Goal: Information Seeking & Learning: Learn about a topic

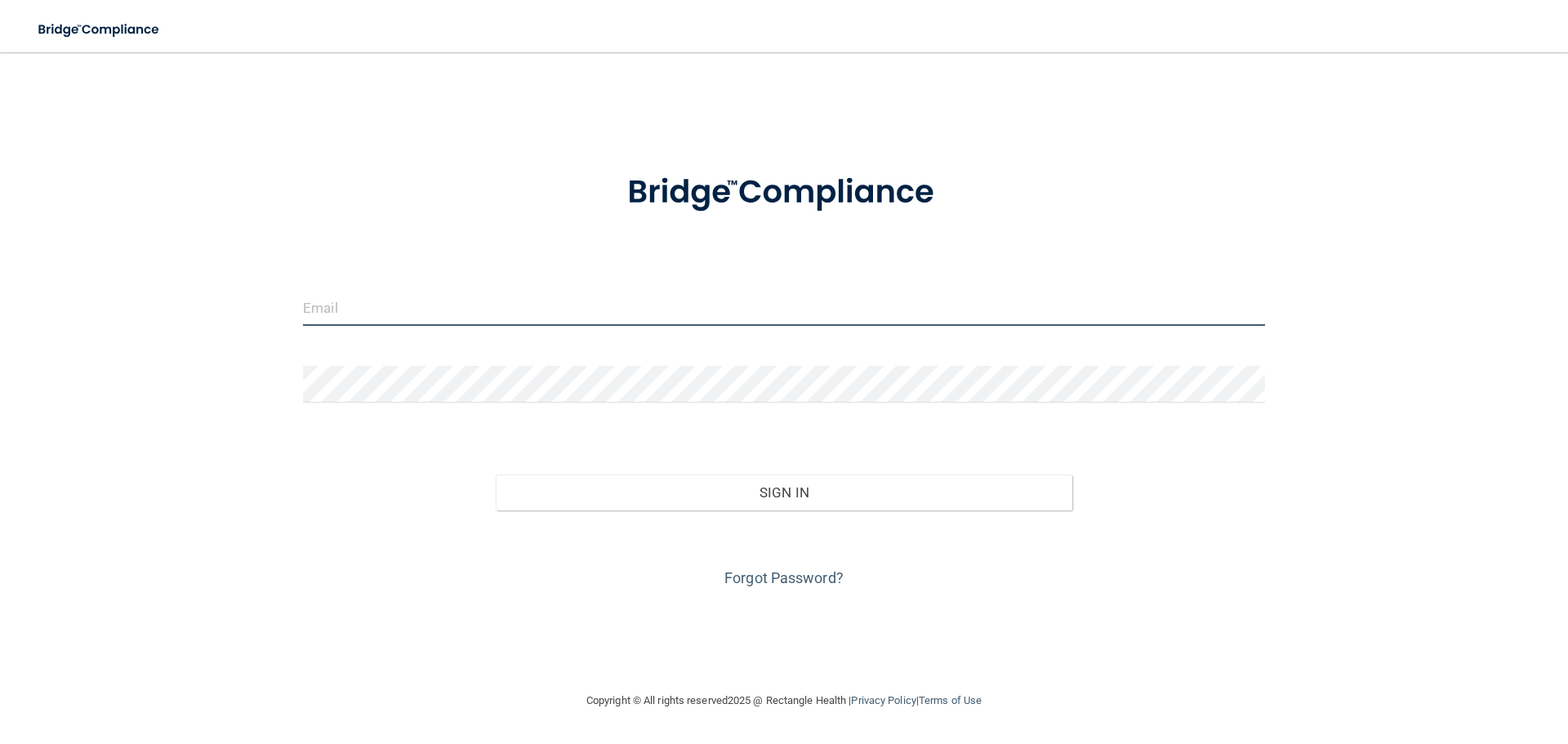
click at [497, 291] on input "email" at bounding box center [784, 307] width 962 height 37
type input "[EMAIL_ADDRESS][DOMAIN_NAME]"
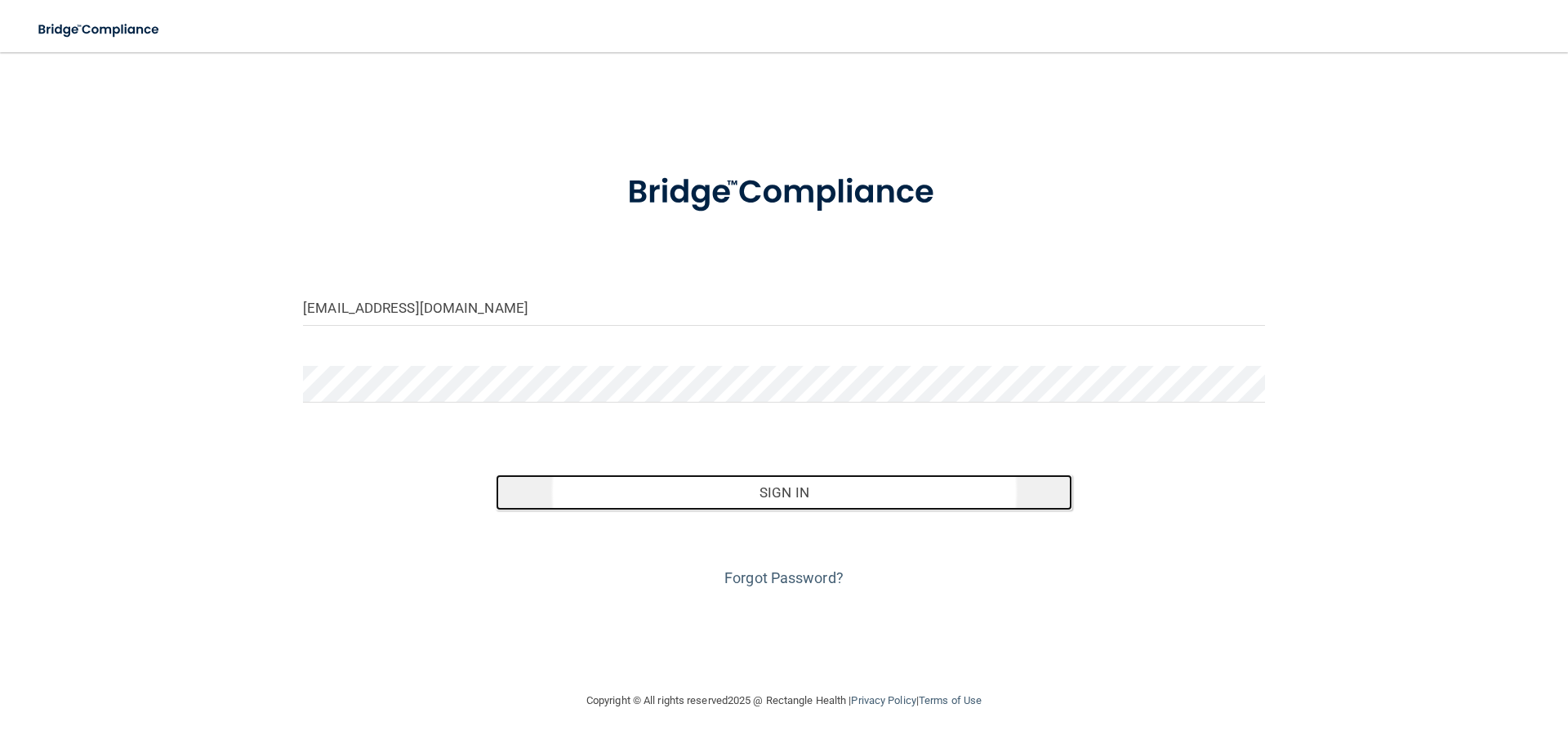
click at [790, 497] on button "Sign In" at bounding box center [784, 493] width 577 height 36
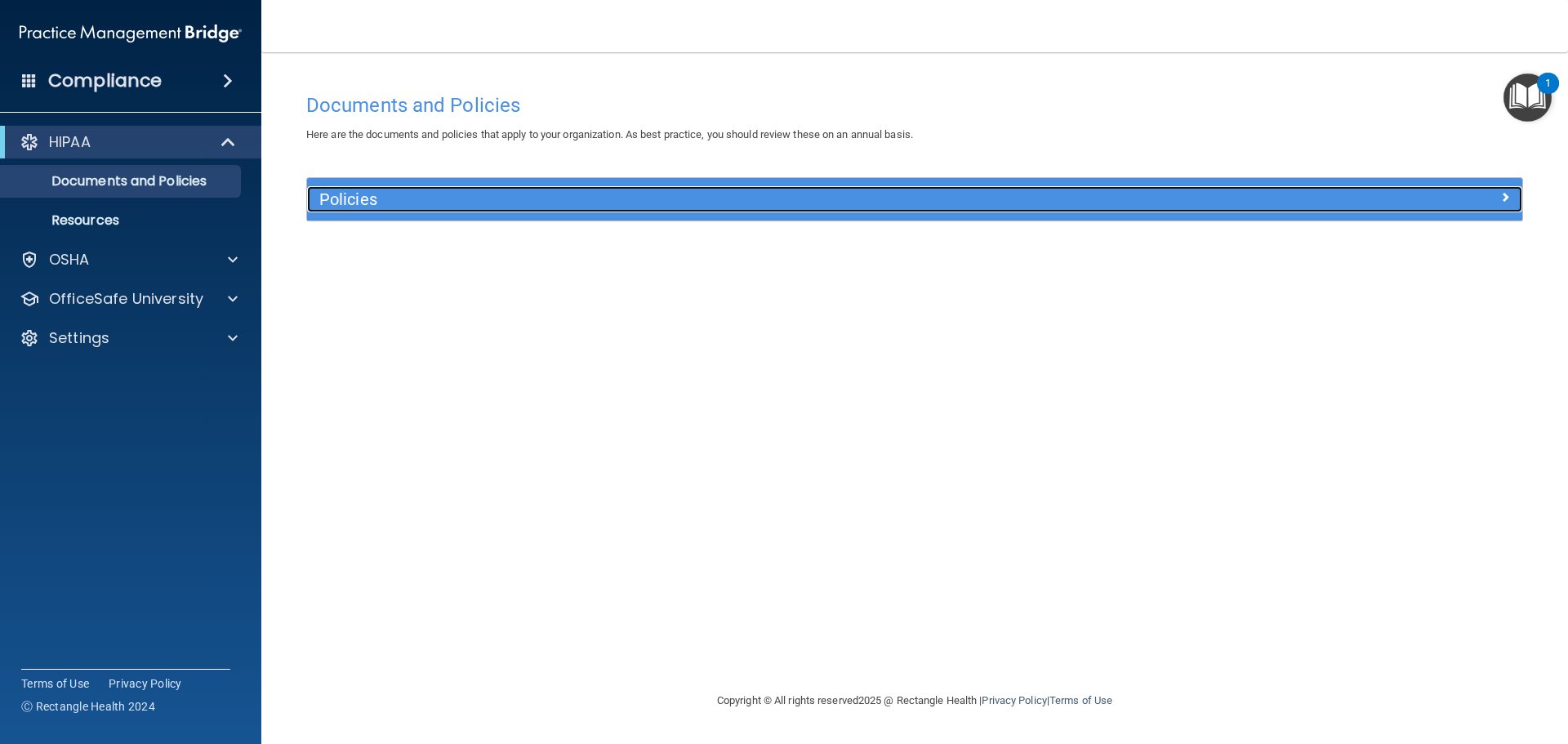
click at [1491, 207] on div "Policies" at bounding box center [914, 199] width 1216 height 26
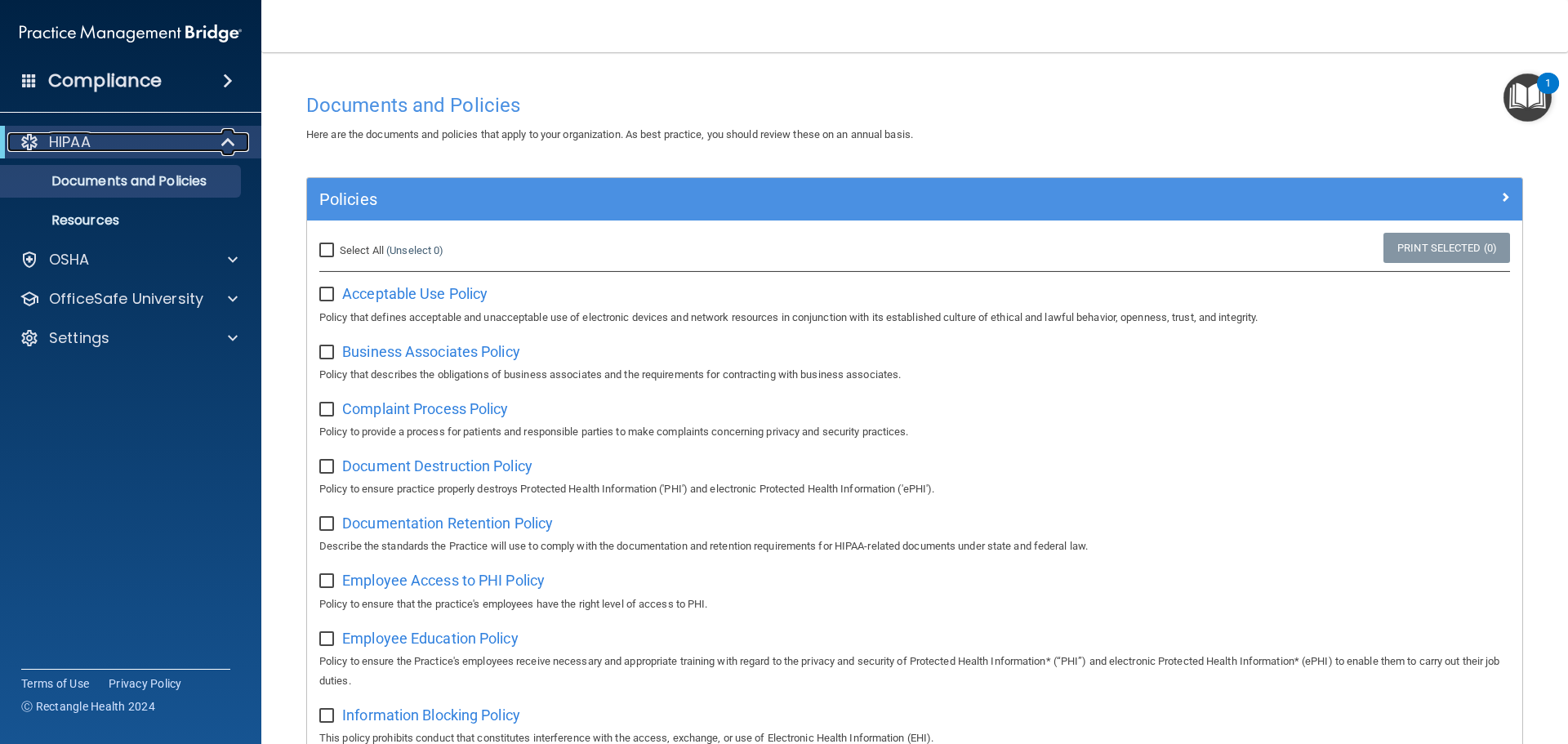
click at [180, 146] on div "HIPAA" at bounding box center [109, 142] width 202 height 20
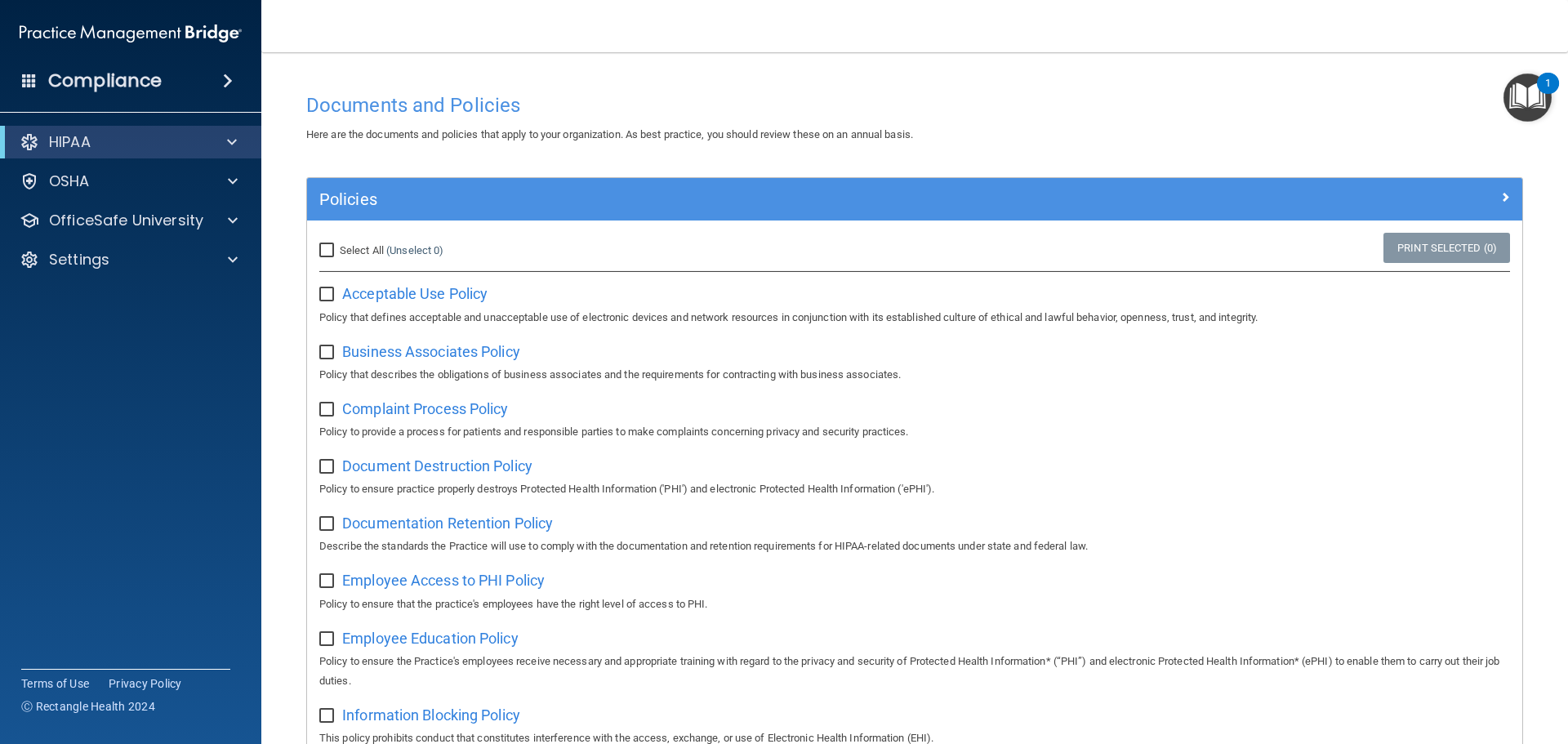
click at [177, 75] on div "Compliance" at bounding box center [130, 81] width 261 height 36
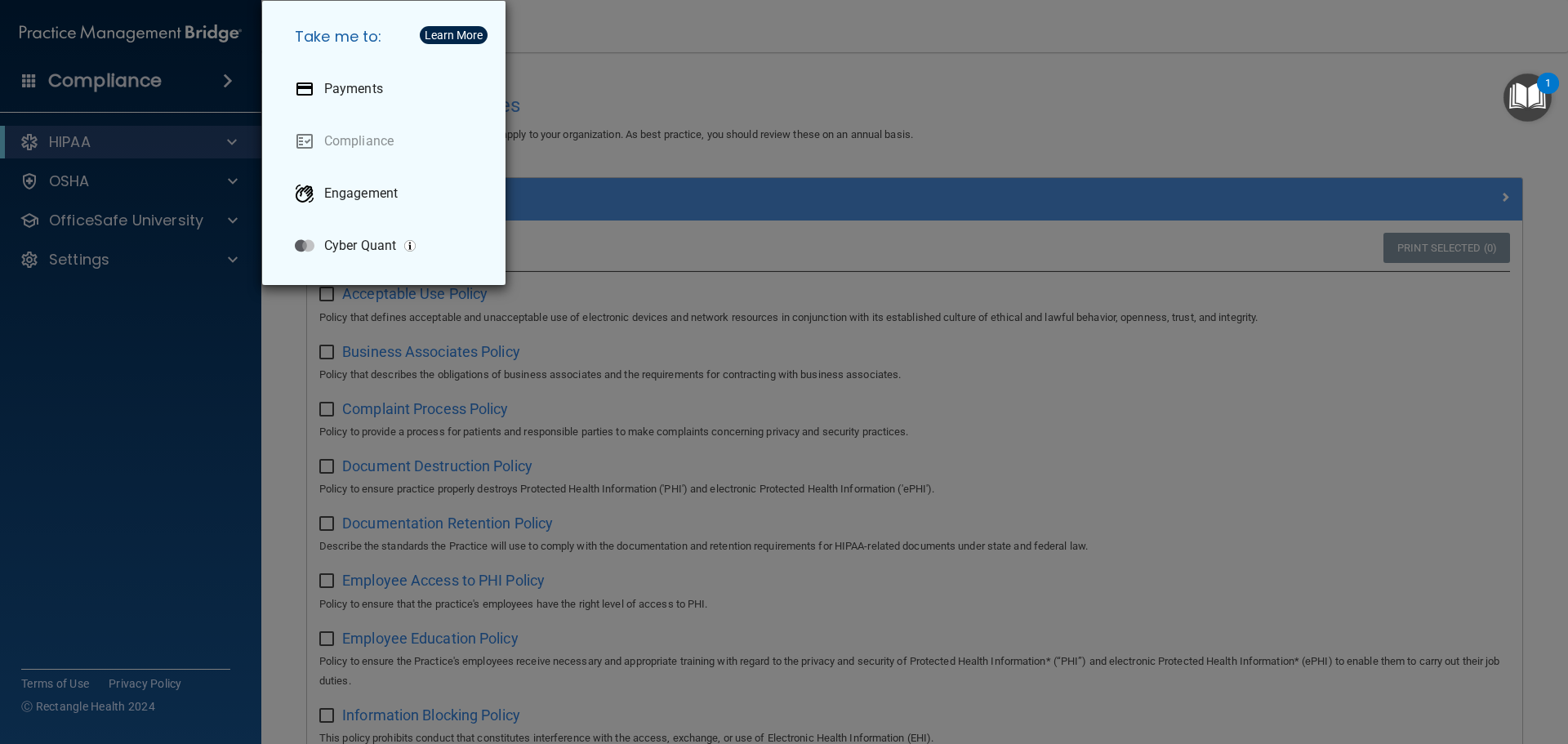
click at [193, 332] on div "Take me to: Payments Compliance Engagement Cyber Quant" at bounding box center [784, 372] width 1568 height 744
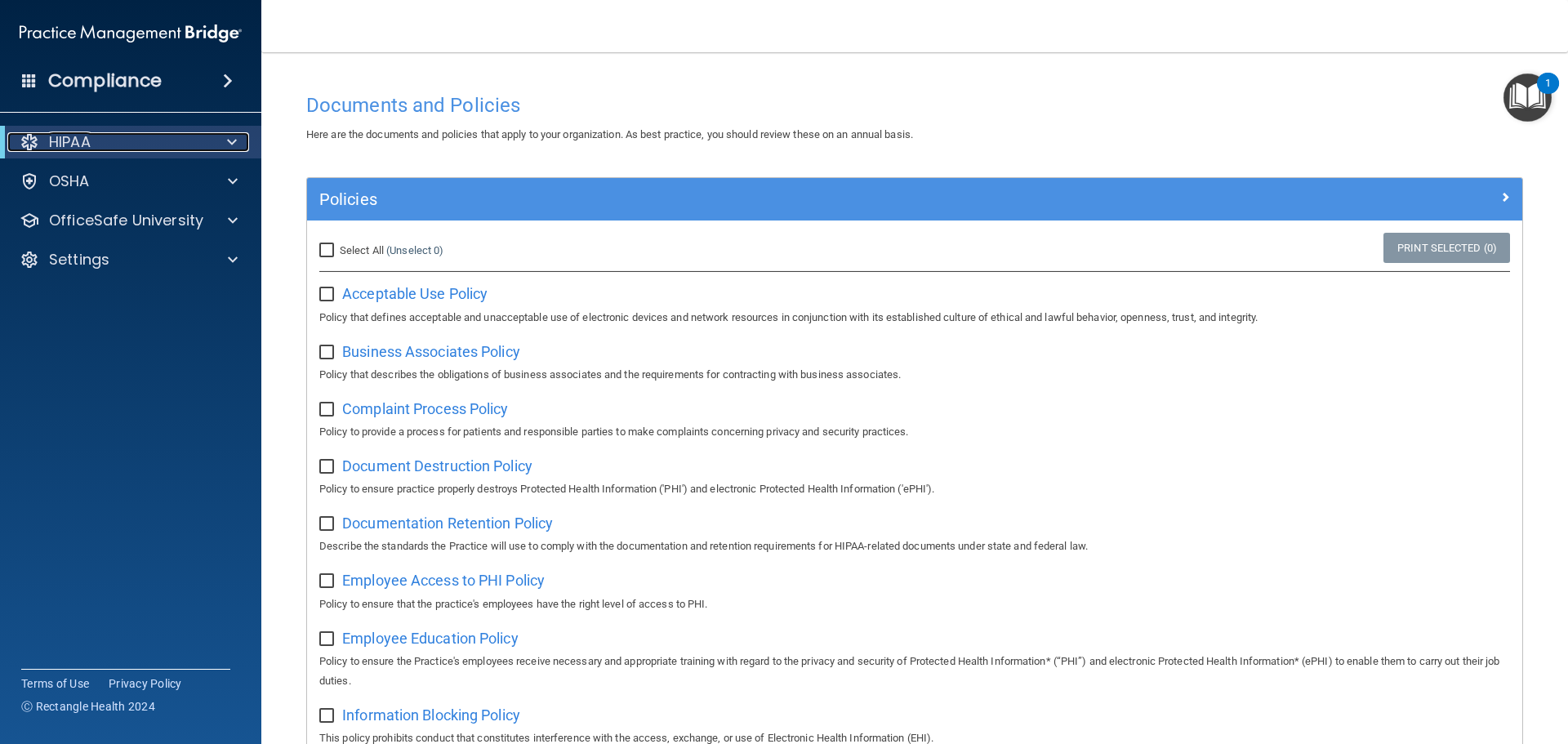
click at [118, 145] on div "HIPAA" at bounding box center [109, 142] width 202 height 20
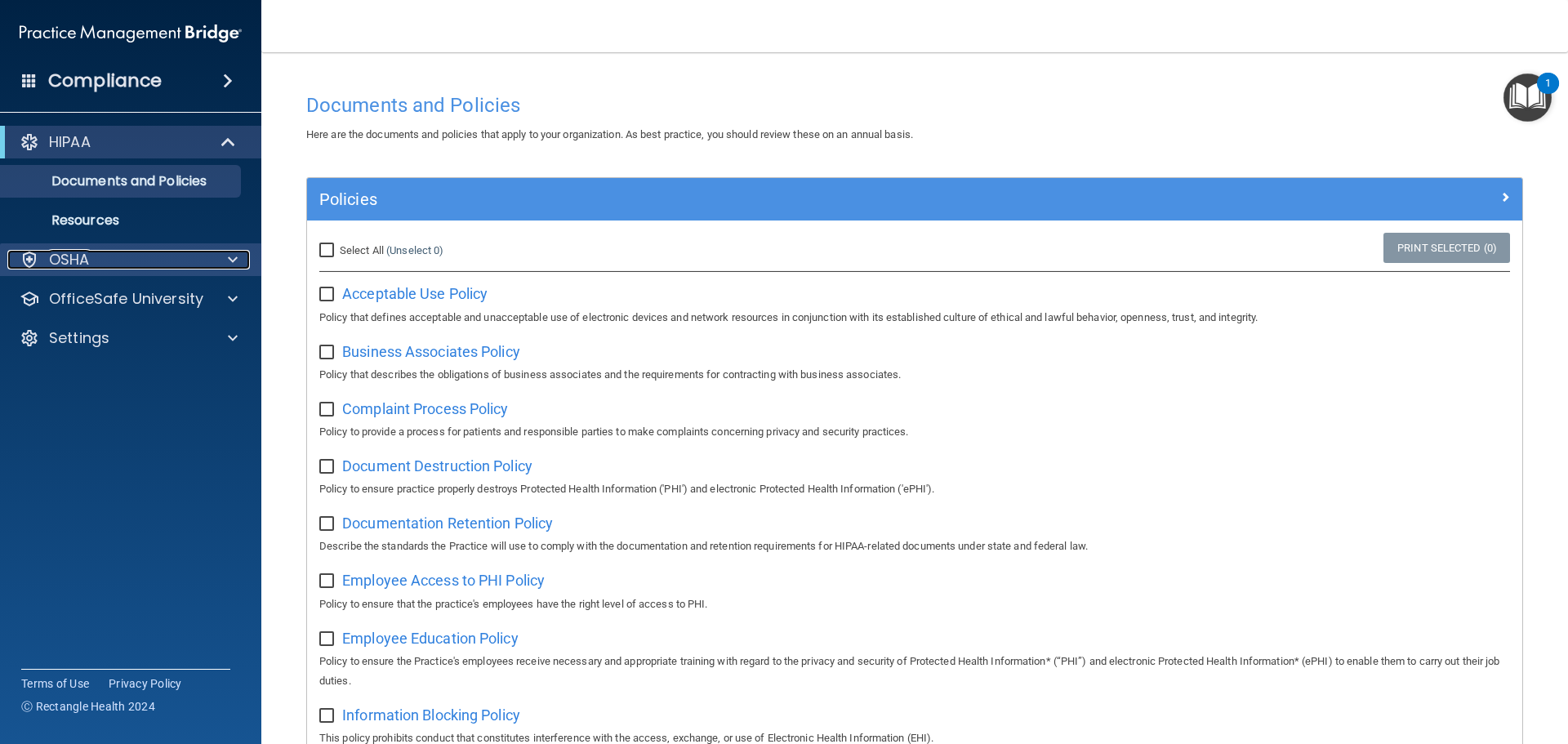
click at [118, 251] on div "OSHA" at bounding box center [109, 259] width 202 height 20
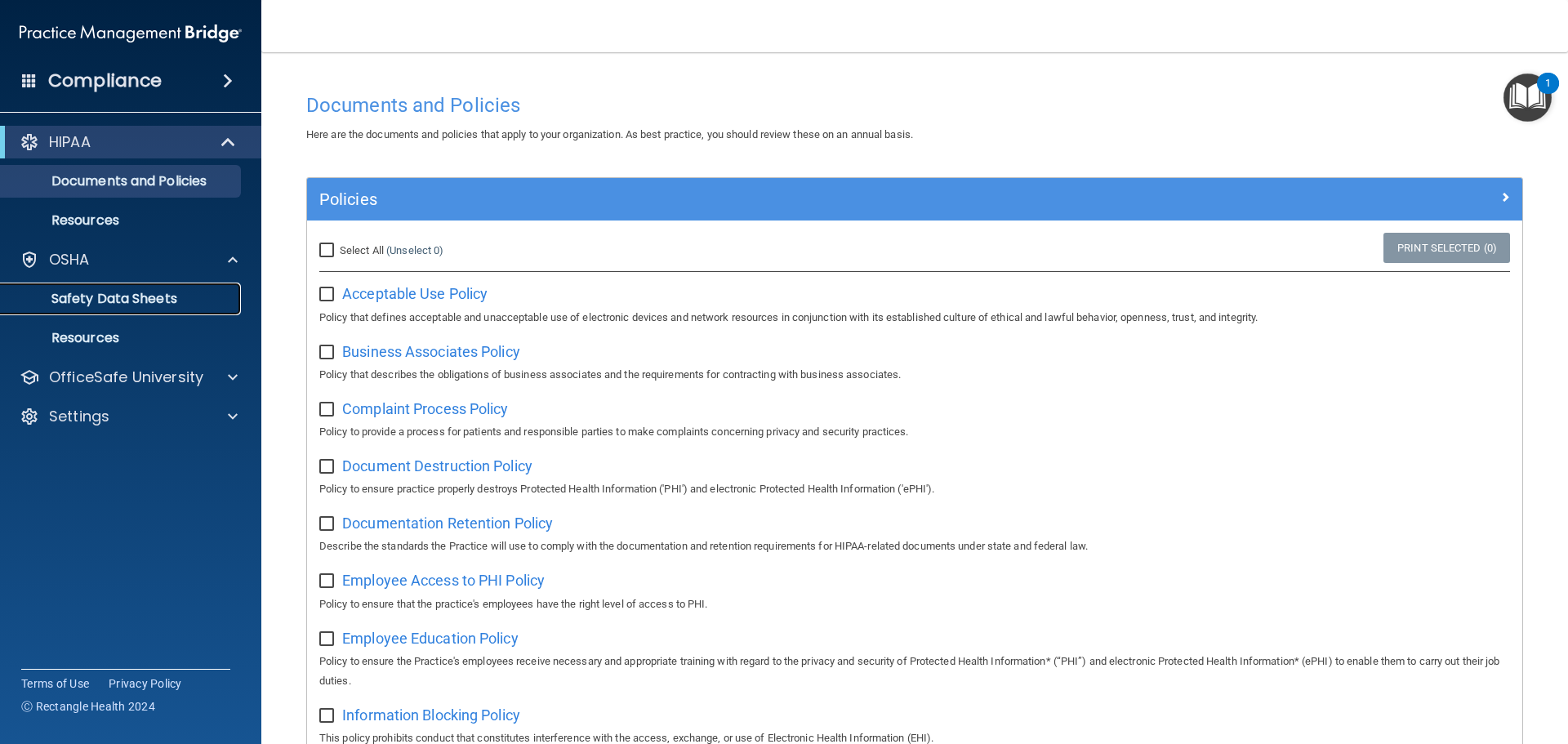
click at [122, 296] on p "Safety Data Sheets" at bounding box center [121, 299] width 223 height 16
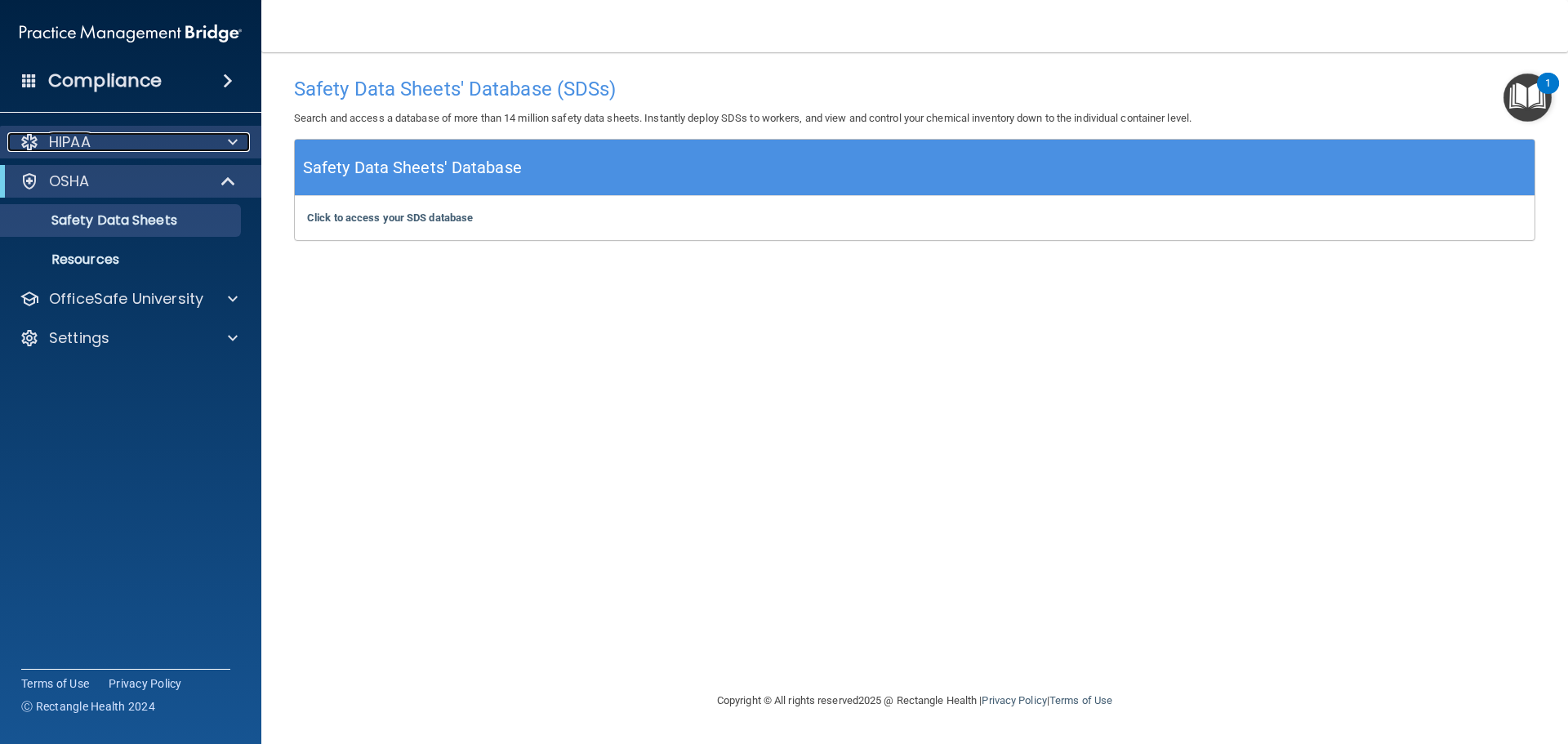
click at [146, 146] on div "HIPAA" at bounding box center [109, 142] width 202 height 20
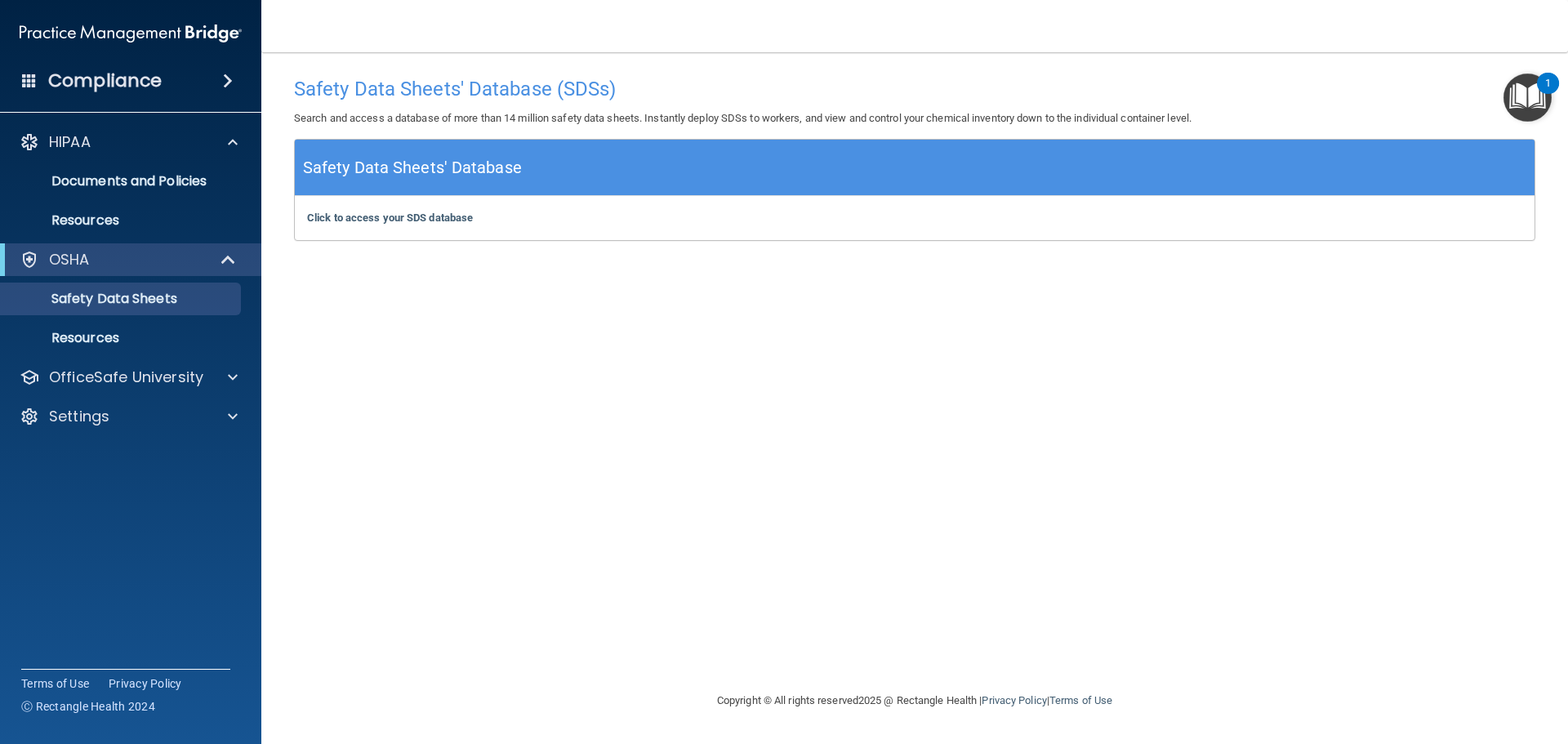
click at [224, 77] on span at bounding box center [227, 80] width 9 height 20
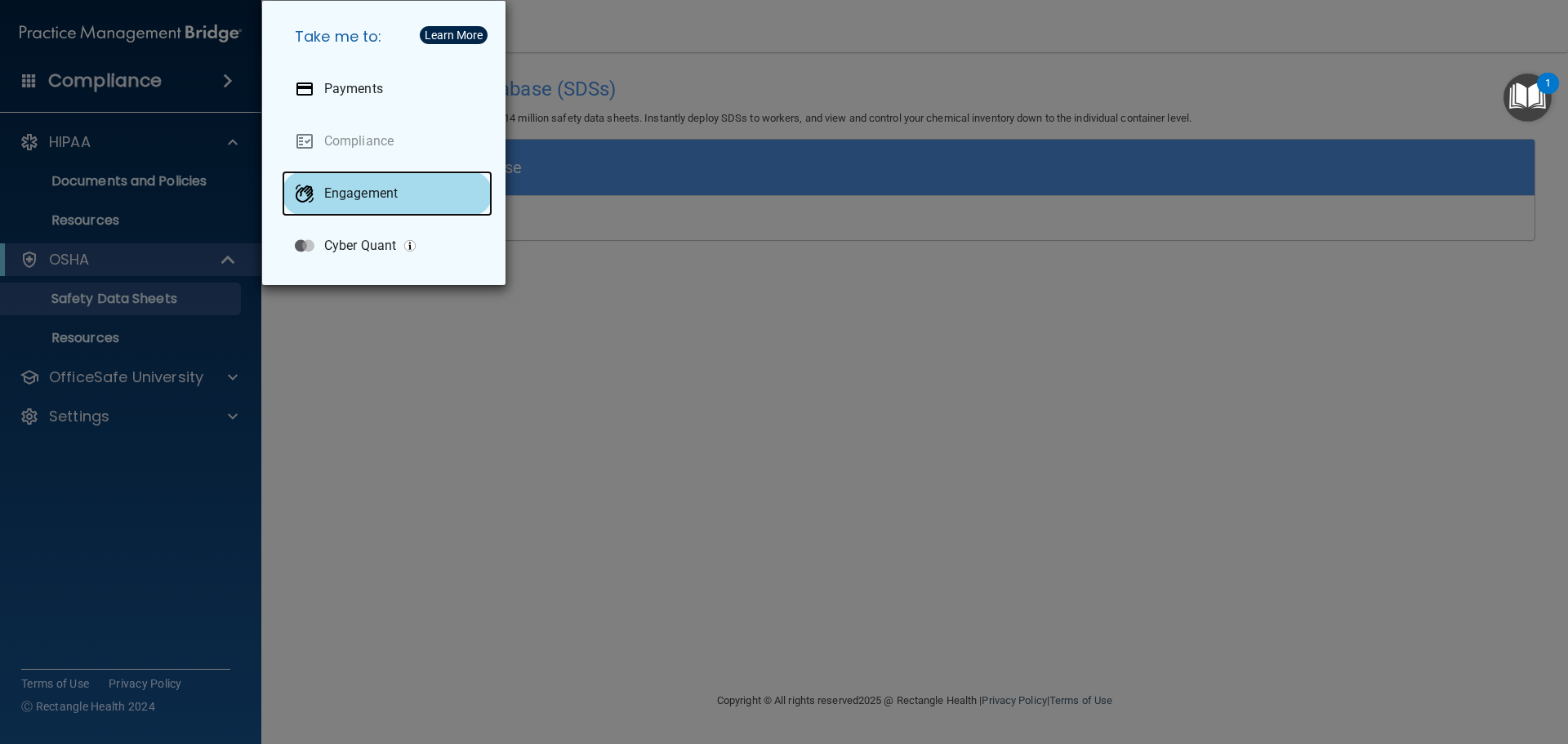
click at [373, 199] on p "Engagement" at bounding box center [360, 193] width 73 height 16
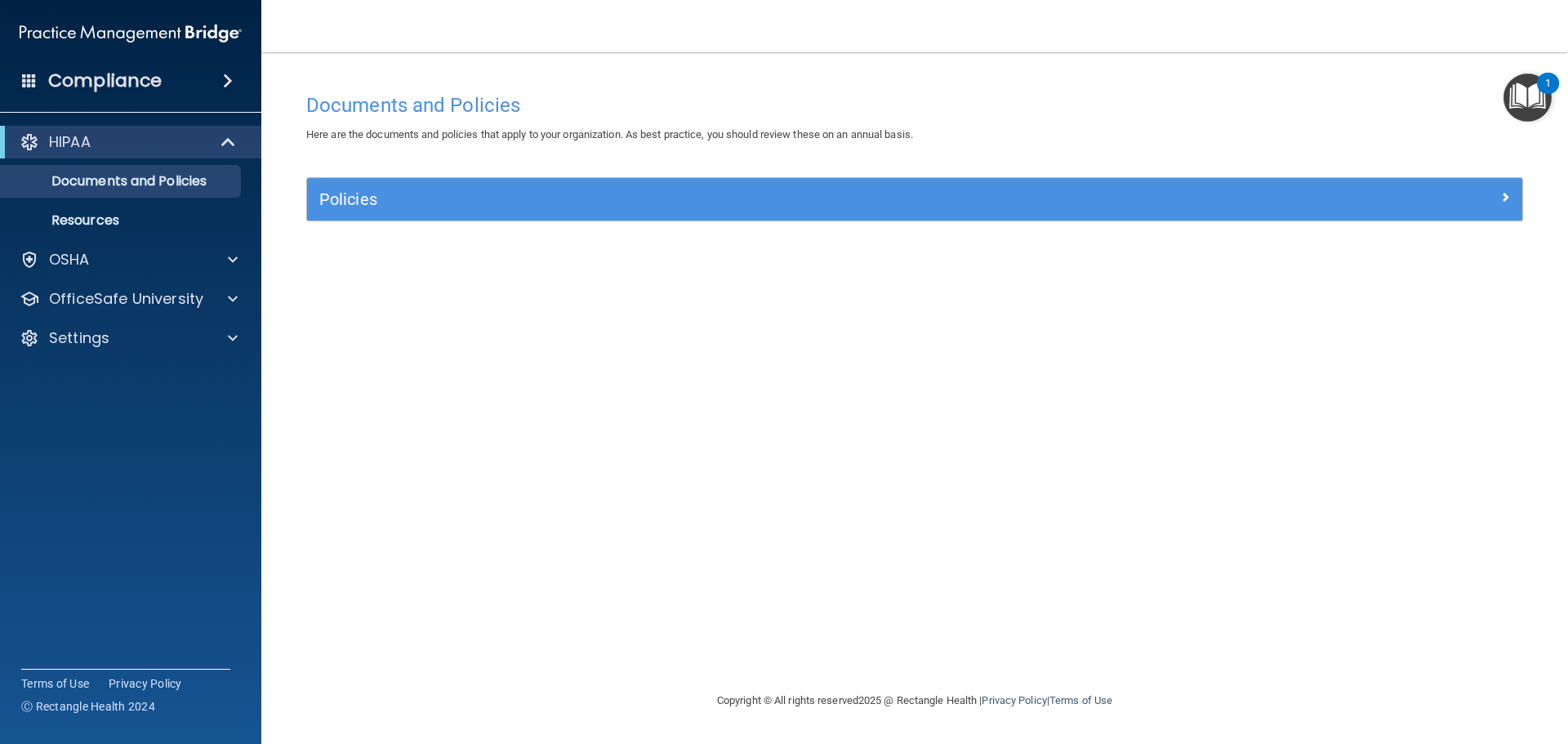
click at [1532, 92] on img "Open Resource Center, 1 new notification" at bounding box center [1528, 97] width 48 height 48
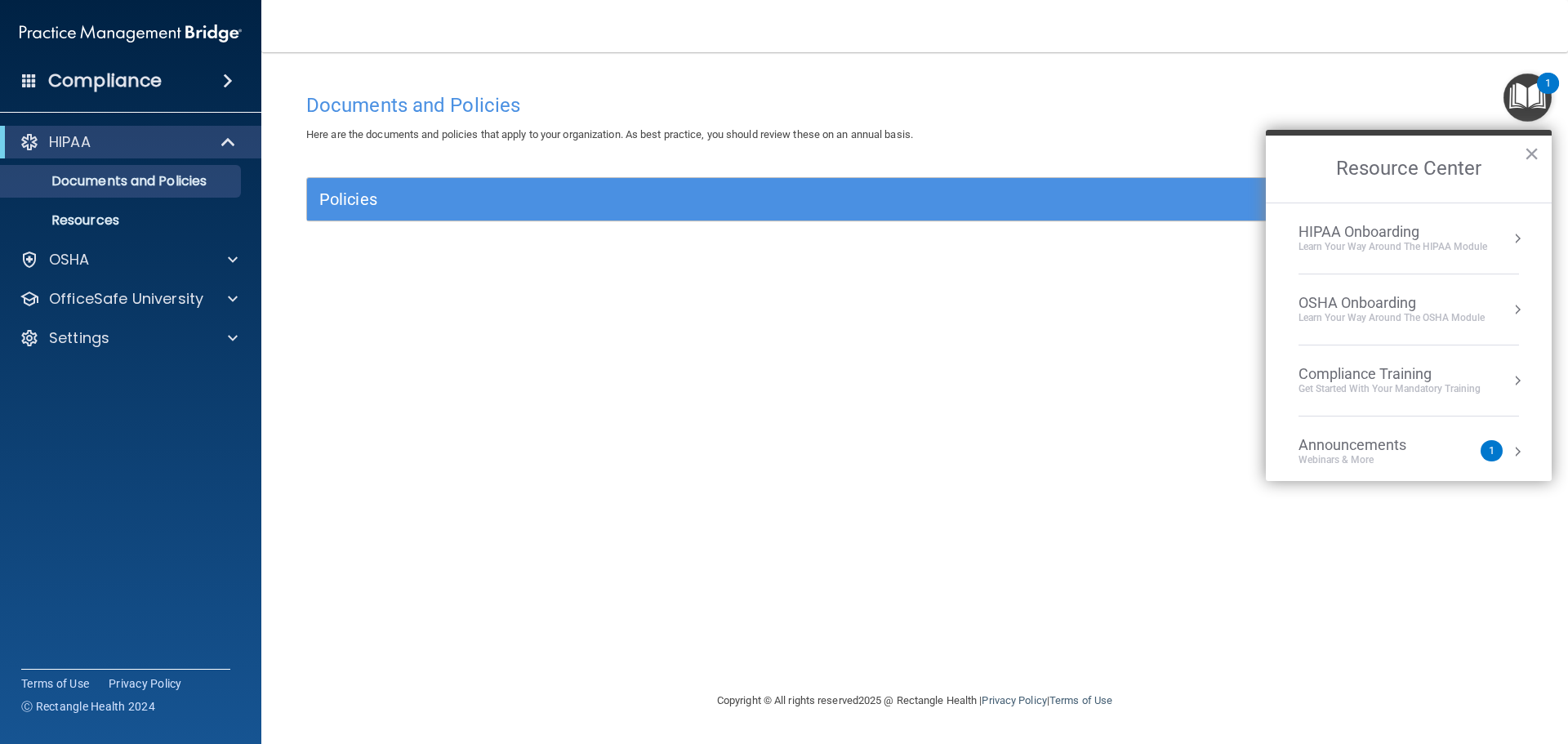
click at [1509, 381] on button "Resource Center" at bounding box center [1517, 380] width 16 height 16
click at [1407, 232] on div "HIPAA Training for Members" at bounding box center [1370, 230] width 182 height 15
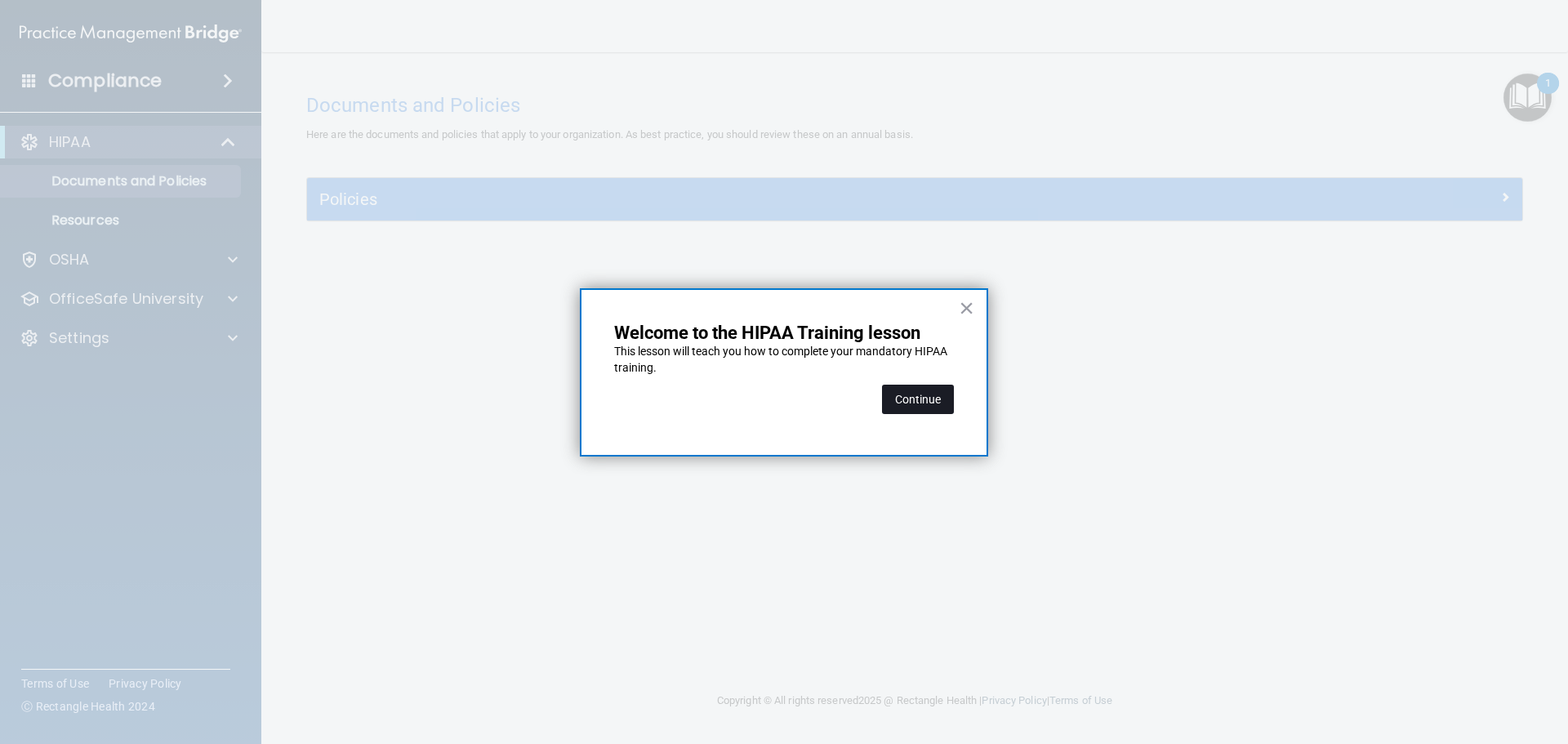
click at [939, 400] on button "Continue" at bounding box center [918, 400] width 72 height 29
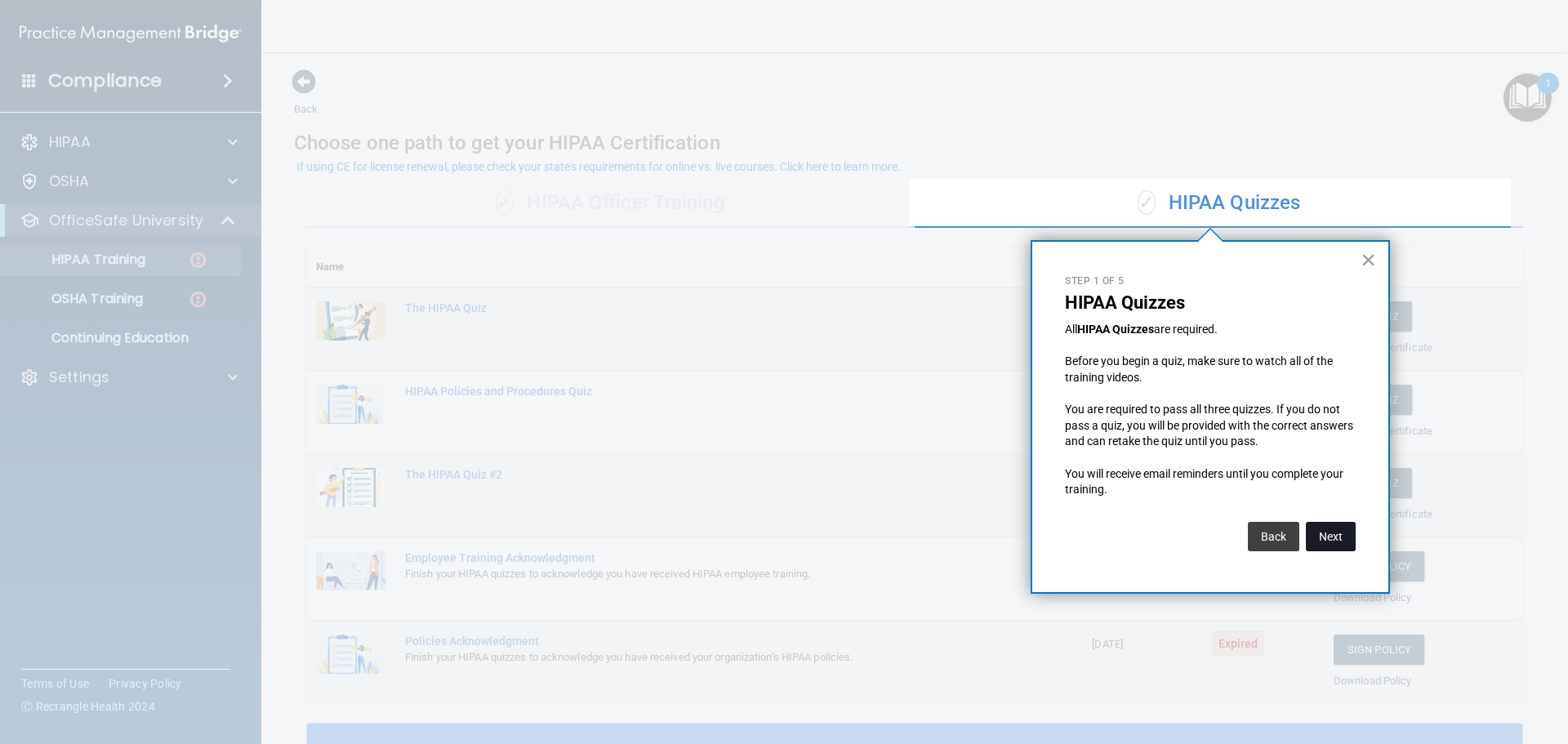
click at [1335, 534] on button "Next" at bounding box center [1331, 536] width 50 height 29
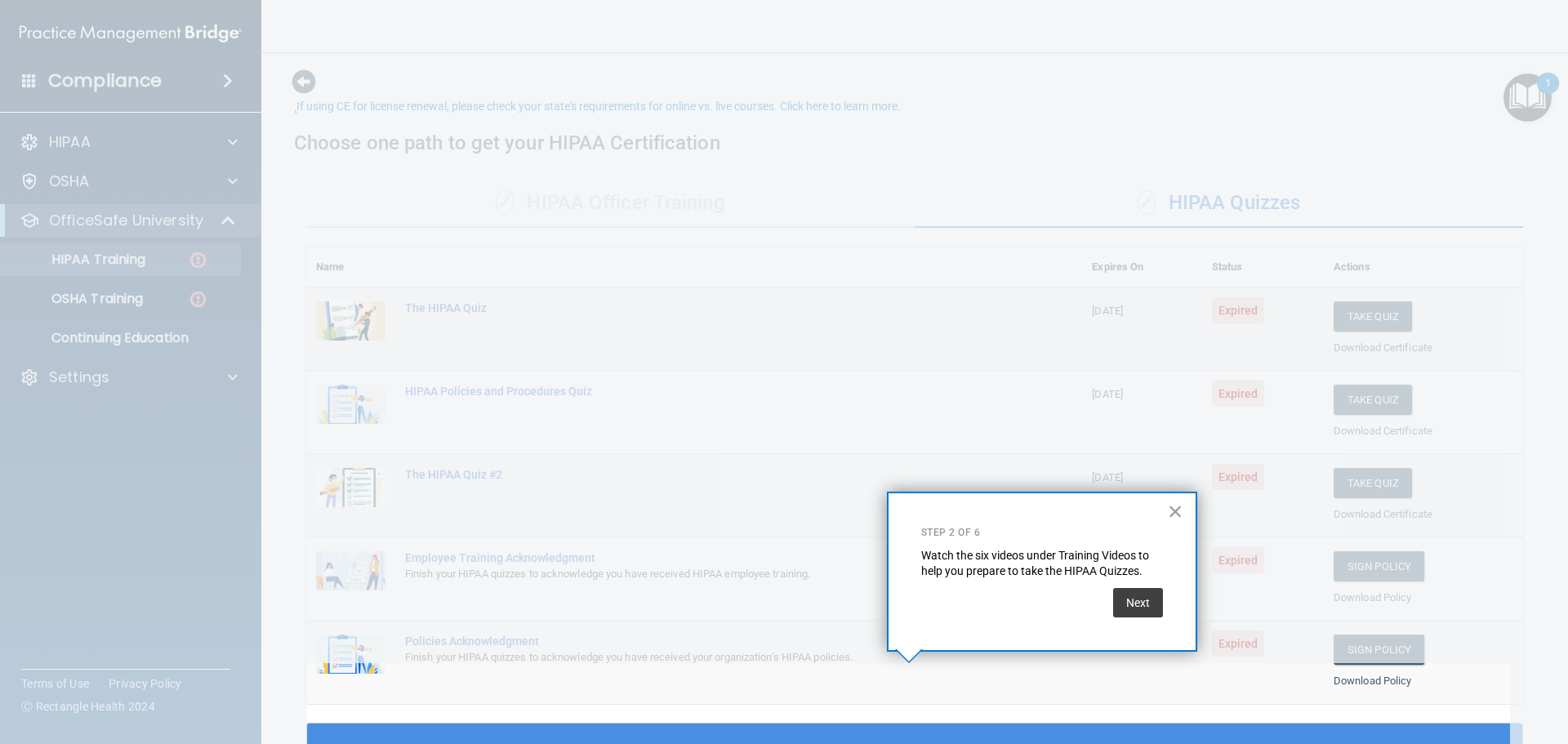
scroll to position [60, 0]
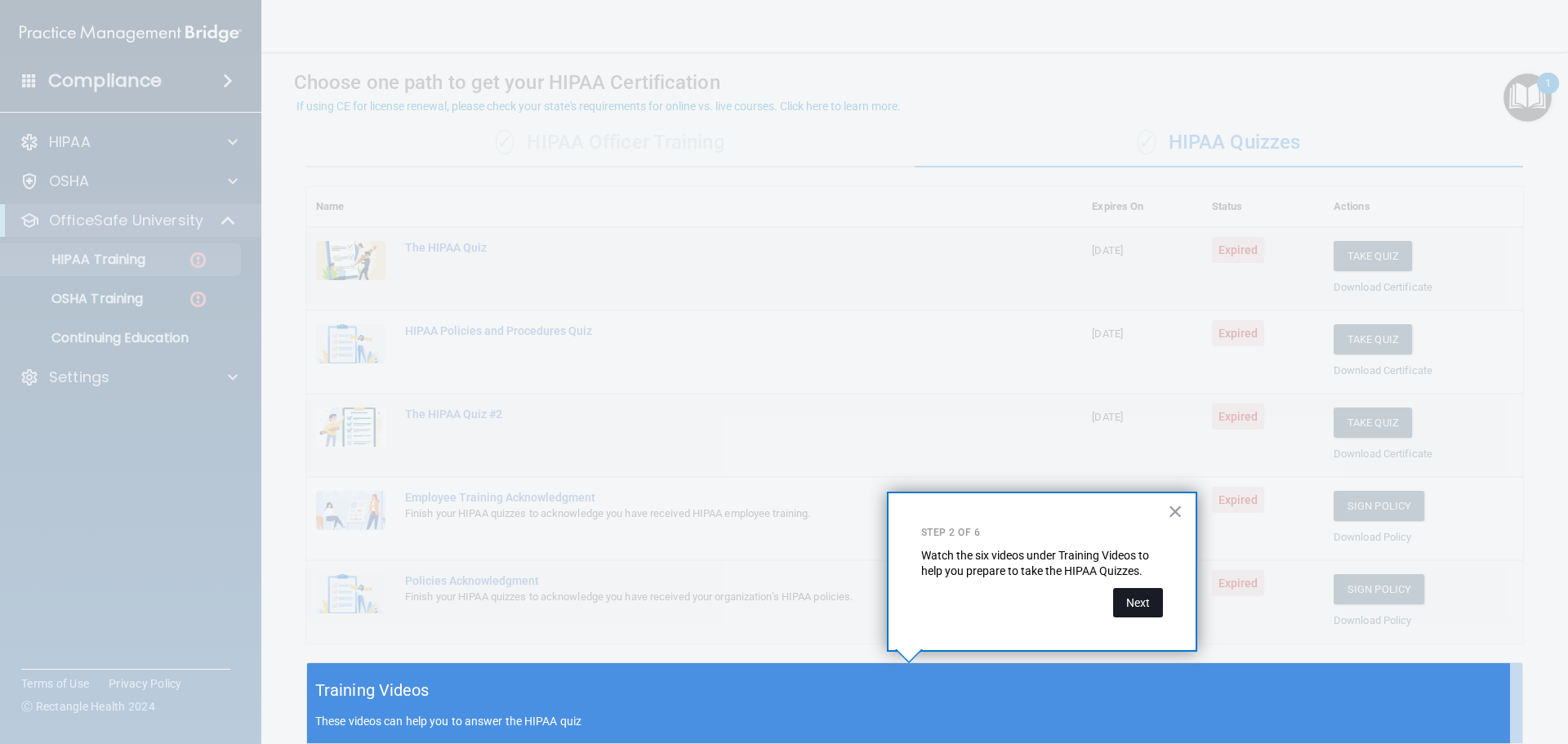
click at [1131, 596] on button "Next" at bounding box center [1138, 603] width 50 height 29
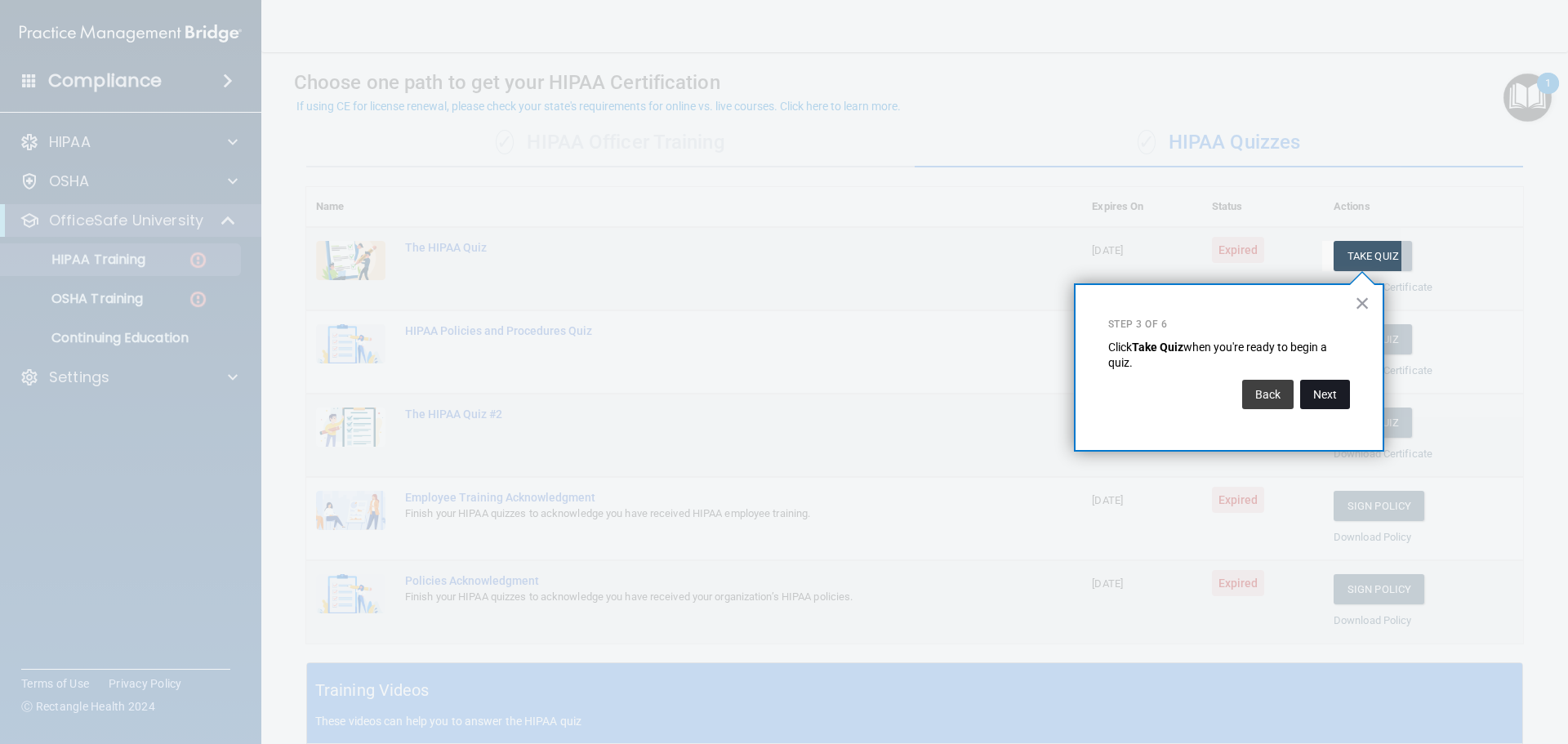
click at [1323, 396] on button "Next" at bounding box center [1325, 394] width 50 height 29
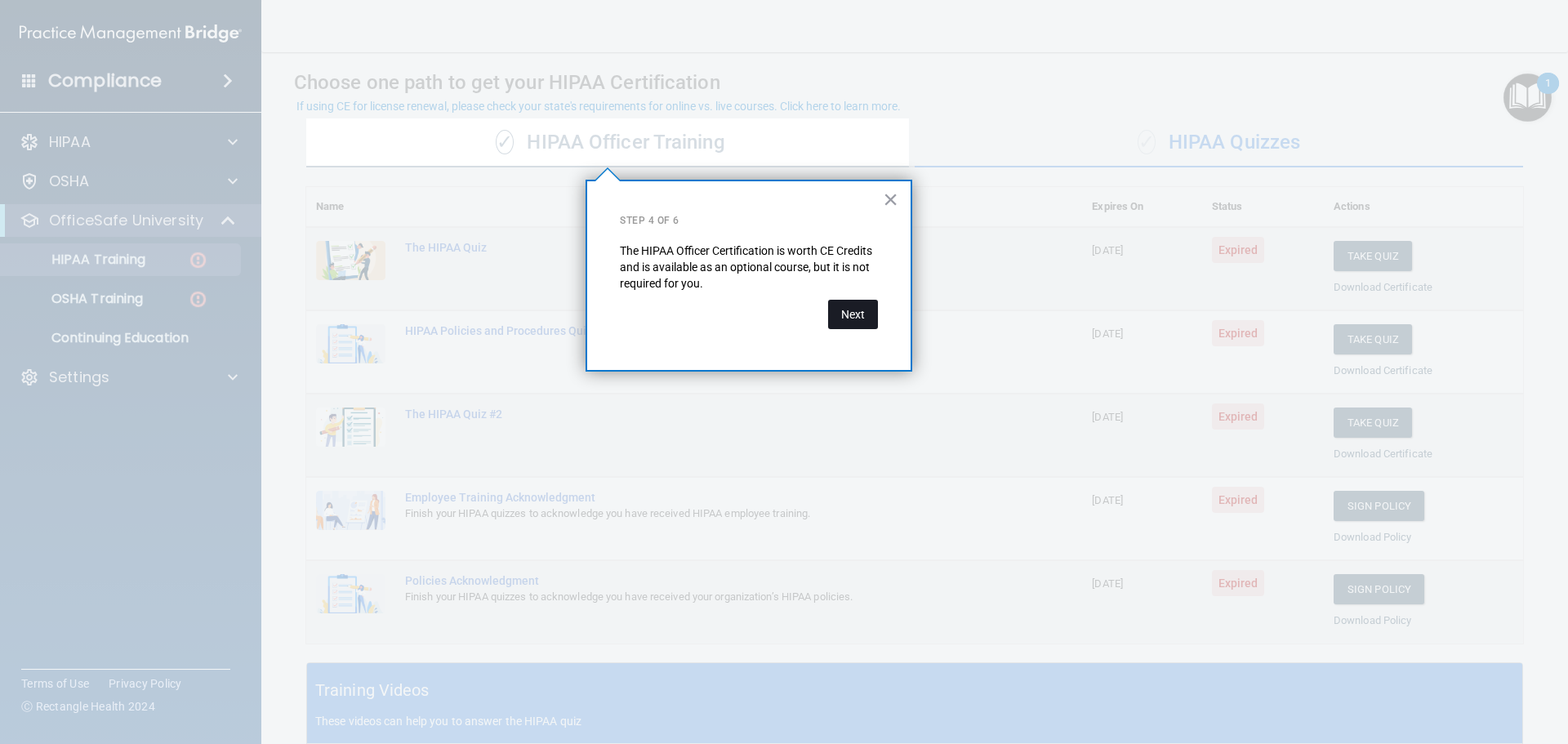
click at [856, 321] on button "Next" at bounding box center [853, 314] width 50 height 29
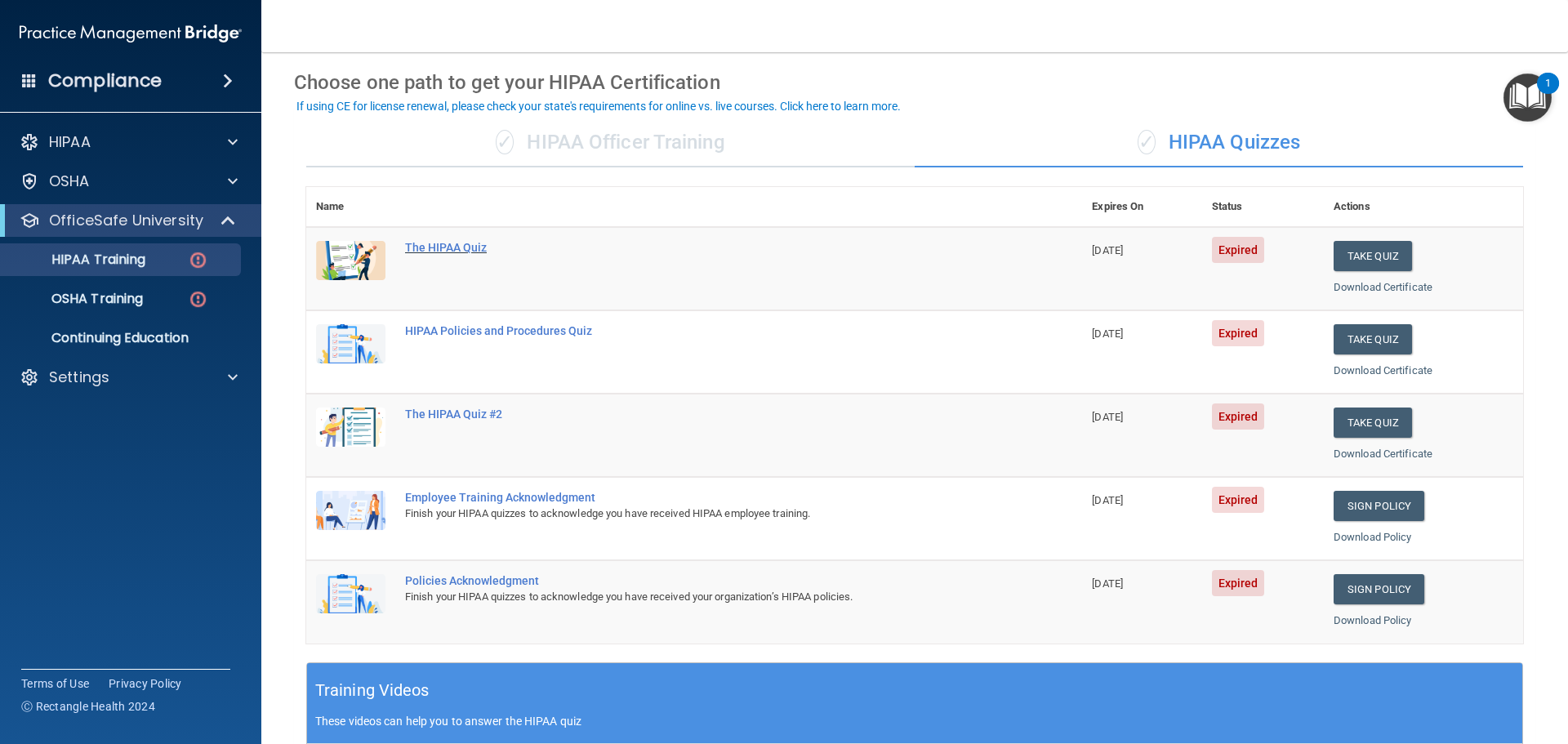
click at [472, 248] on div "The HIPAA Quiz" at bounding box center [702, 247] width 595 height 13
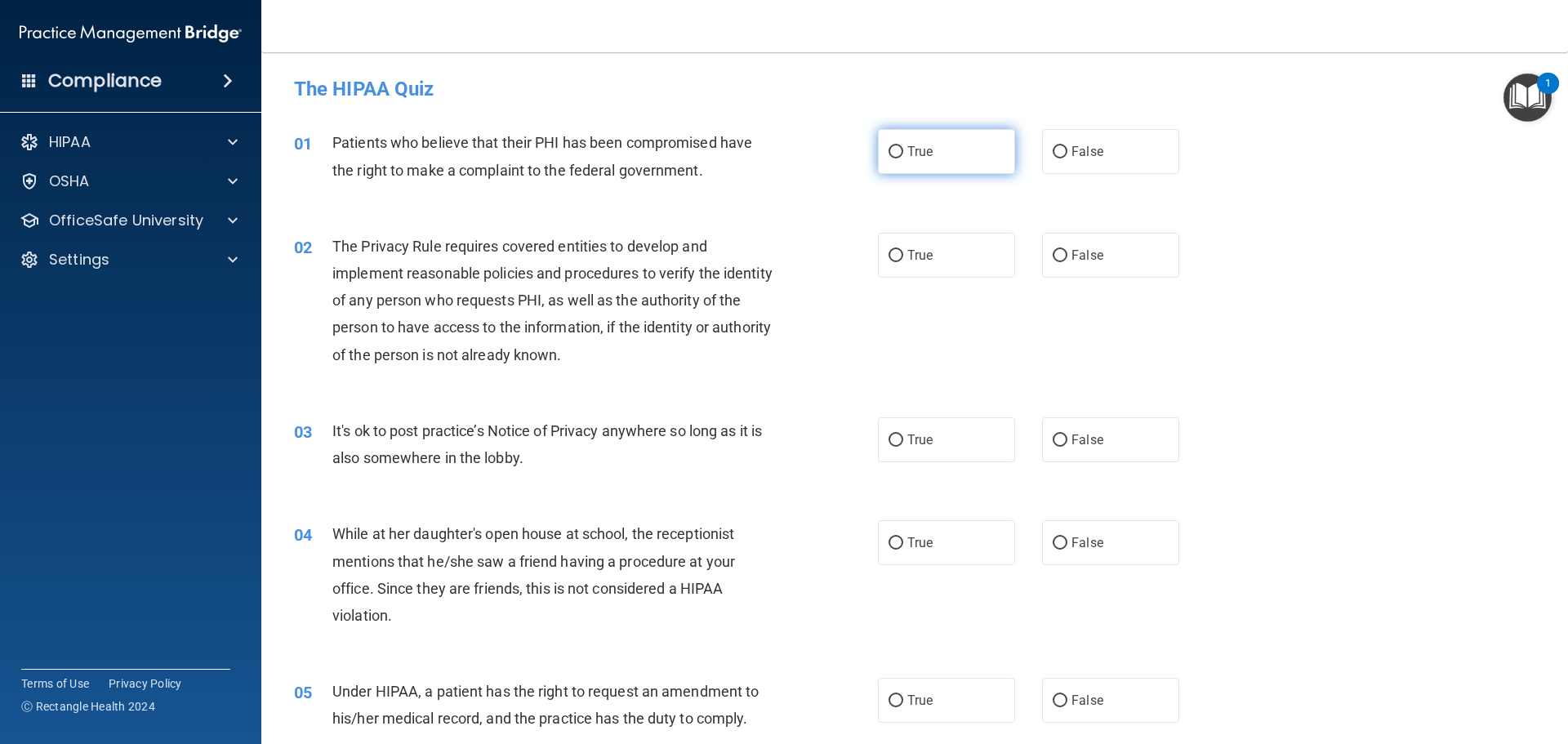
click at [889, 151] on input "True" at bounding box center [896, 152] width 15 height 12
radio input "true"
click at [890, 256] on input "True" at bounding box center [896, 256] width 15 height 12
radio input "true"
click at [1055, 438] on input "False" at bounding box center [1060, 440] width 15 height 12
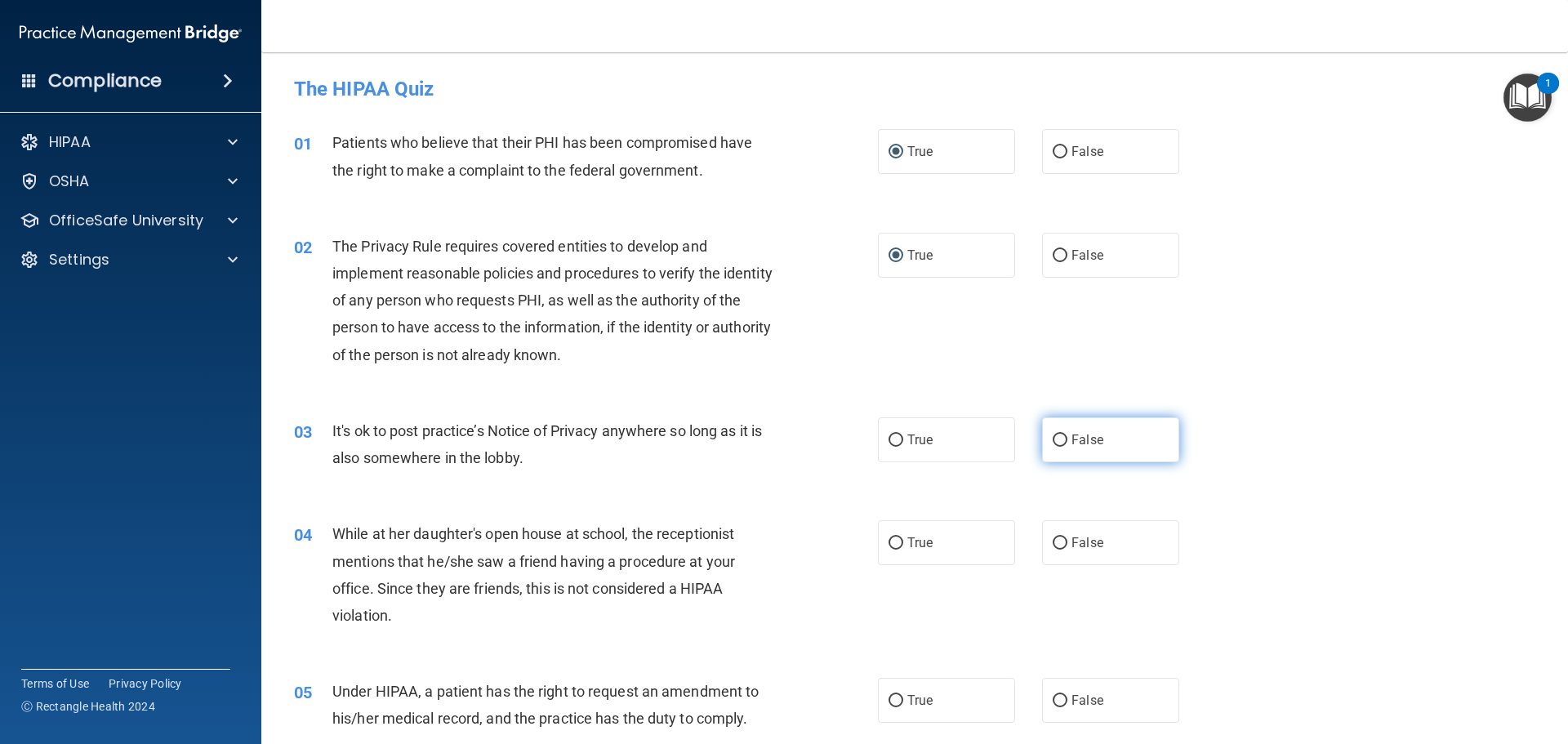
radio input "true"
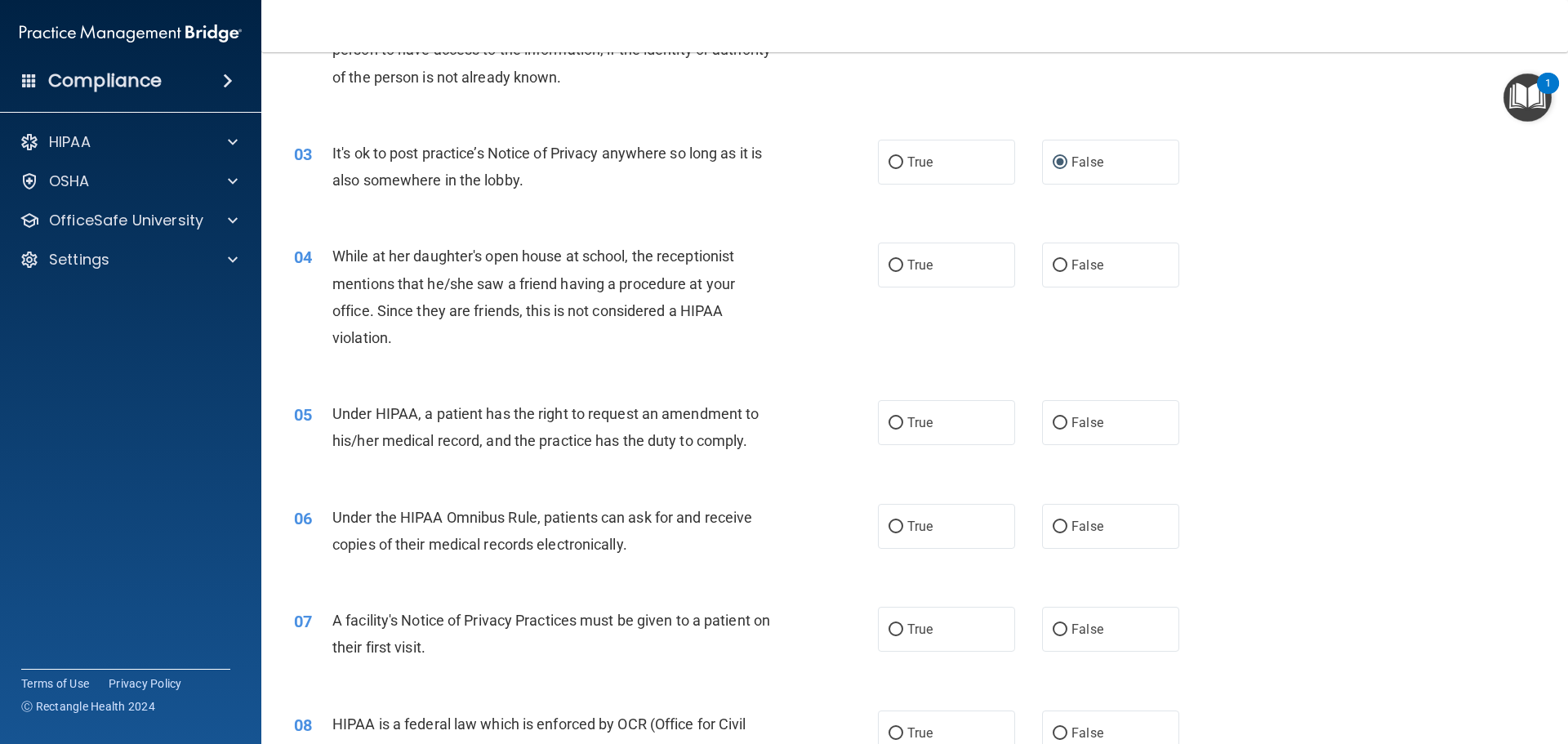
scroll to position [326, 0]
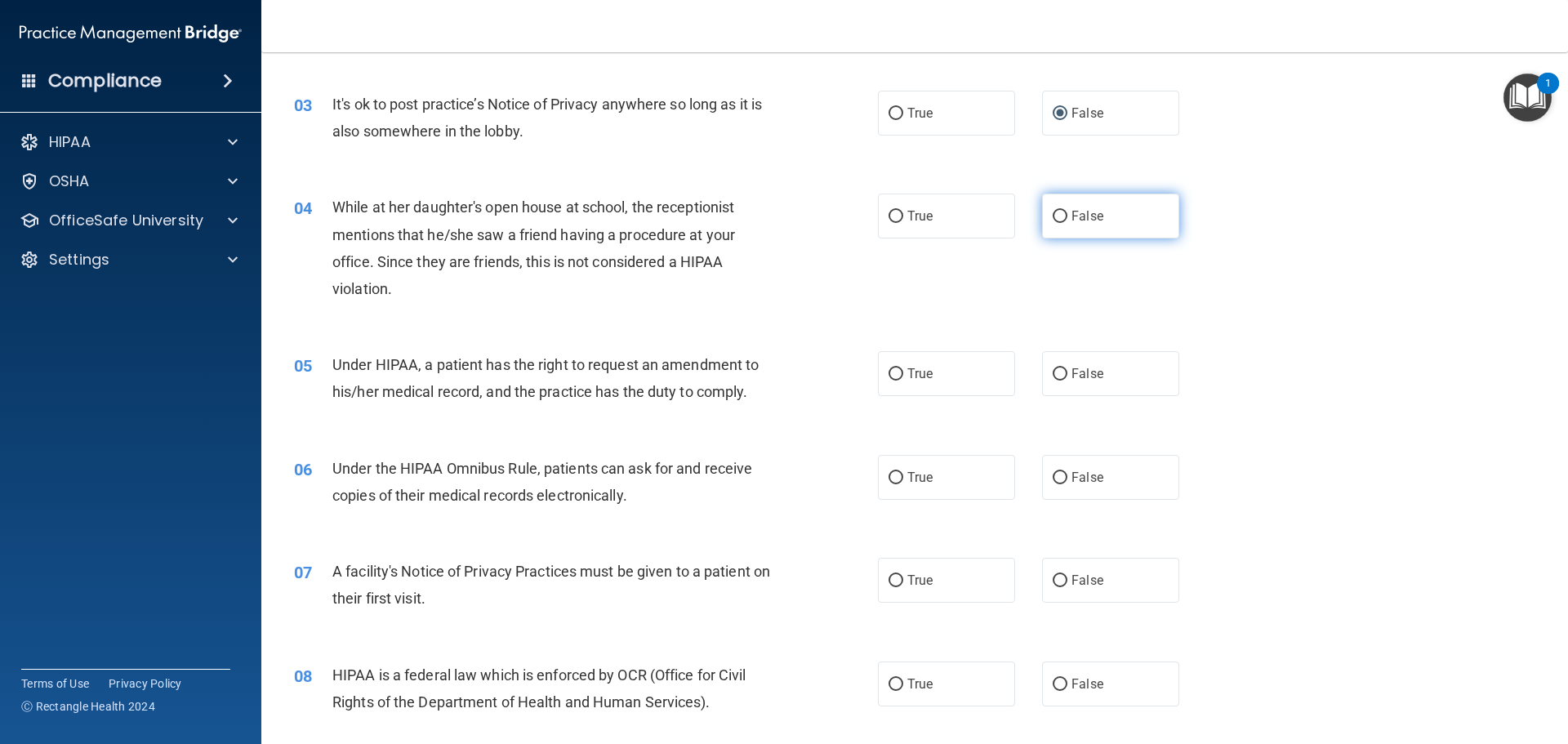
click at [1055, 215] on input "False" at bounding box center [1060, 217] width 15 height 12
radio input "true"
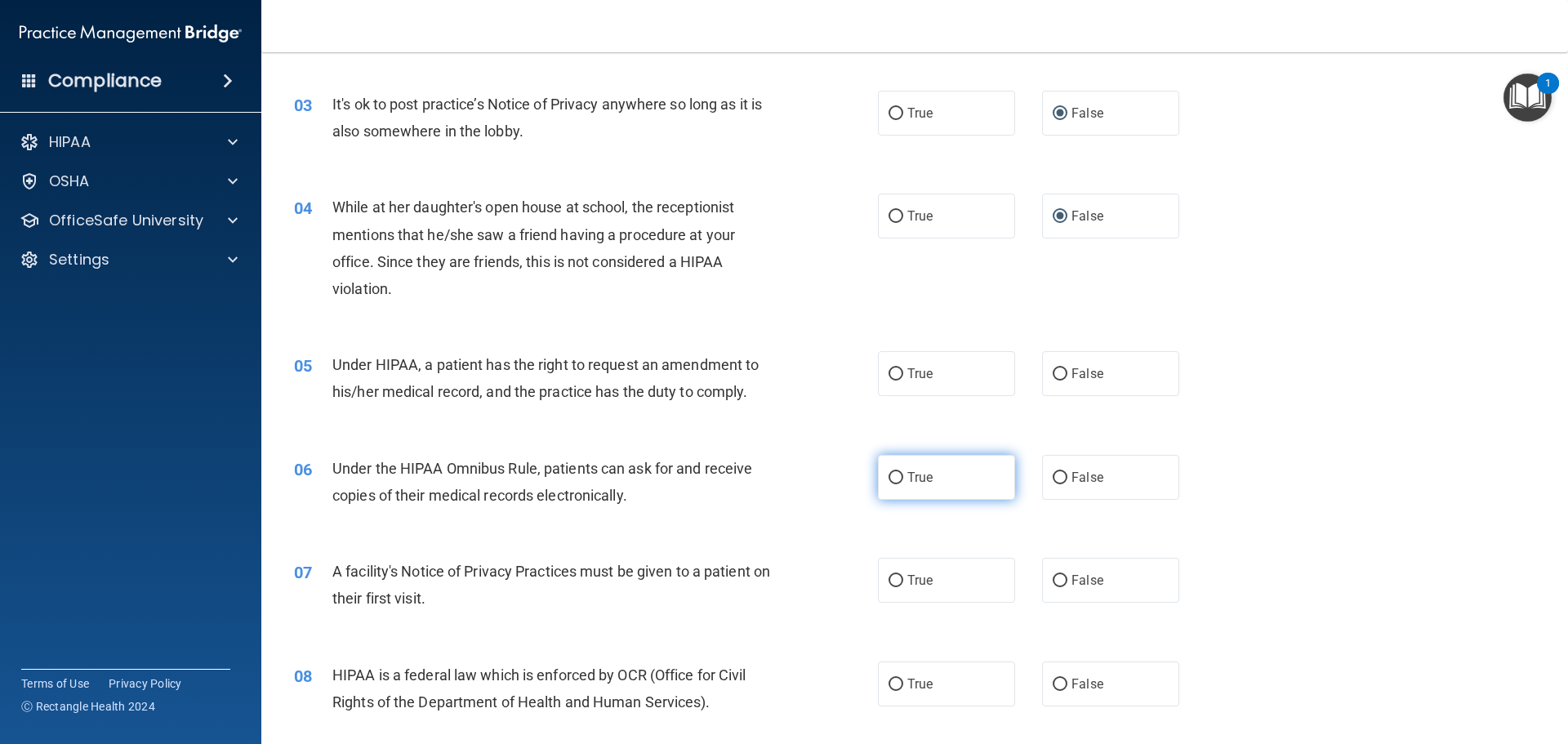
click at [892, 474] on input "True" at bounding box center [896, 478] width 15 height 12
radio input "true"
click at [891, 580] on input "True" at bounding box center [896, 580] width 15 height 12
radio input "true"
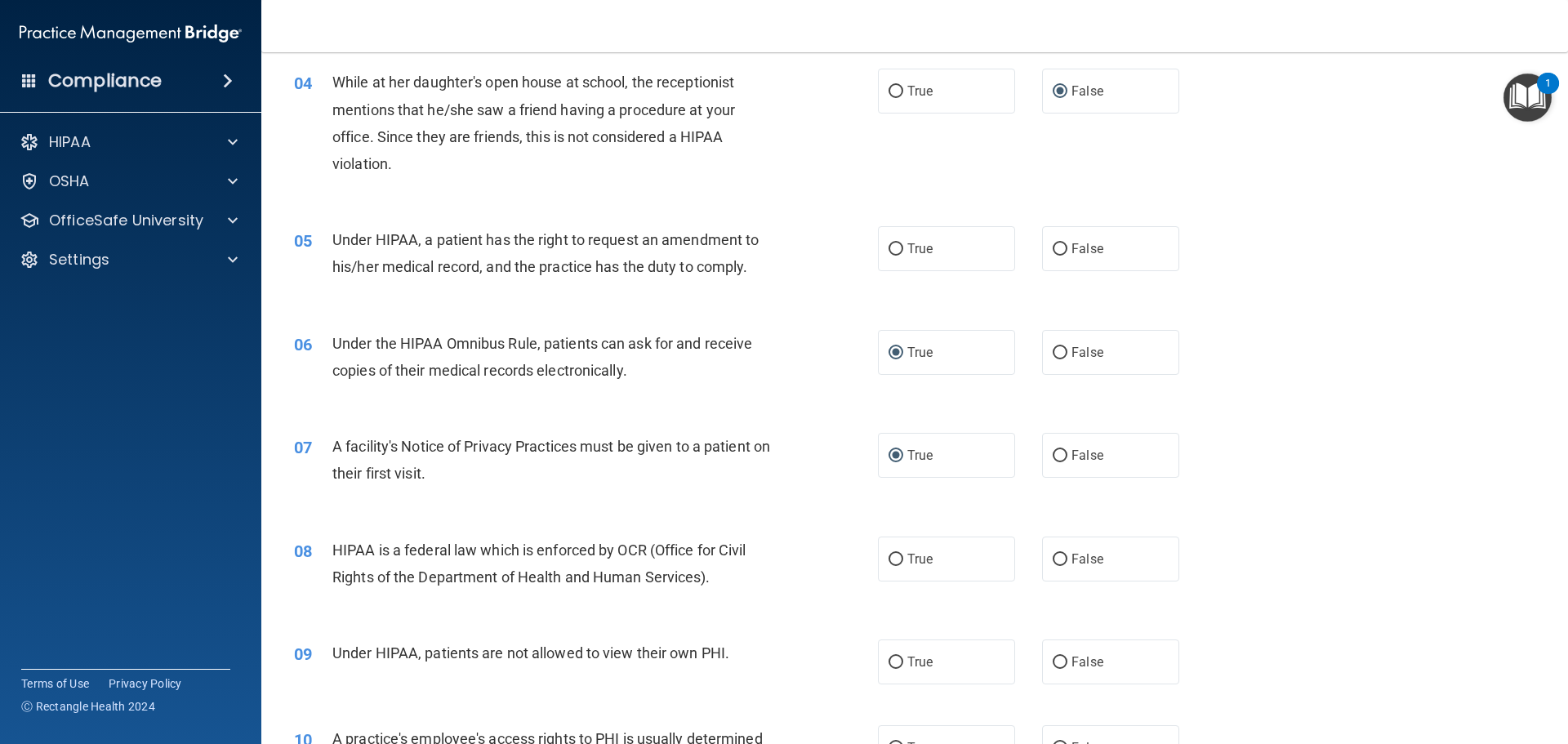
scroll to position [490, 0]
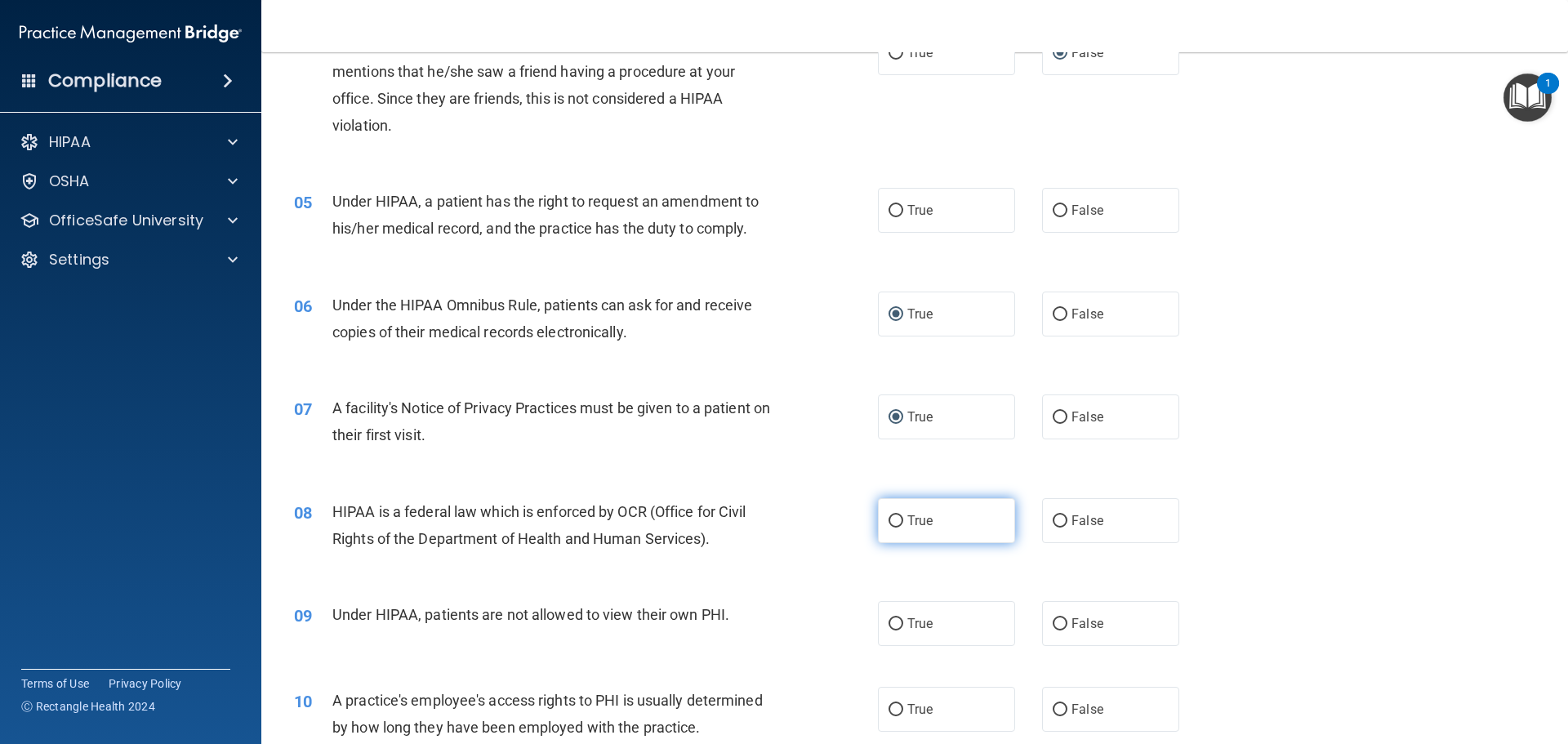
click at [889, 518] on input "True" at bounding box center [896, 521] width 15 height 12
radio input "true"
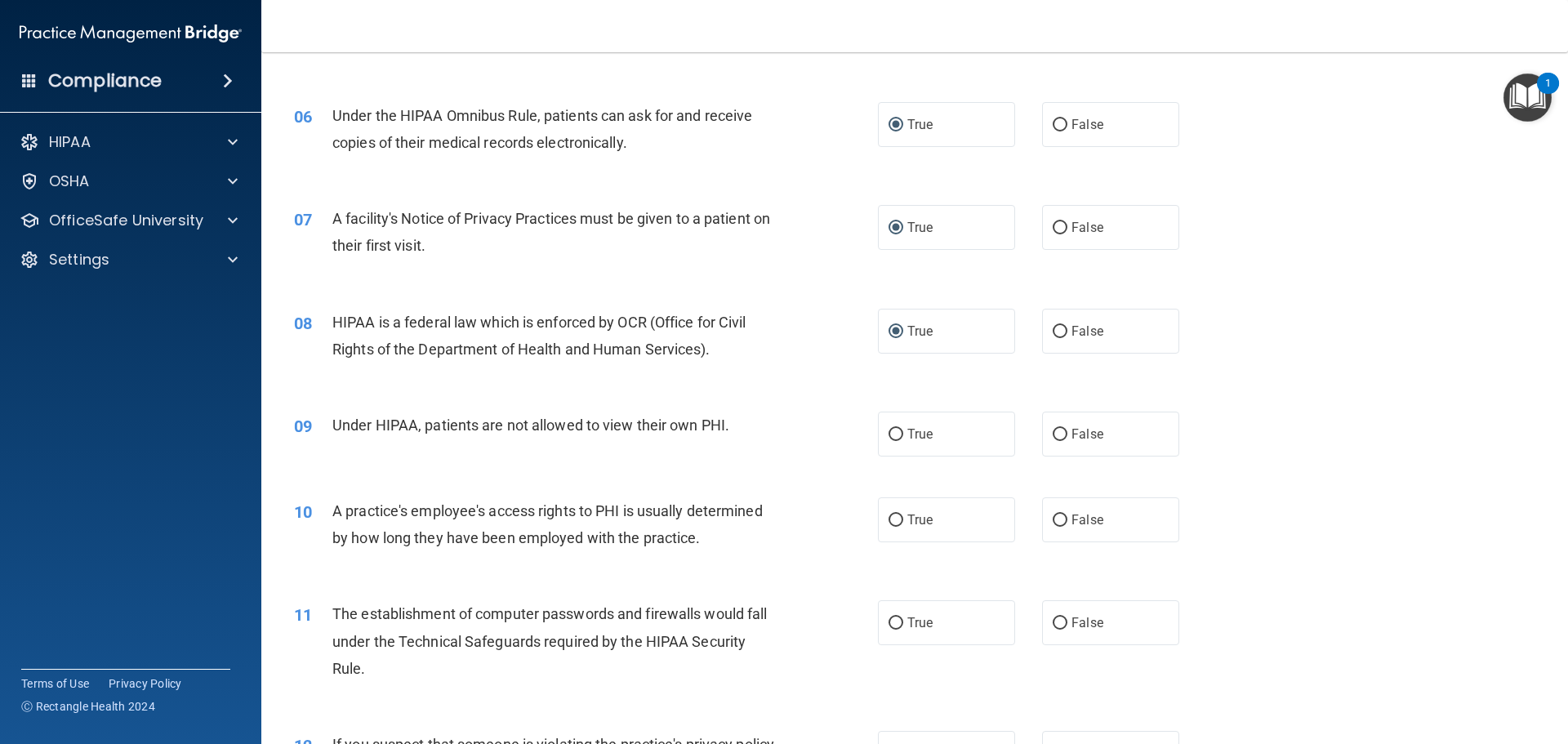
scroll to position [735, 0]
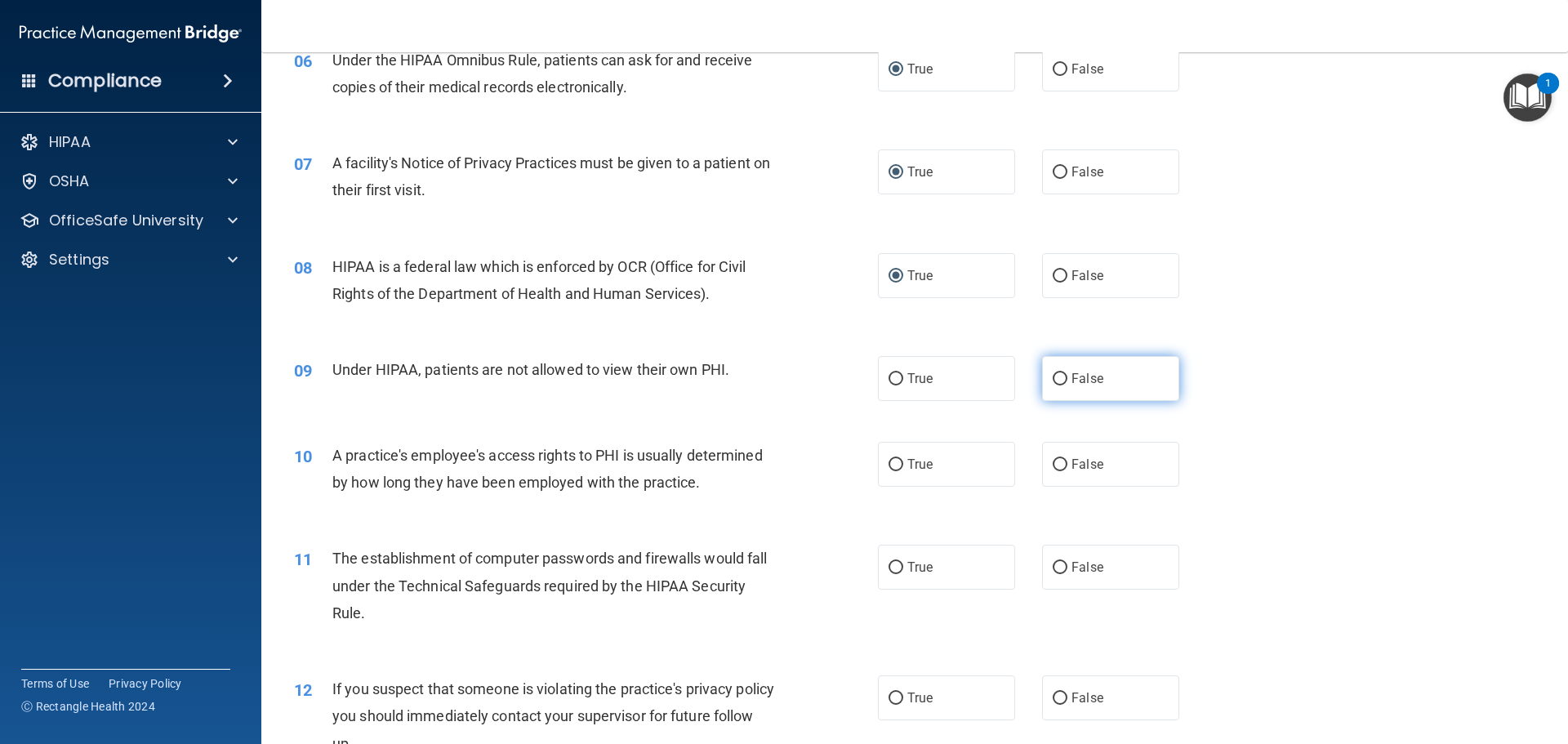
click at [1053, 379] on input "False" at bounding box center [1060, 379] width 15 height 12
radio input "true"
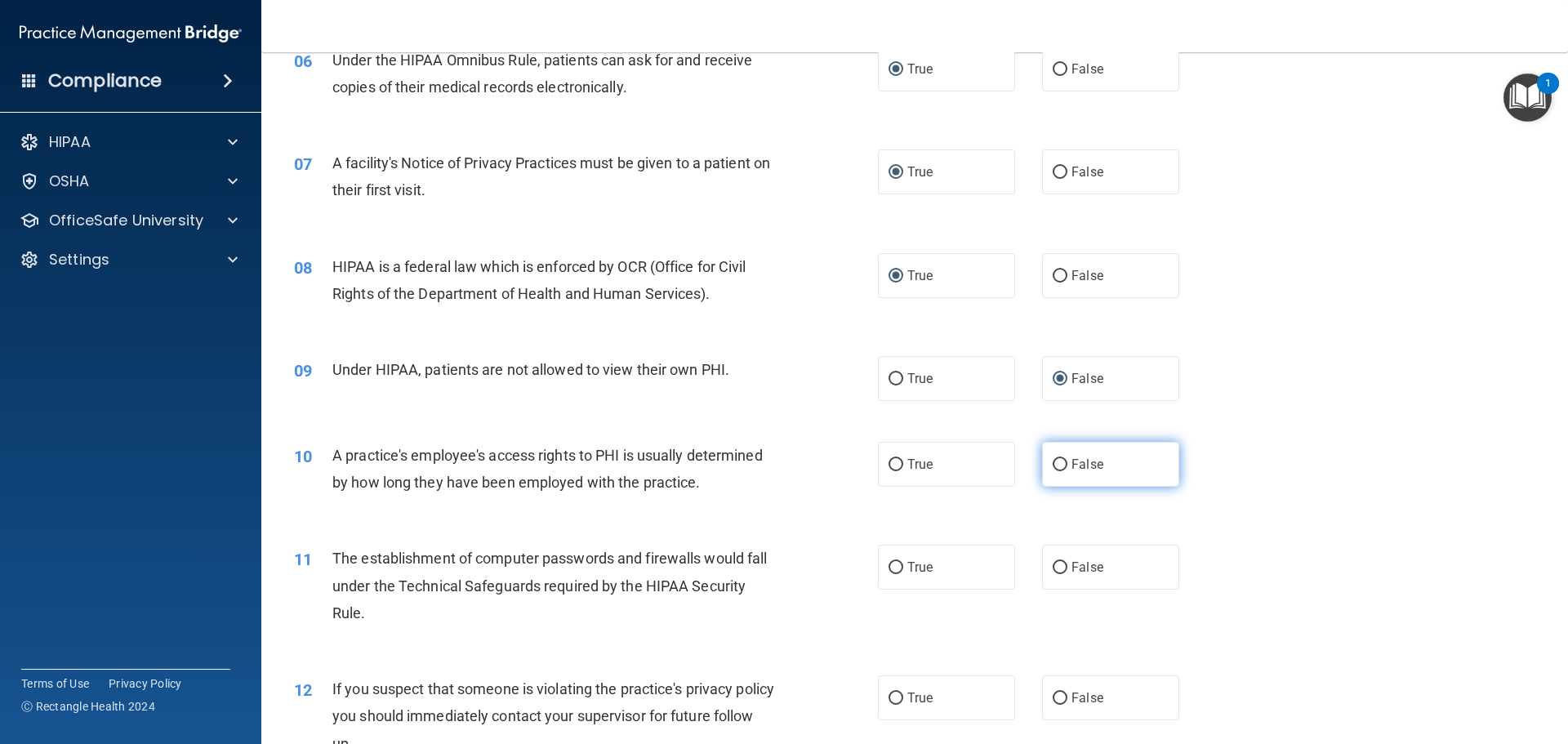
click at [1053, 466] on input "False" at bounding box center [1060, 465] width 15 height 12
radio input "true"
click at [889, 569] on input "True" at bounding box center [896, 567] width 15 height 12
radio input "true"
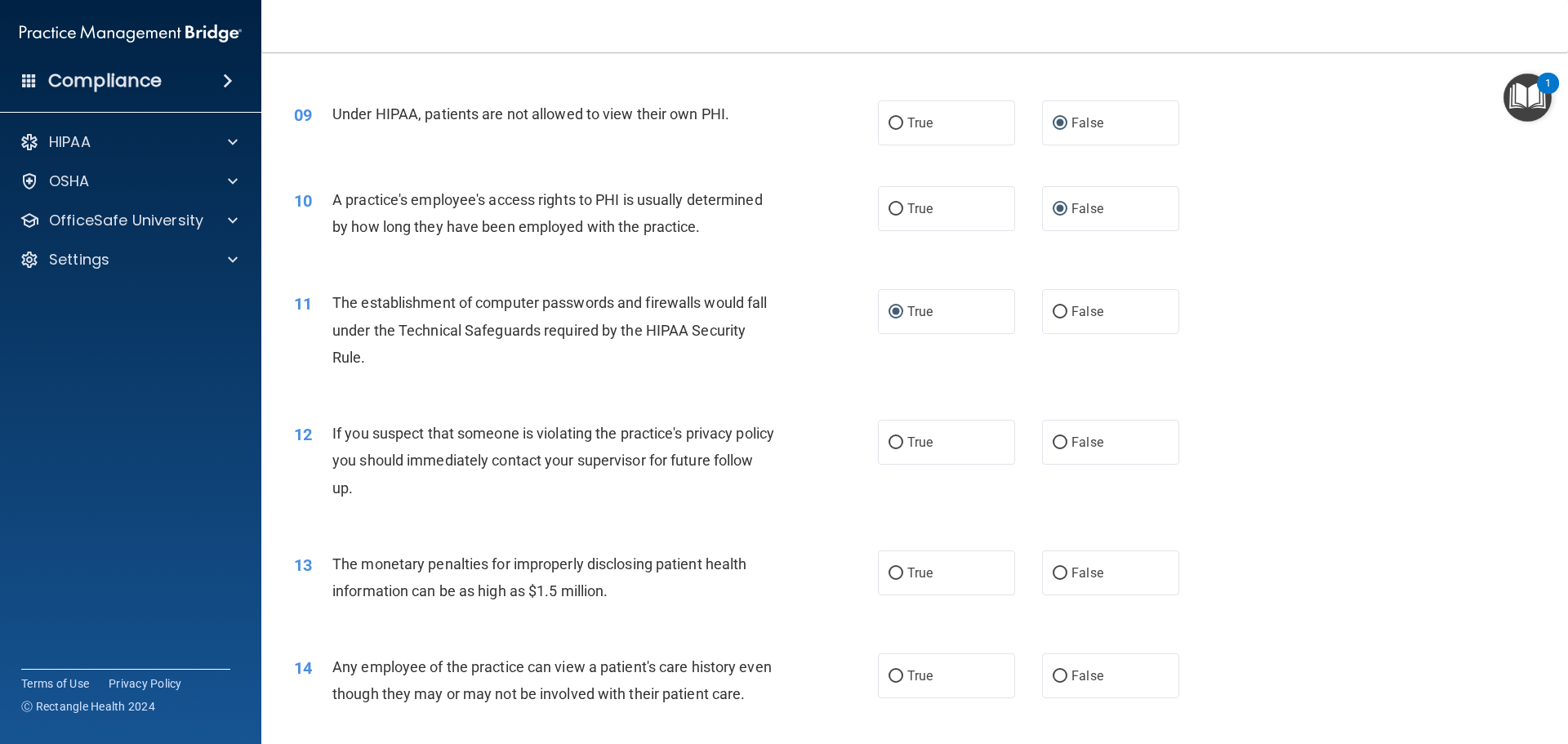
scroll to position [1062, 0]
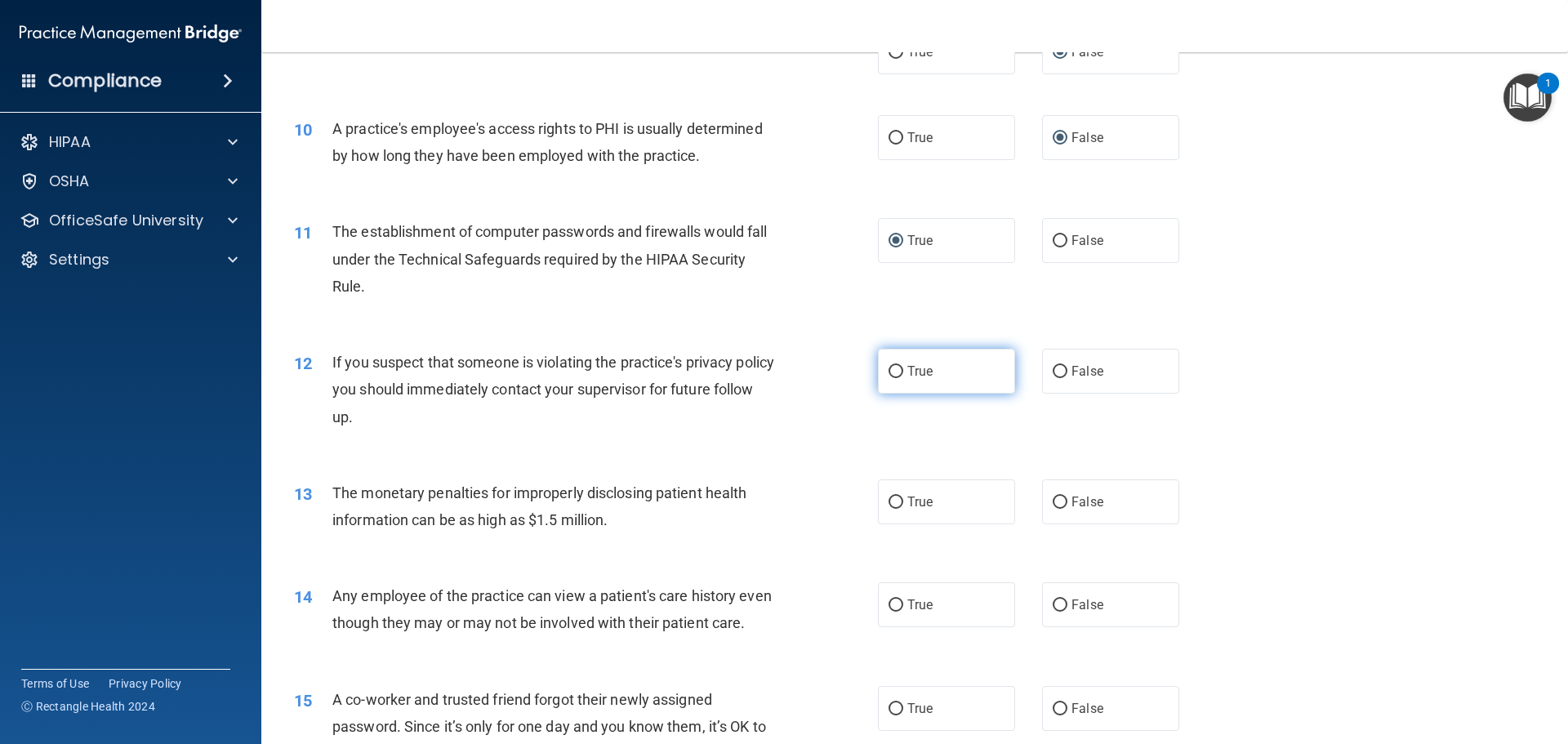
click at [889, 372] on input "True" at bounding box center [896, 372] width 15 height 12
radio input "true"
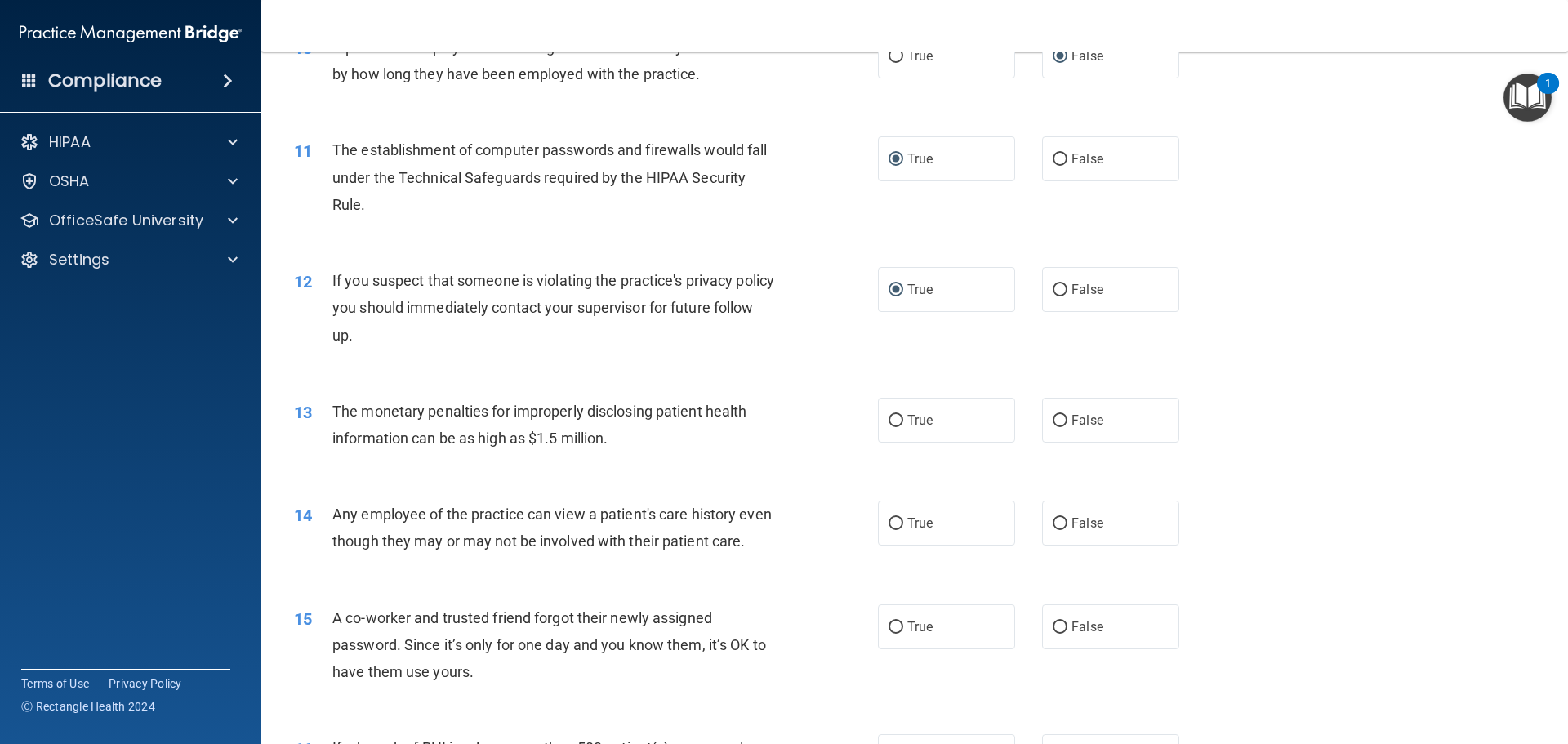
scroll to position [1224, 0]
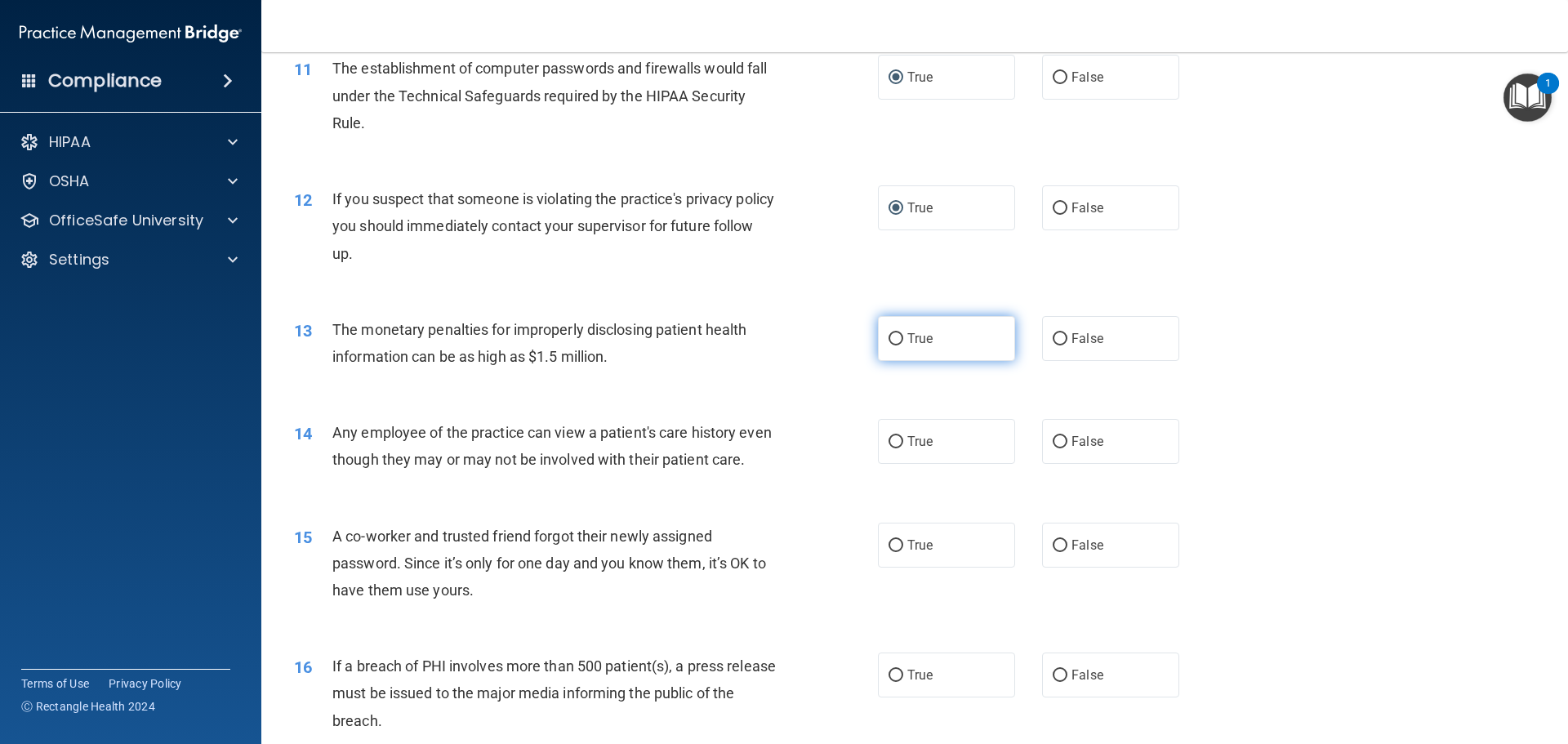
click at [889, 340] on input "True" at bounding box center [896, 339] width 15 height 12
radio input "true"
click at [1053, 442] on input "False" at bounding box center [1060, 442] width 15 height 12
radio input "true"
click at [1057, 552] on input "False" at bounding box center [1060, 546] width 15 height 12
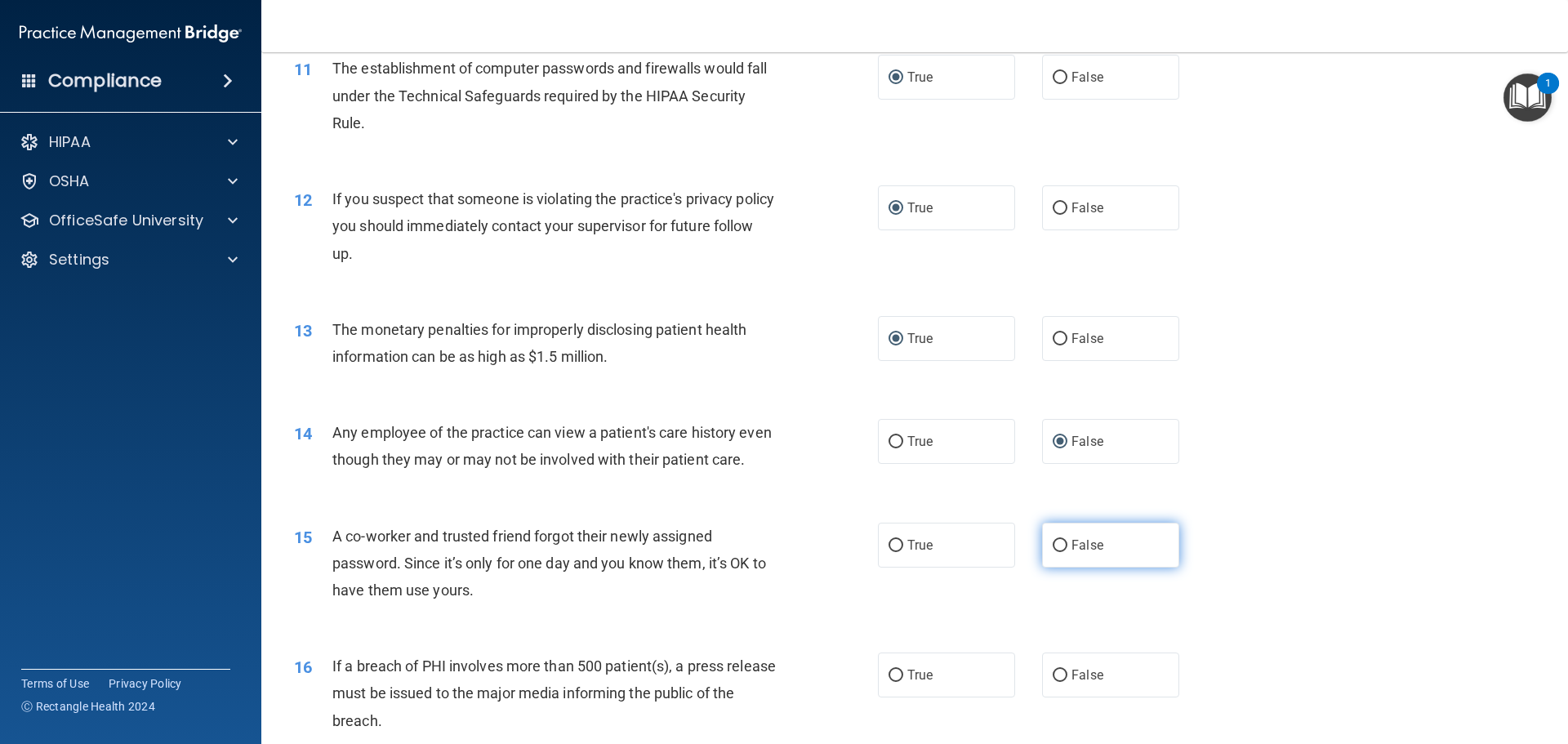
radio input "true"
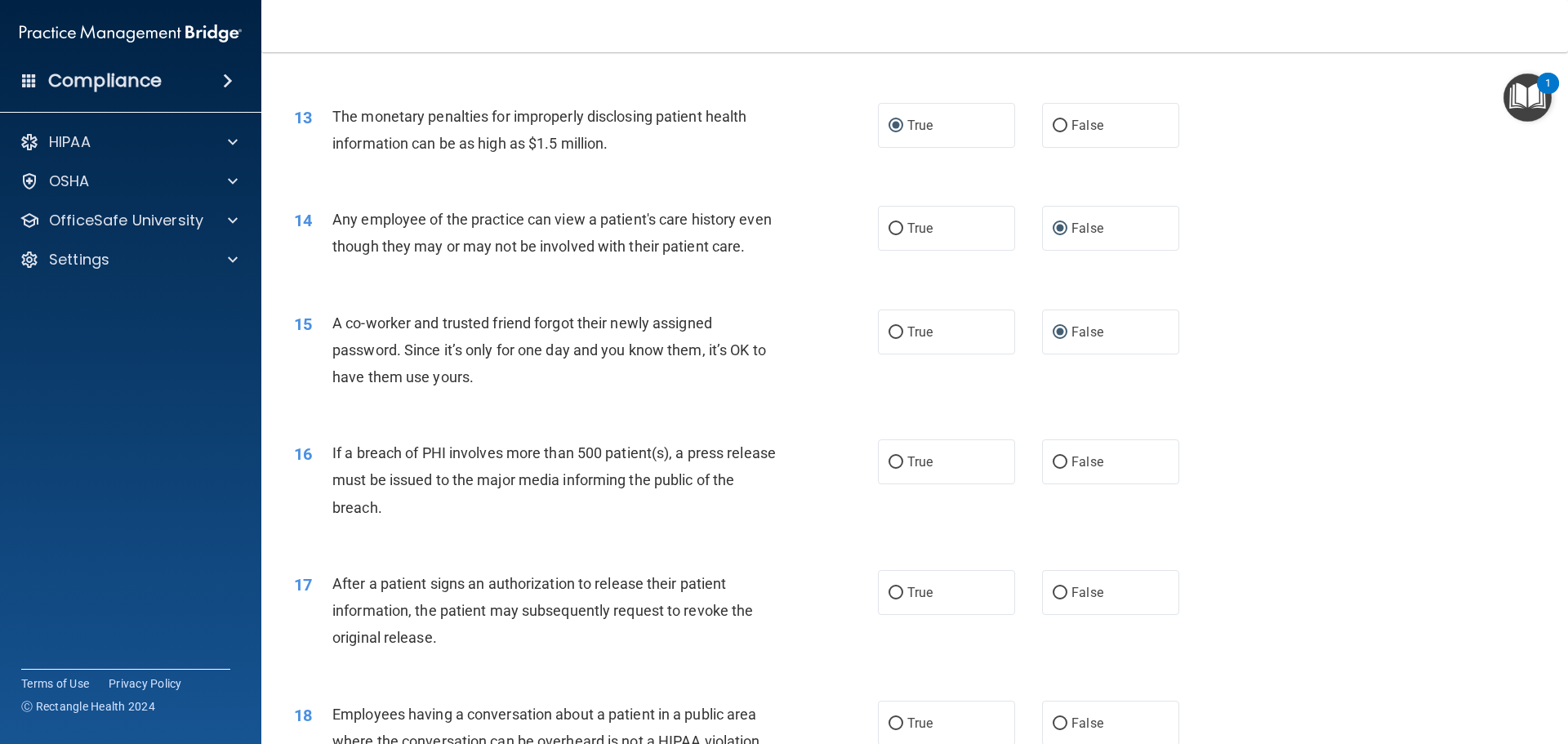
scroll to position [1470, 0]
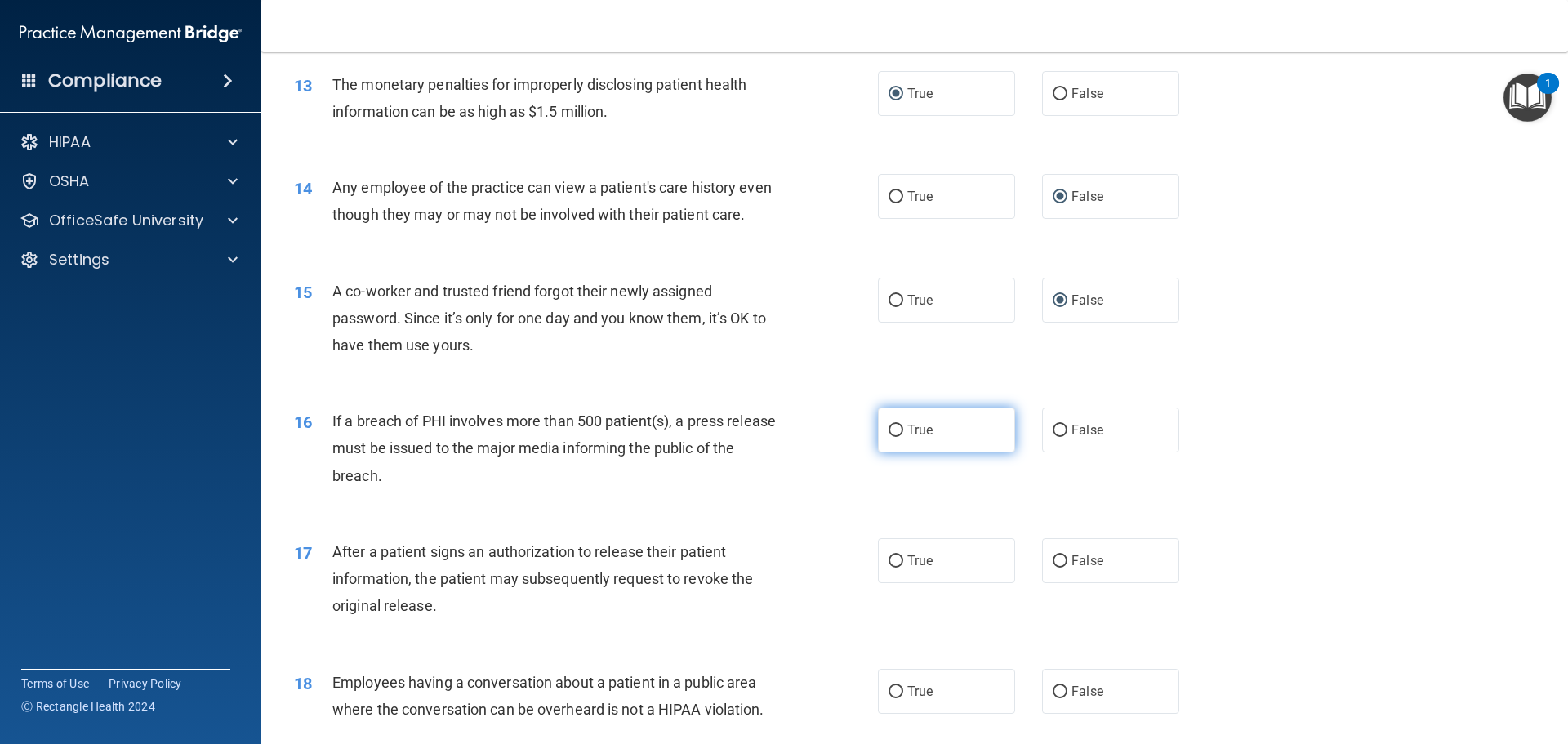
click at [889, 437] on input "True" at bounding box center [896, 431] width 15 height 12
radio input "true"
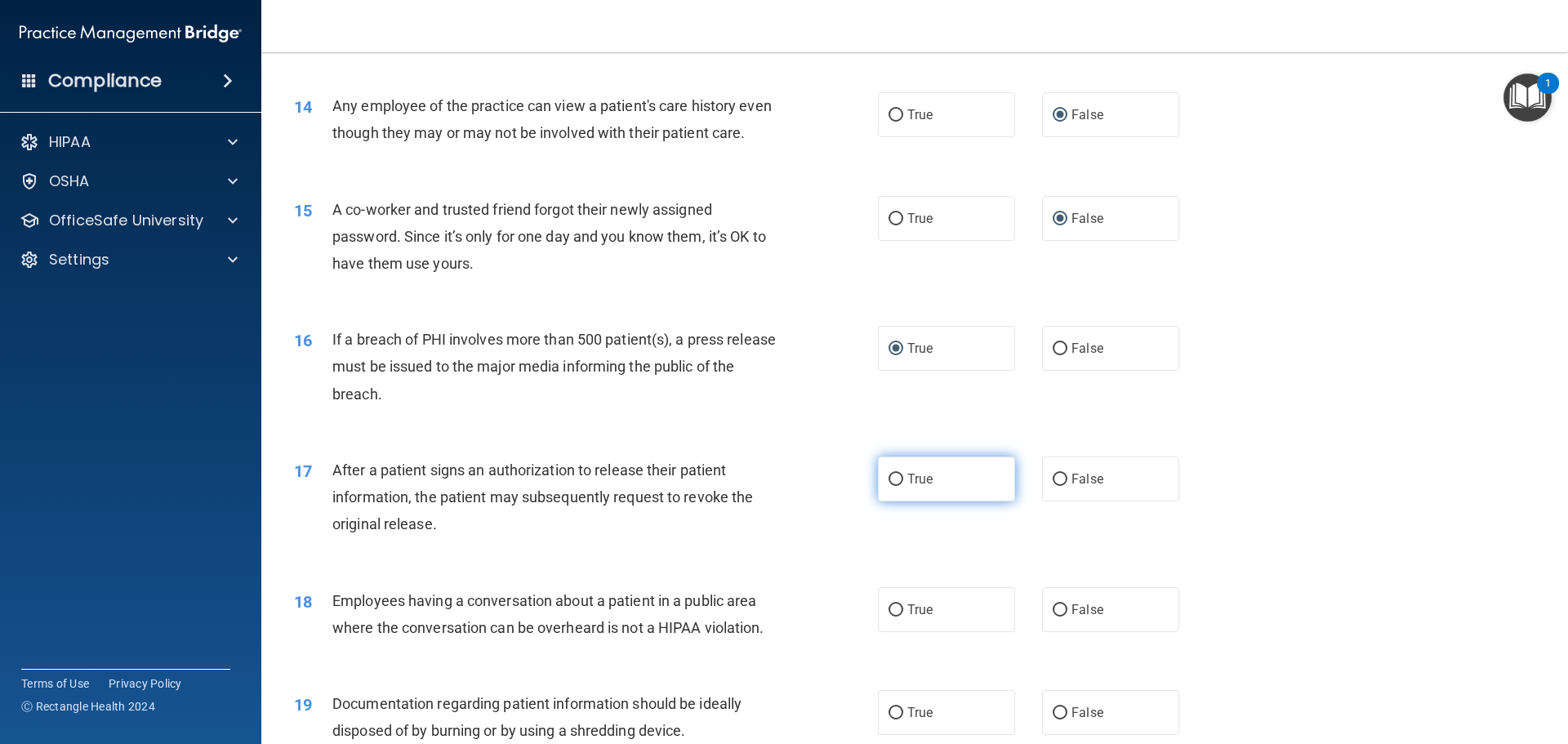
click at [890, 486] on input "True" at bounding box center [896, 480] width 15 height 12
radio input "true"
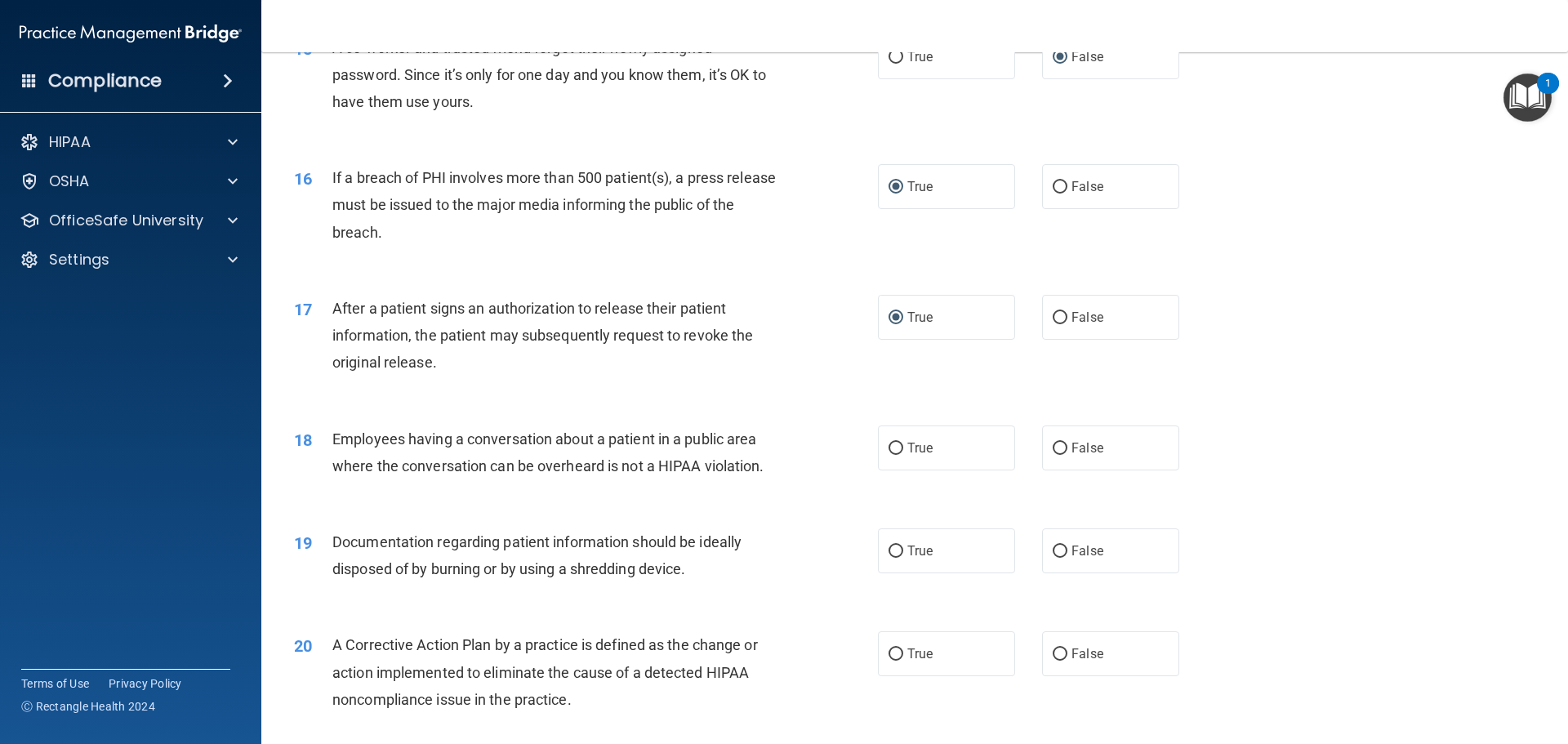
scroll to position [1714, 0]
click at [1056, 453] on input "False" at bounding box center [1060, 447] width 15 height 12
radio input "true"
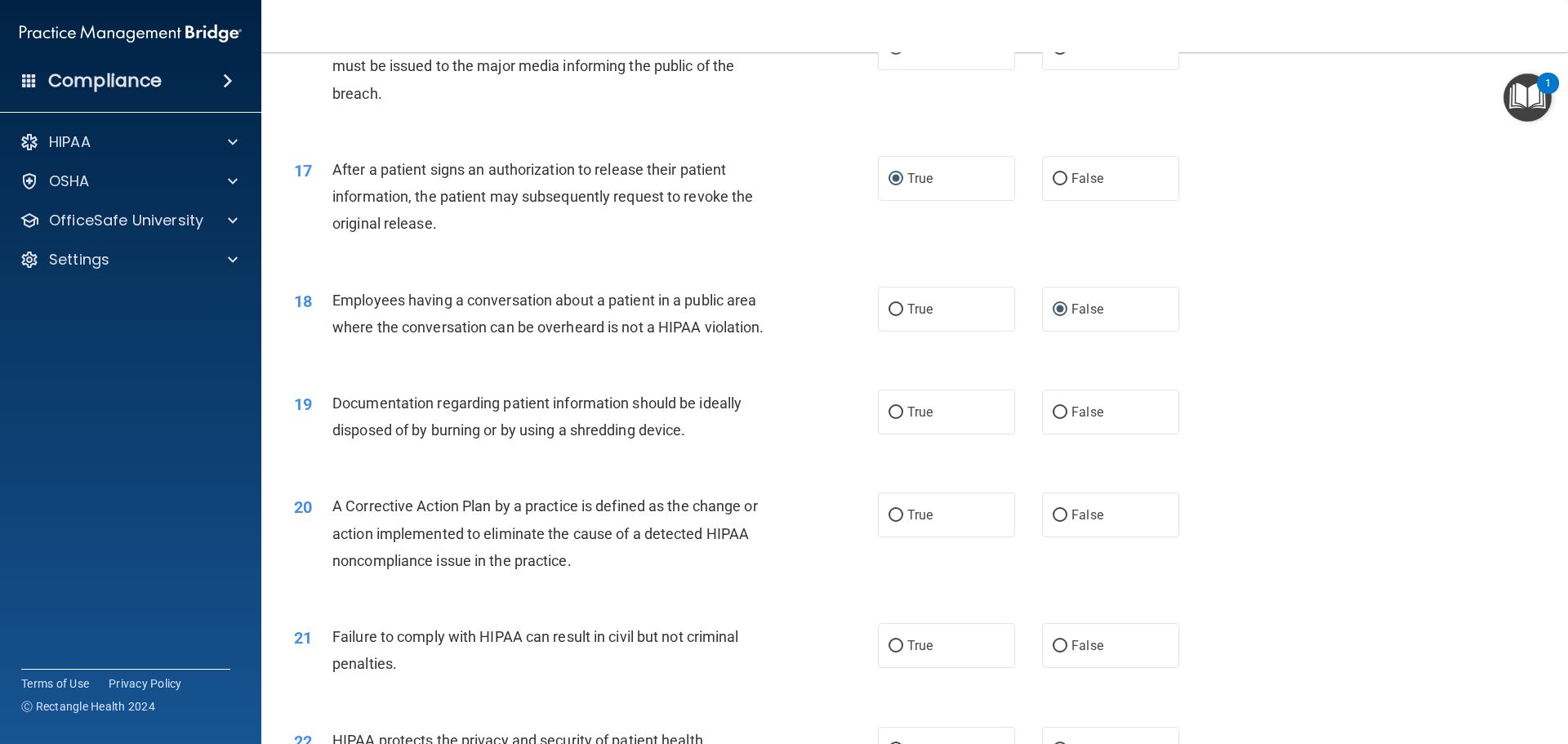
scroll to position [1878, 0]
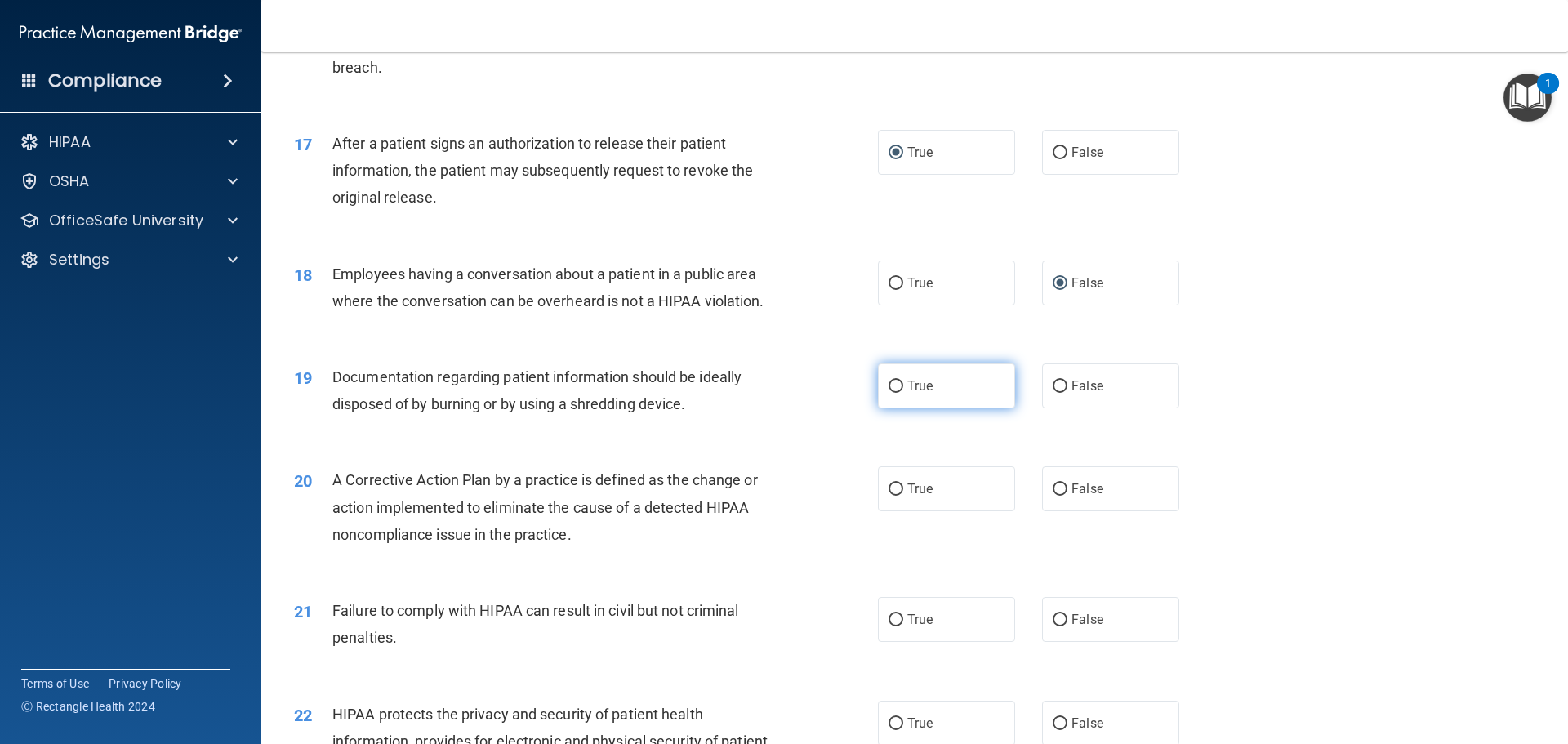
click at [890, 393] on input "True" at bounding box center [896, 387] width 15 height 12
radio input "true"
click at [889, 495] on input "True" at bounding box center [896, 489] width 15 height 12
radio input "true"
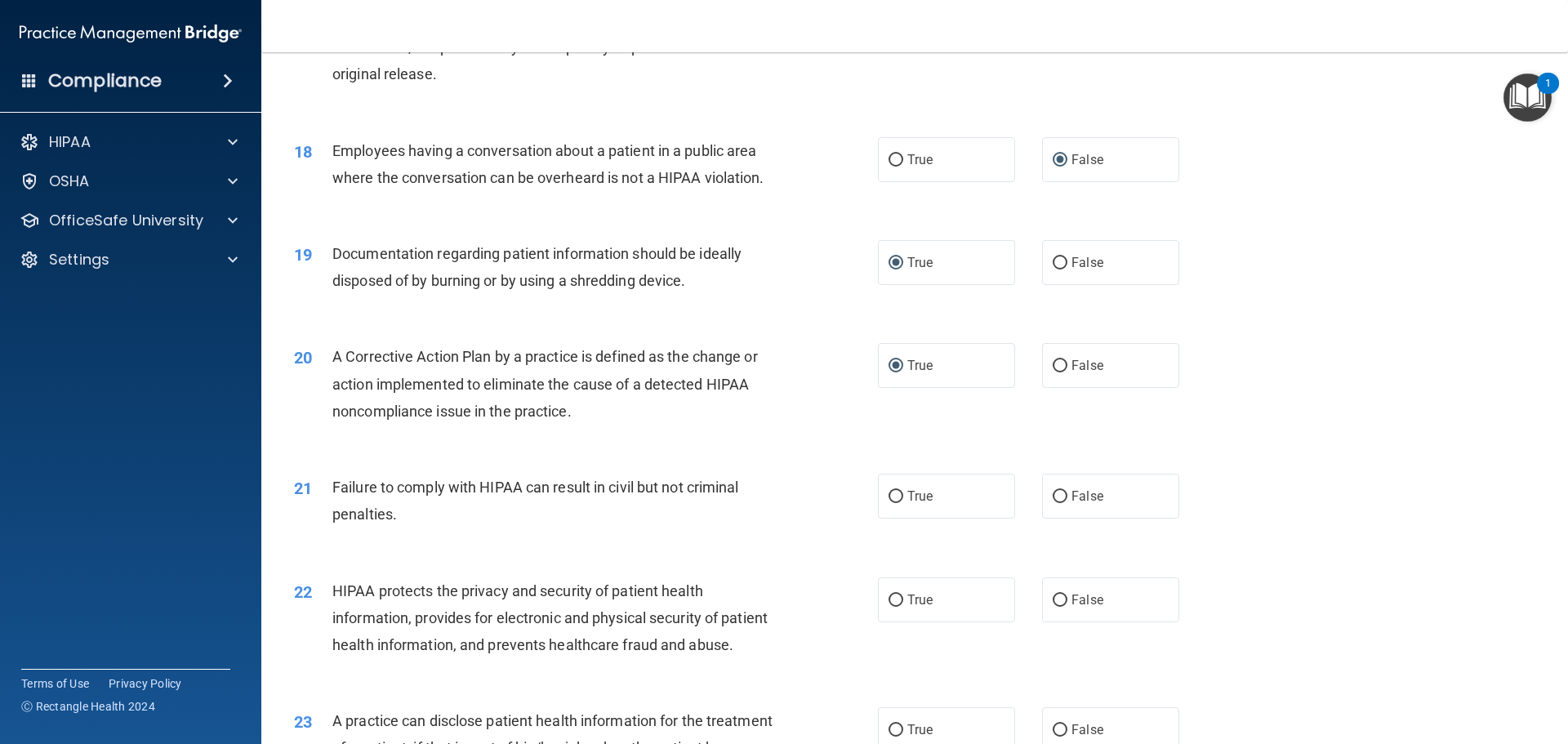
scroll to position [2041, 0]
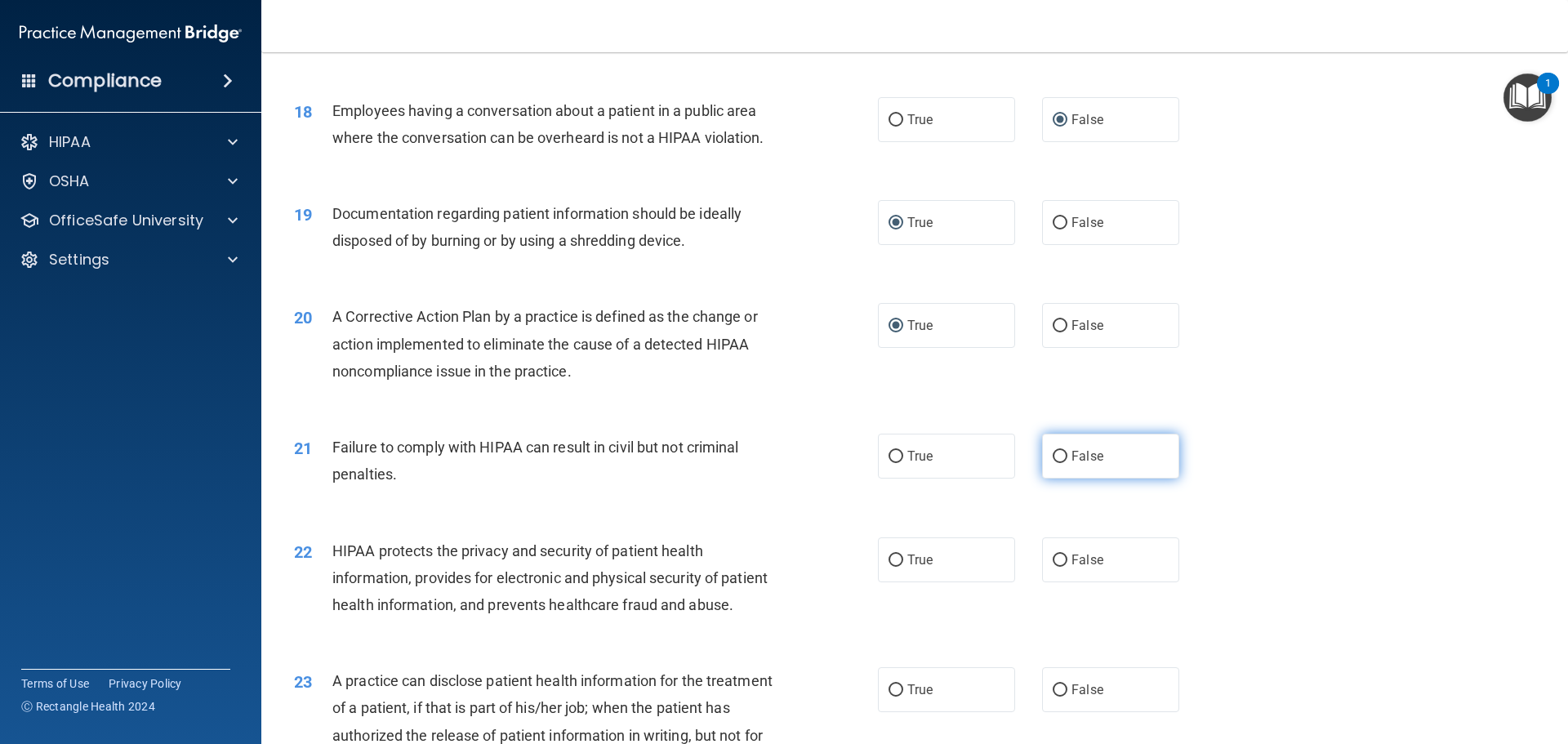
click at [1053, 463] on input "False" at bounding box center [1060, 456] width 15 height 12
radio input "true"
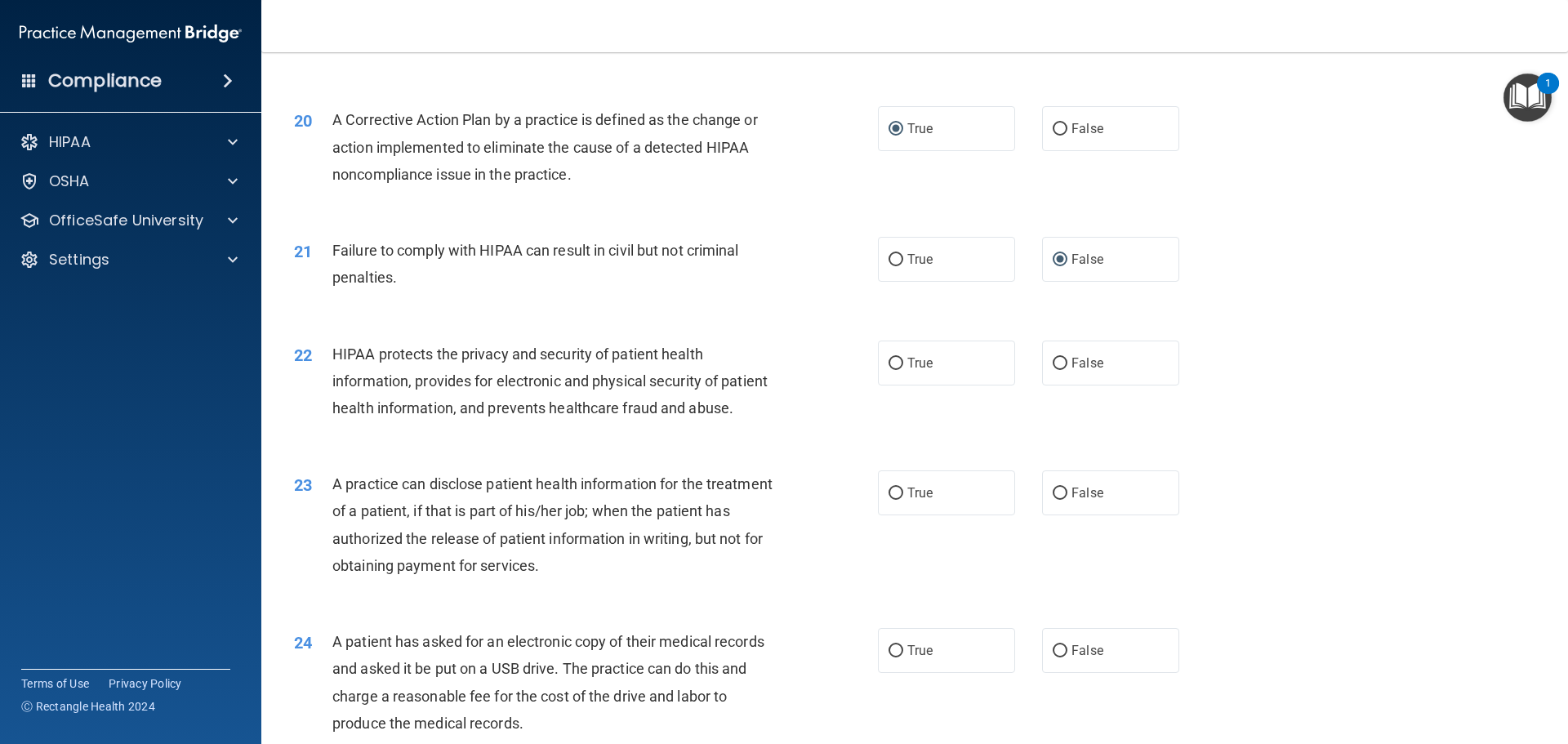
scroll to position [2286, 0]
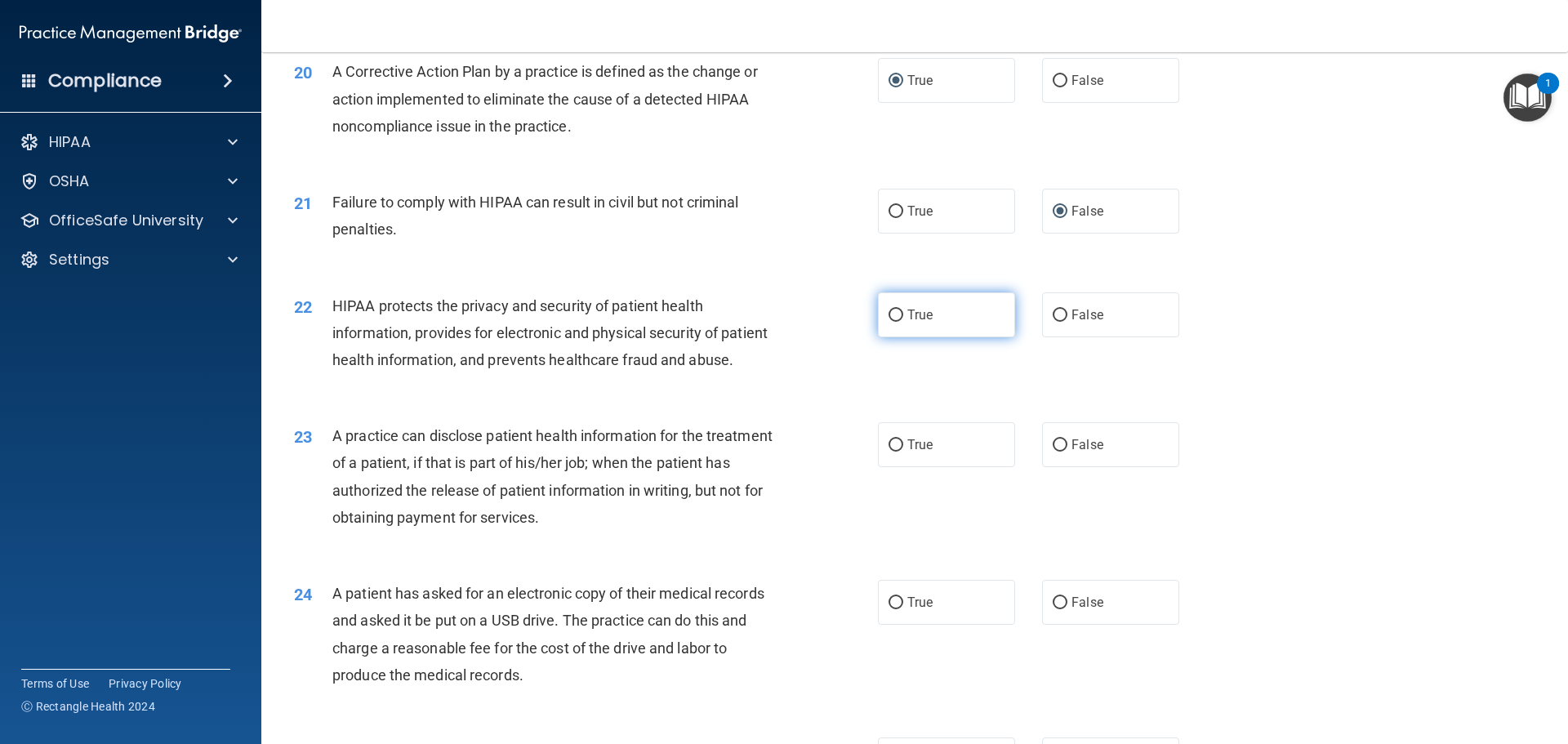
click at [890, 322] on input "True" at bounding box center [896, 315] width 15 height 12
radio input "true"
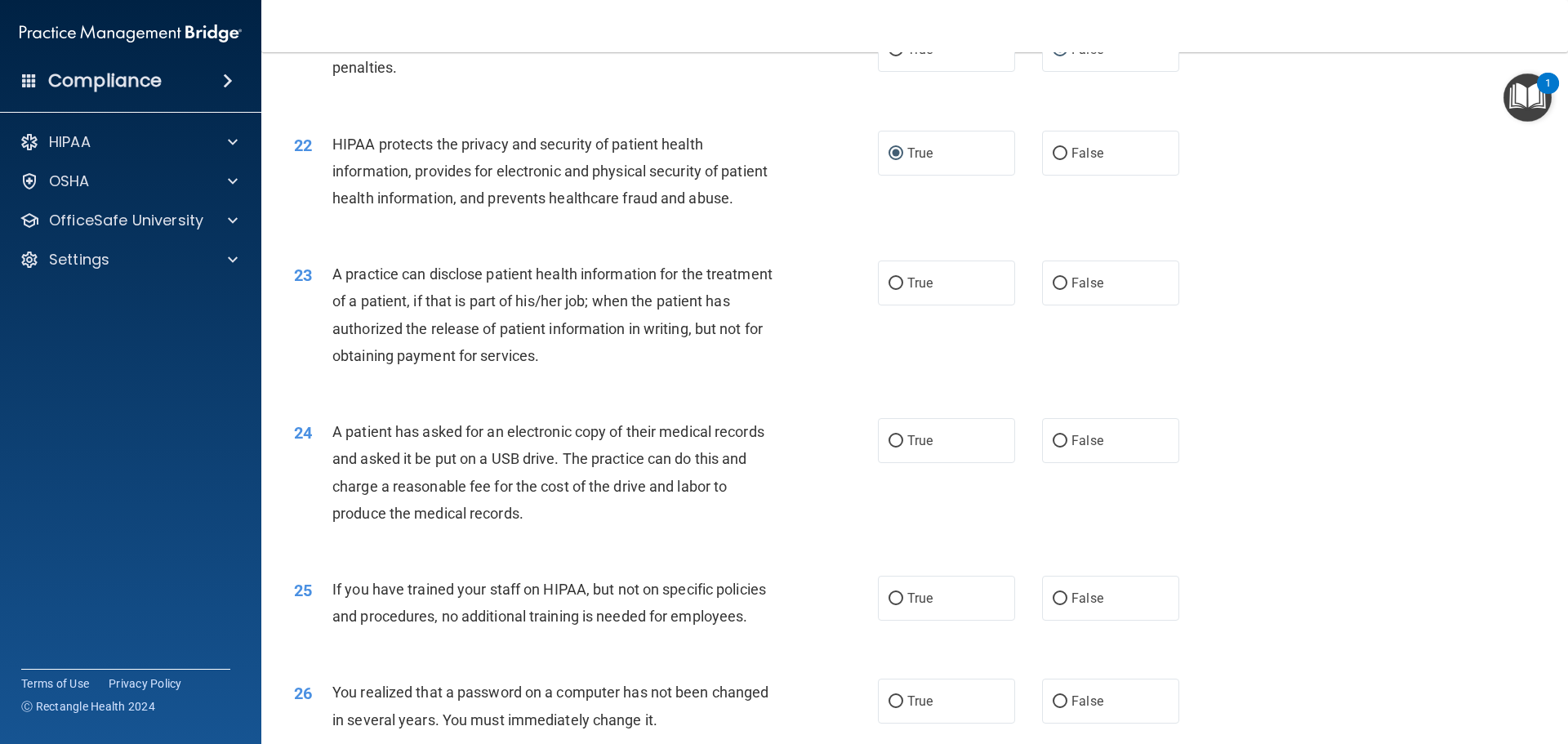
scroll to position [2449, 0]
click at [1053, 288] on input "False" at bounding box center [1060, 282] width 15 height 12
radio input "true"
click at [894, 446] on input "True" at bounding box center [896, 439] width 15 height 12
radio input "true"
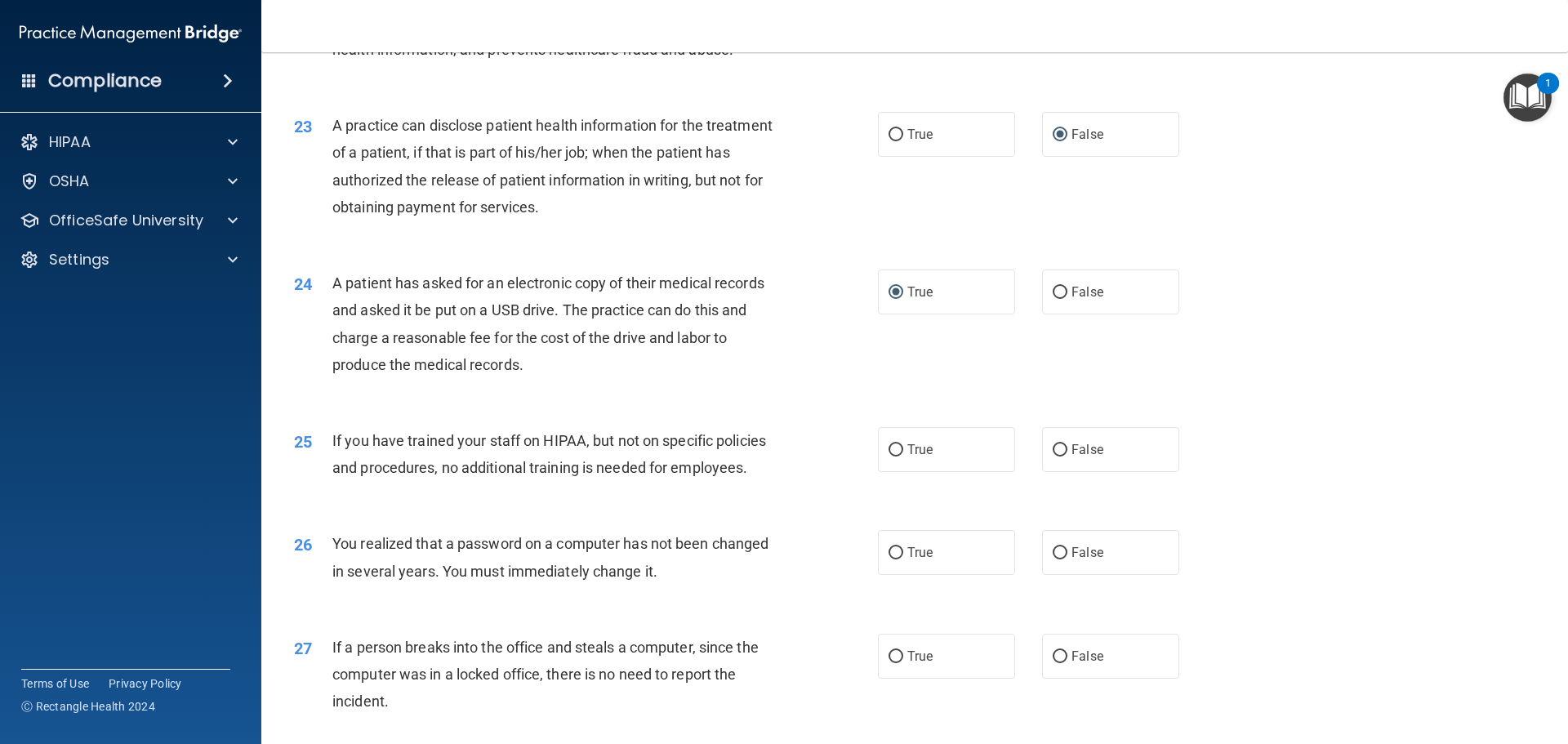
scroll to position [2613, 0]
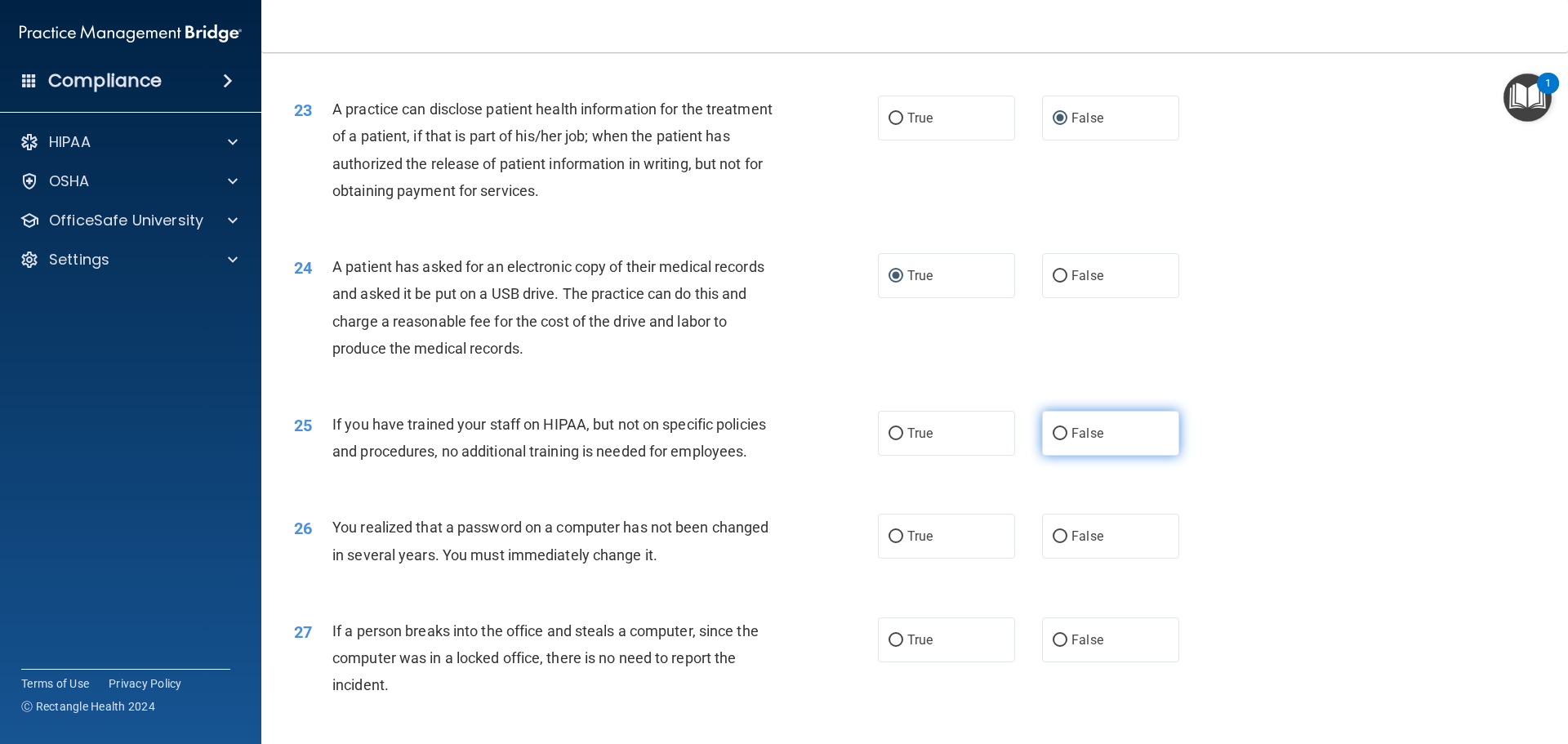
click at [1054, 440] on input "False" at bounding box center [1060, 434] width 15 height 12
radio input "true"
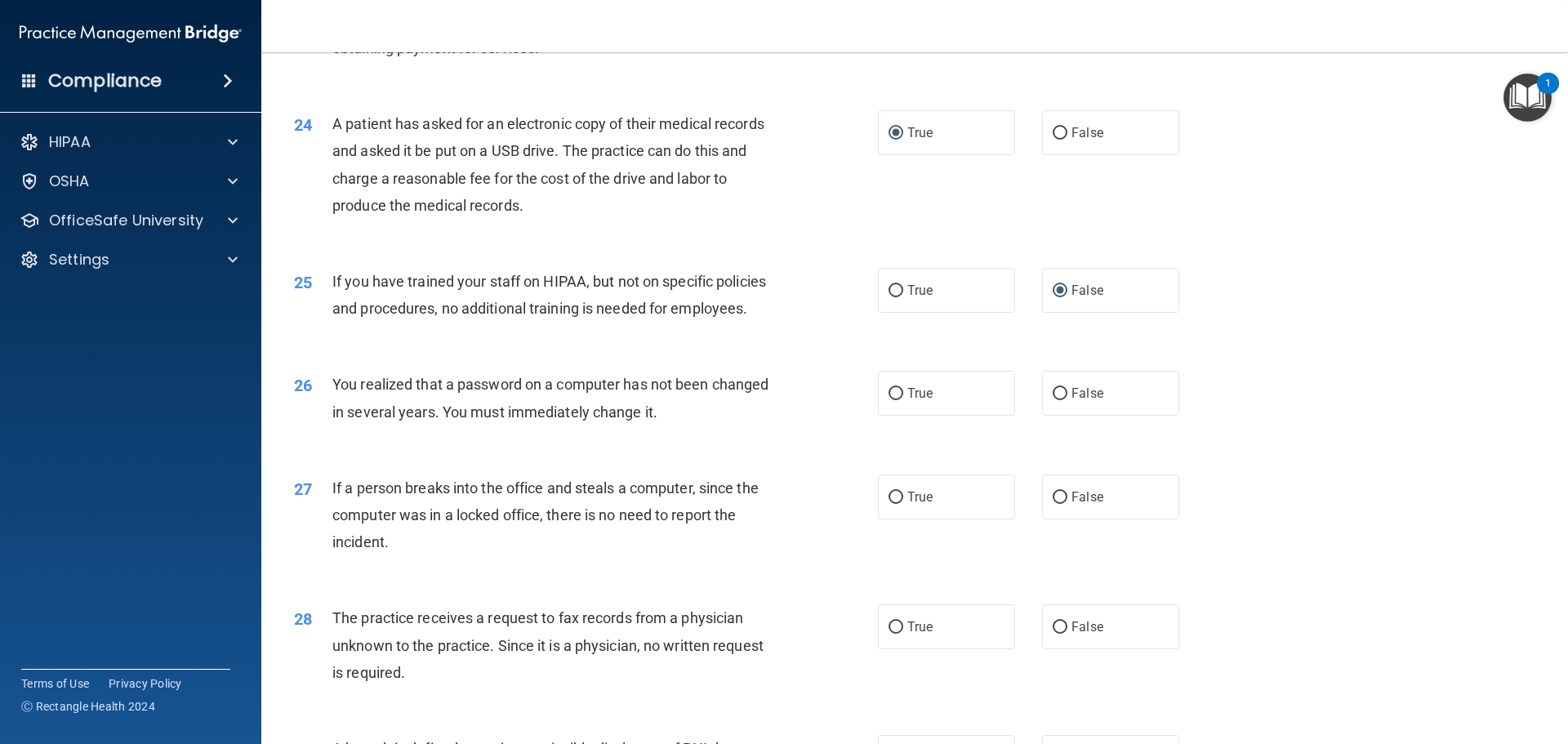
scroll to position [2776, 0]
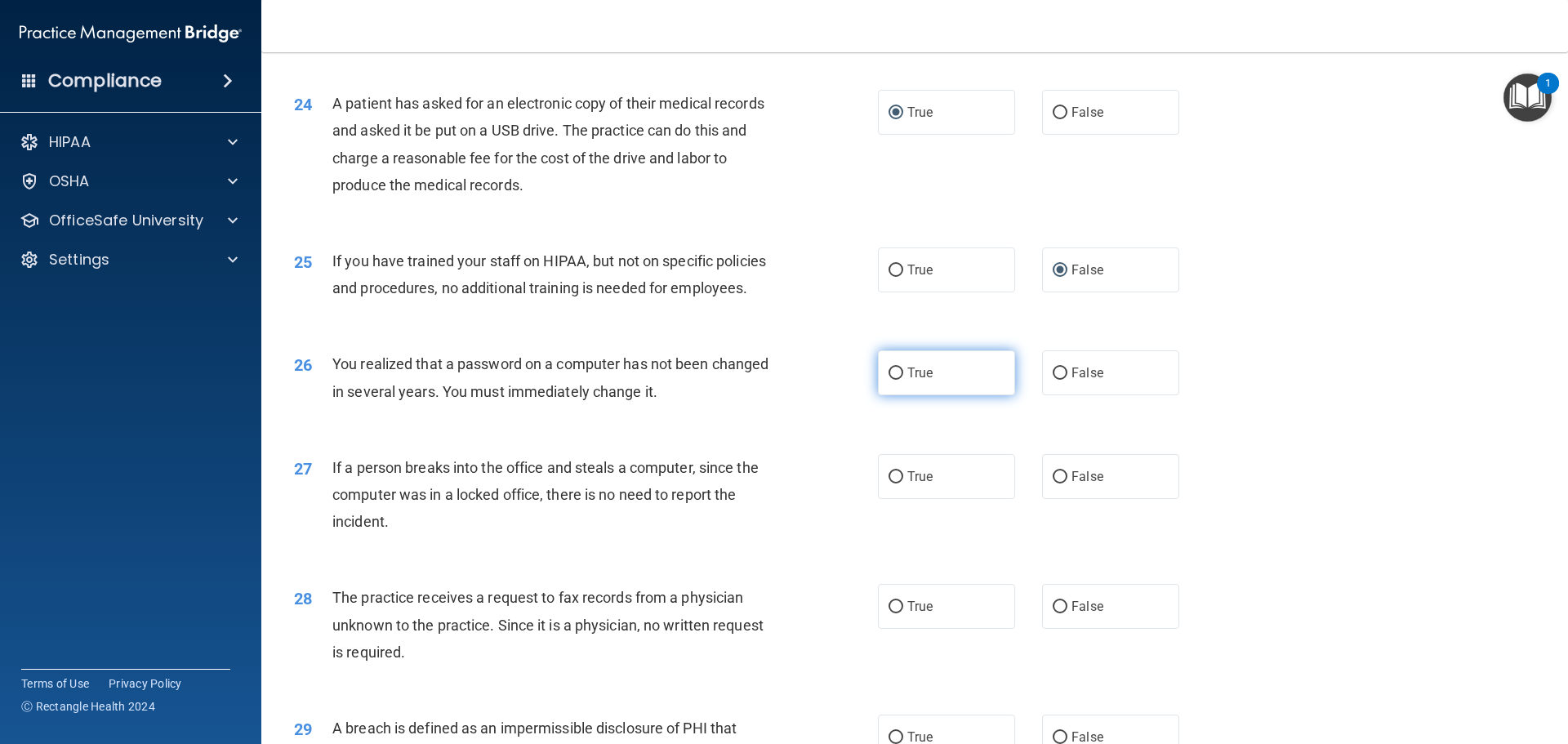
click at [889, 380] on input "True" at bounding box center [896, 374] width 15 height 12
radio input "true"
click at [1053, 483] on input "False" at bounding box center [1060, 477] width 15 height 12
radio input "true"
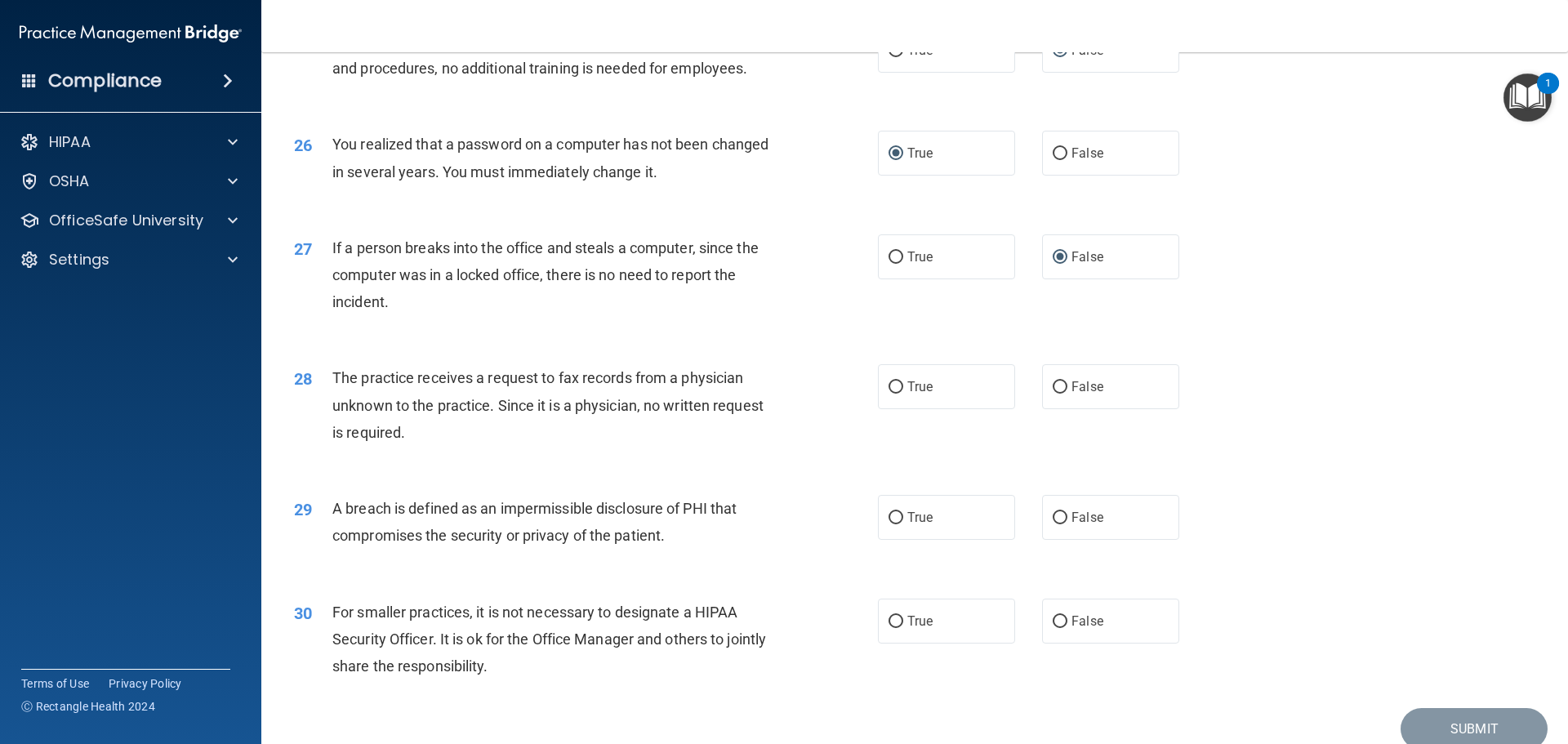
scroll to position [3021, 0]
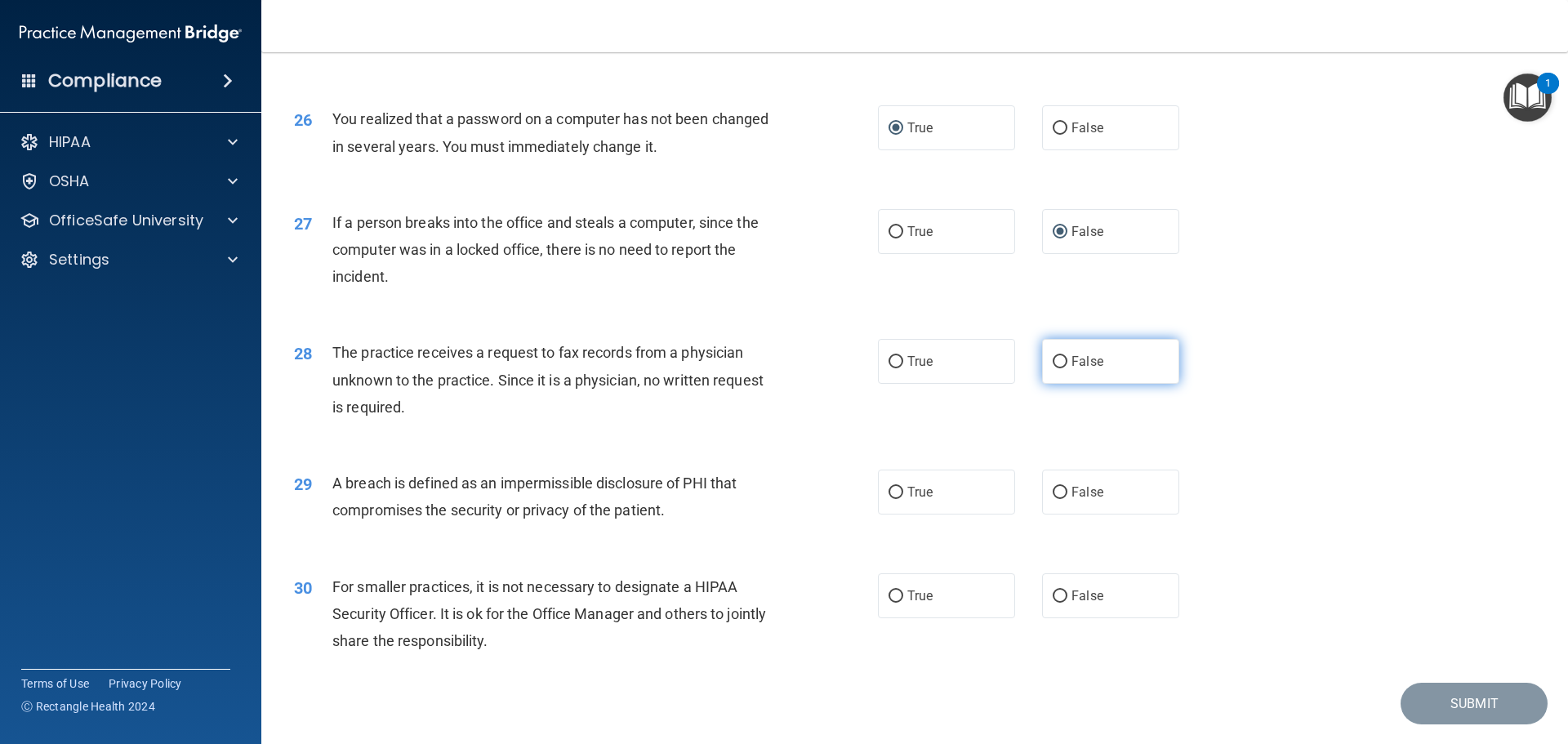
click at [1055, 369] on input "False" at bounding box center [1060, 362] width 15 height 12
radio input "true"
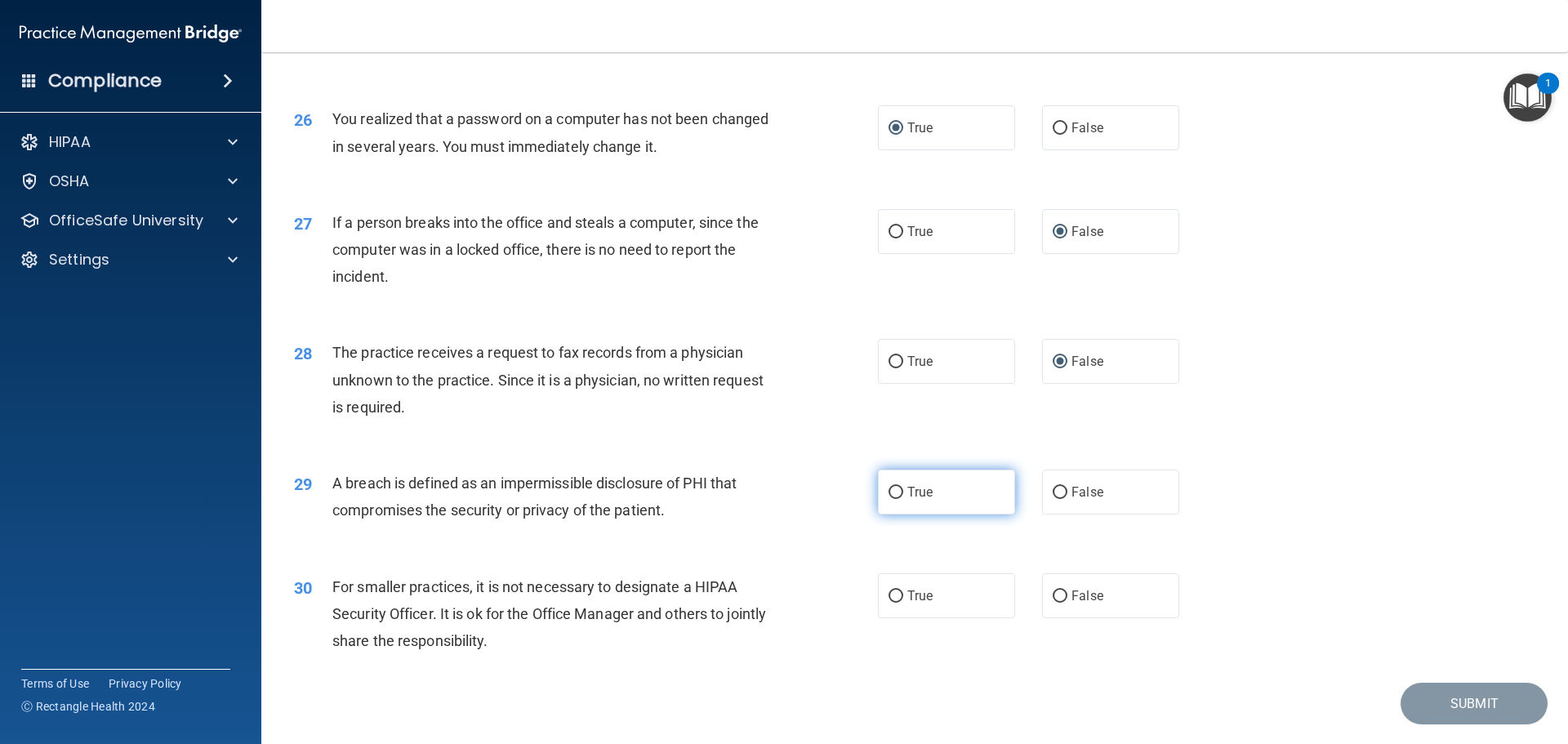
click at [889, 499] on input "True" at bounding box center [896, 493] width 15 height 12
radio input "true"
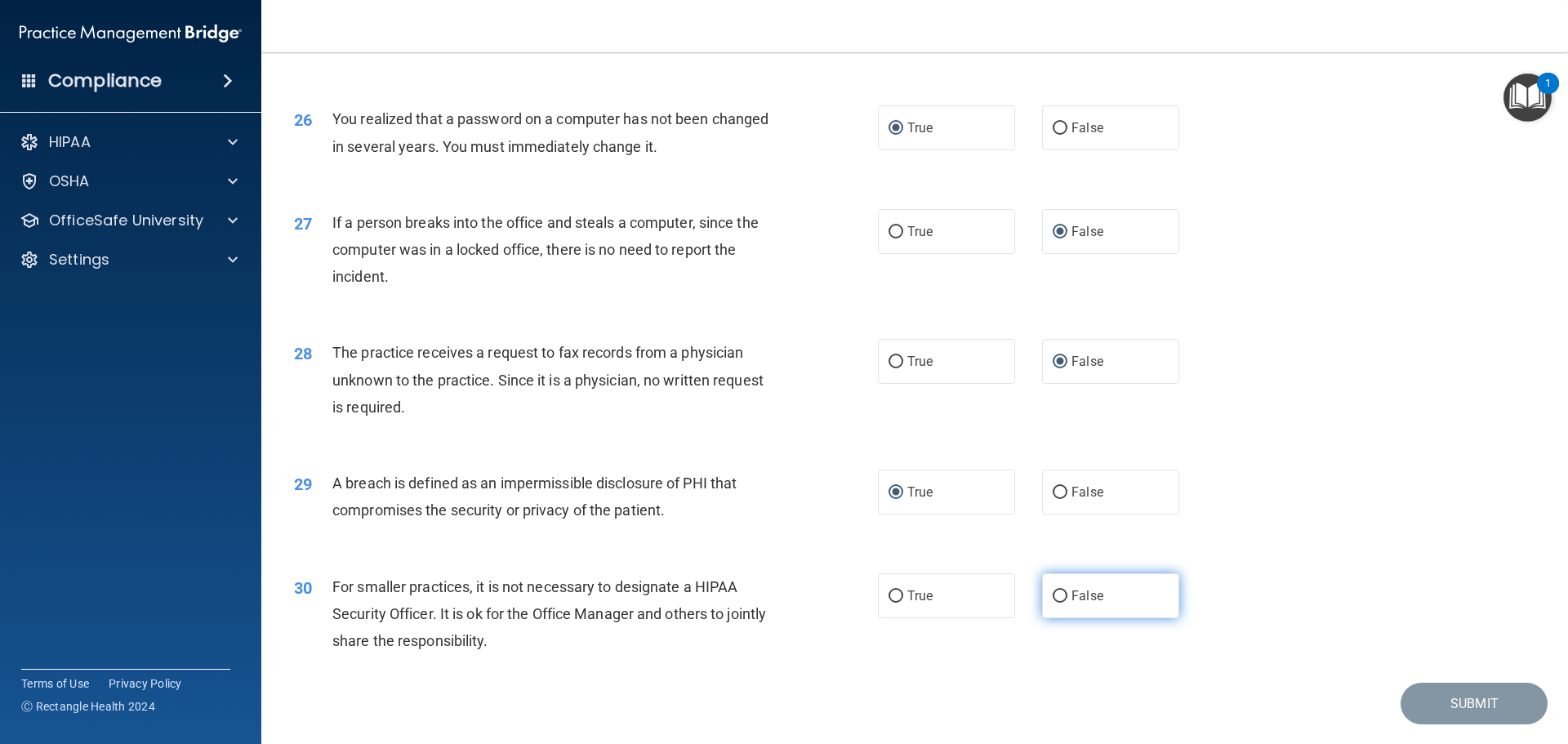
click at [1053, 603] on input "False" at bounding box center [1060, 596] width 15 height 12
radio input "true"
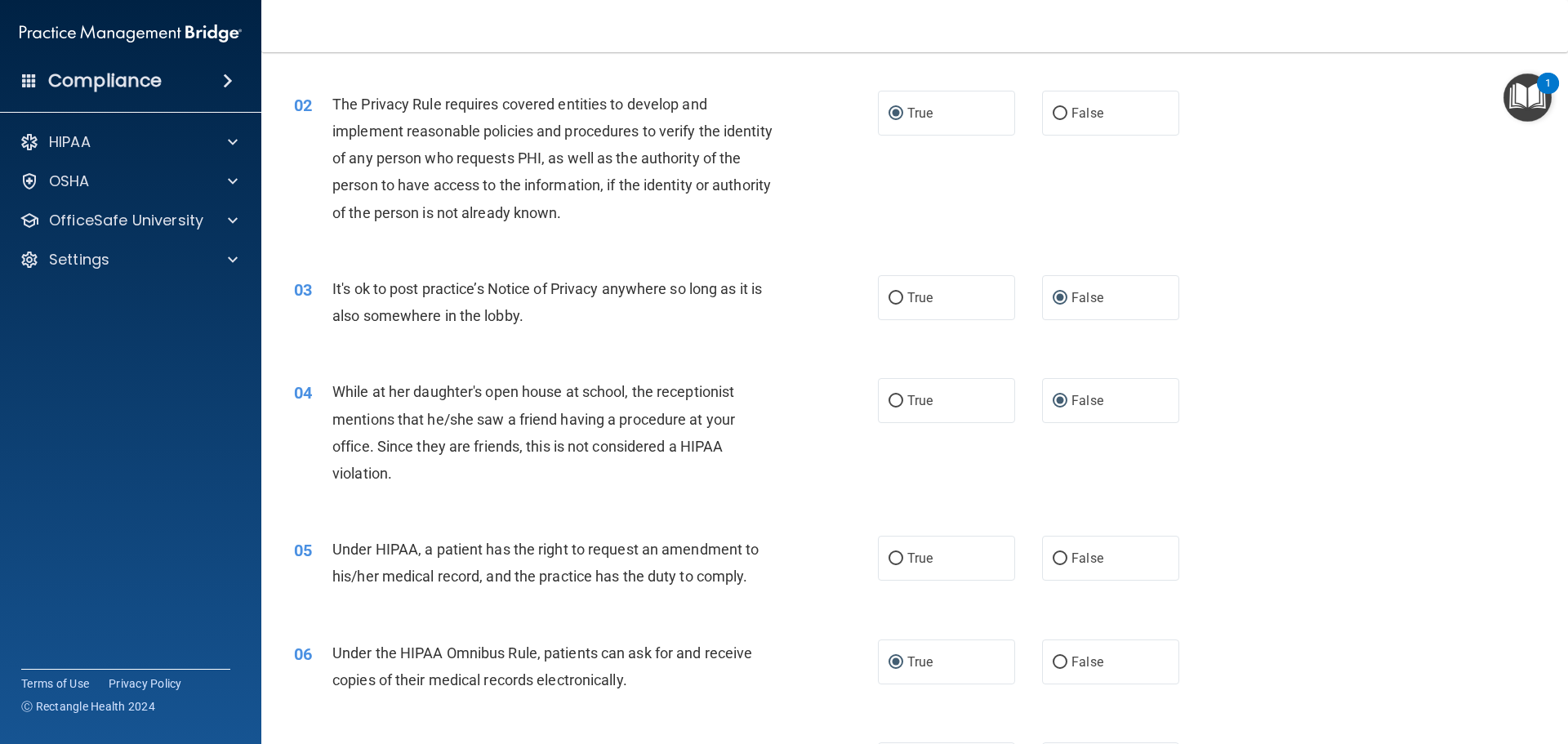
scroll to position [326, 0]
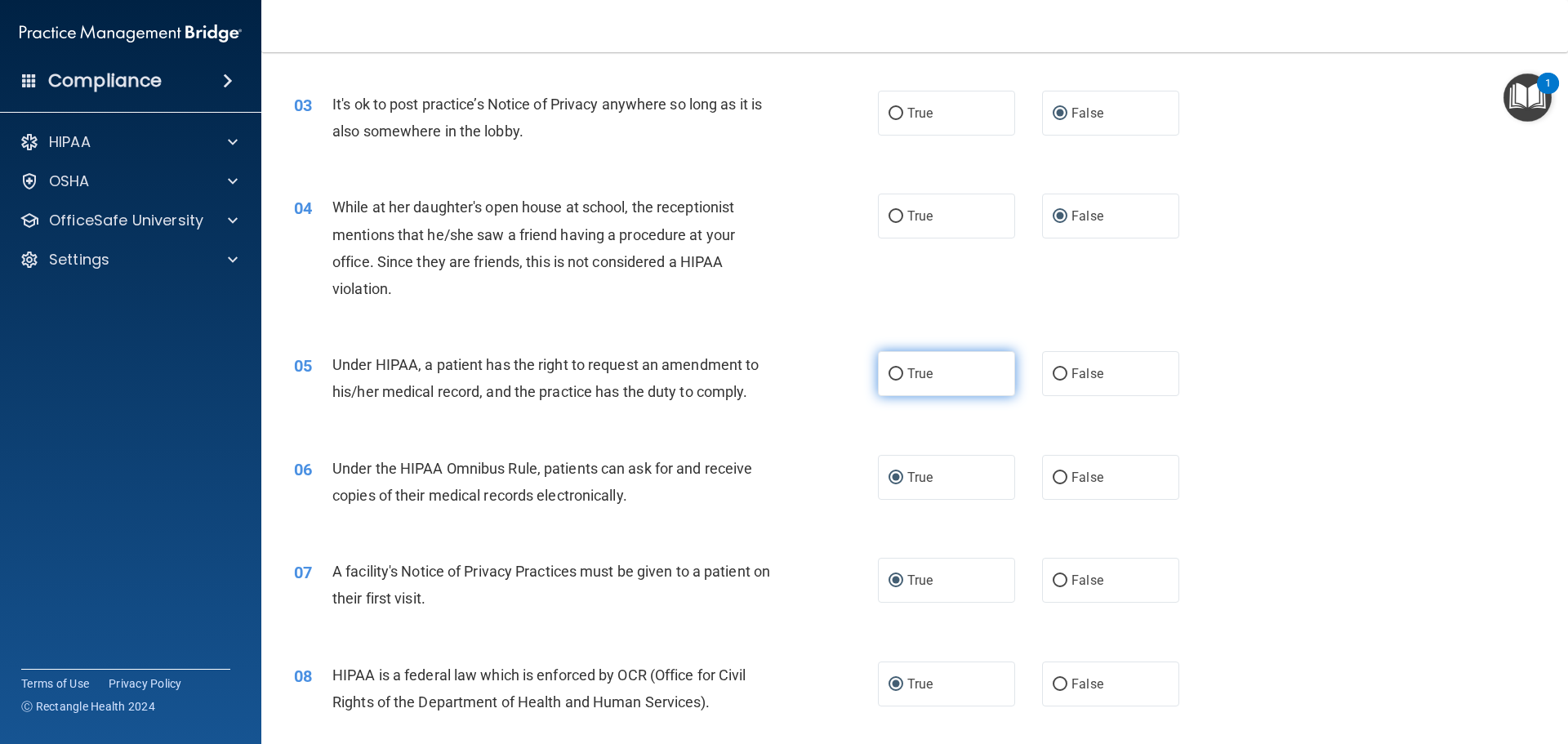
click at [889, 371] on input "True" at bounding box center [896, 375] width 15 height 12
radio input "true"
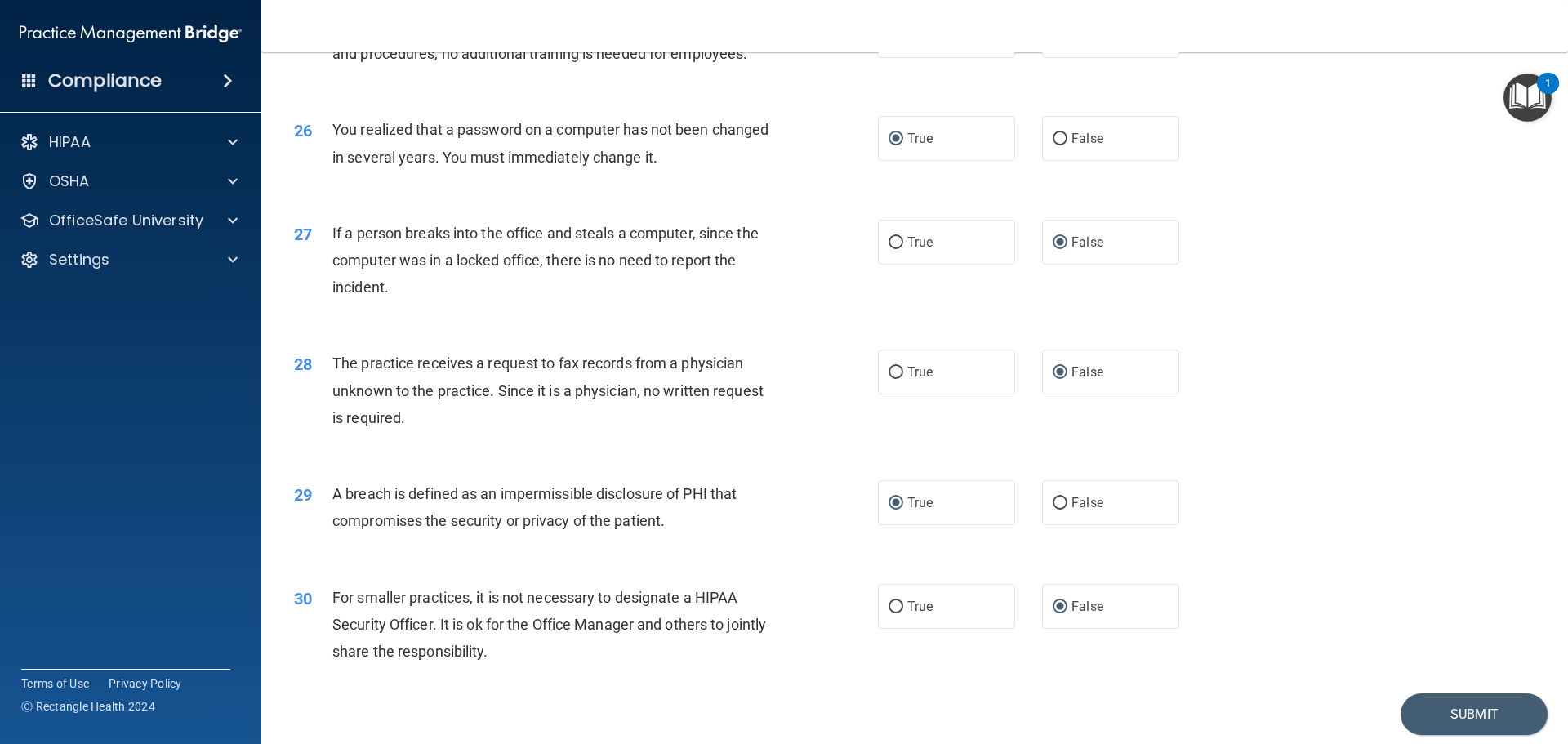
scroll to position [3121, 0]
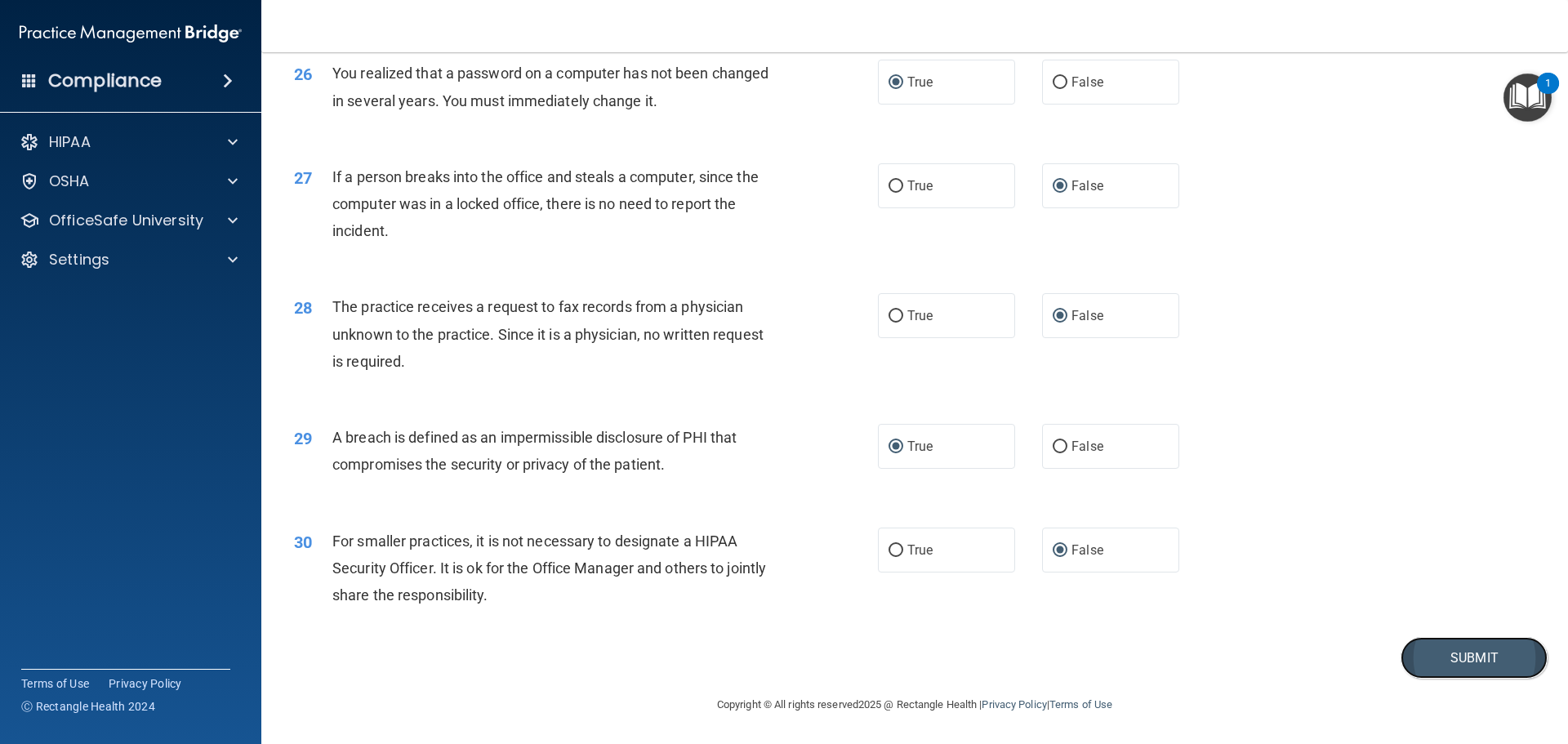
click at [1460, 660] on button "Submit" at bounding box center [1474, 658] width 147 height 41
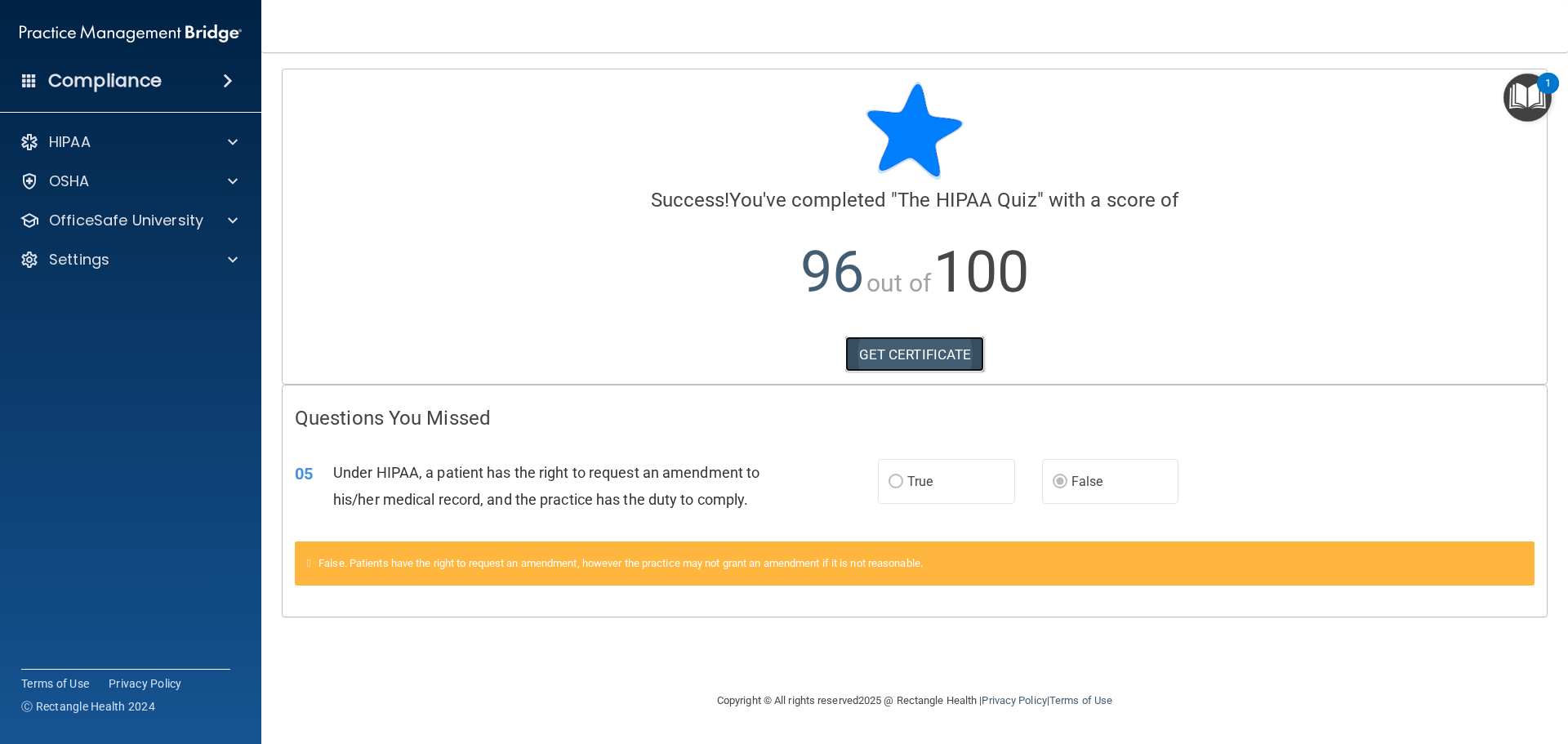
click at [920, 356] on link "GET CERTIFICATE" at bounding box center [915, 355] width 140 height 36
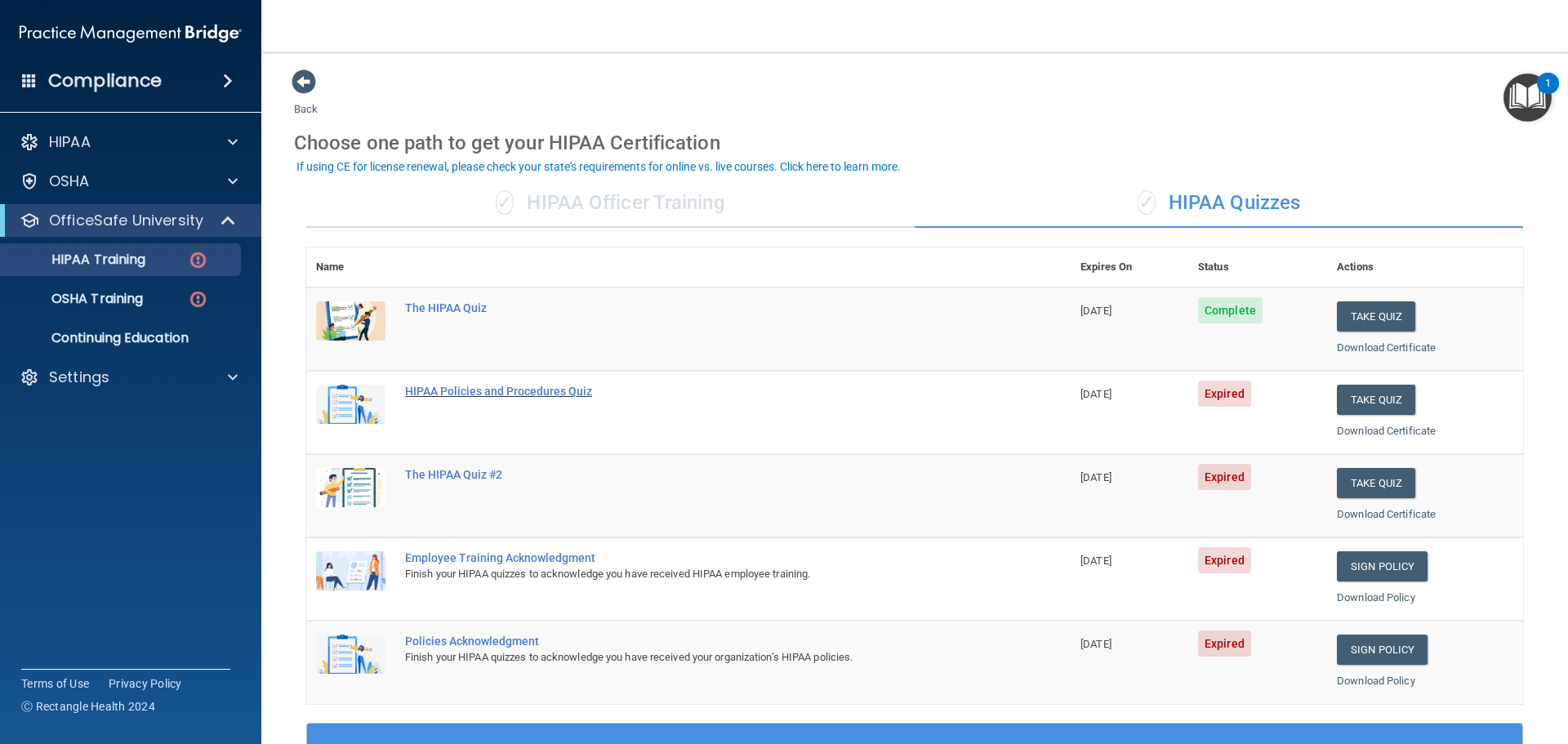
click at [482, 389] on div "HIPAA Policies and Procedures Quiz" at bounding box center [697, 391] width 584 height 13
click at [137, 256] on p "HIPAA Training" at bounding box center [78, 259] width 134 height 16
click at [300, 79] on span at bounding box center [303, 82] width 24 height 24
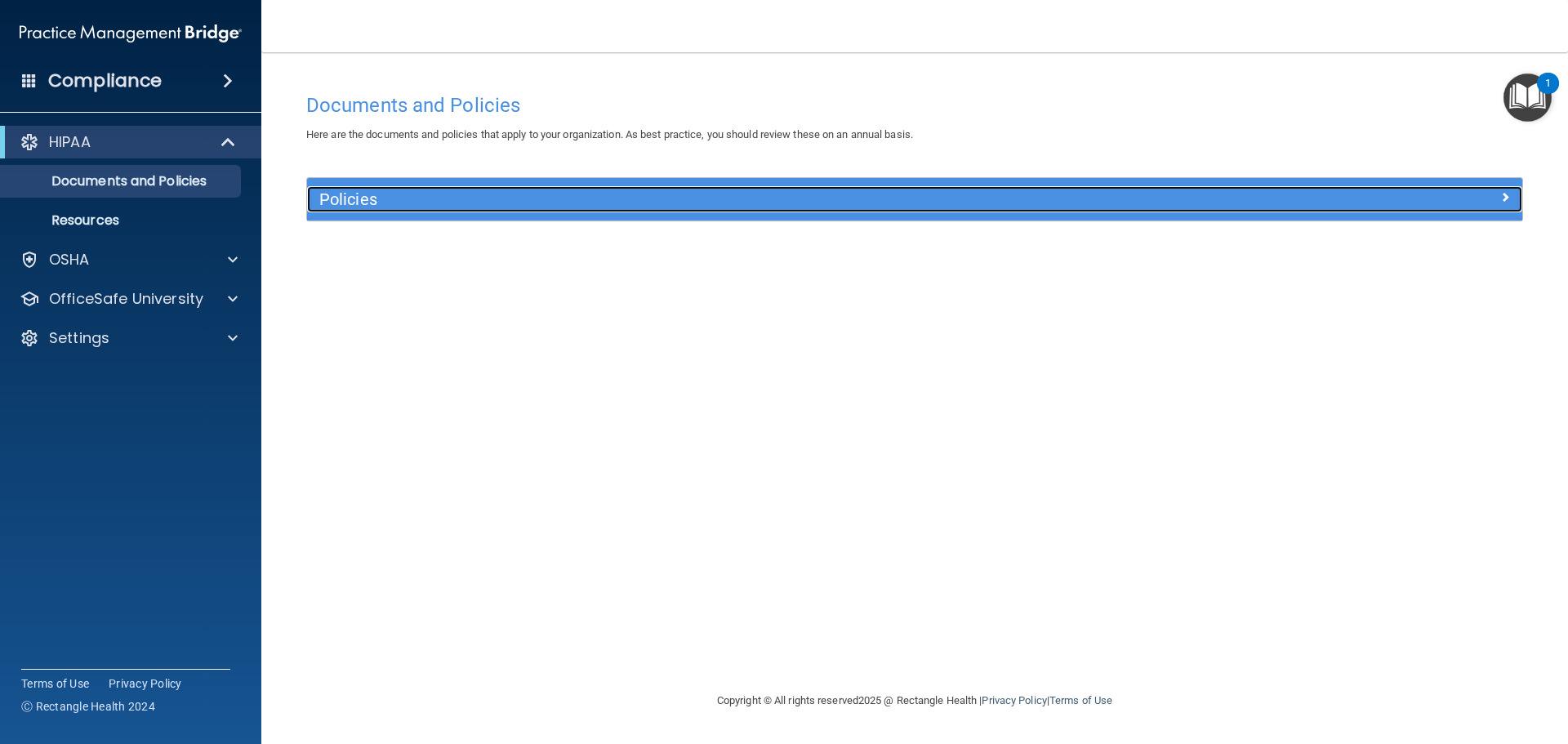
click at [1501, 196] on span at bounding box center [1505, 196] width 9 height 20
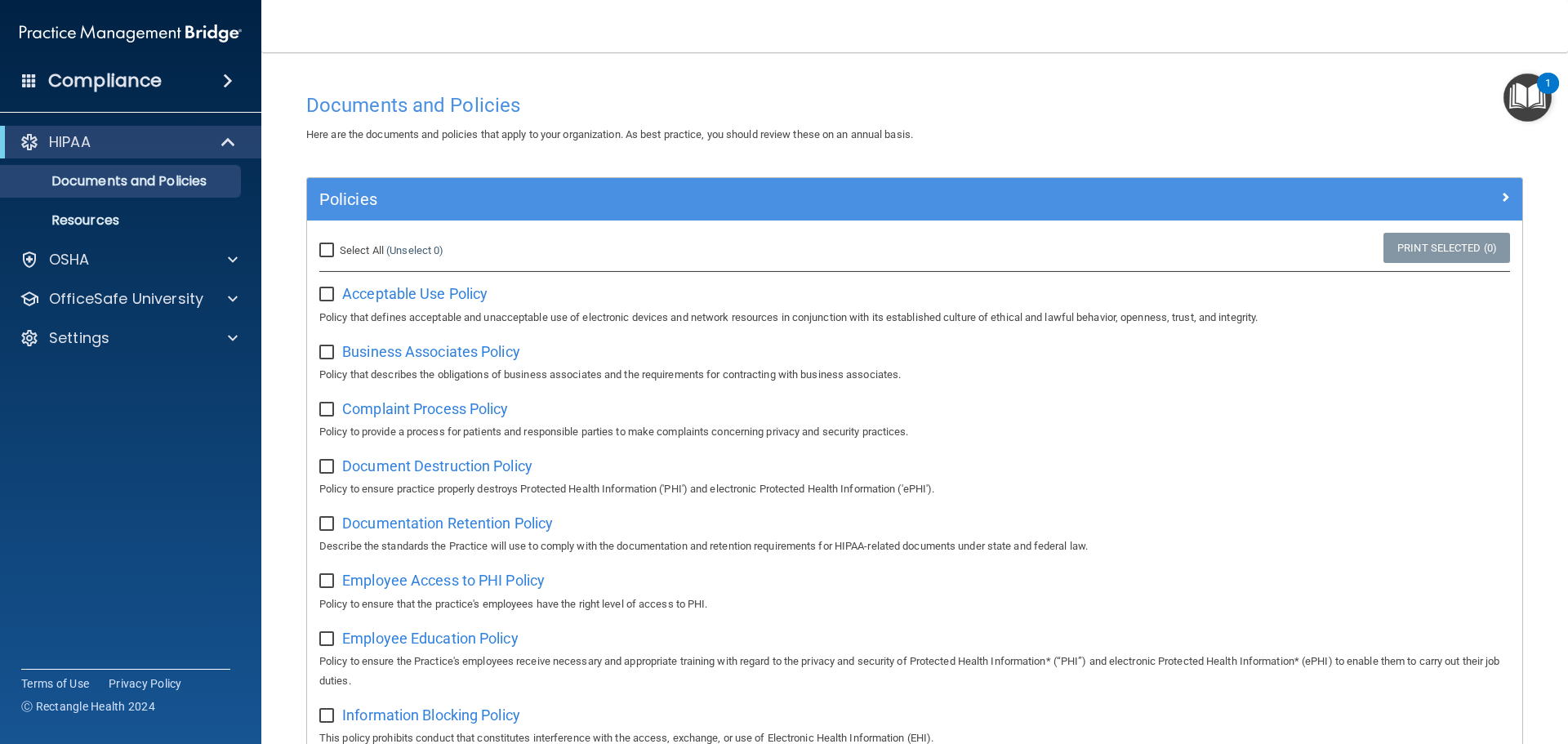
click at [330, 294] on input "checkbox" at bounding box center [329, 294] width 19 height 13
checkbox input "true"
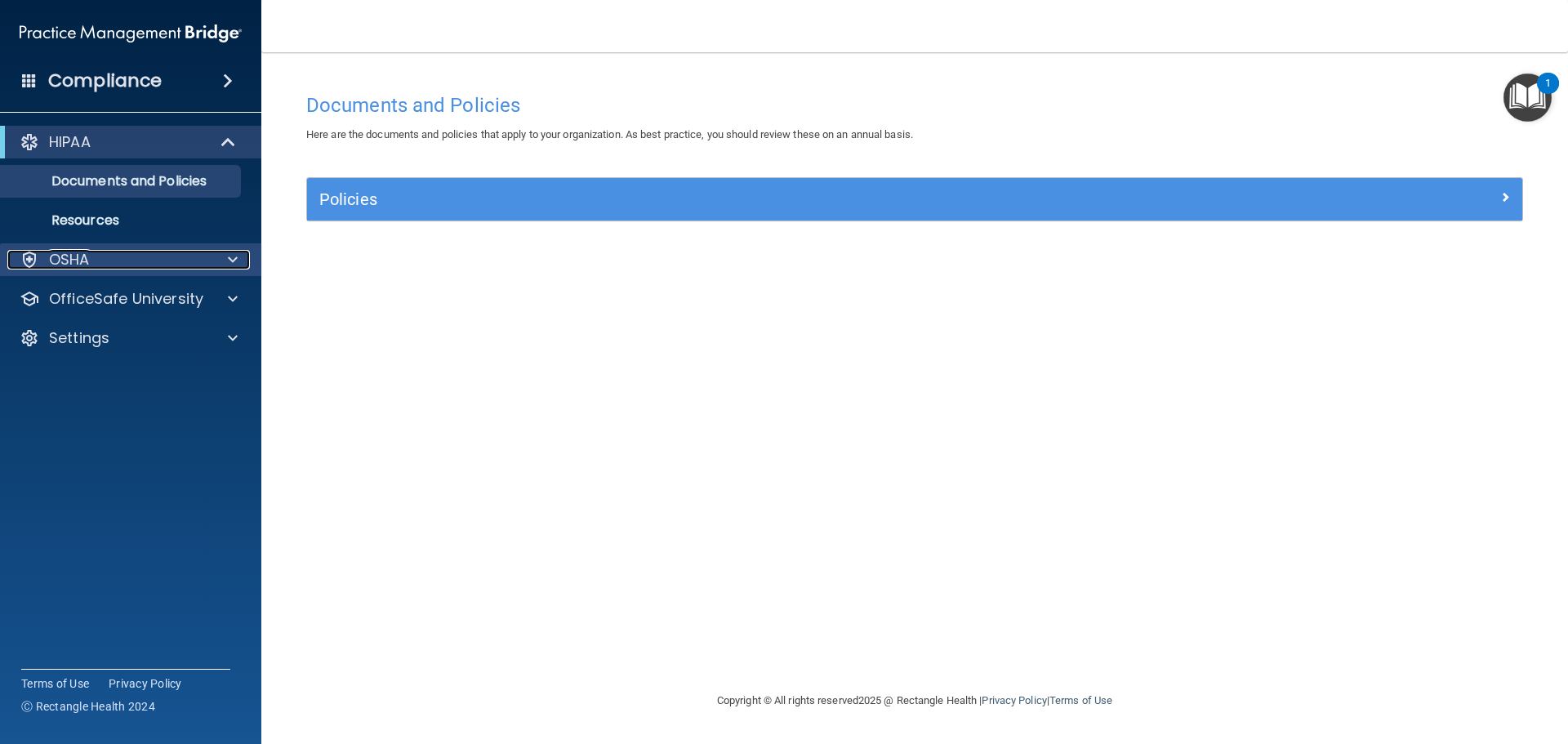
drag, startPoint x: 135, startPoint y: 255, endPoint x: 144, endPoint y: 257, distance: 9.2
click at [137, 255] on div "OSHA" at bounding box center [109, 259] width 202 height 20
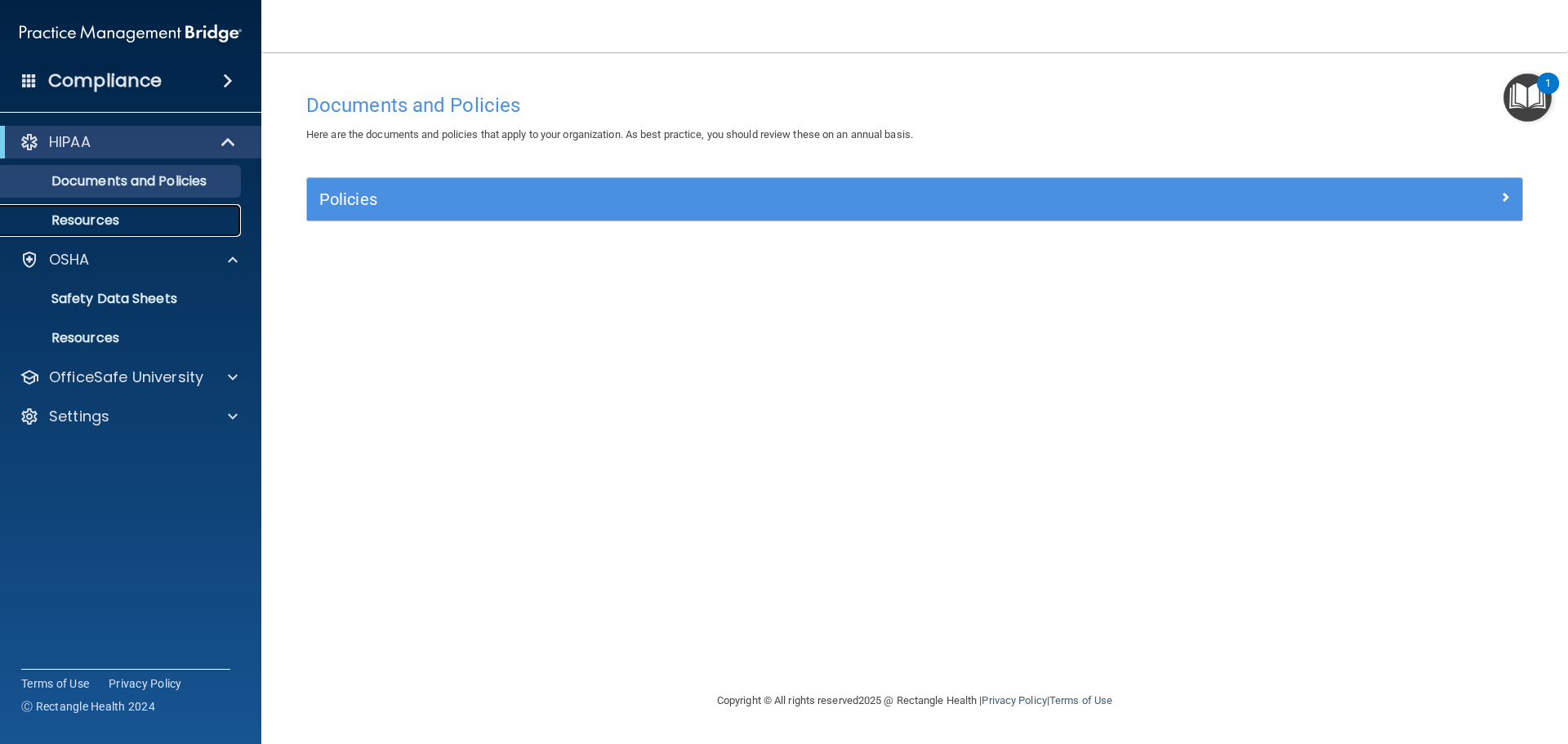
click at [119, 219] on p "Resources" at bounding box center [121, 220] width 223 height 16
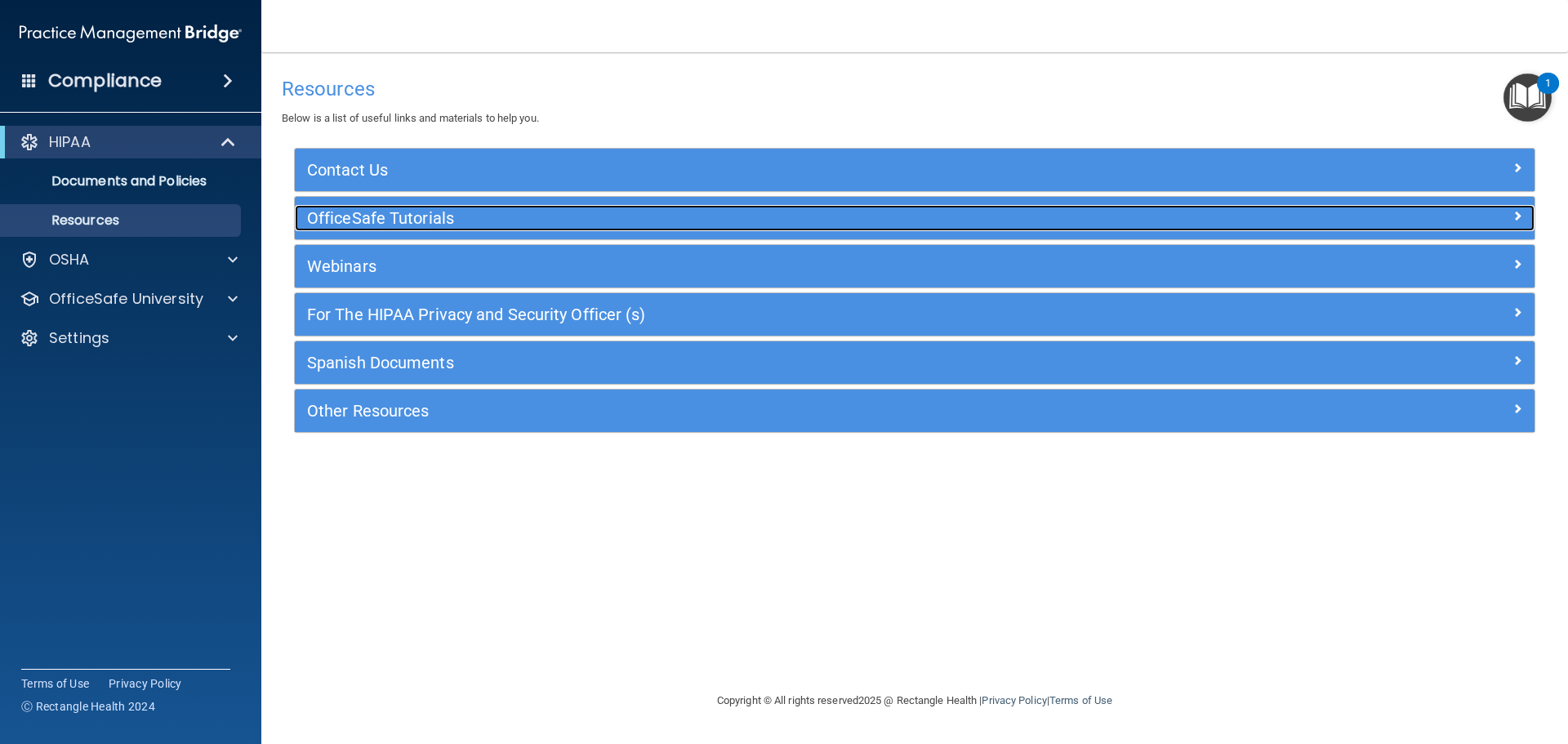
click at [417, 218] on h5 "OfficeSafe Tutorials" at bounding box center [759, 218] width 905 height 18
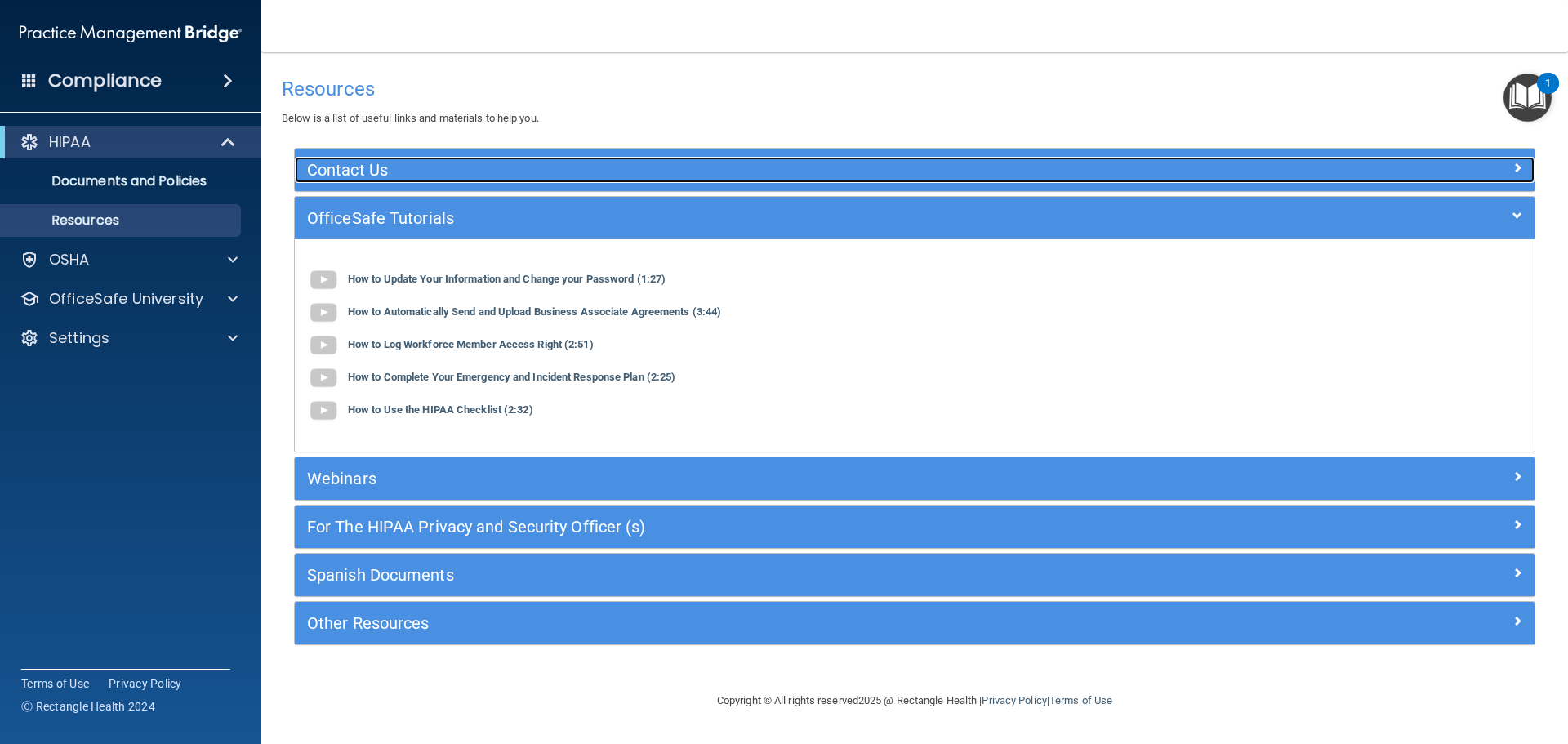
click at [416, 174] on h5 "Contact Us" at bounding box center [759, 170] width 905 height 18
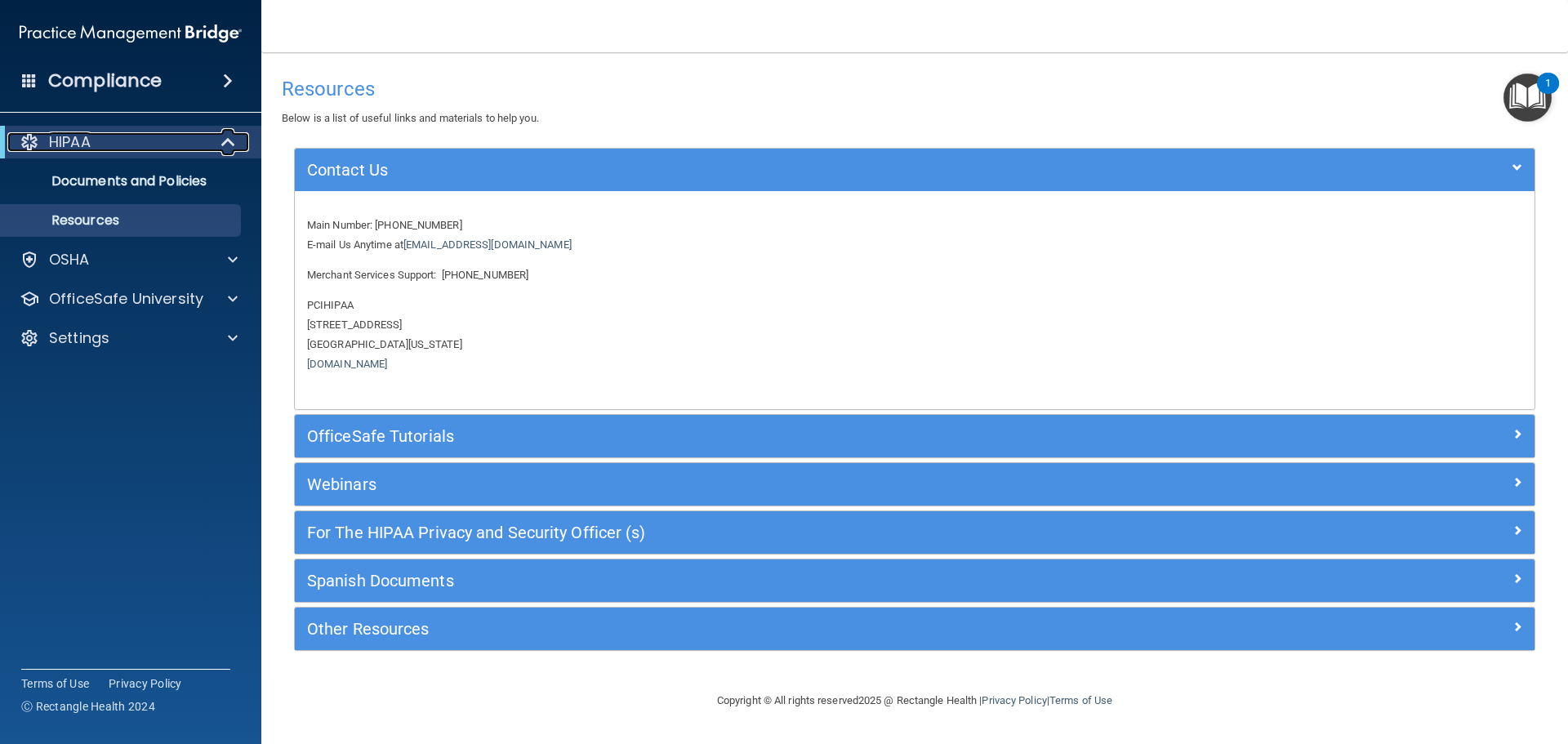
click at [76, 133] on p "HIPAA" at bounding box center [70, 142] width 41 height 20
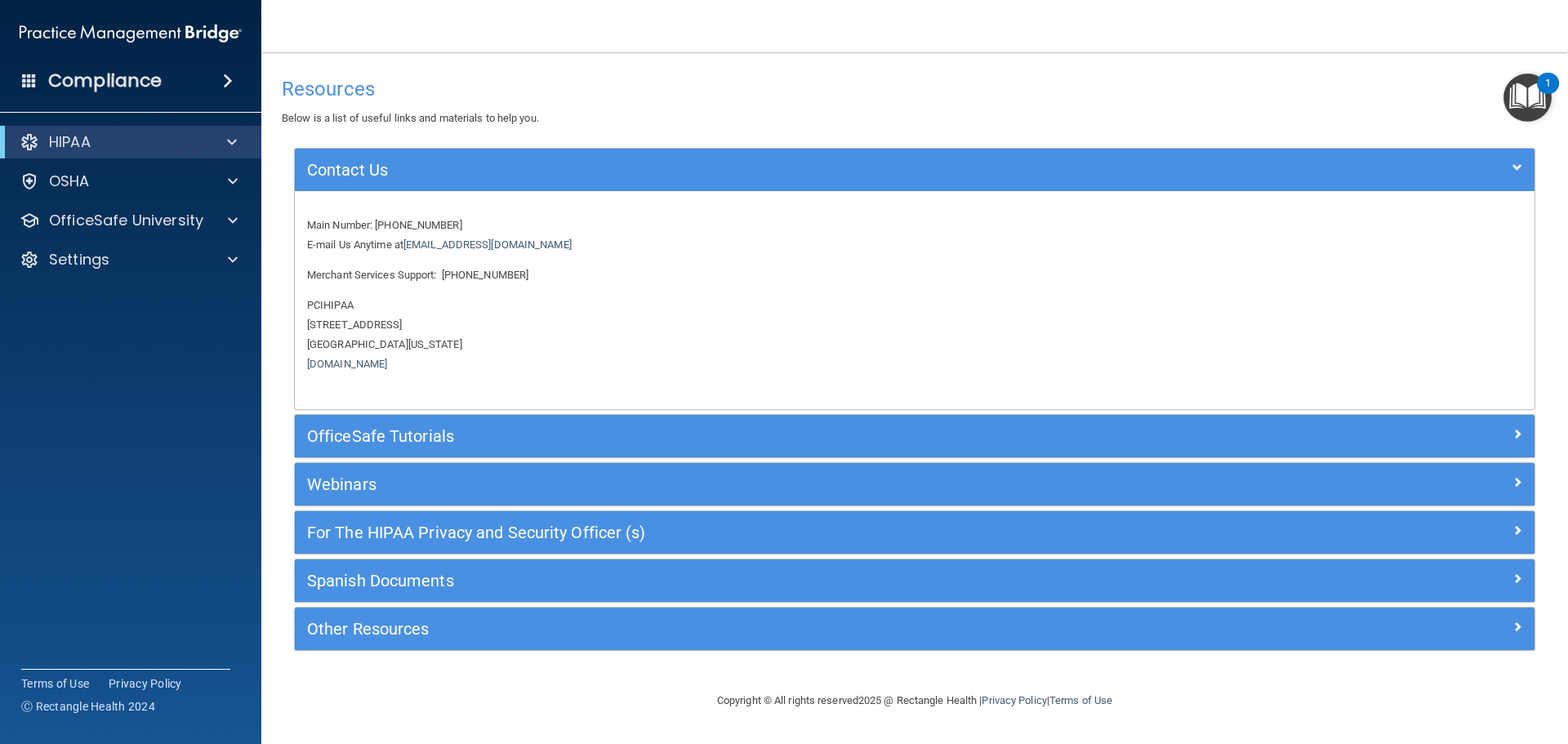
click at [213, 81] on div "Compliance" at bounding box center [130, 81] width 261 height 36
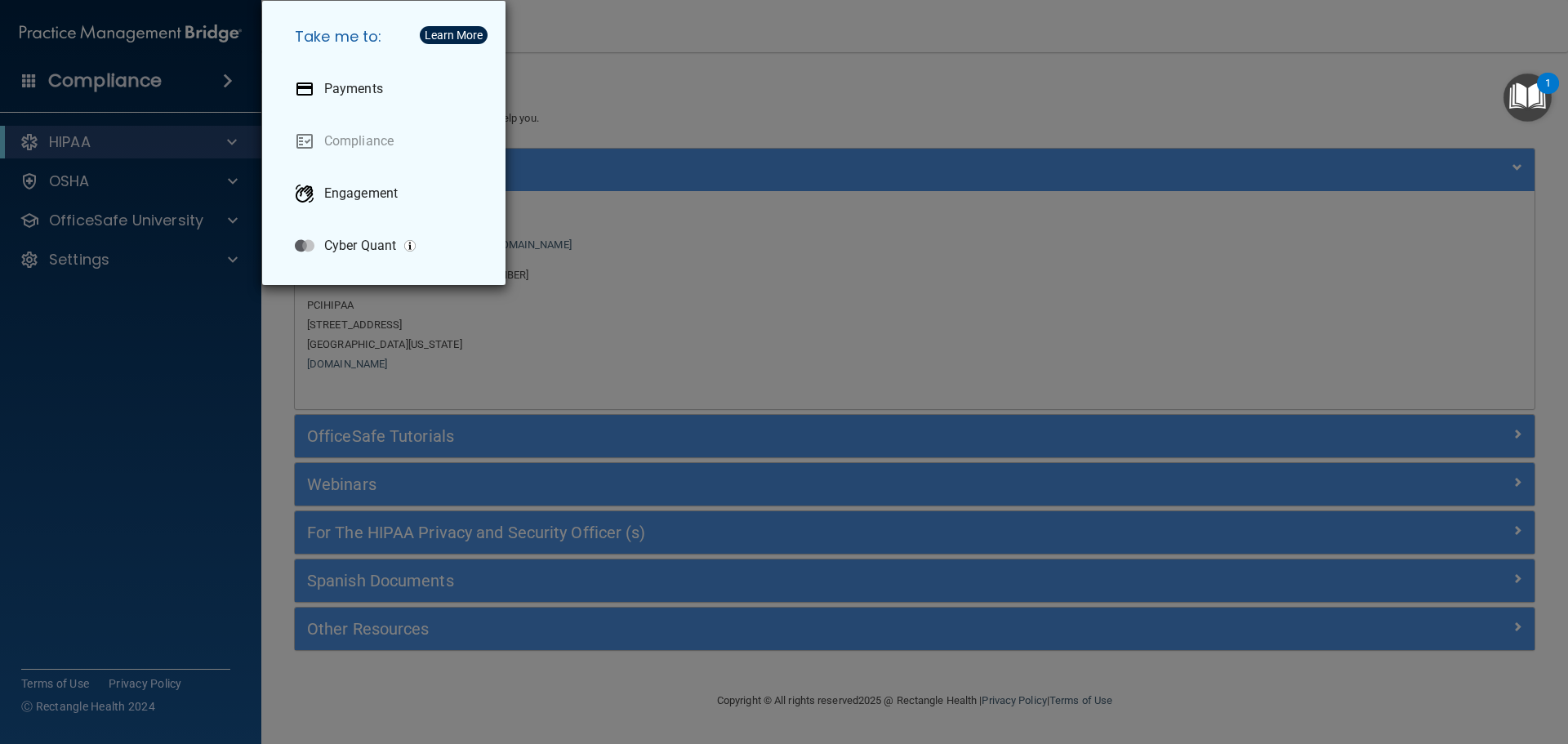
click at [131, 84] on div "Take me to: Payments Compliance Engagement Cyber Quant" at bounding box center [784, 372] width 1568 height 744
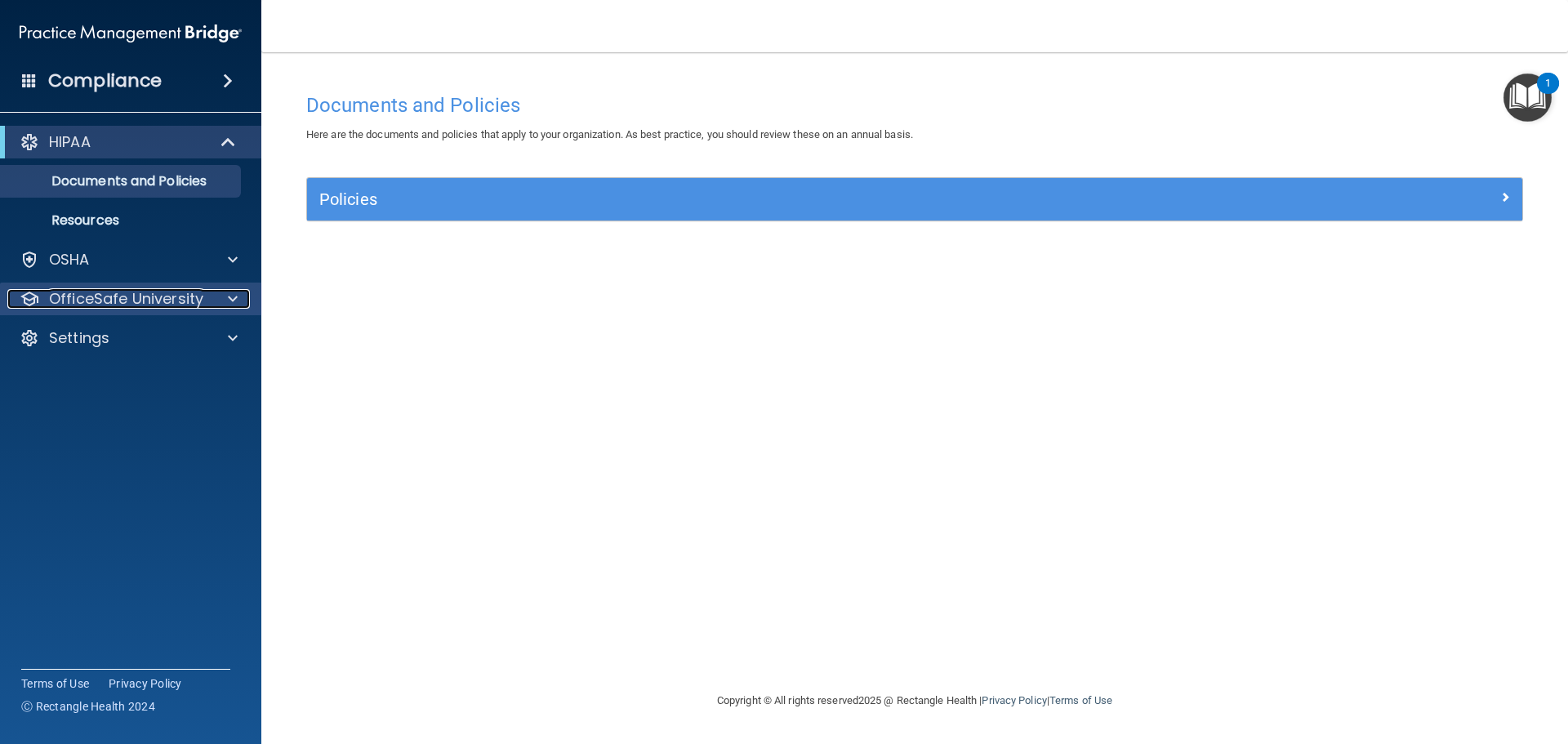
click at [125, 296] on p "OfficeSafe University" at bounding box center [126, 299] width 154 height 20
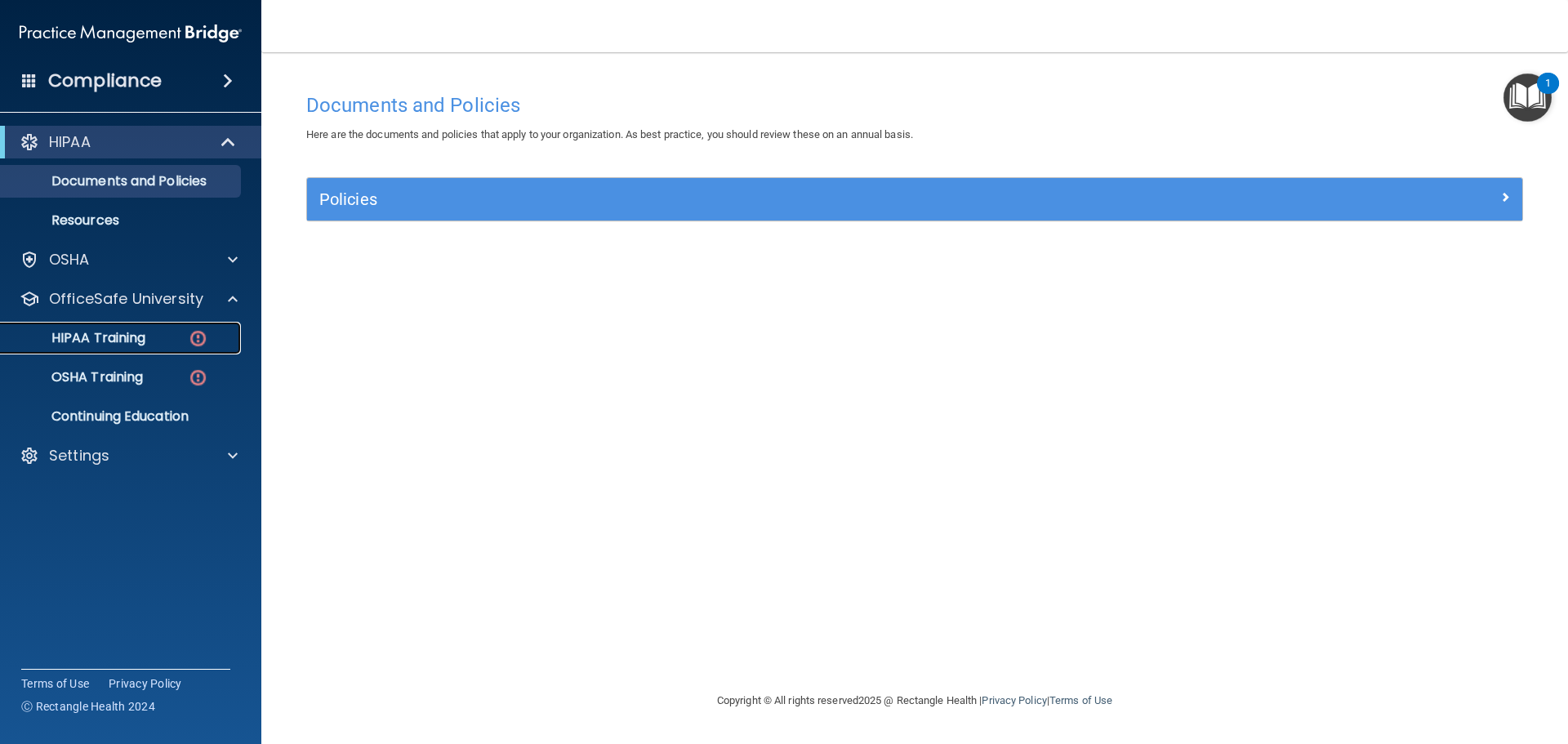
click at [122, 338] on p "HIPAA Training" at bounding box center [78, 338] width 134 height 16
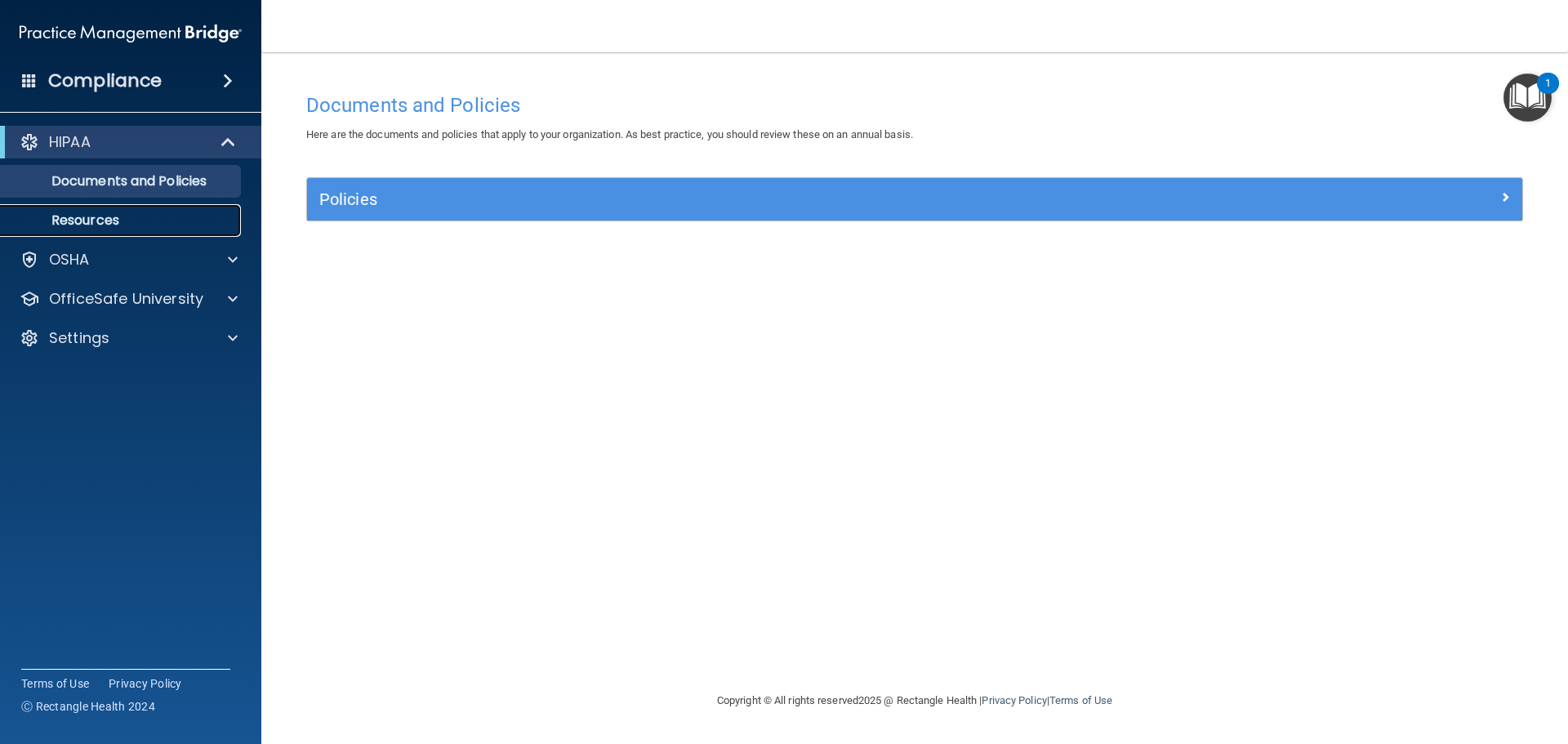
click at [101, 220] on p "Resources" at bounding box center [121, 220] width 223 height 16
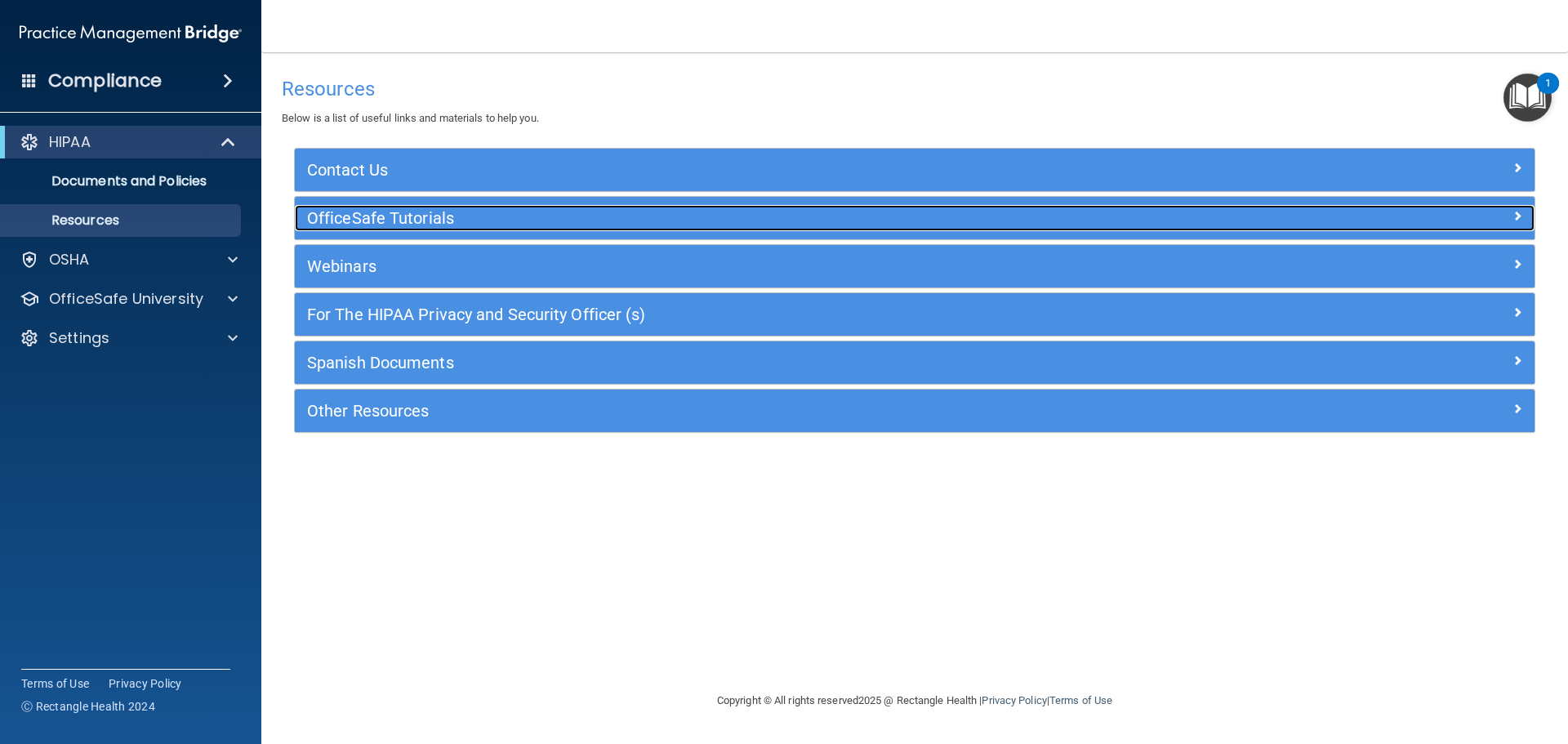
click at [1518, 213] on span at bounding box center [1517, 215] width 9 height 20
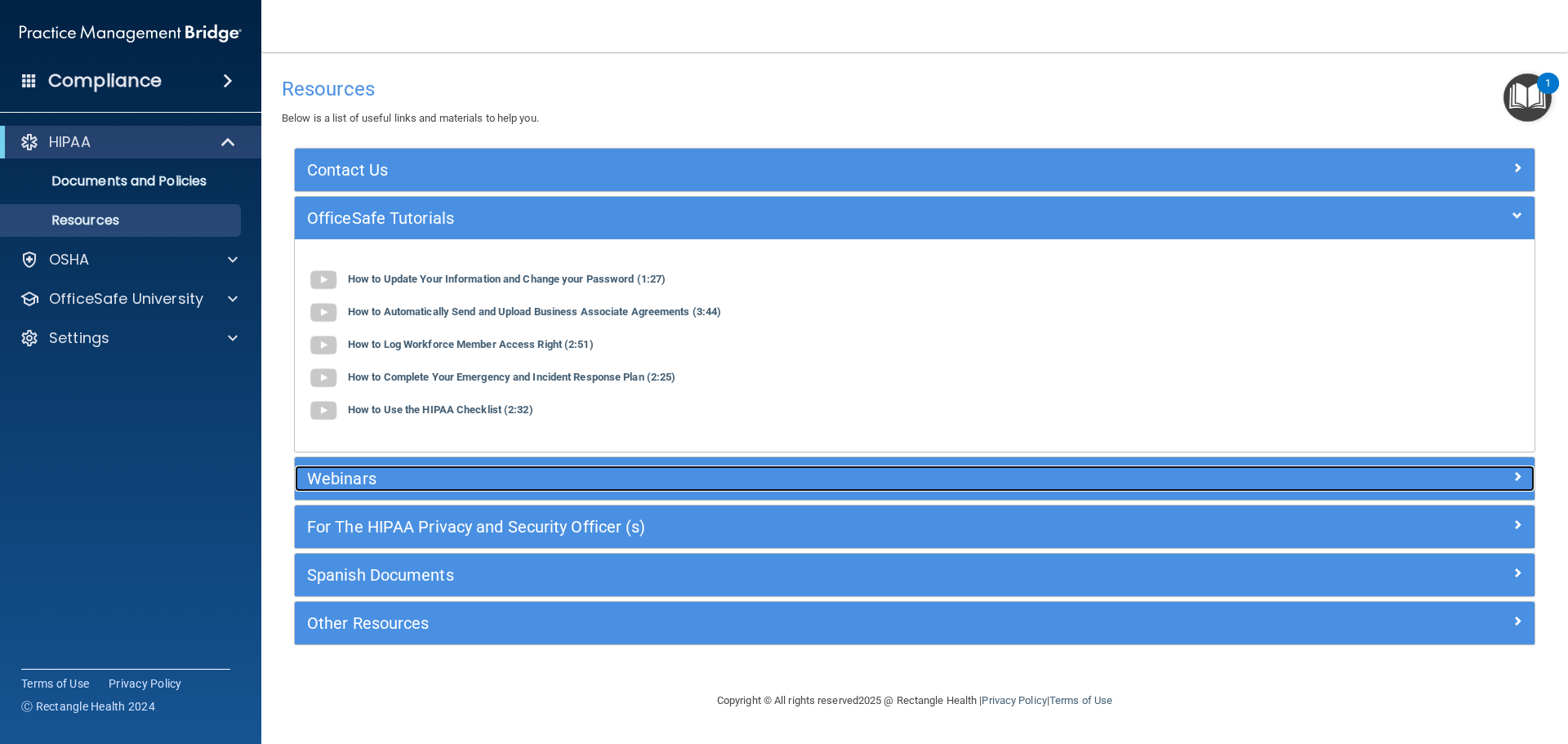
click at [1516, 475] on span at bounding box center [1517, 475] width 9 height 20
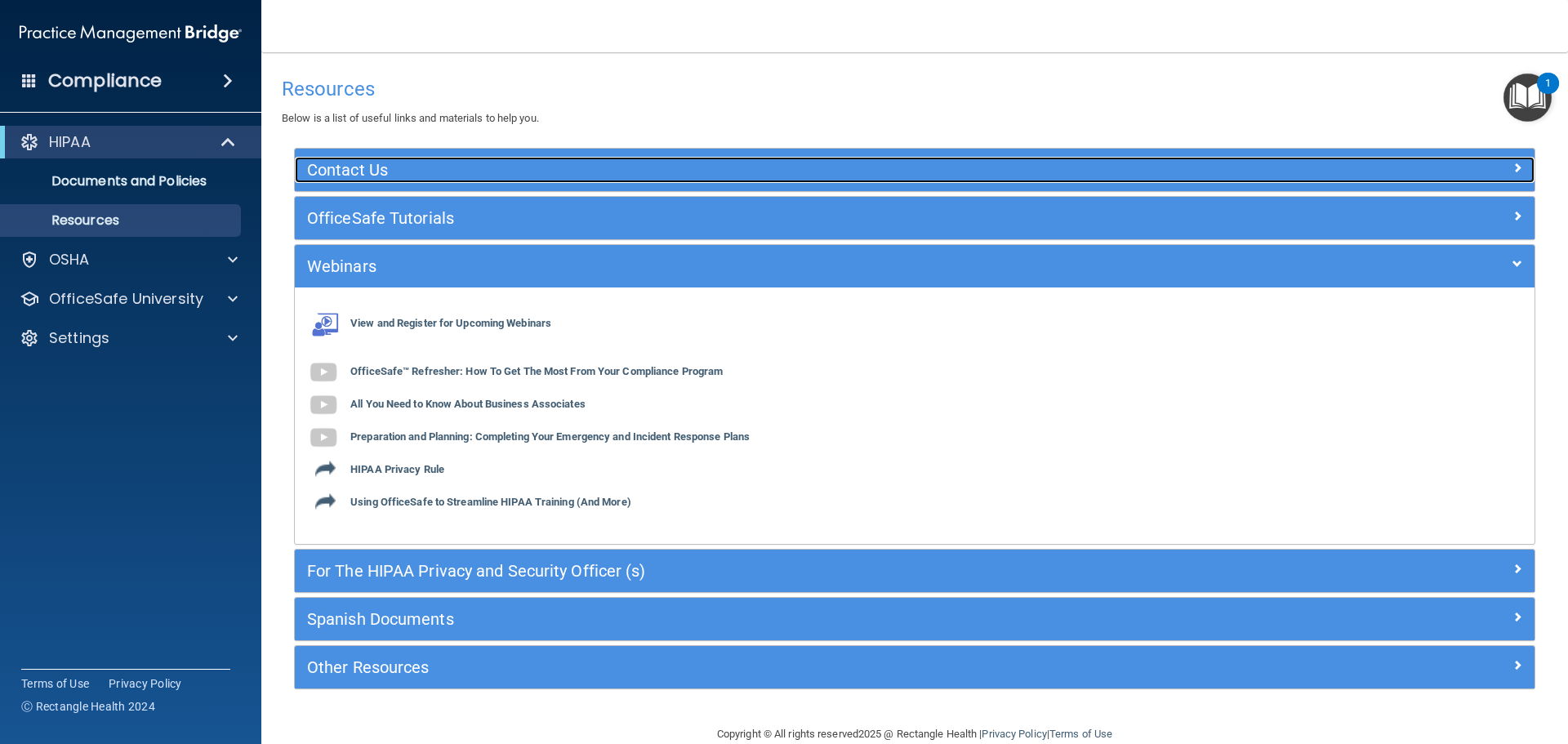
click at [1513, 164] on span at bounding box center [1517, 167] width 9 height 20
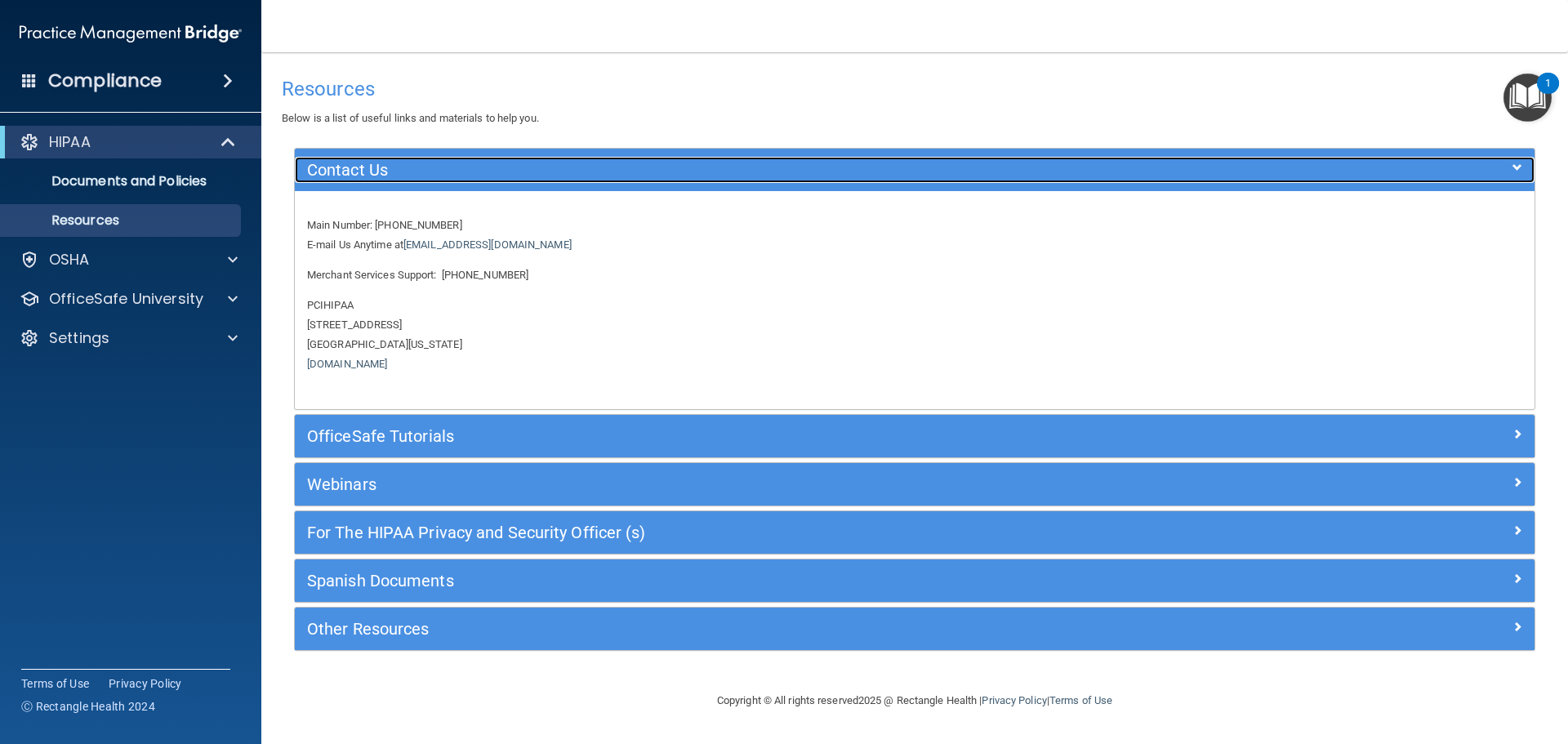
click at [1521, 164] on span at bounding box center [1517, 167] width 9 height 20
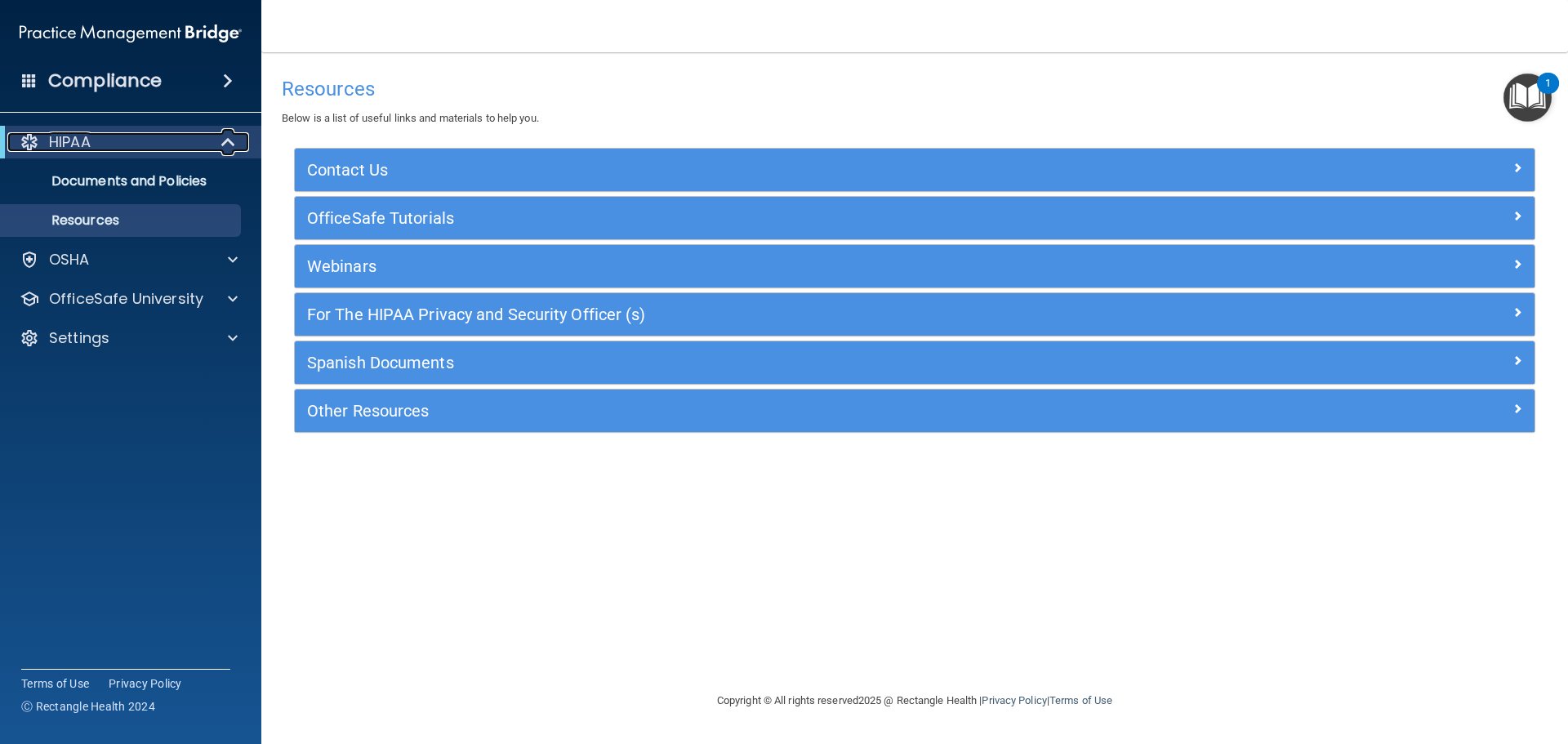
click at [121, 146] on div "HIPAA" at bounding box center [109, 142] width 202 height 20
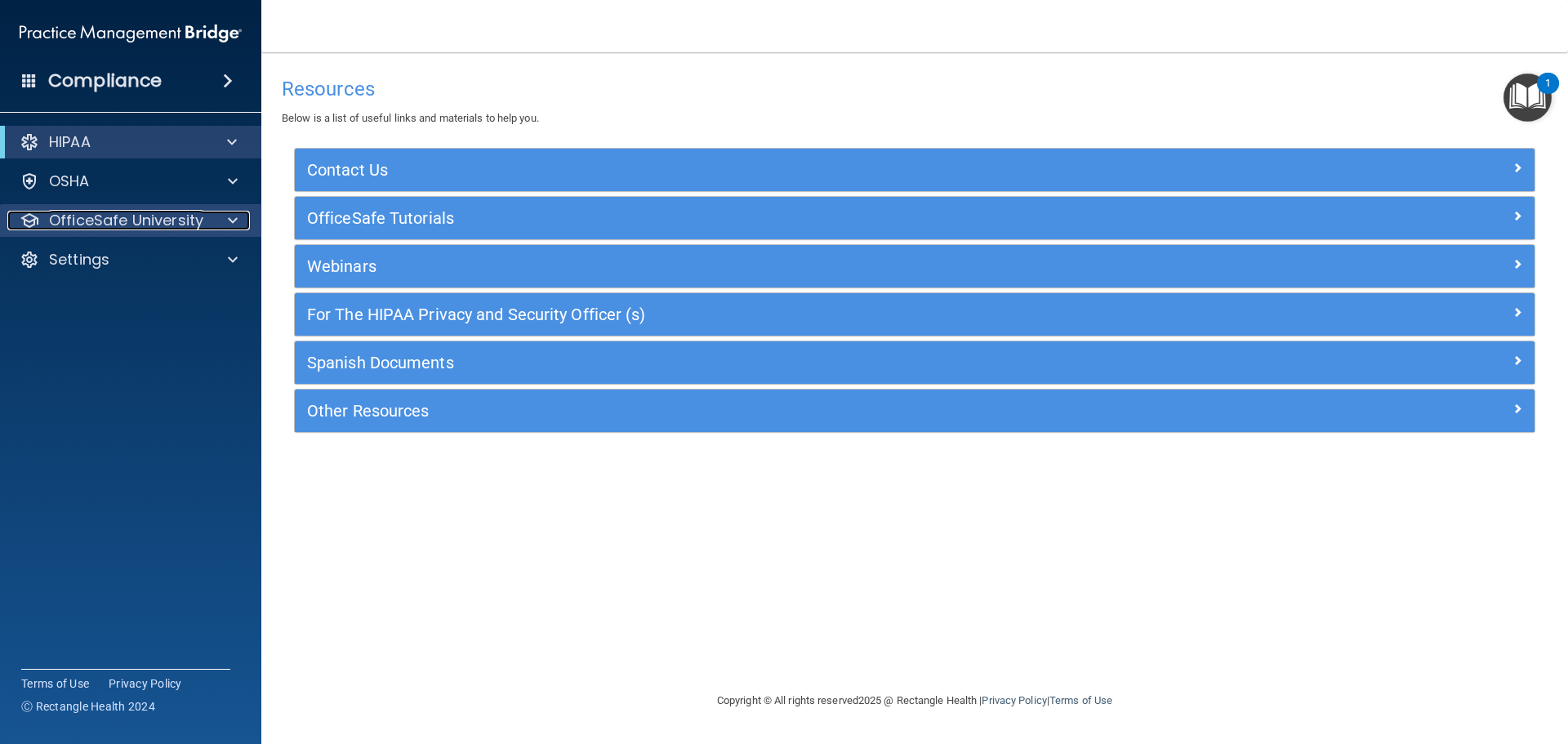
click at [174, 219] on p "OfficeSafe University" at bounding box center [126, 220] width 154 height 20
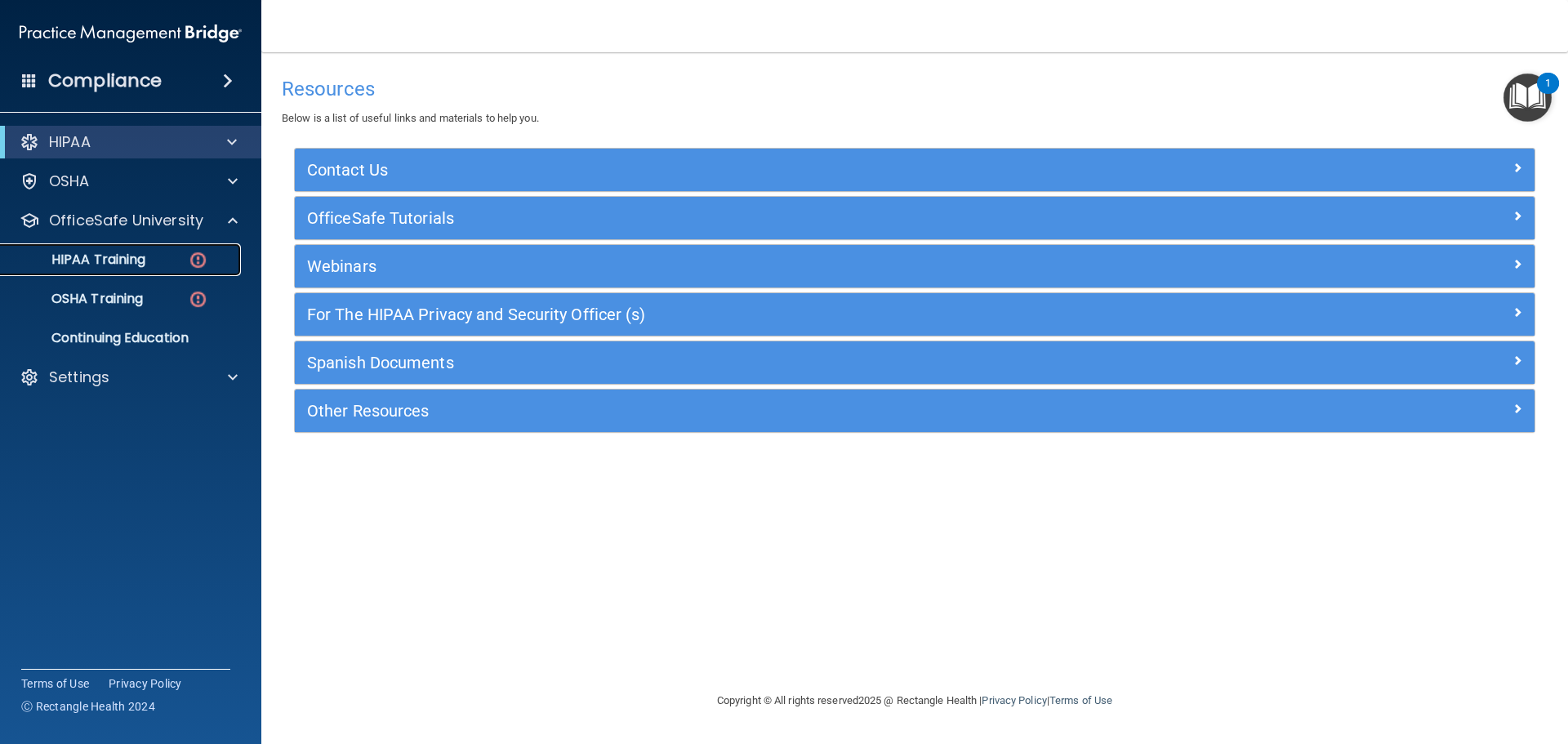
click at [192, 253] on img at bounding box center [198, 260] width 21 height 21
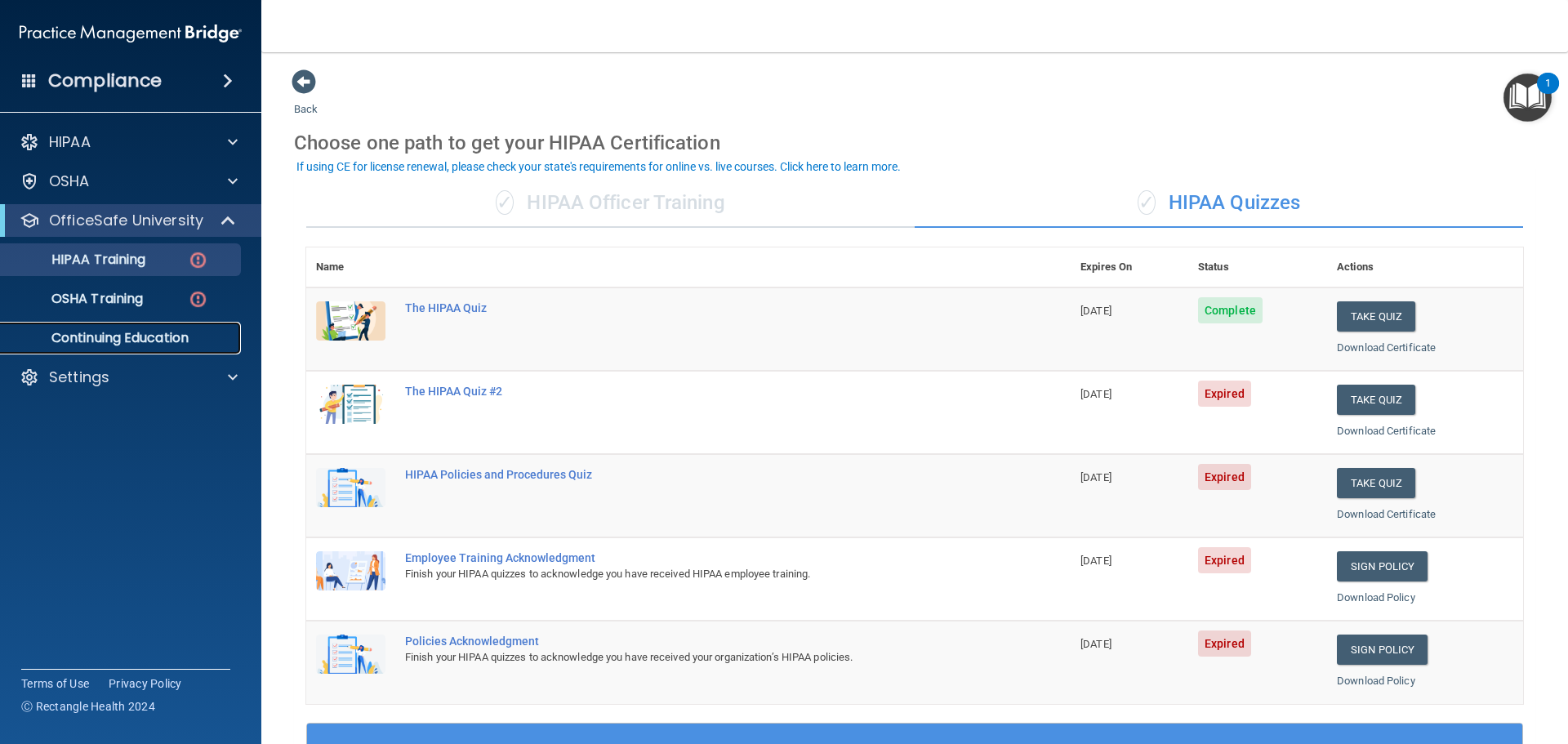
click at [150, 336] on p "Continuing Education" at bounding box center [121, 338] width 223 height 16
click at [583, 206] on div "✓ HIPAA Officer Training" at bounding box center [611, 203] width 608 height 49
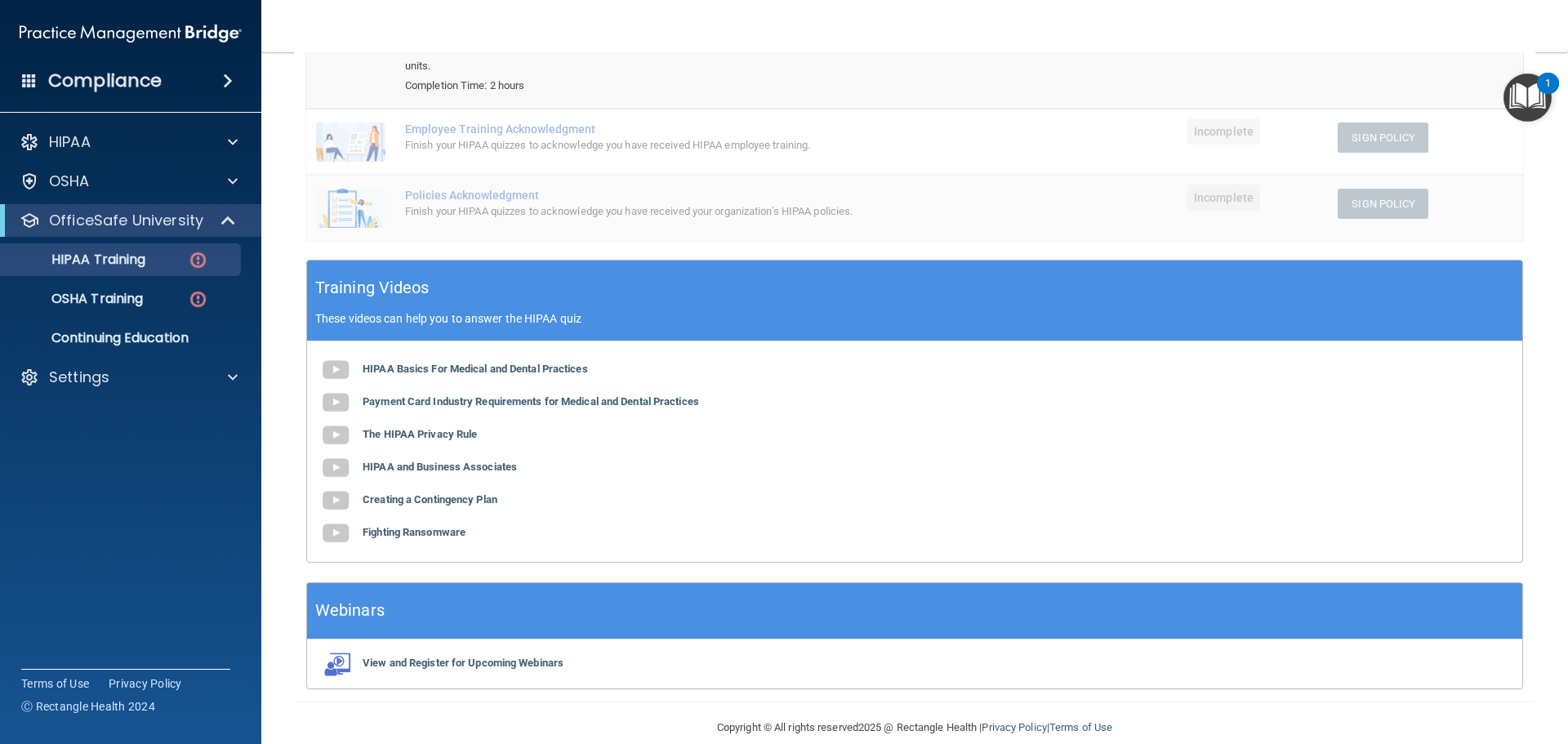
scroll to position [301, 0]
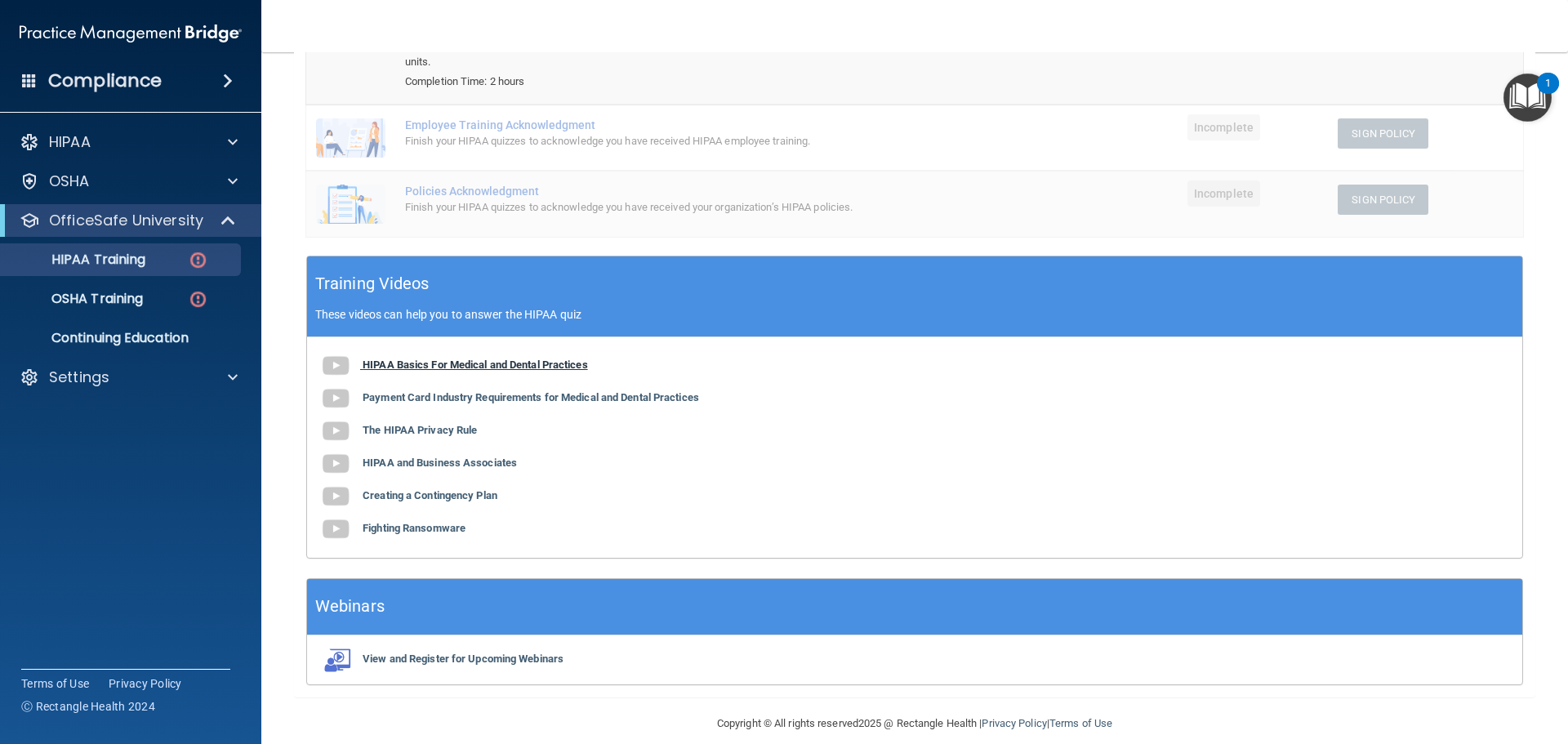
click at [470, 358] on b "HIPAA Basics For Medical and Dental Practices" at bounding box center [476, 364] width 226 height 12
click at [448, 391] on b "Payment Card Industry Requirements for Medical and Dental Practices" at bounding box center [531, 397] width 337 height 12
click at [437, 424] on b "The HIPAA Privacy Rule" at bounding box center [420, 430] width 115 height 12
click at [456, 489] on b "Creating a Contingency Plan" at bounding box center [430, 495] width 134 height 12
click at [424, 522] on b "Fighting Ransomware" at bounding box center [414, 528] width 103 height 12
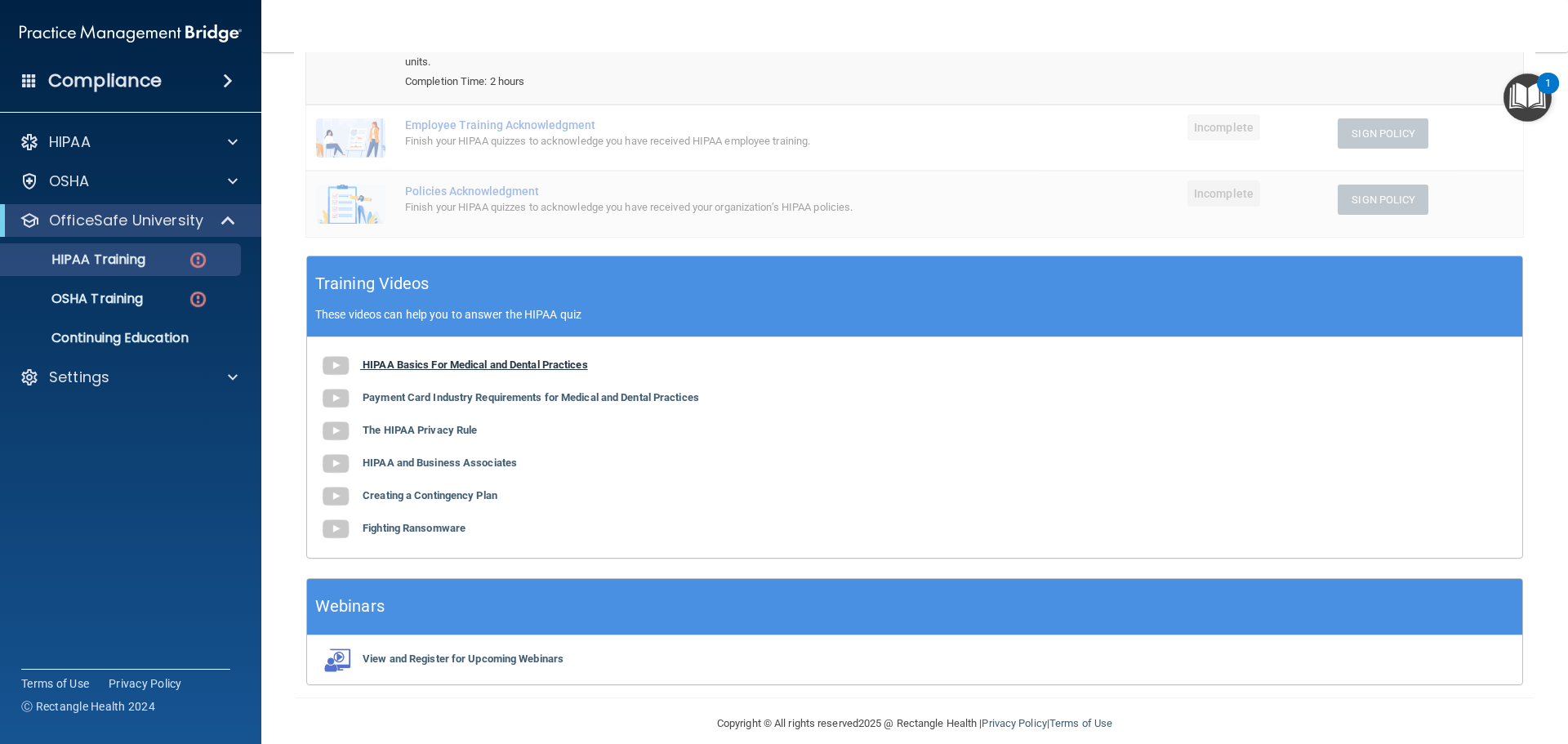
click at [448, 358] on b "HIPAA Basics For Medical and Dental Practices" at bounding box center [476, 364] width 226 height 12
click at [545, 391] on b "Payment Card Industry Requirements for Medical and Dental Practices" at bounding box center [531, 397] width 337 height 12
click at [455, 424] on b "The HIPAA Privacy Rule" at bounding box center [420, 430] width 115 height 12
click at [495, 456] on b "HIPAA and Business Associates" at bounding box center [439, 462] width 154 height 12
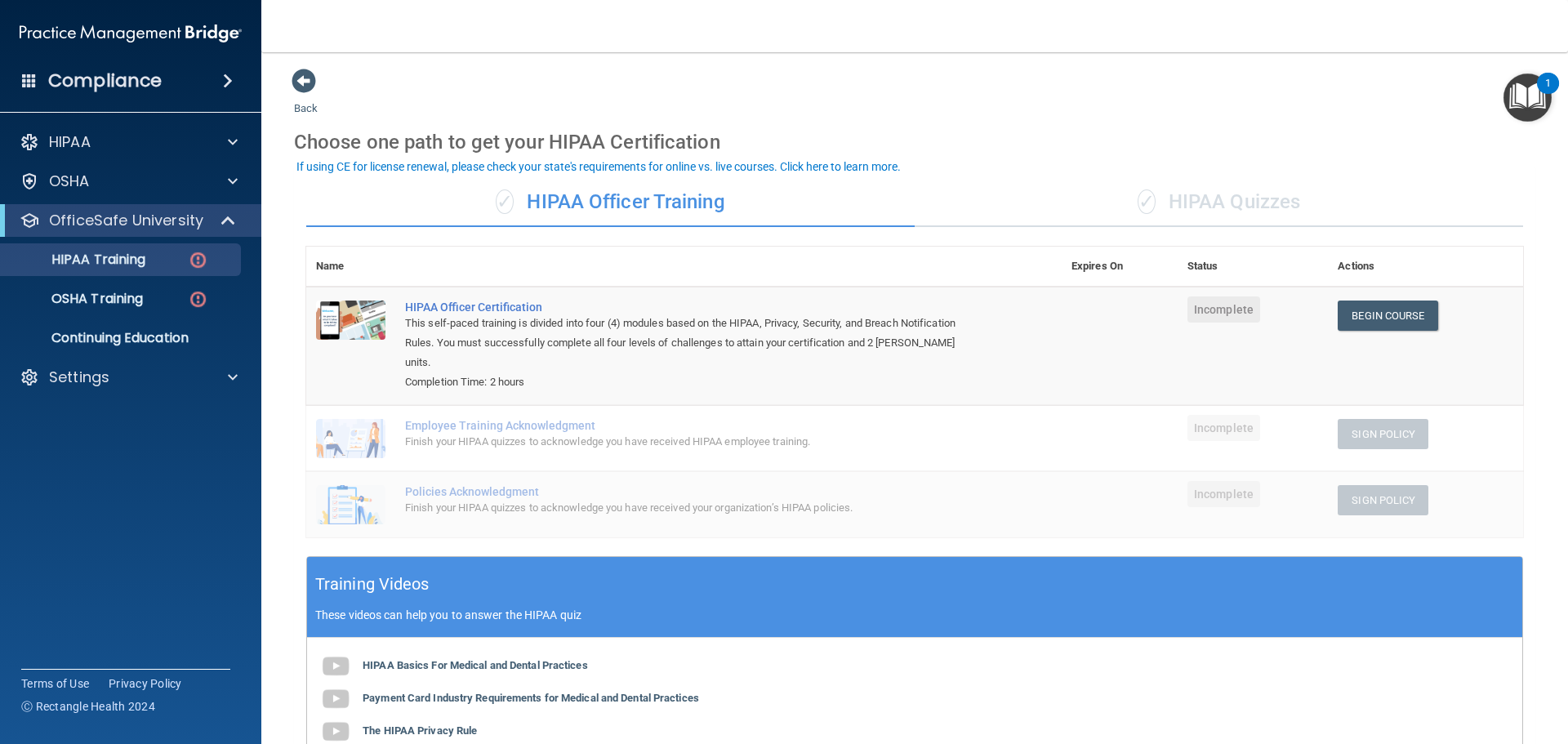
scroll to position [0, 0]
click at [306, 78] on span at bounding box center [303, 82] width 24 height 24
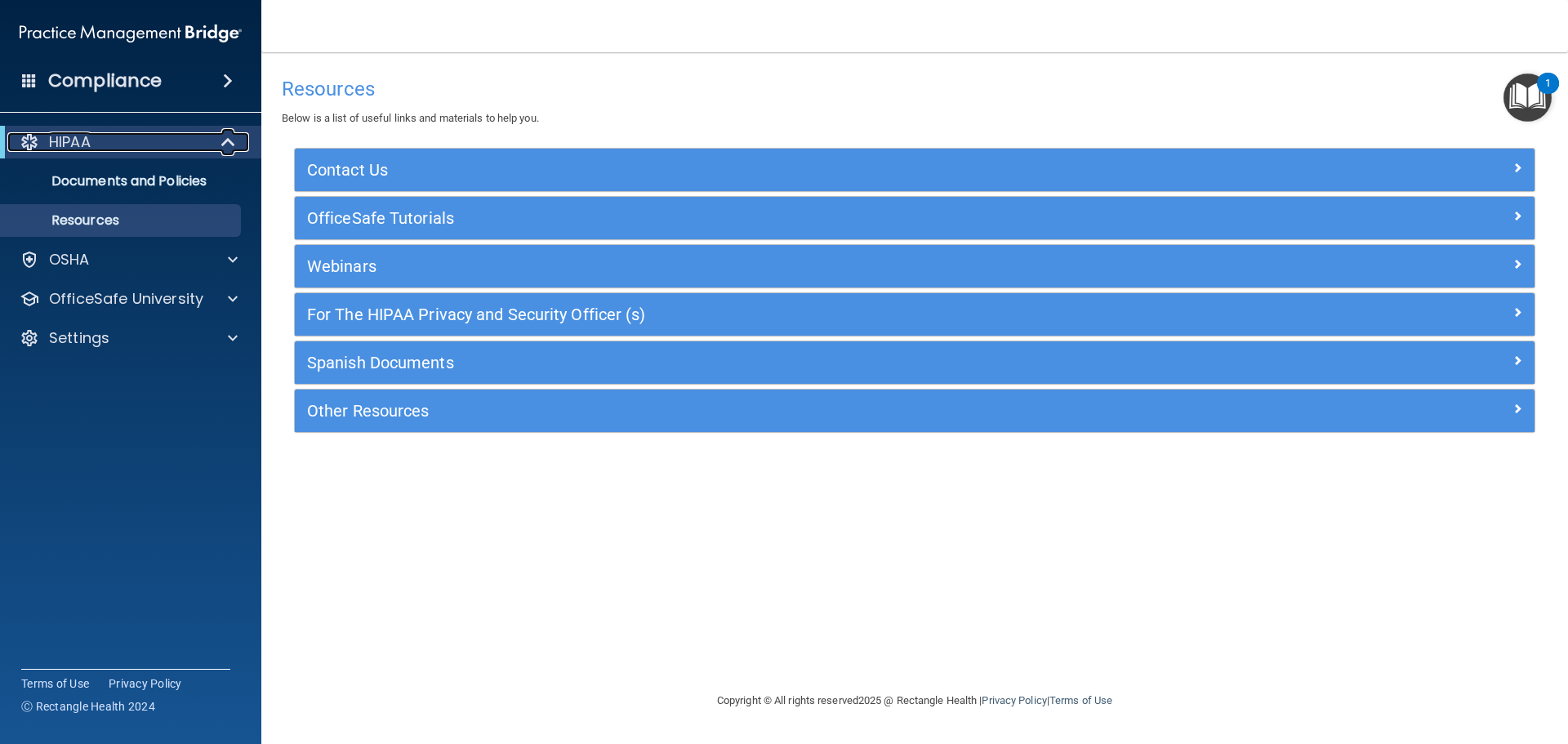
click at [150, 149] on div "HIPAA" at bounding box center [109, 142] width 202 height 20
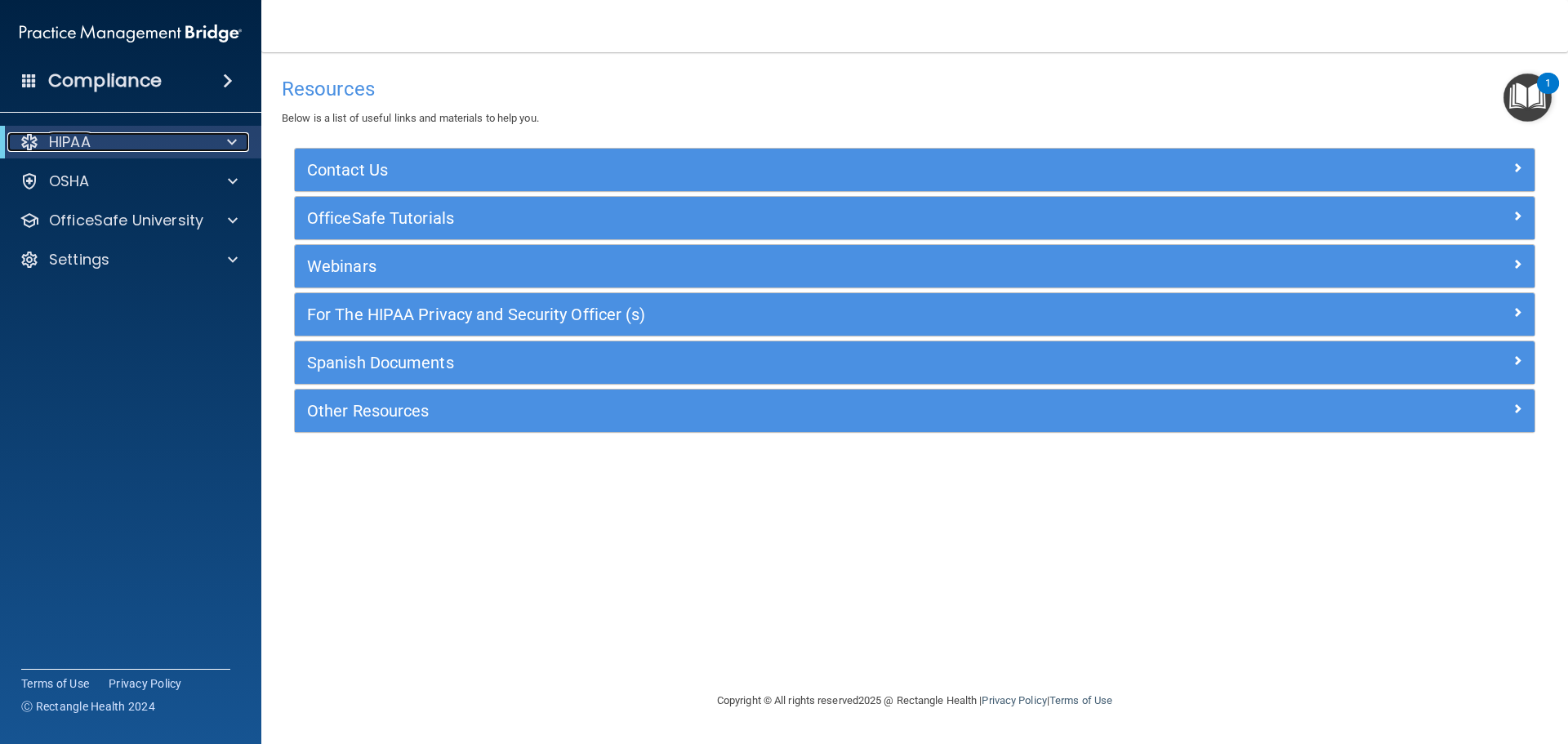
click at [150, 150] on div "HIPAA" at bounding box center [109, 142] width 202 height 20
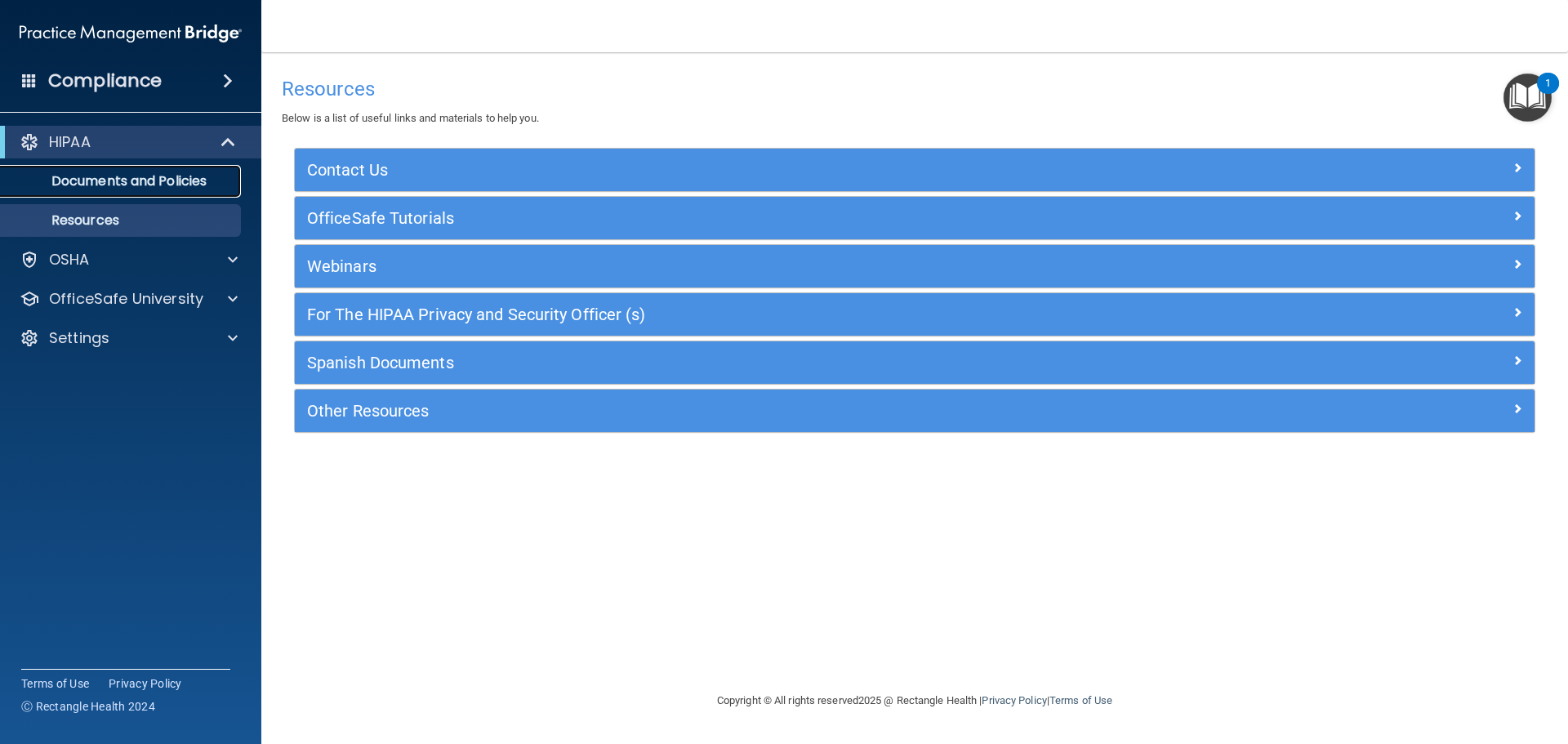
click at [145, 186] on p "Documents and Policies" at bounding box center [121, 181] width 223 height 16
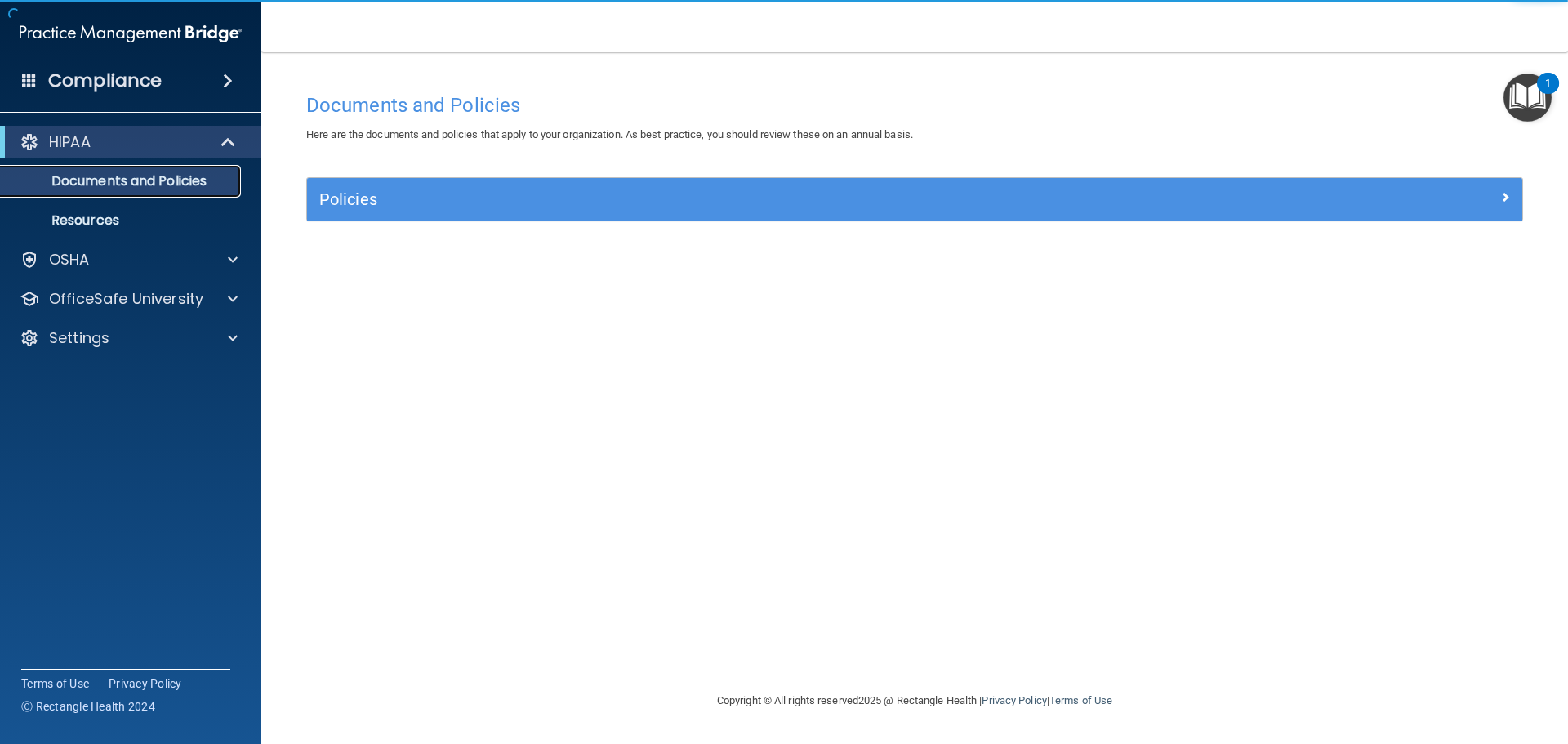
click at [162, 179] on p "Documents and Policies" at bounding box center [121, 181] width 223 height 16
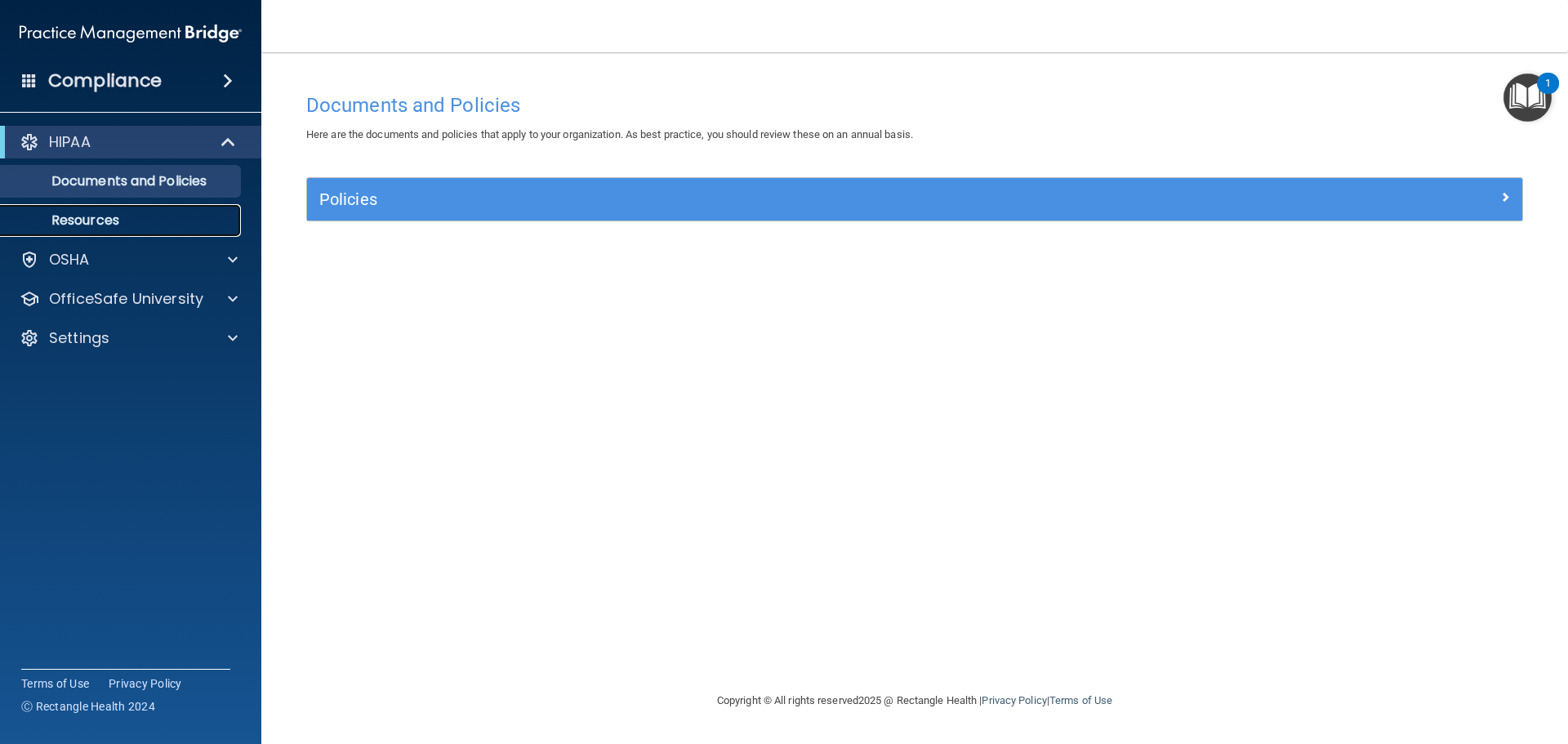
click at [106, 217] on p "Resources" at bounding box center [121, 220] width 223 height 16
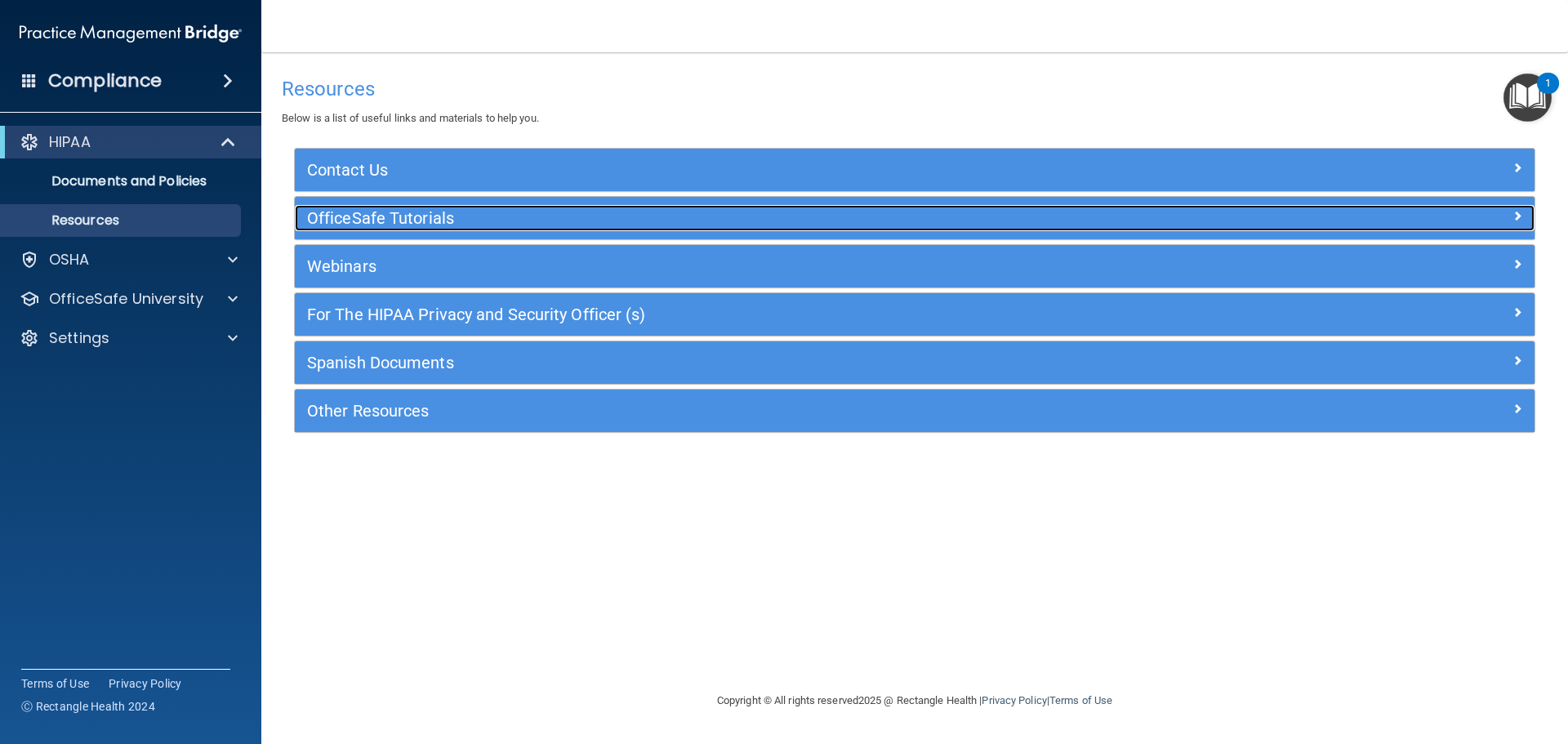
click at [401, 211] on h5 "OfficeSafe Tutorials" at bounding box center [759, 218] width 905 height 18
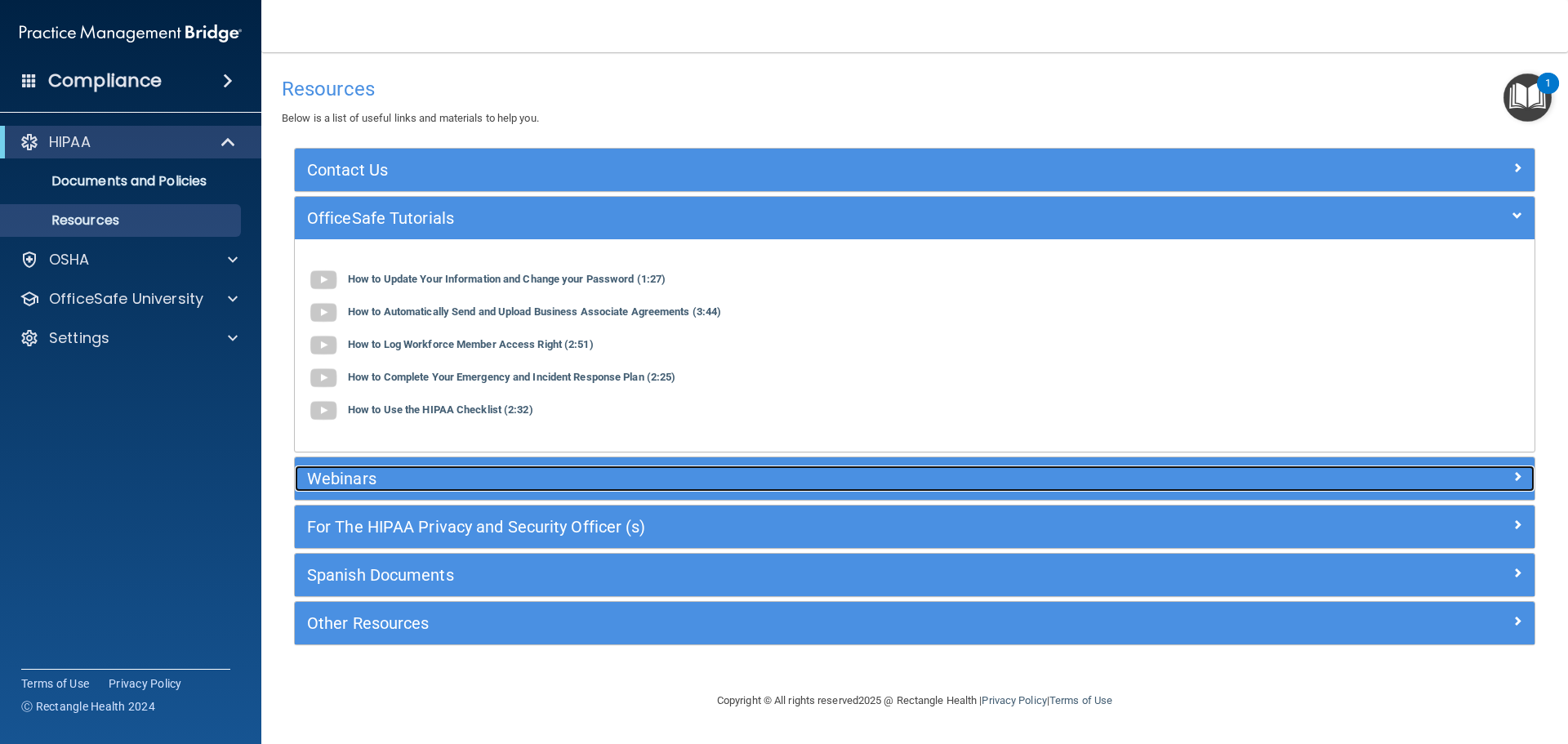
click at [568, 475] on h5 "Webinars" at bounding box center [759, 478] width 905 height 18
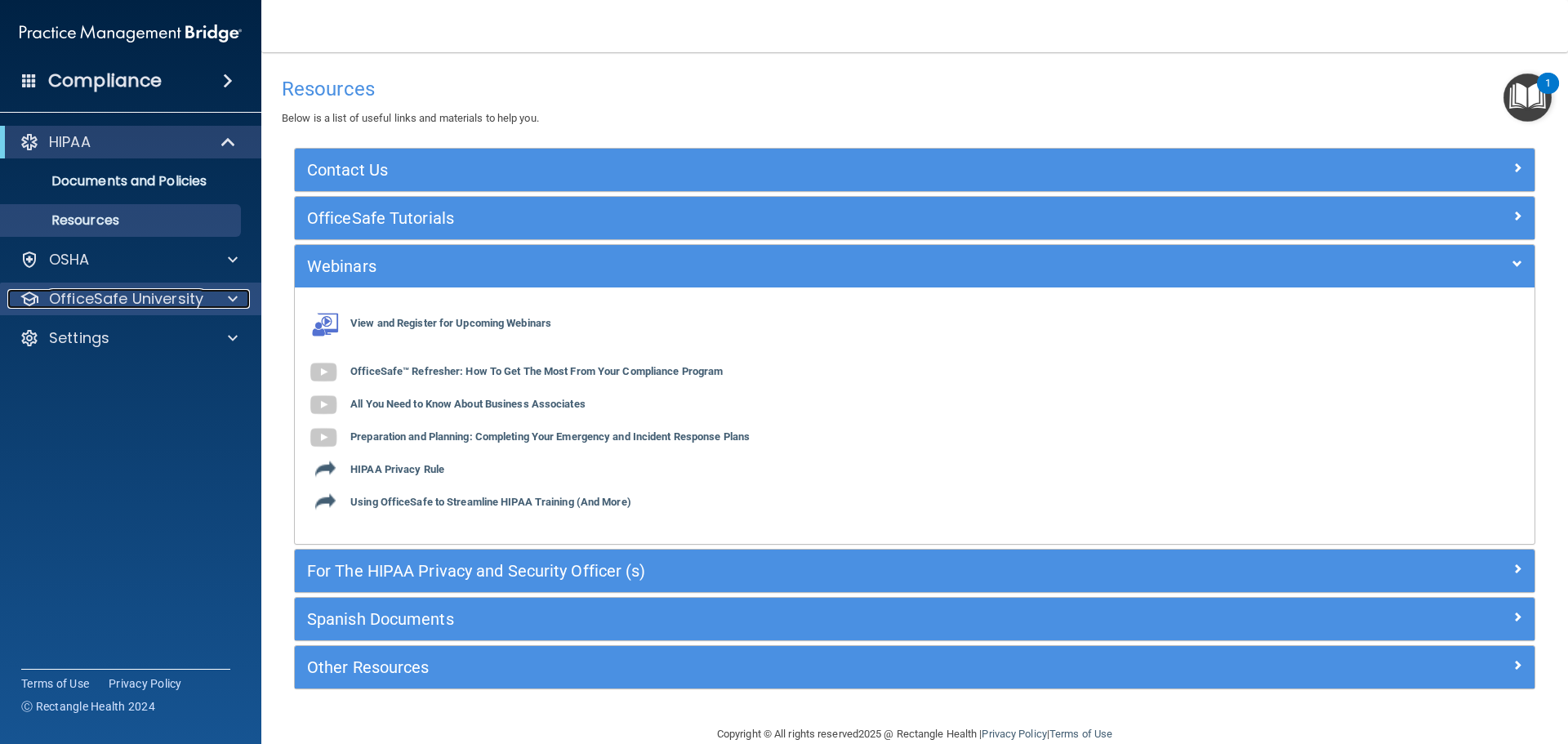
click at [144, 294] on p "OfficeSafe University" at bounding box center [126, 299] width 154 height 20
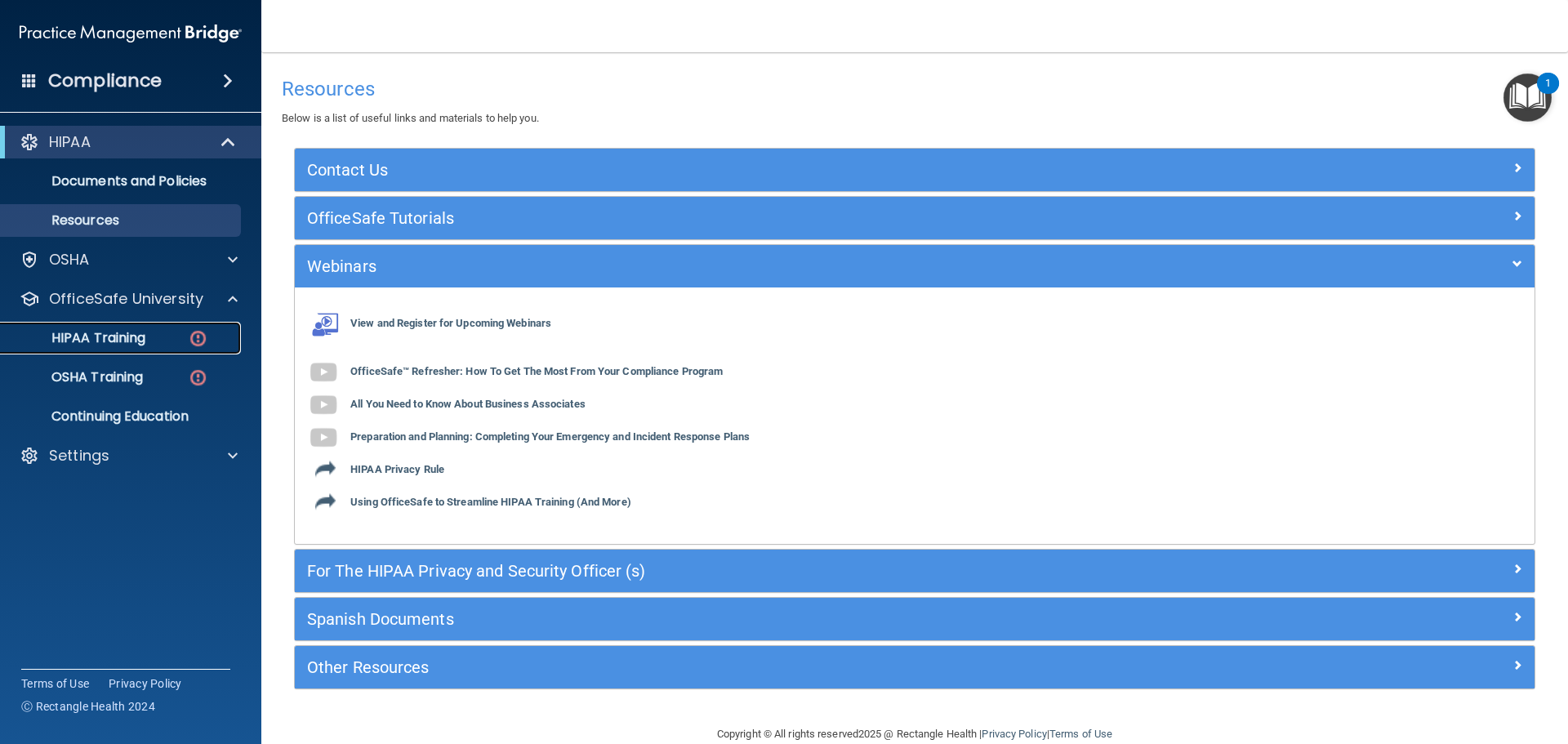
click at [134, 335] on p "HIPAA Training" at bounding box center [78, 338] width 134 height 16
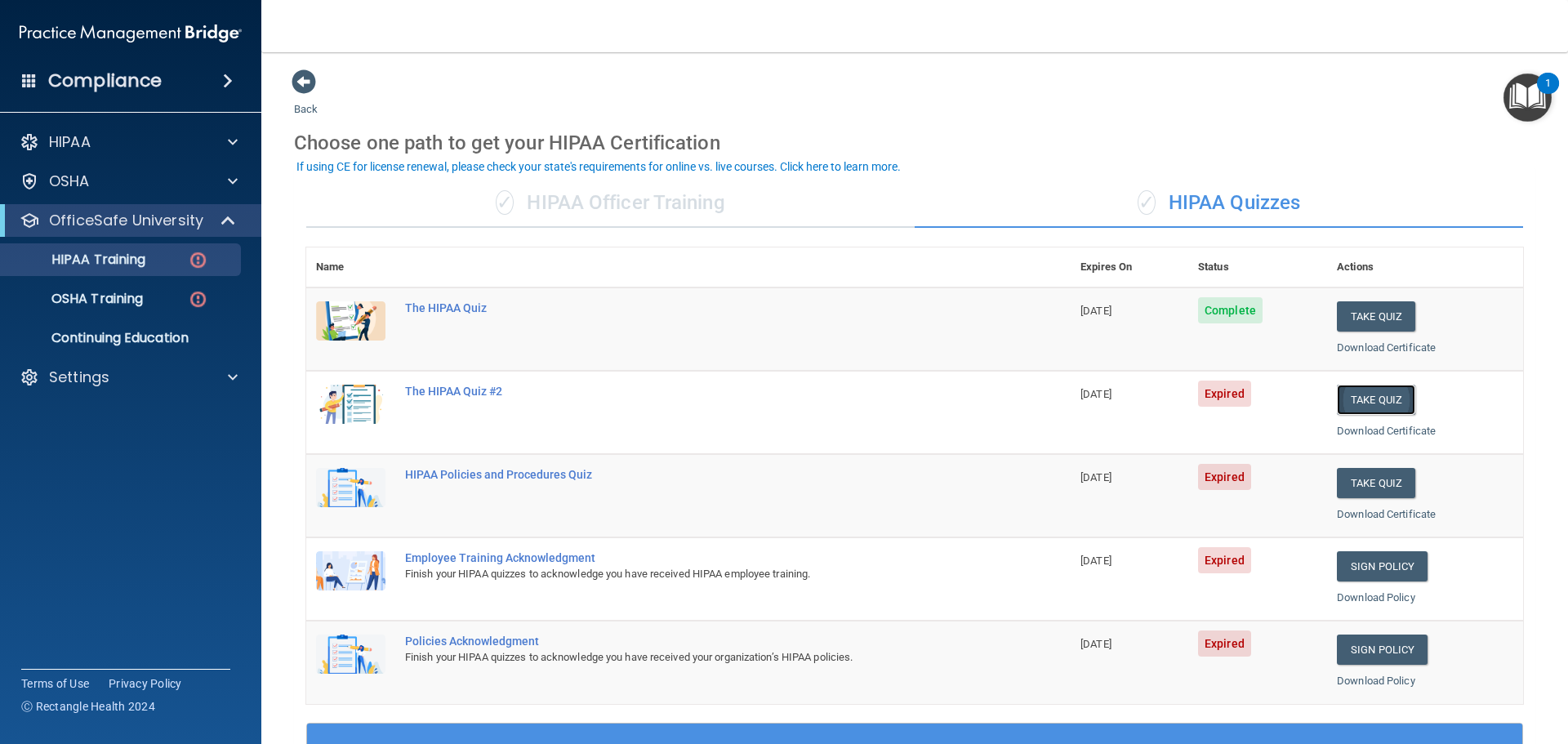
click at [1367, 396] on button "Take Quiz" at bounding box center [1376, 400] width 78 height 30
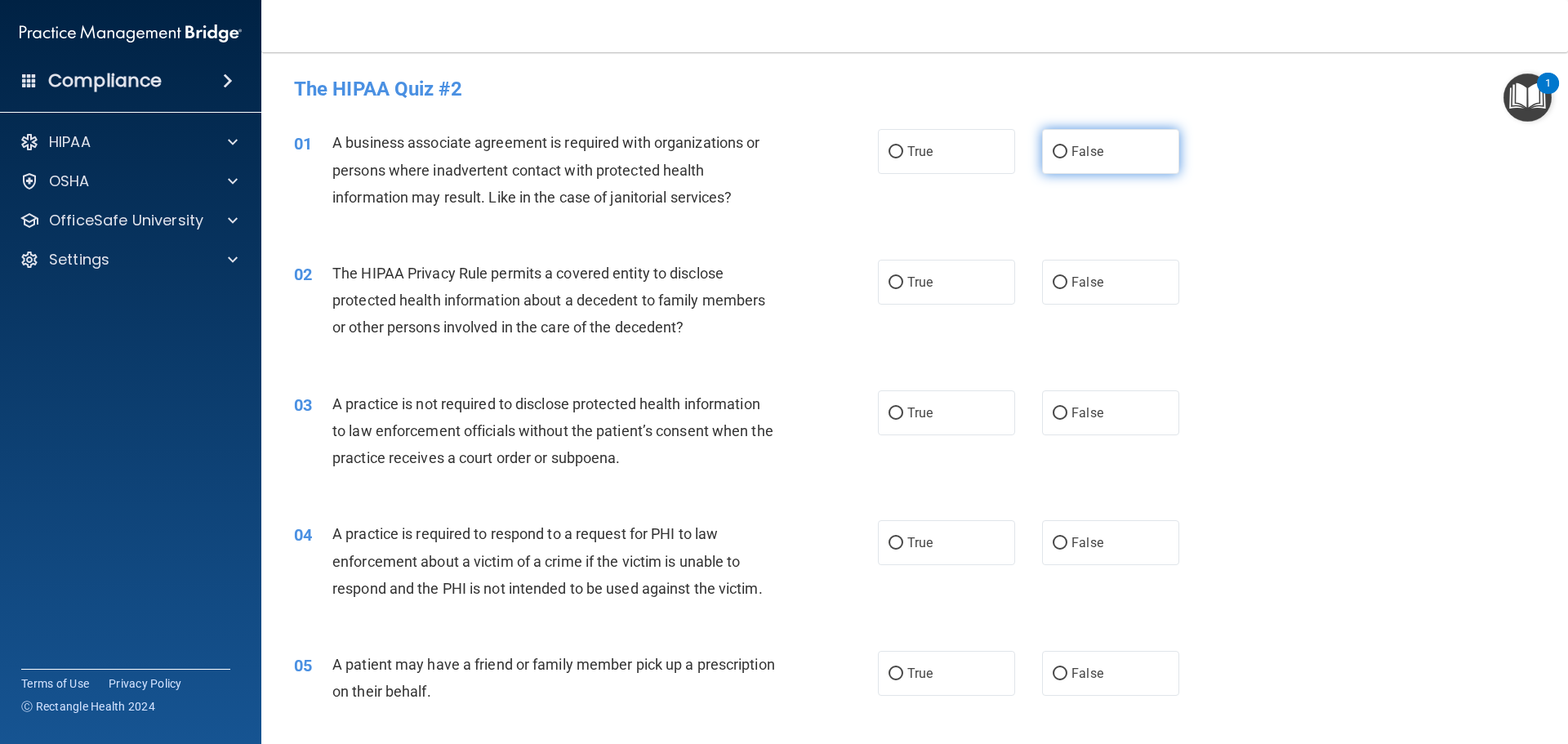
click at [1054, 148] on input "False" at bounding box center [1060, 152] width 15 height 12
radio input "true"
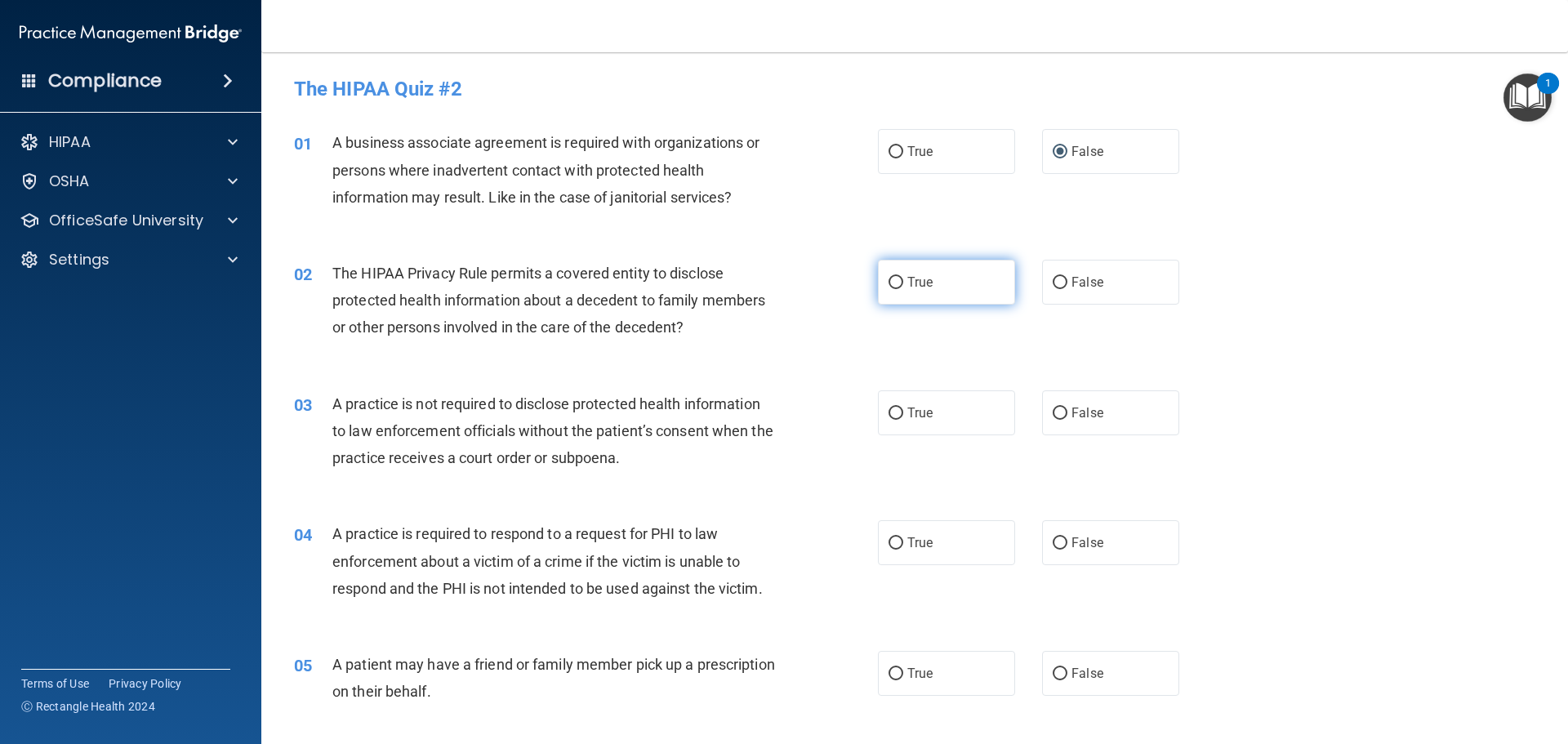
click at [889, 280] on input "True" at bounding box center [896, 282] width 15 height 12
radio input "true"
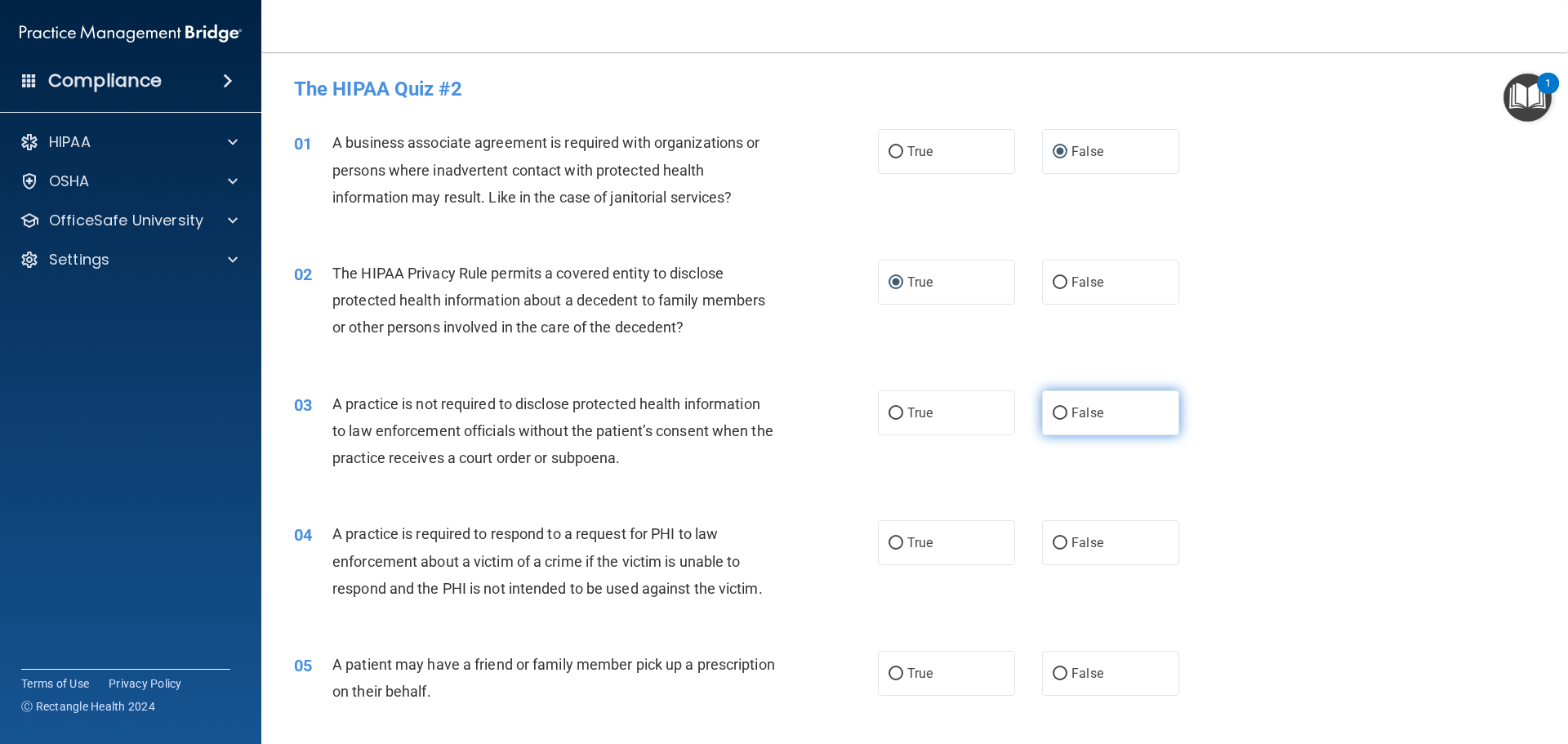
click at [1053, 409] on input "False" at bounding box center [1060, 413] width 15 height 12
radio input "true"
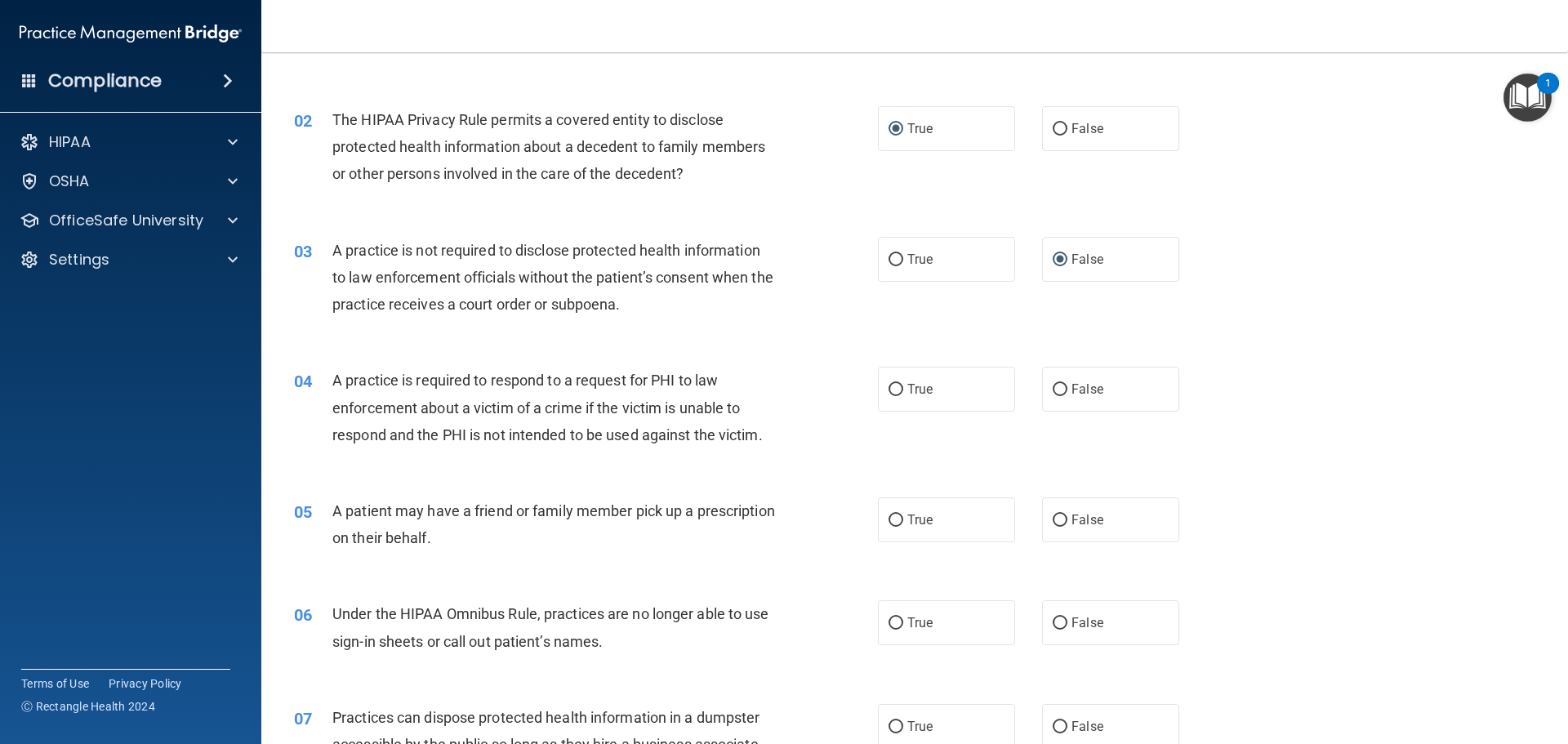
scroll to position [245, 0]
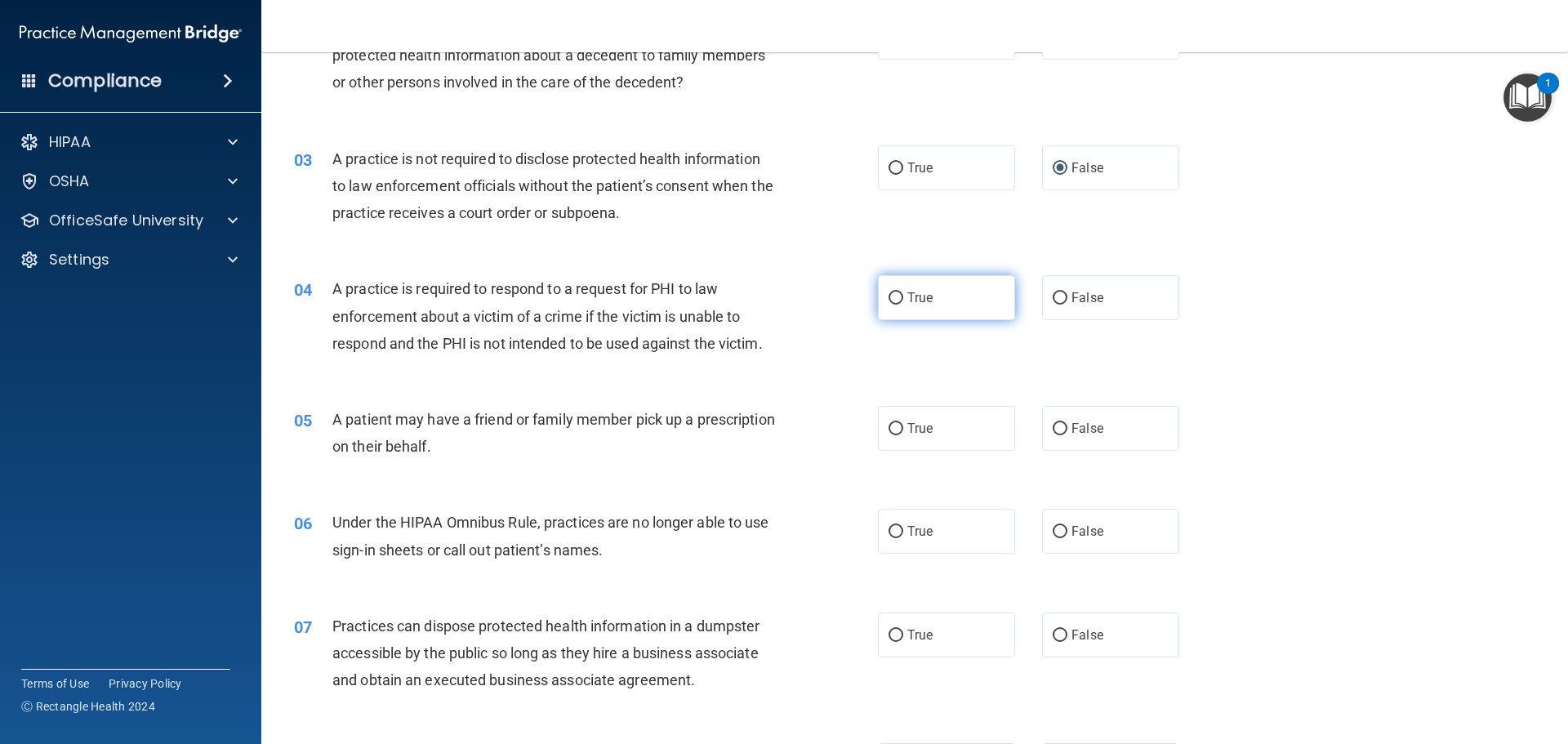
click at [893, 299] on input "True" at bounding box center [896, 298] width 15 height 12
radio input "true"
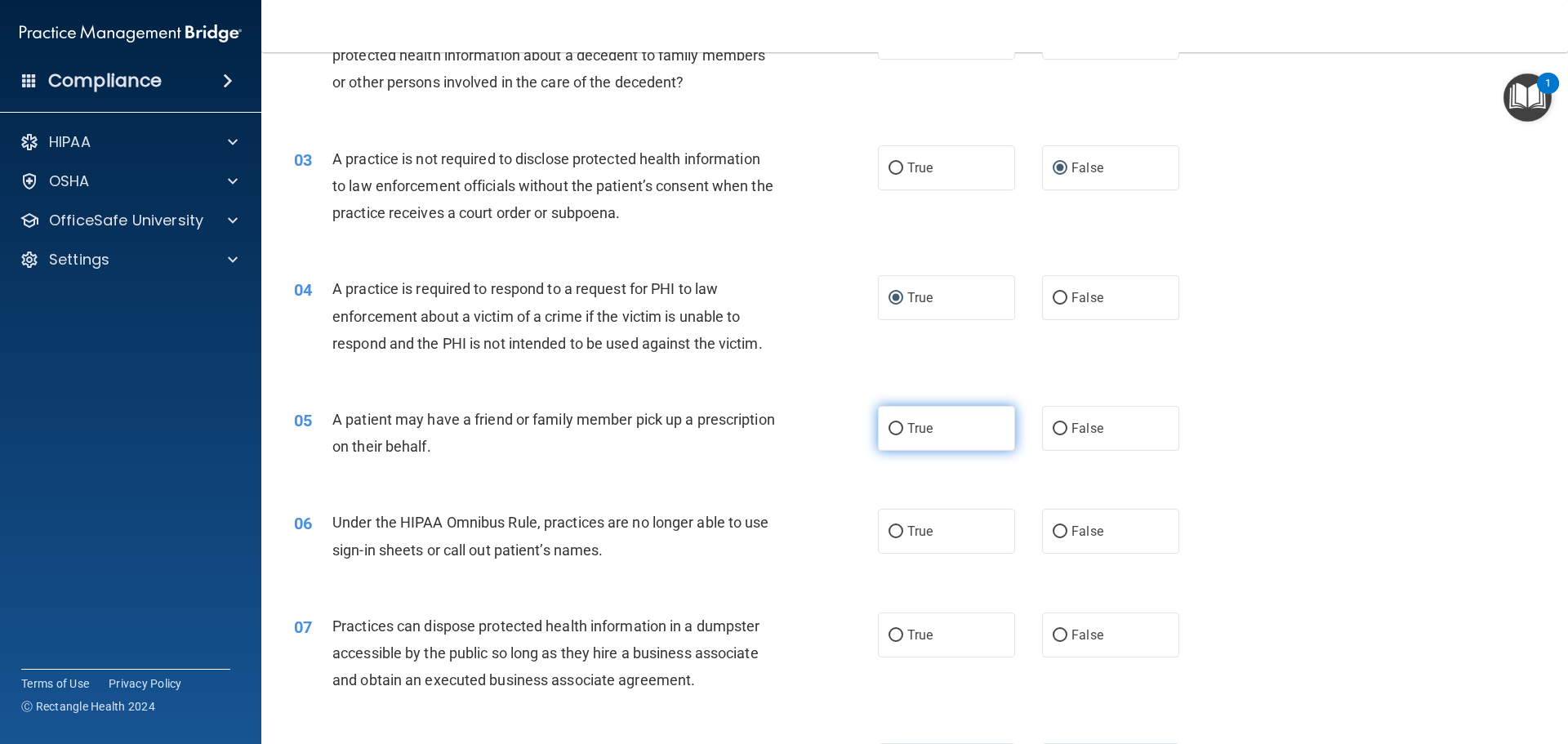
click at [891, 427] on input "True" at bounding box center [896, 429] width 15 height 12
radio input "true"
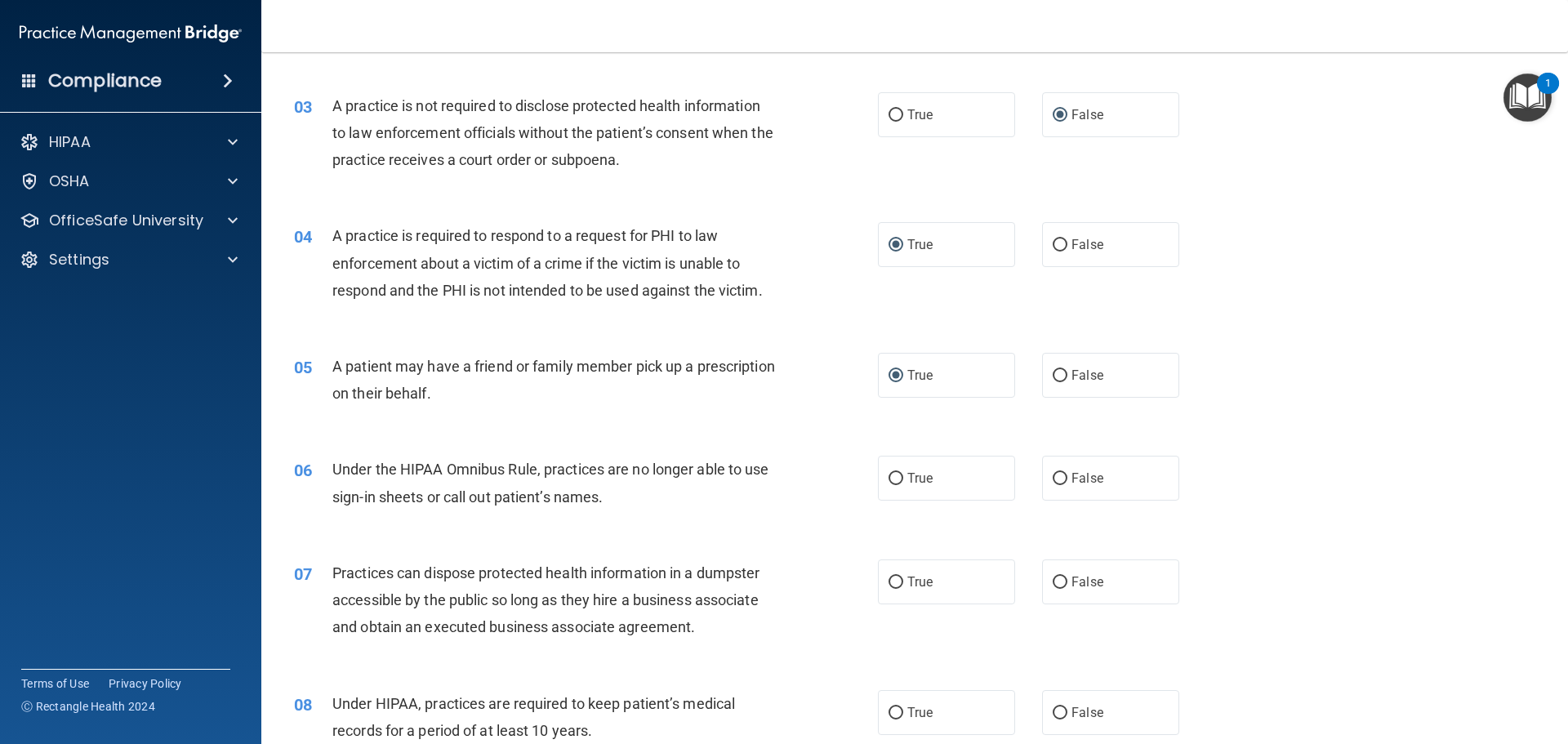
scroll to position [326, 0]
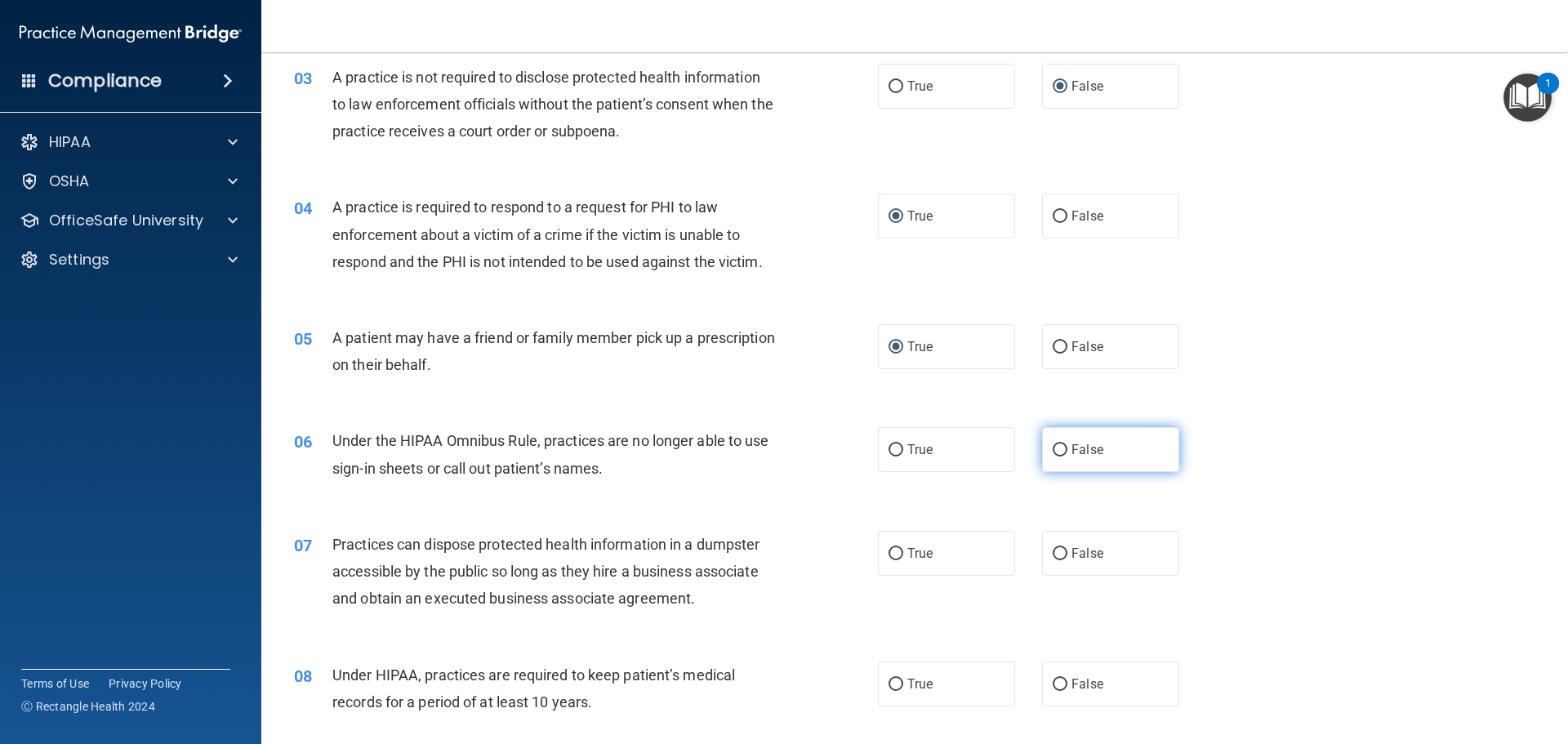
click at [1054, 449] on input "False" at bounding box center [1060, 450] width 15 height 12
radio input "true"
click at [1055, 555] on input "False" at bounding box center [1060, 554] width 15 height 12
radio input "true"
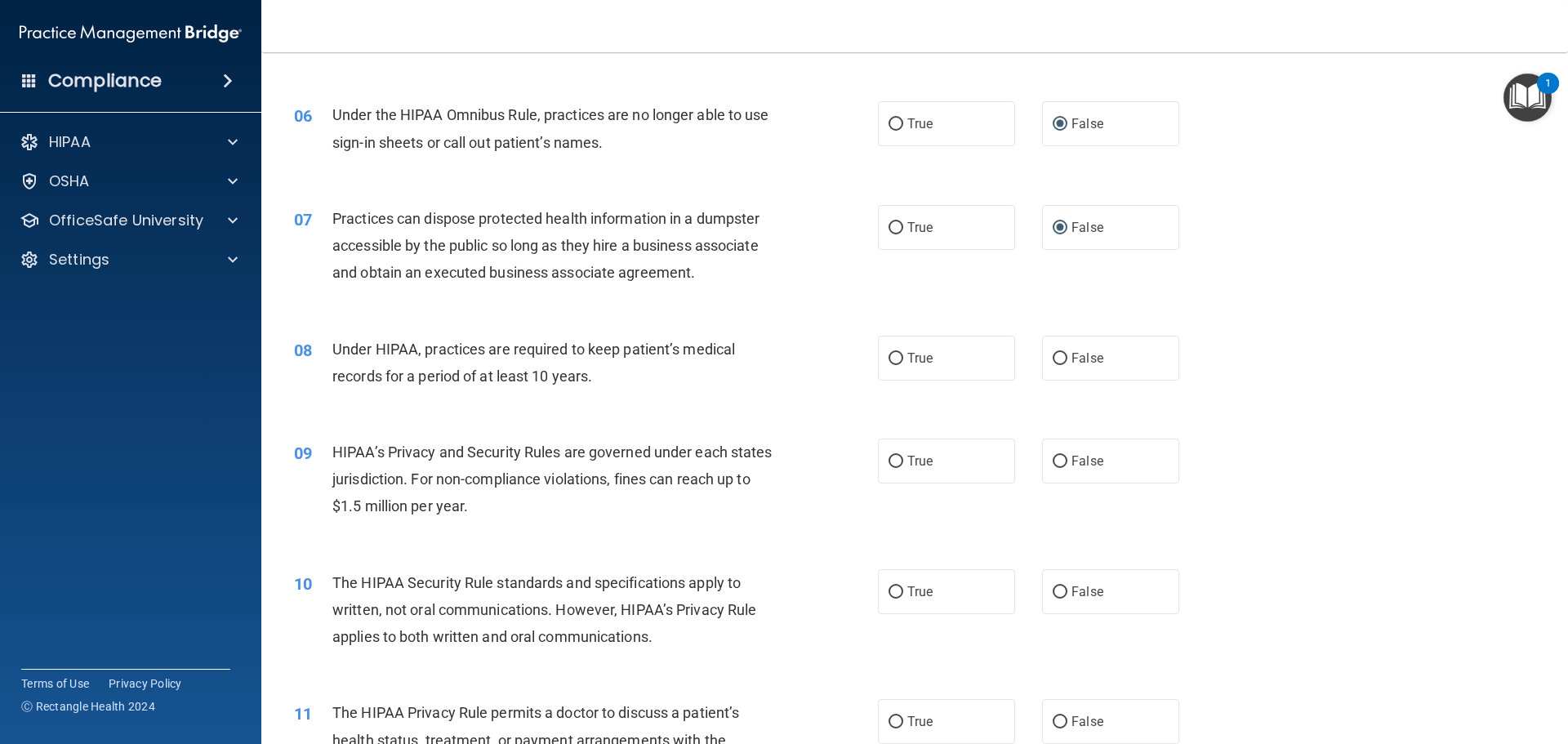
scroll to position [653, 0]
click at [1053, 355] on input "False" at bounding box center [1060, 358] width 15 height 12
radio input "true"
click at [890, 458] on input "True" at bounding box center [896, 461] width 15 height 12
radio input "true"
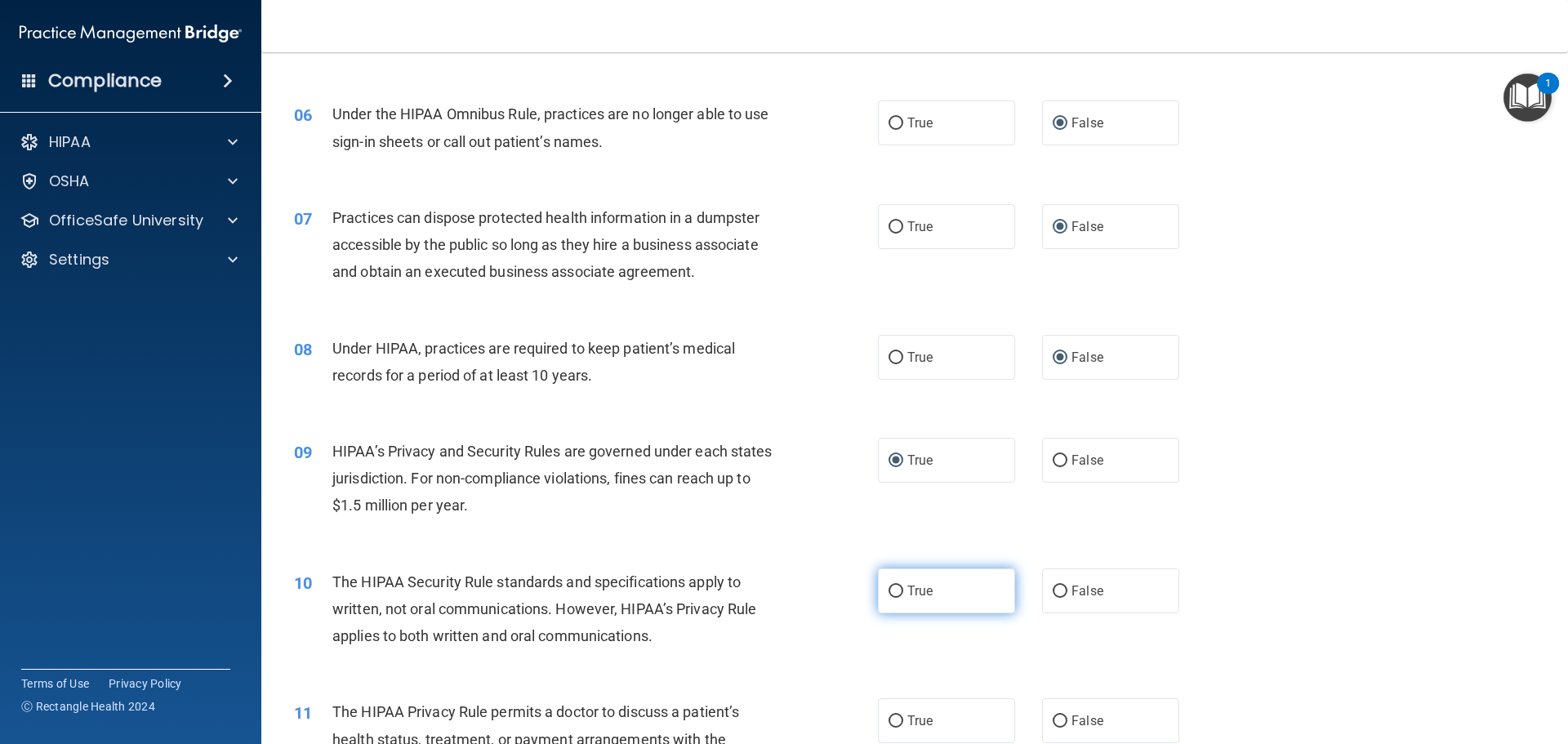
click at [892, 592] on input "True" at bounding box center [896, 592] width 15 height 12
radio input "true"
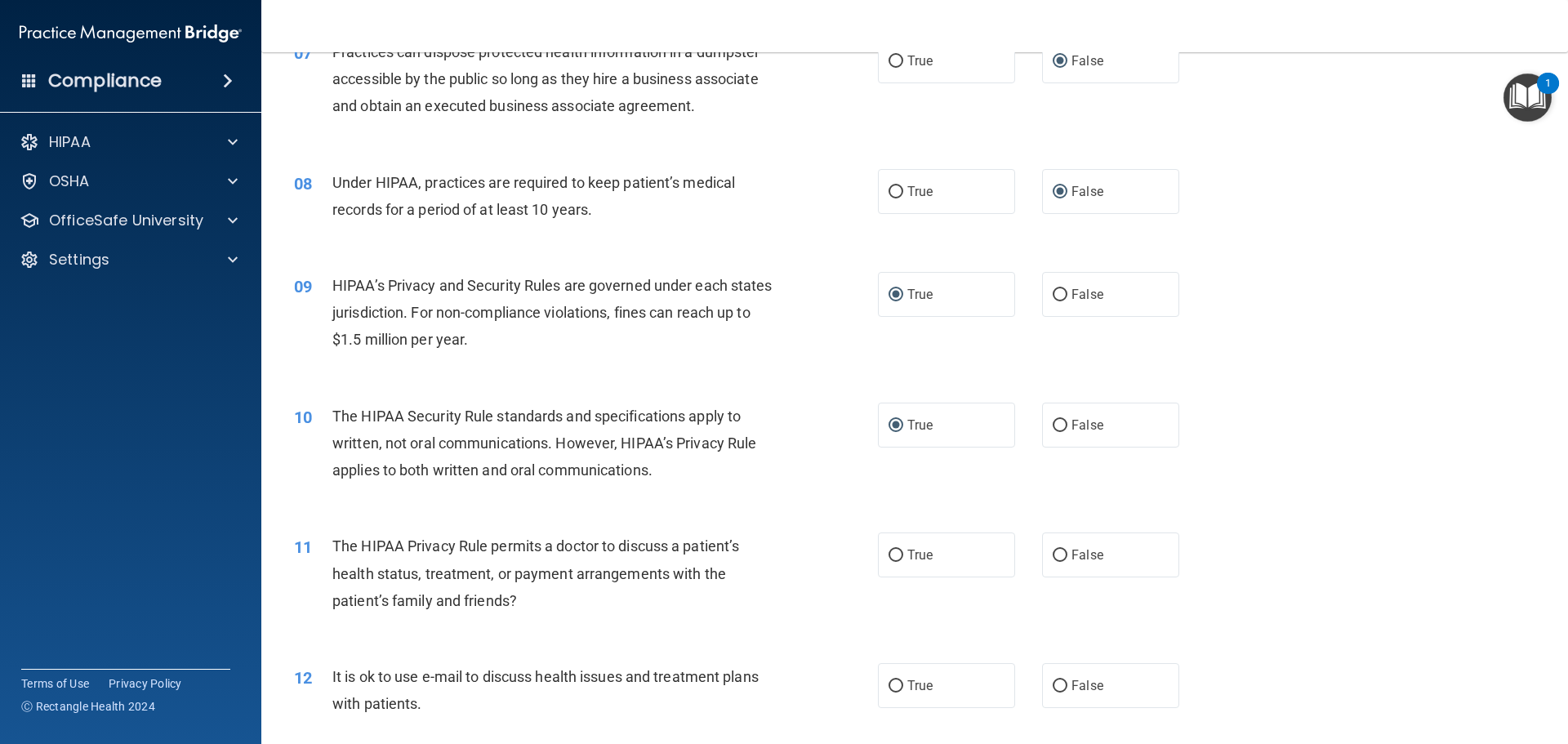
scroll to position [898, 0]
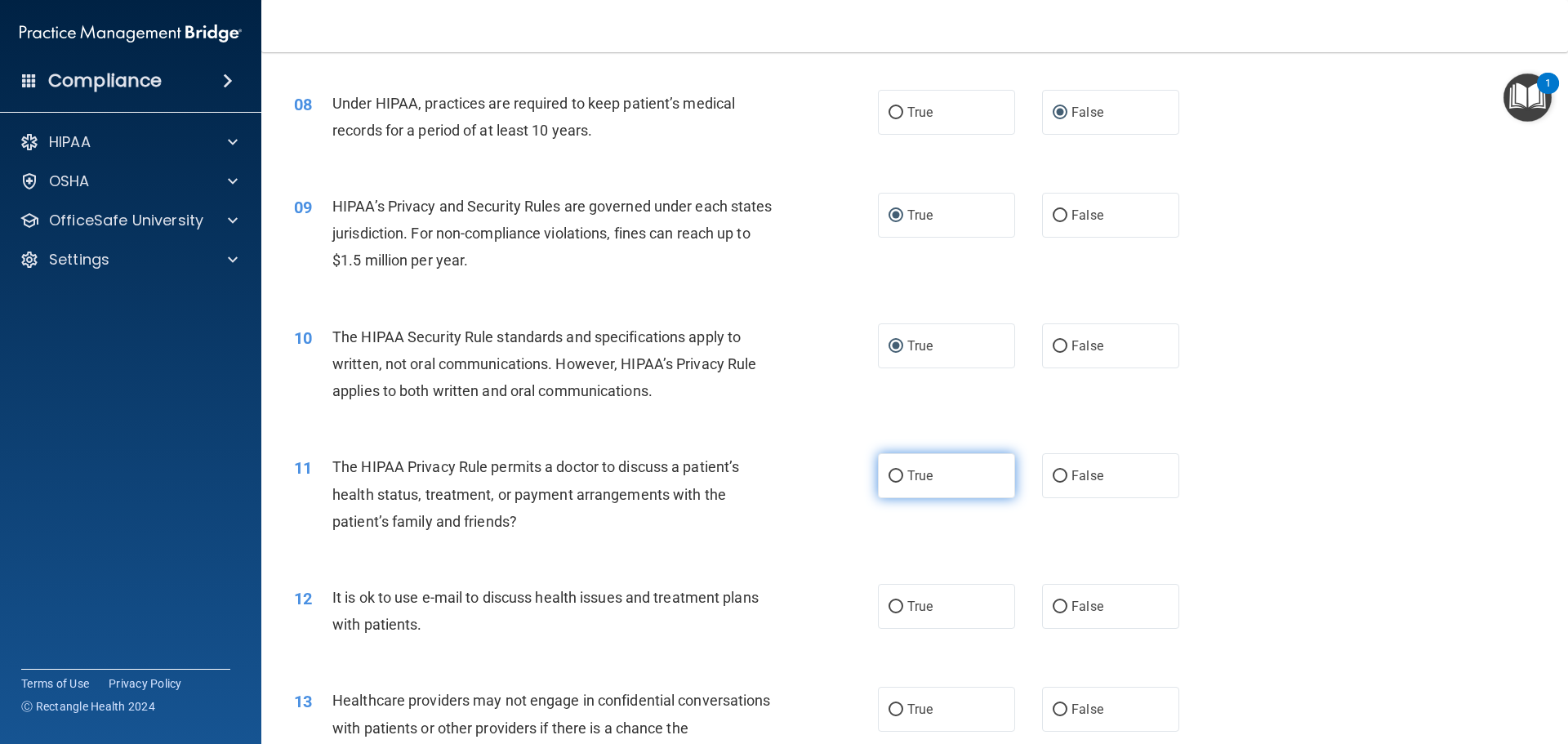
click at [889, 476] on input "True" at bounding box center [896, 476] width 15 height 12
radio input "true"
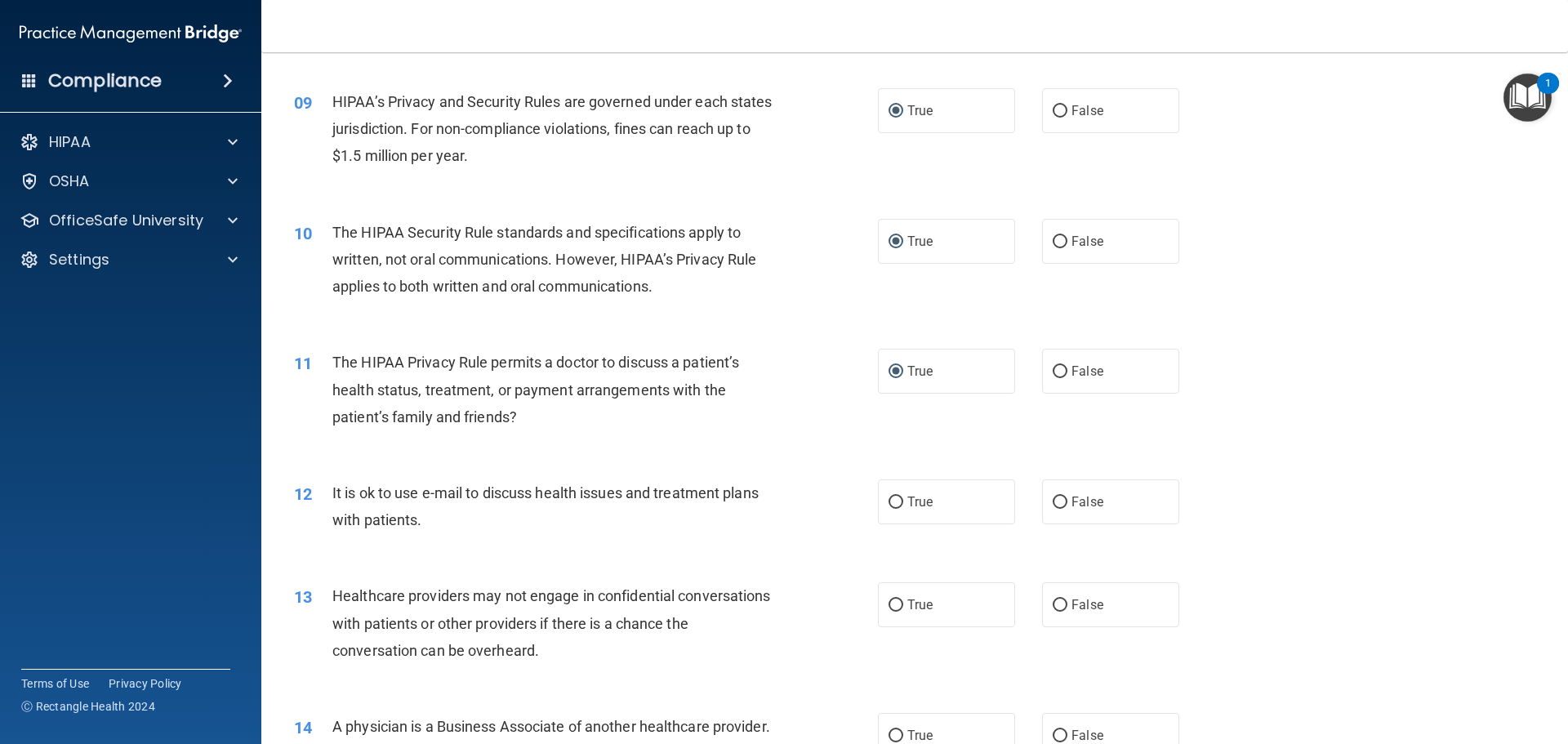
scroll to position [1062, 0]
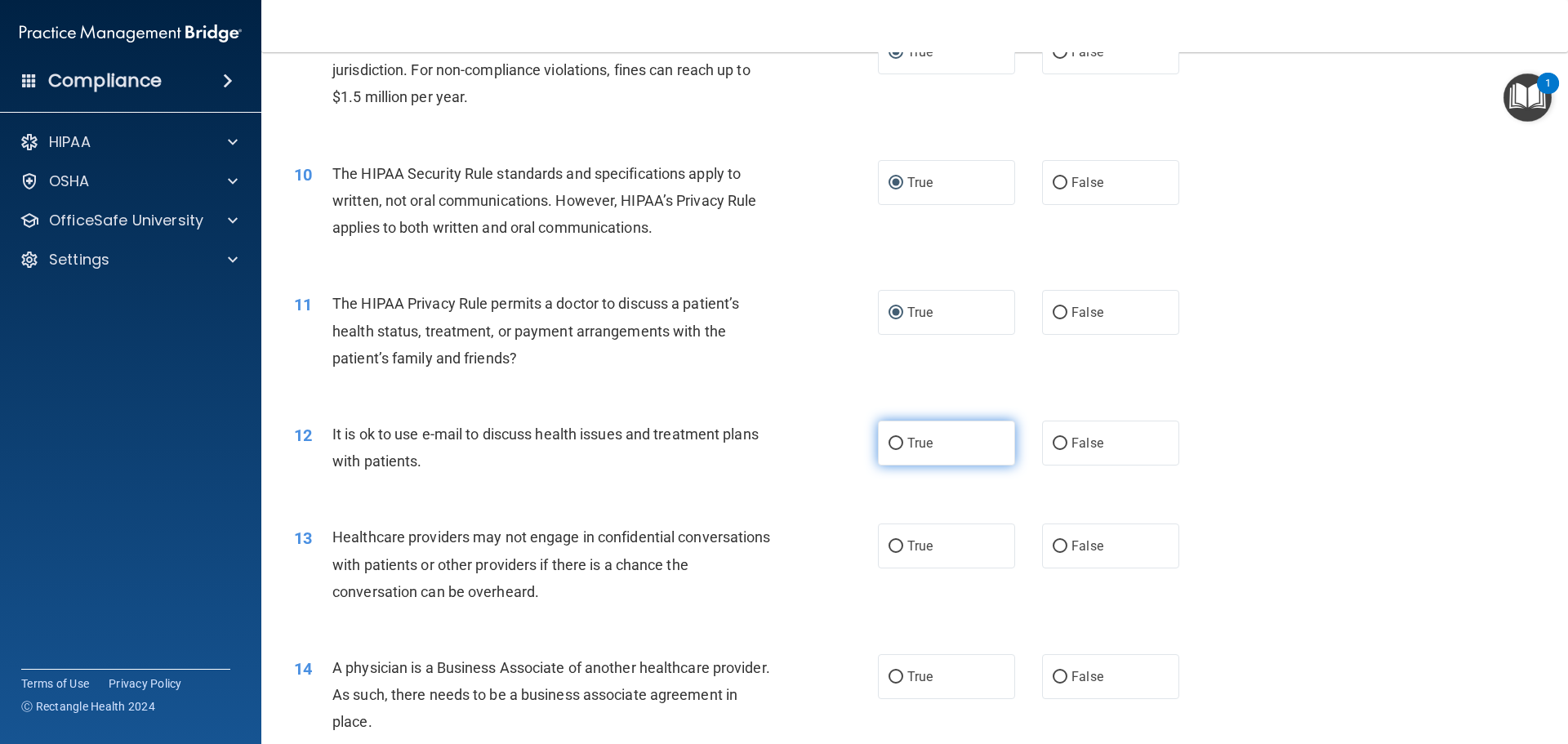
click at [893, 447] on input "True" at bounding box center [896, 443] width 15 height 12
radio input "true"
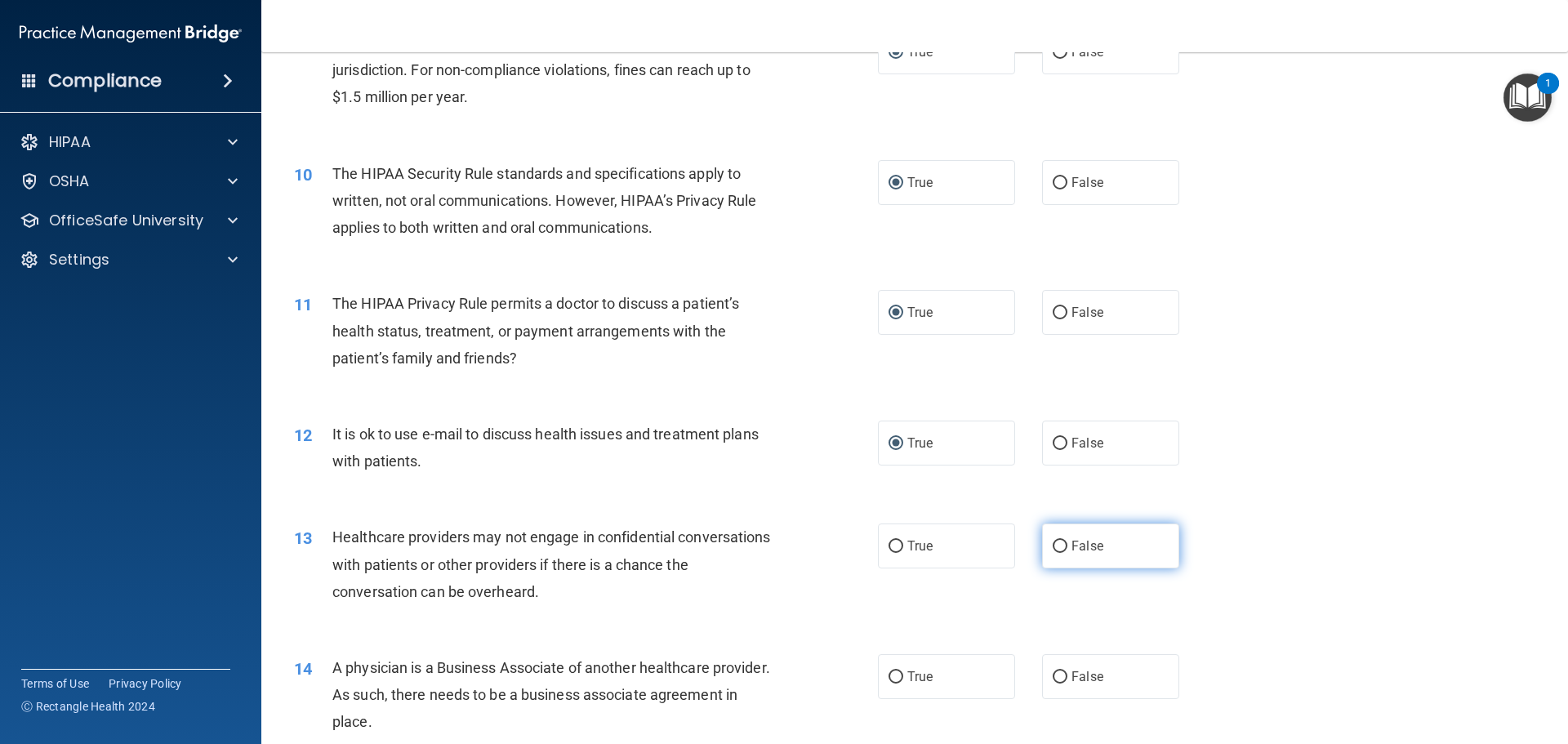
click at [1054, 545] on input "False" at bounding box center [1060, 547] width 15 height 12
radio input "true"
click at [1053, 541] on input "False" at bounding box center [1060, 547] width 15 height 12
click at [892, 543] on input "True" at bounding box center [896, 547] width 15 height 12
radio input "true"
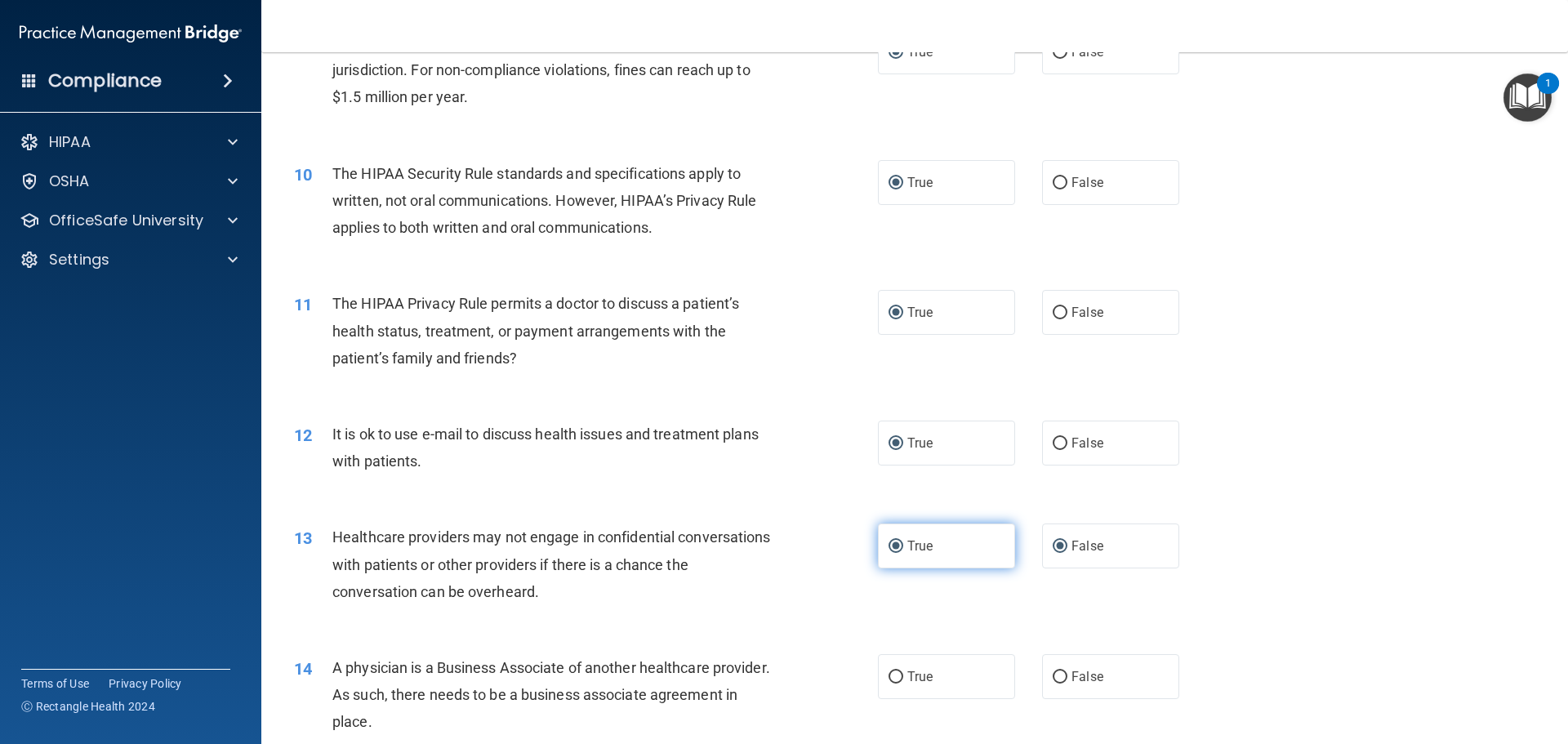
radio input "false"
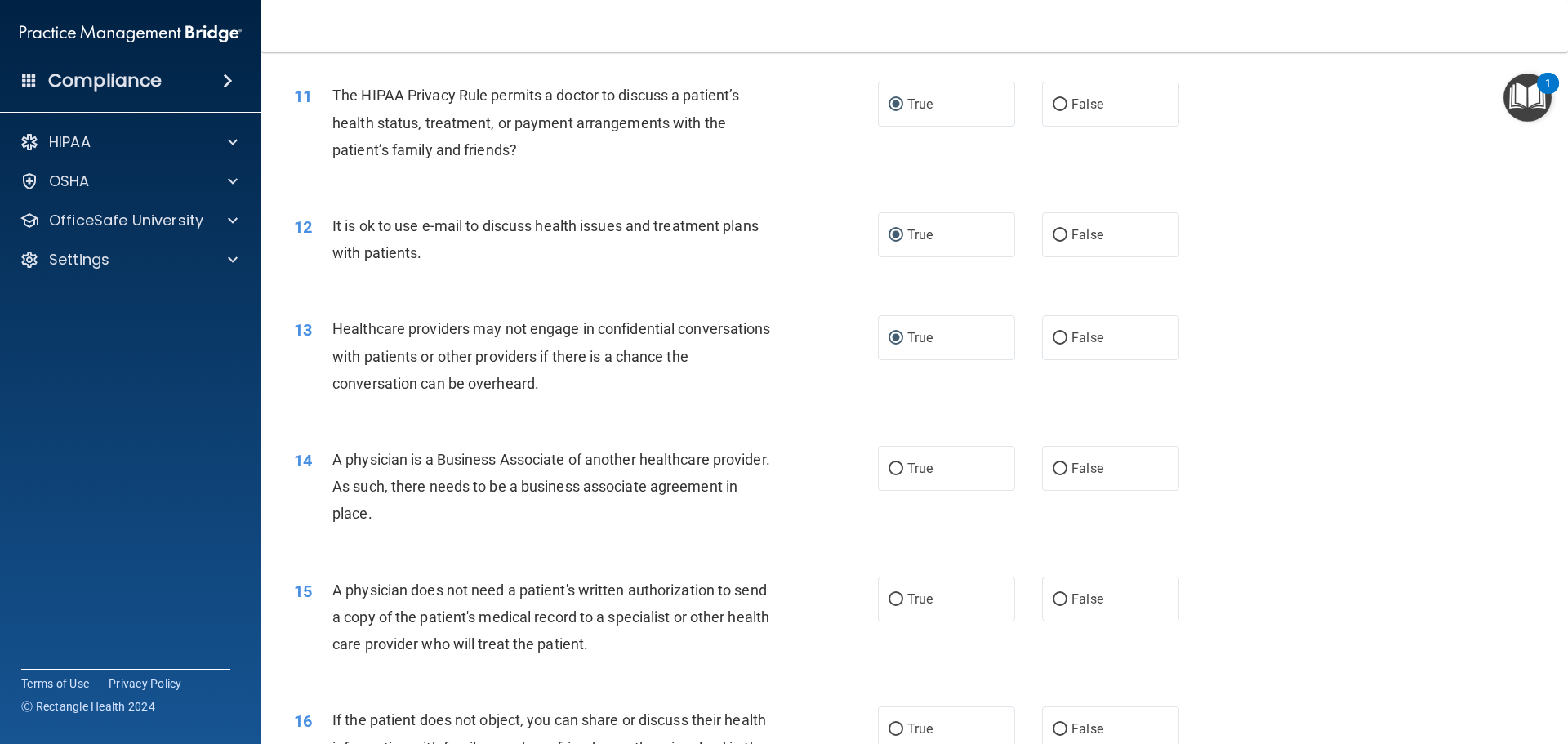
scroll to position [1306, 0]
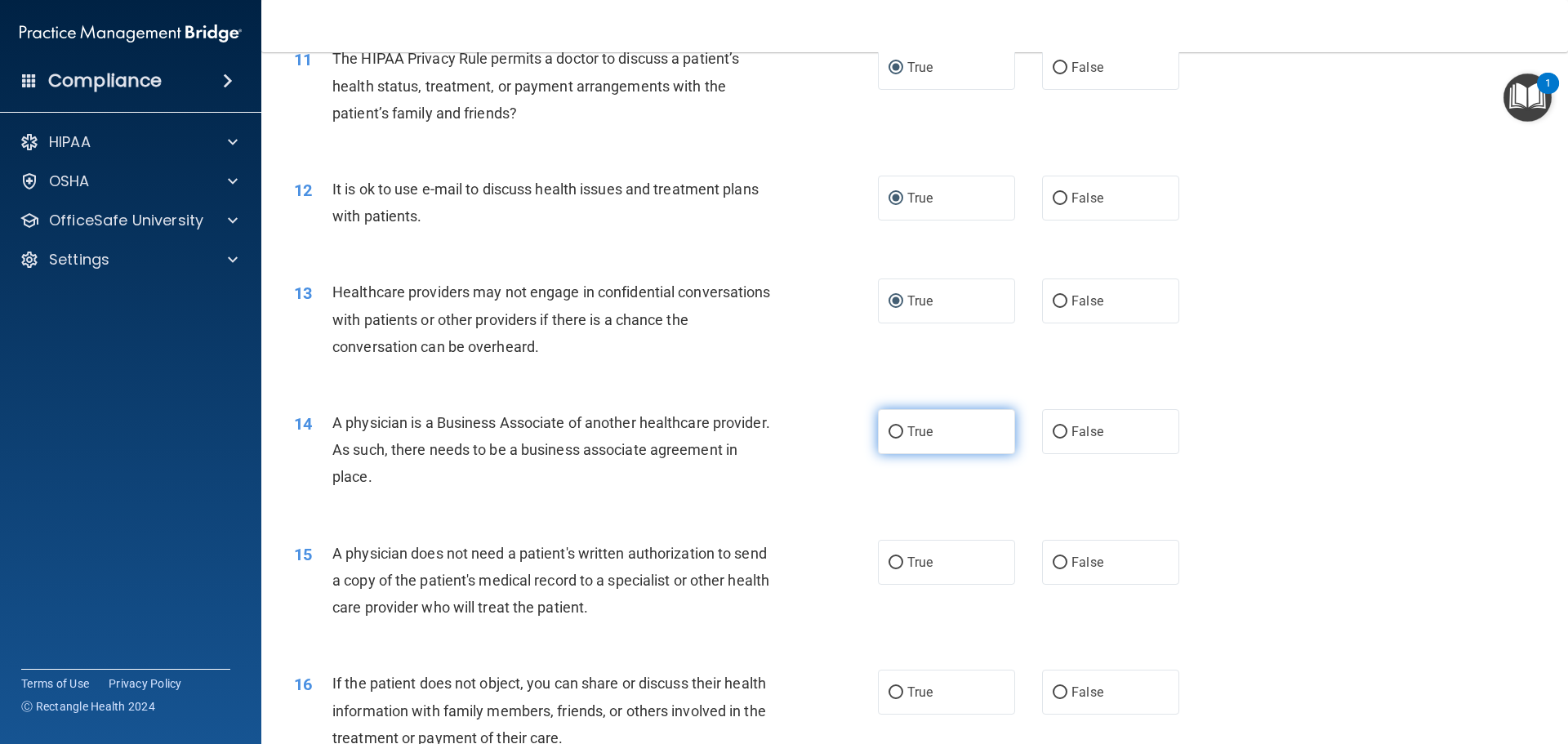
click at [891, 430] on input "True" at bounding box center [896, 432] width 15 height 12
radio input "true"
click at [889, 561] on input "True" at bounding box center [896, 563] width 15 height 12
radio input "true"
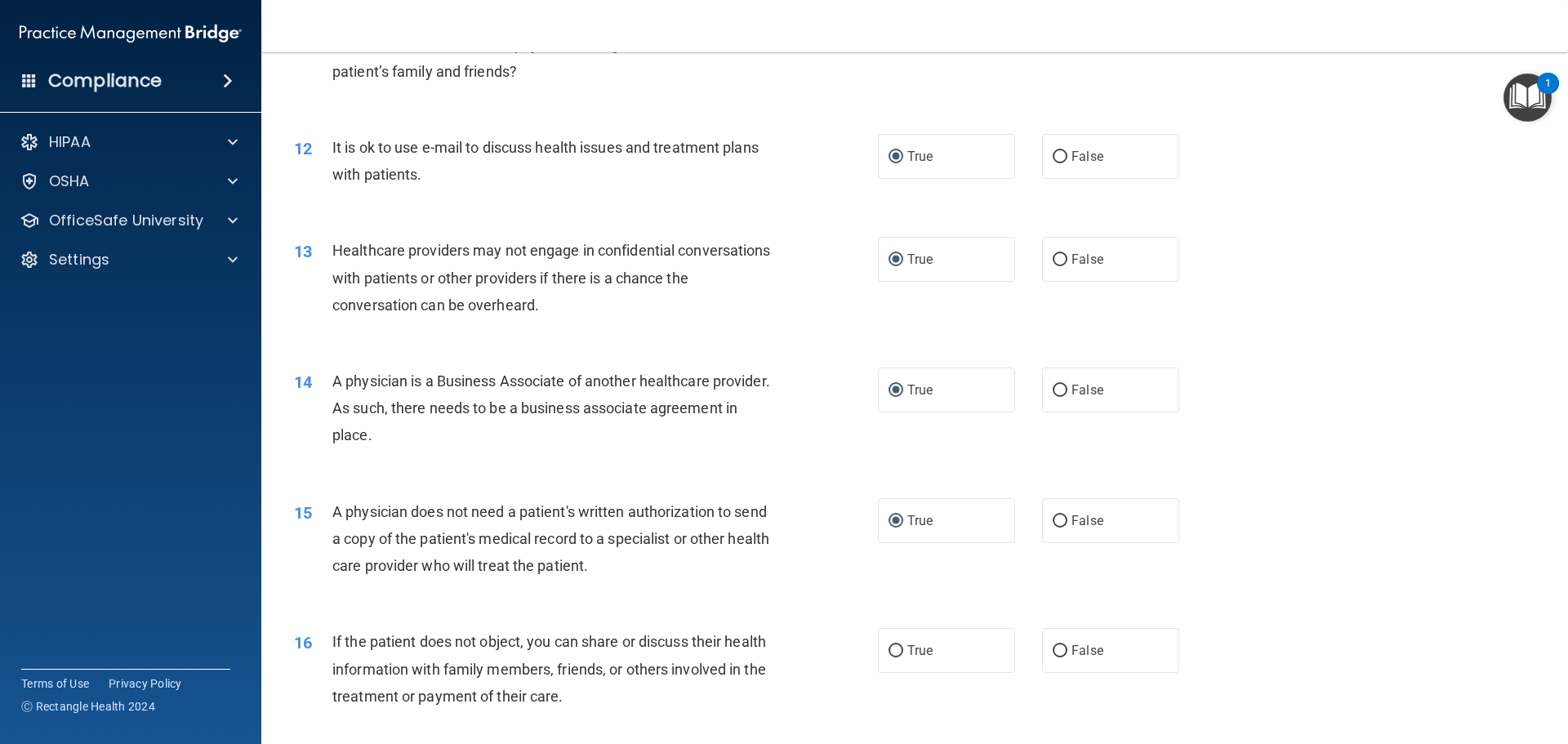
scroll to position [1388, 0]
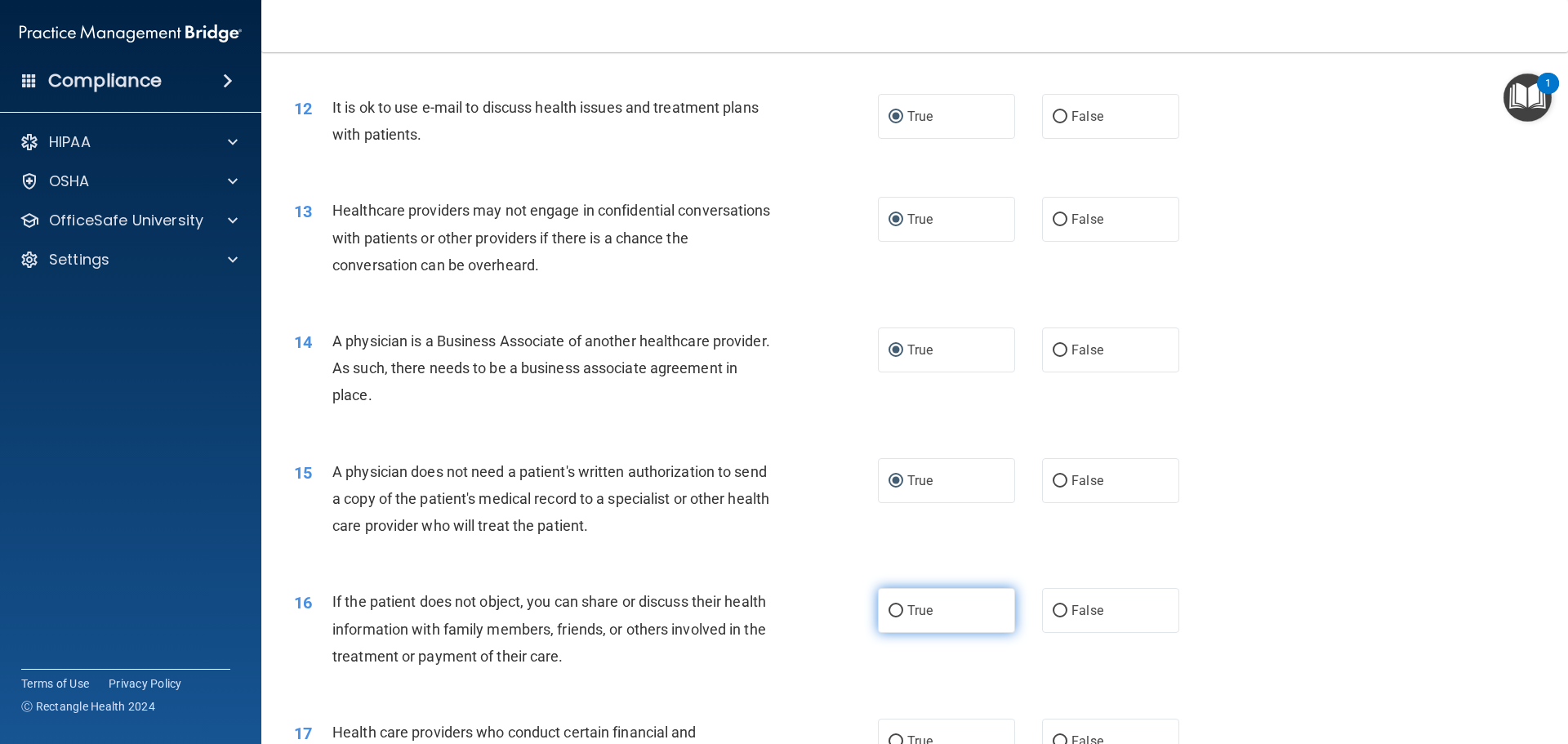
click at [889, 609] on input "True" at bounding box center [896, 611] width 15 height 12
radio input "true"
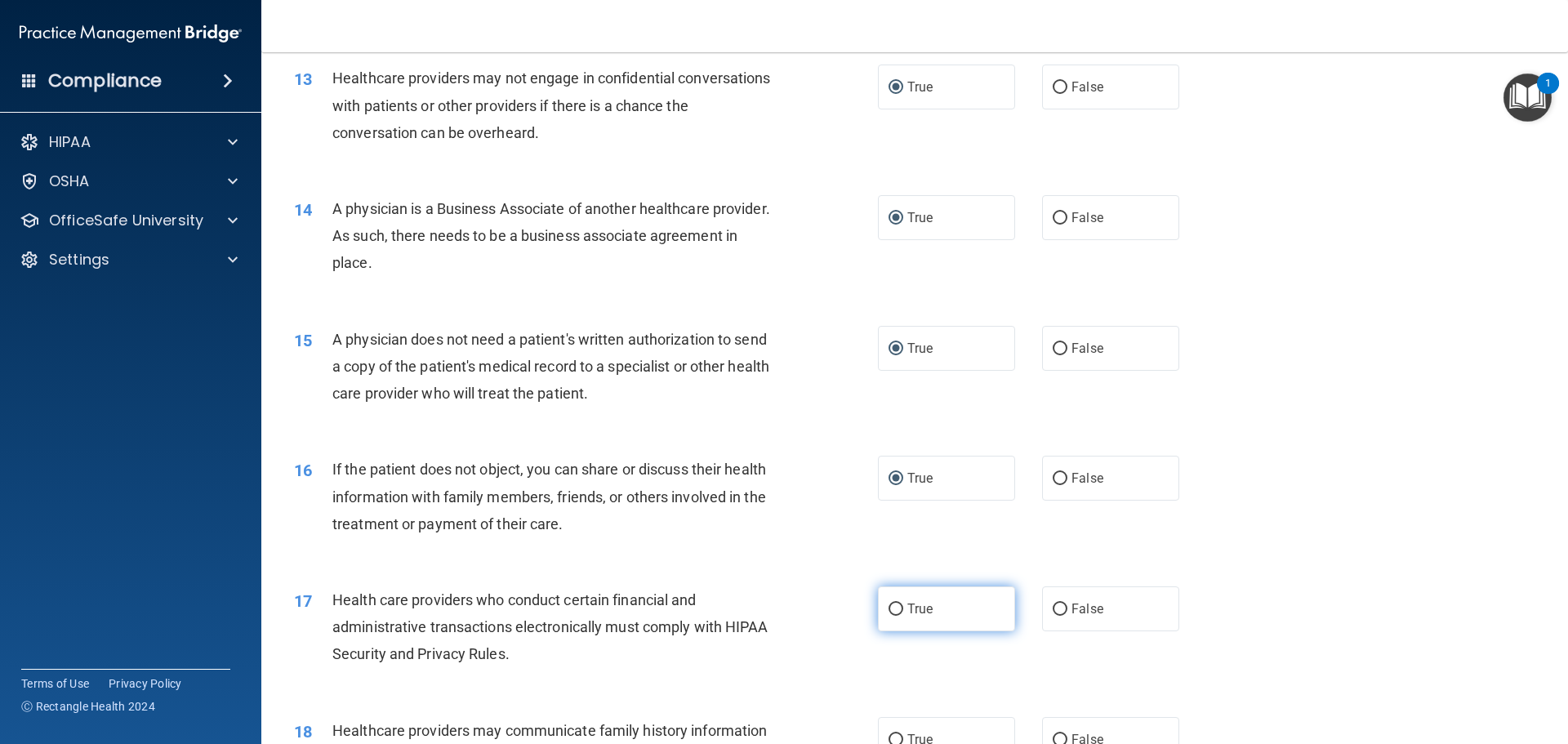
scroll to position [1551, 0]
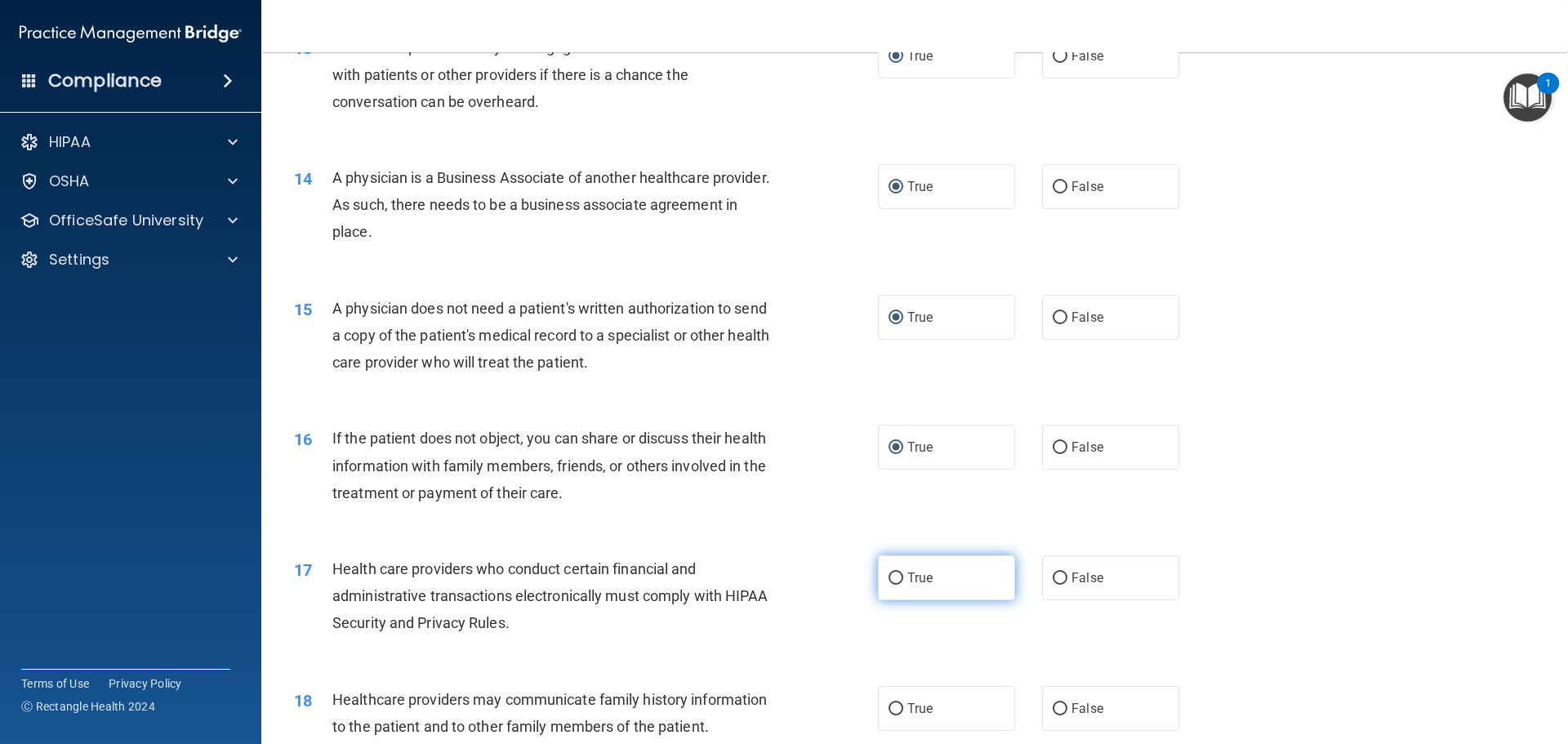
click at [889, 576] on input "True" at bounding box center [896, 579] width 15 height 12
radio input "true"
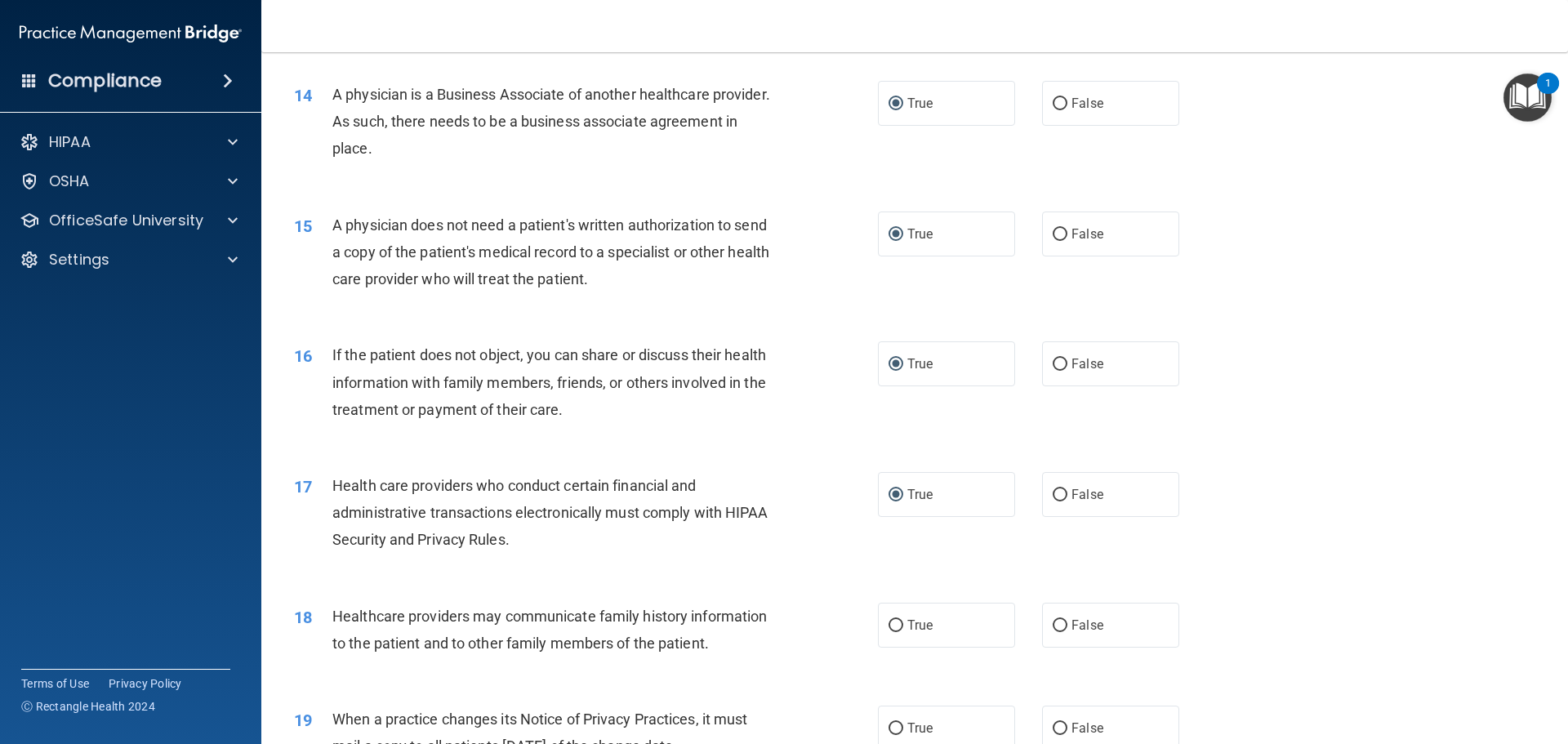
scroll to position [1714, 0]
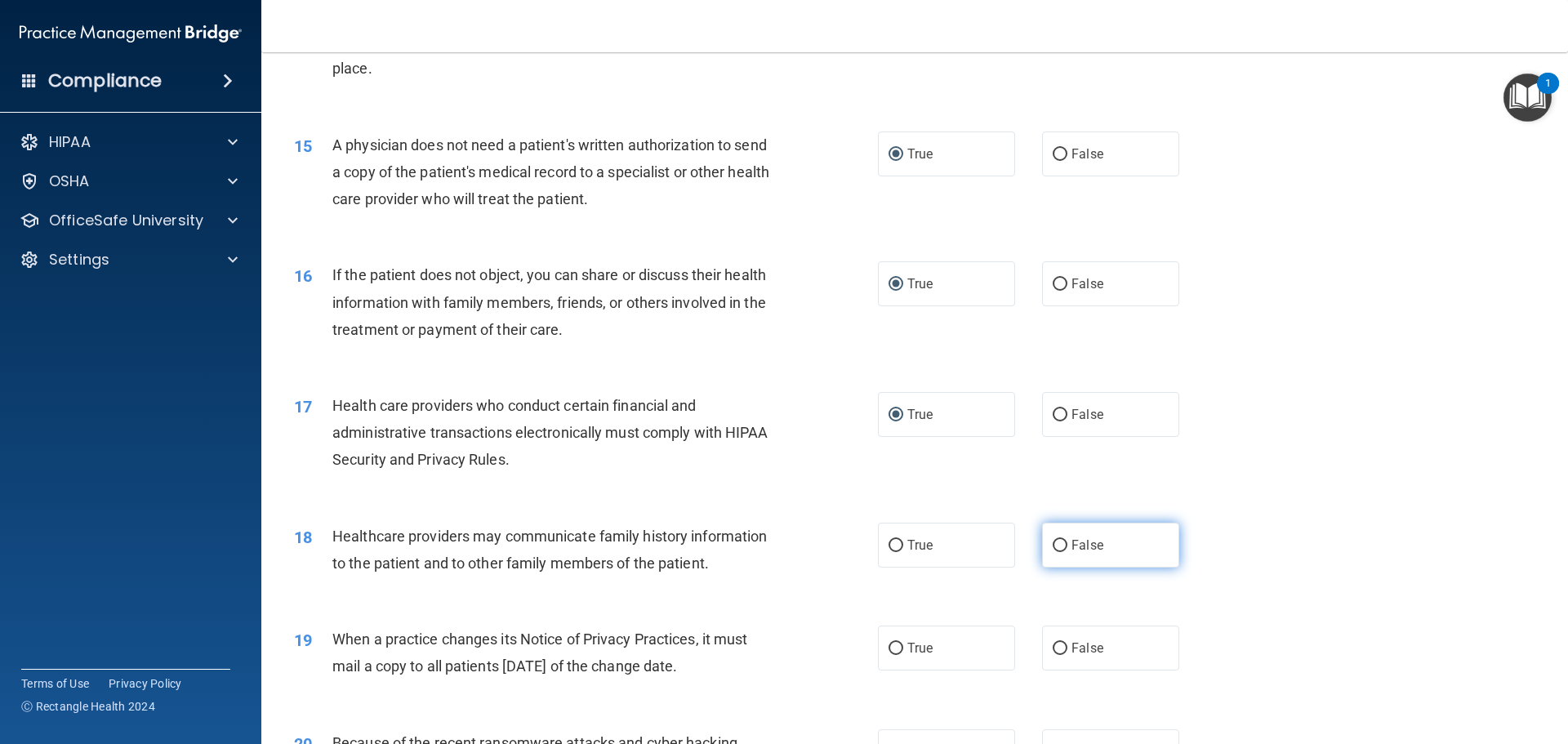
click at [1053, 542] on input "False" at bounding box center [1060, 546] width 15 height 12
radio input "true"
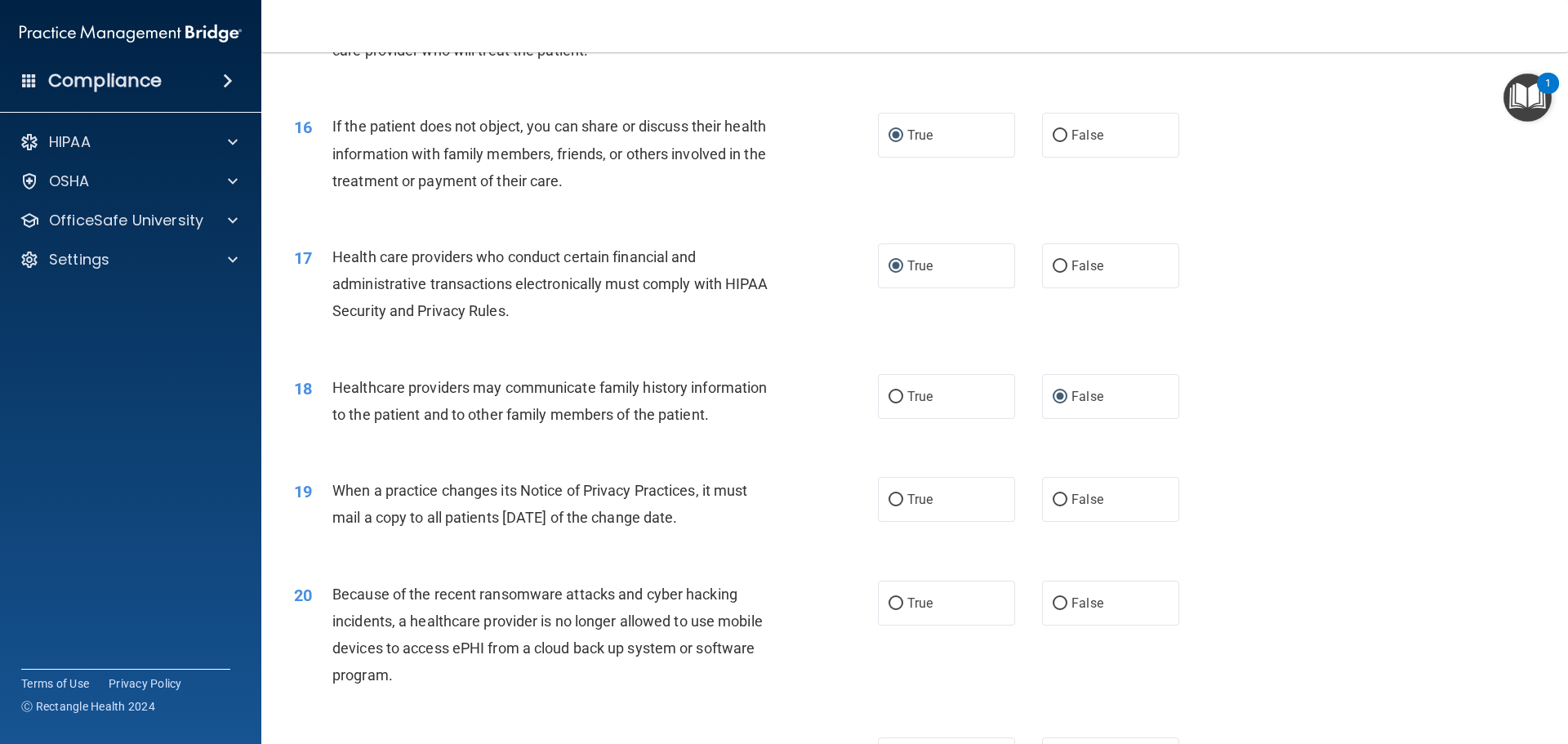
scroll to position [1878, 0]
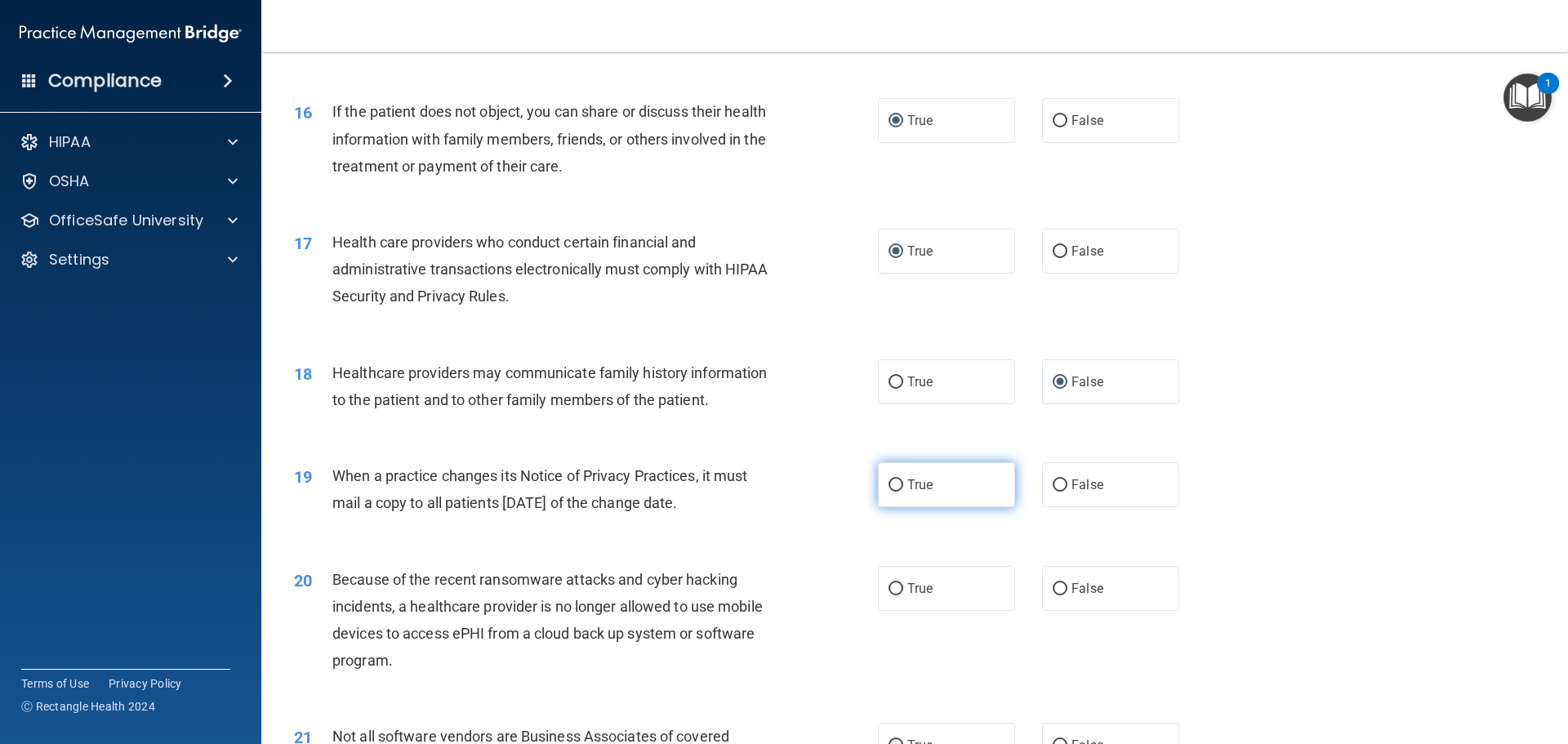
click at [892, 485] on input "True" at bounding box center [896, 486] width 15 height 12
radio input "true"
click at [1053, 590] on input "False" at bounding box center [1060, 589] width 15 height 12
radio input "true"
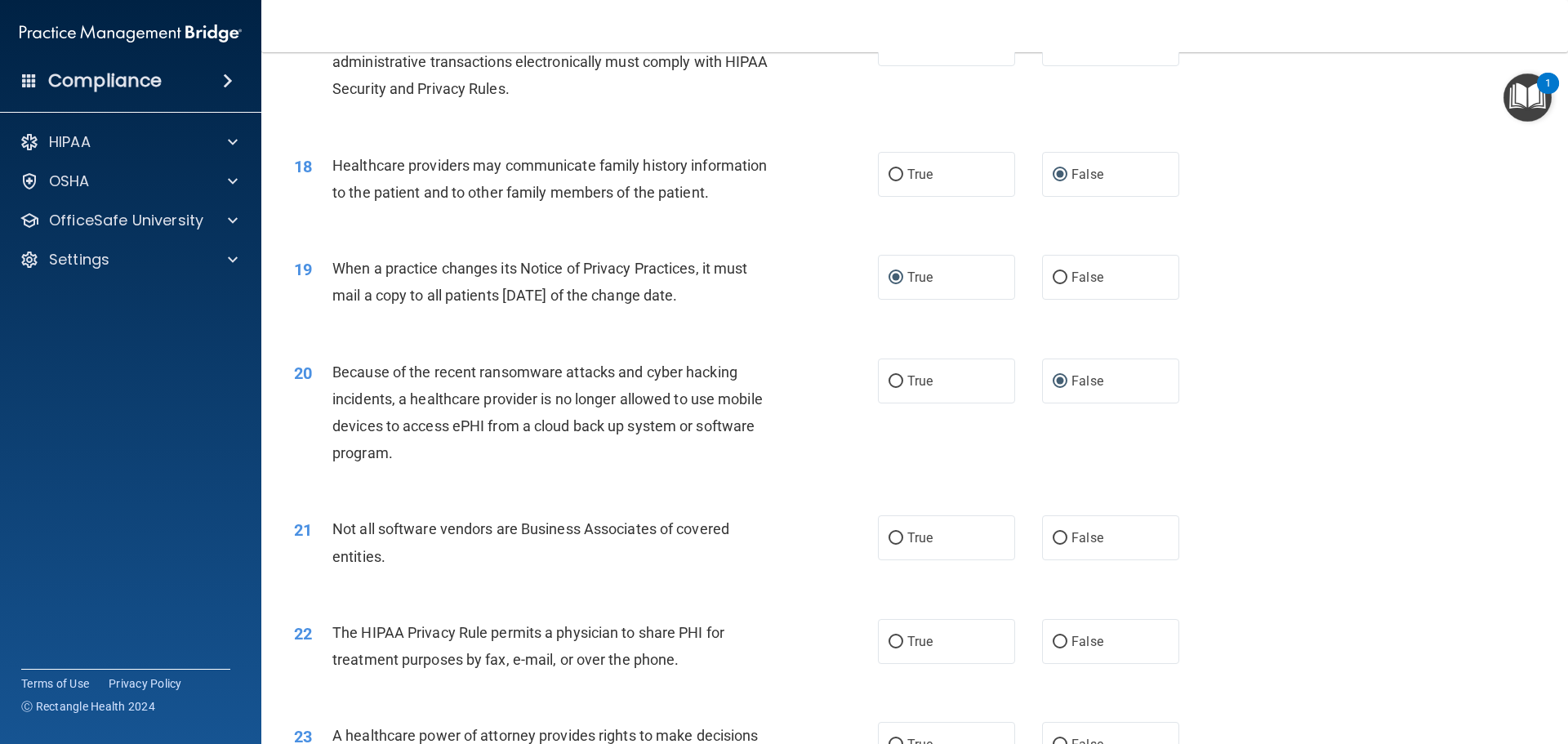
scroll to position [2123, 0]
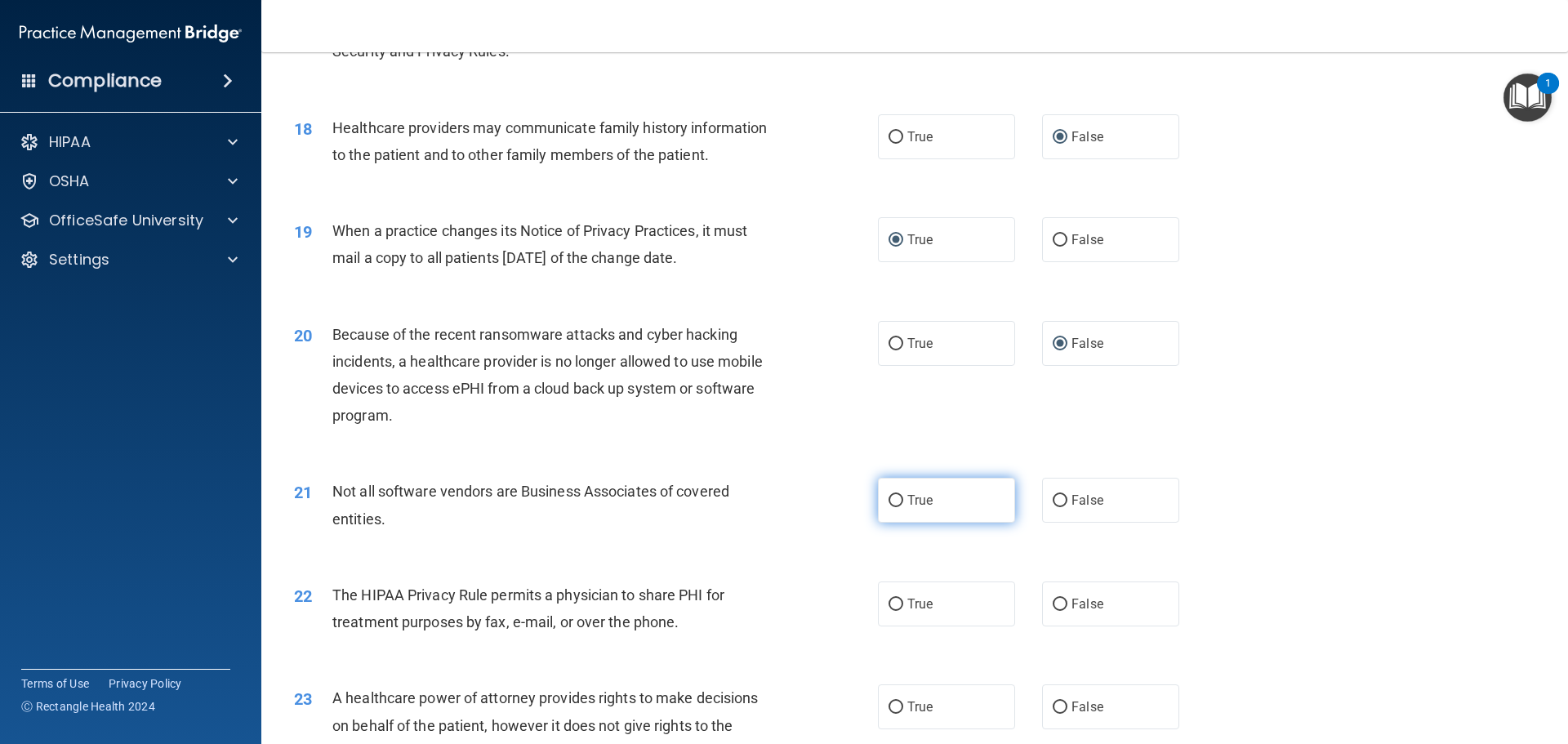
click at [889, 498] on input "True" at bounding box center [896, 501] width 15 height 12
radio input "true"
click at [890, 600] on input "True" at bounding box center [896, 604] width 15 height 12
radio input "true"
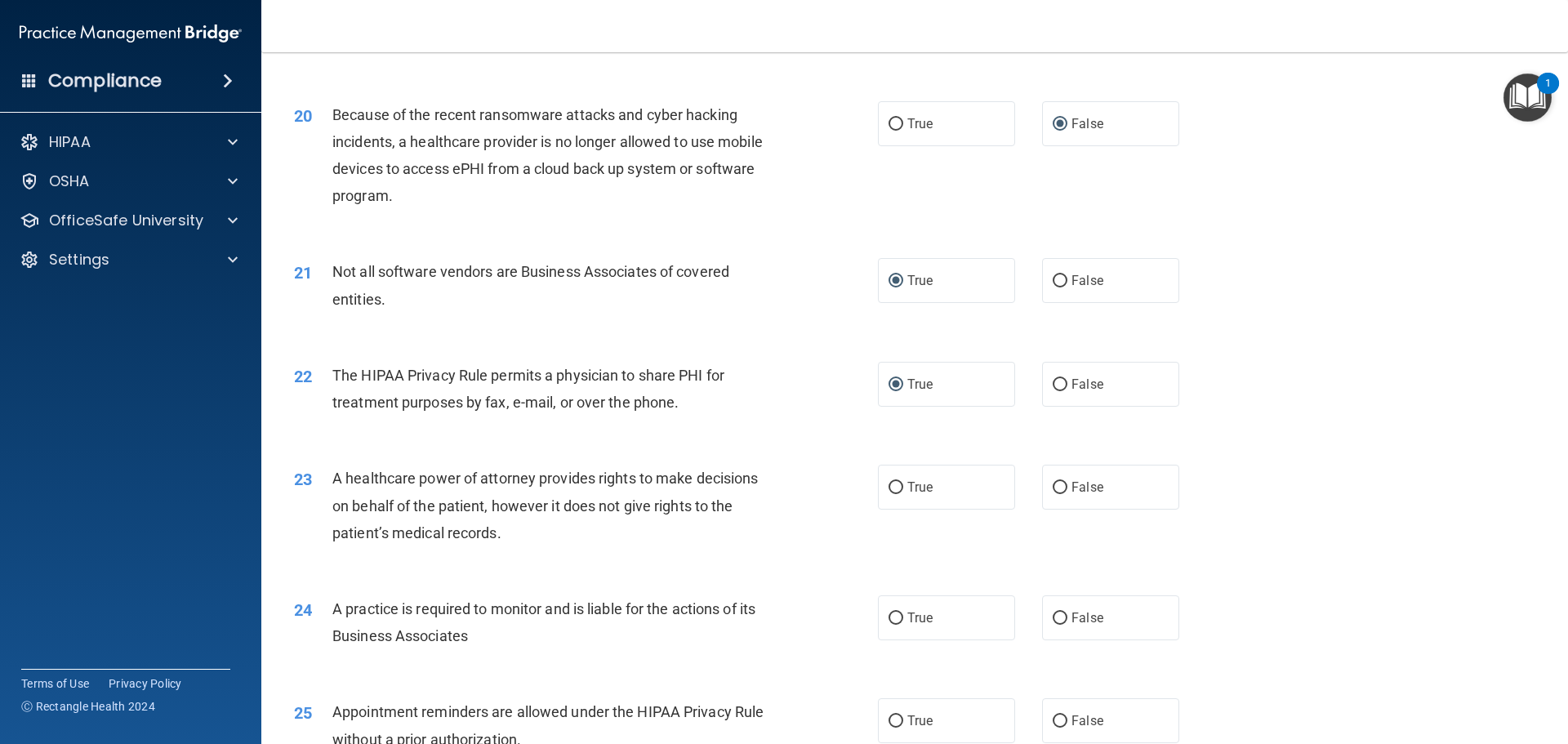
scroll to position [2367, 0]
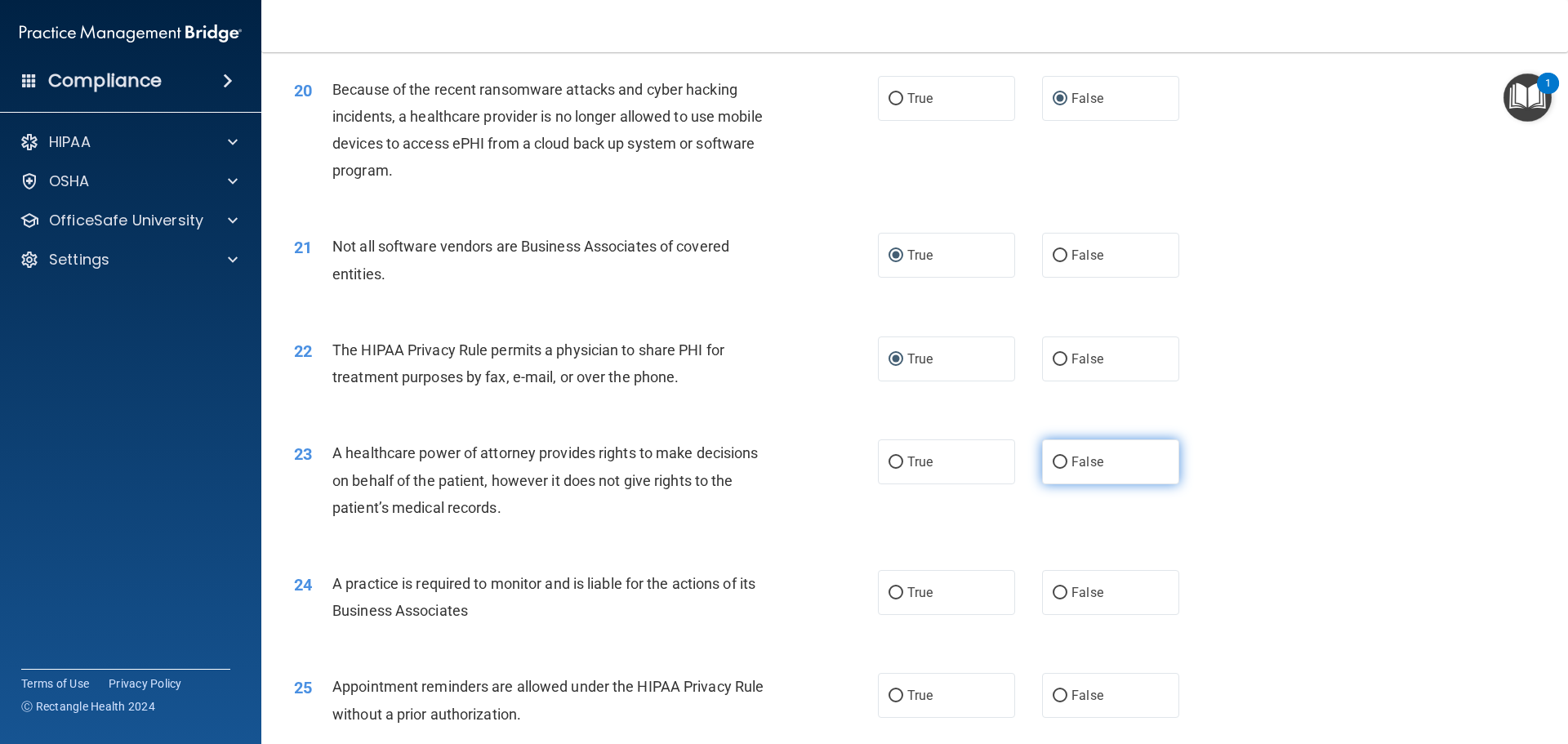
click at [1053, 460] on input "False" at bounding box center [1060, 462] width 15 height 12
radio input "true"
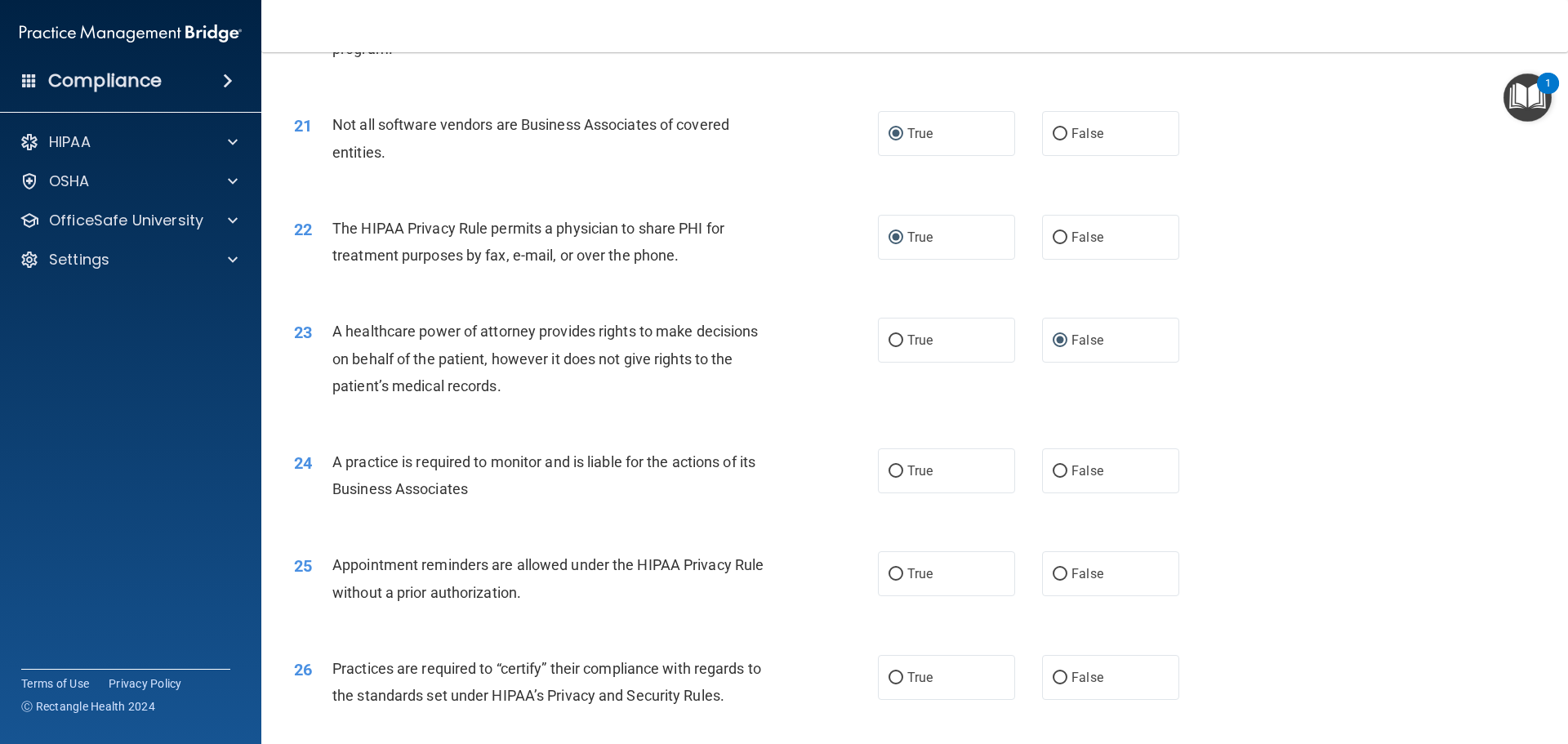
scroll to position [2531, 0]
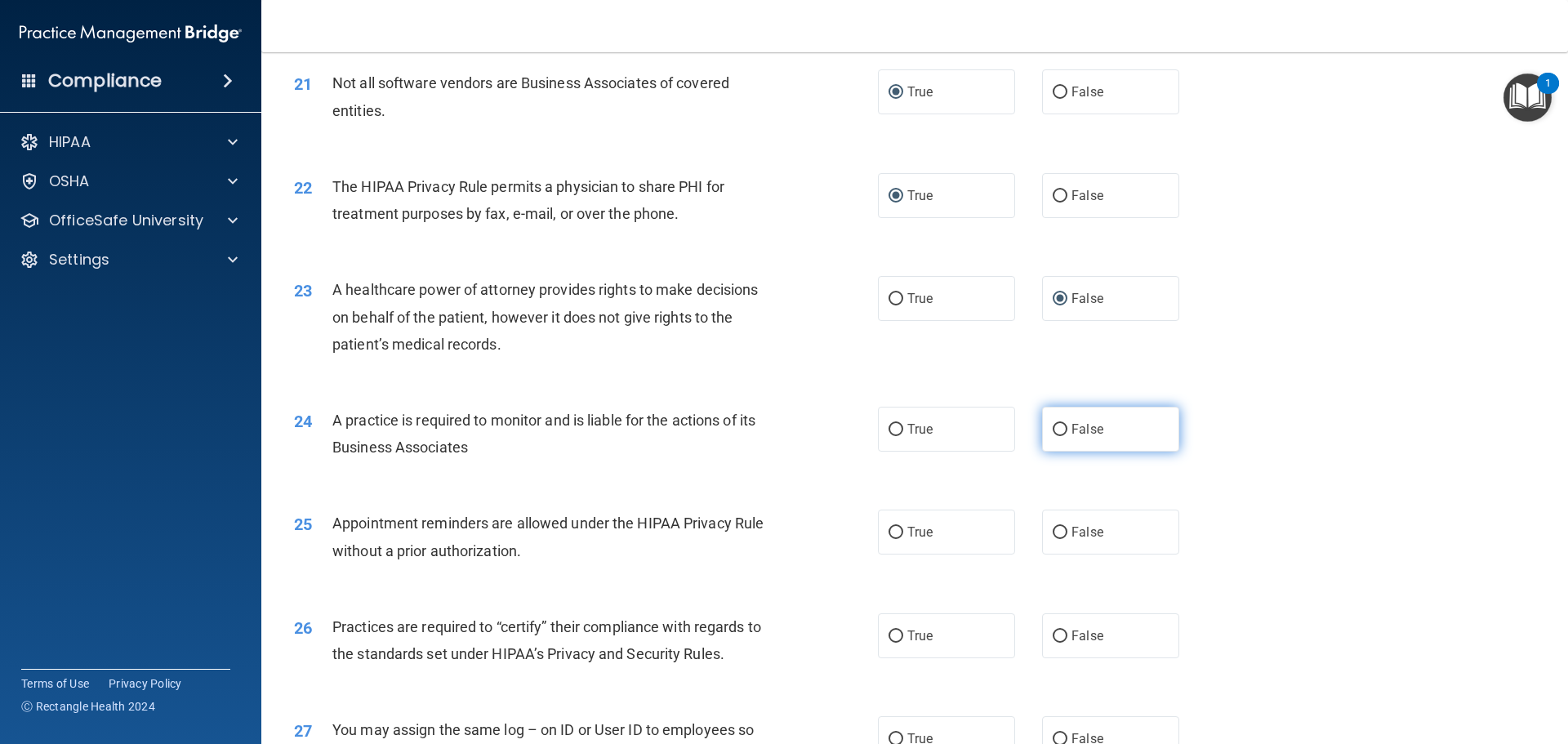
click at [1053, 430] on input "False" at bounding box center [1060, 430] width 15 height 12
radio input "true"
click at [1055, 529] on input "False" at bounding box center [1060, 533] width 15 height 12
radio input "true"
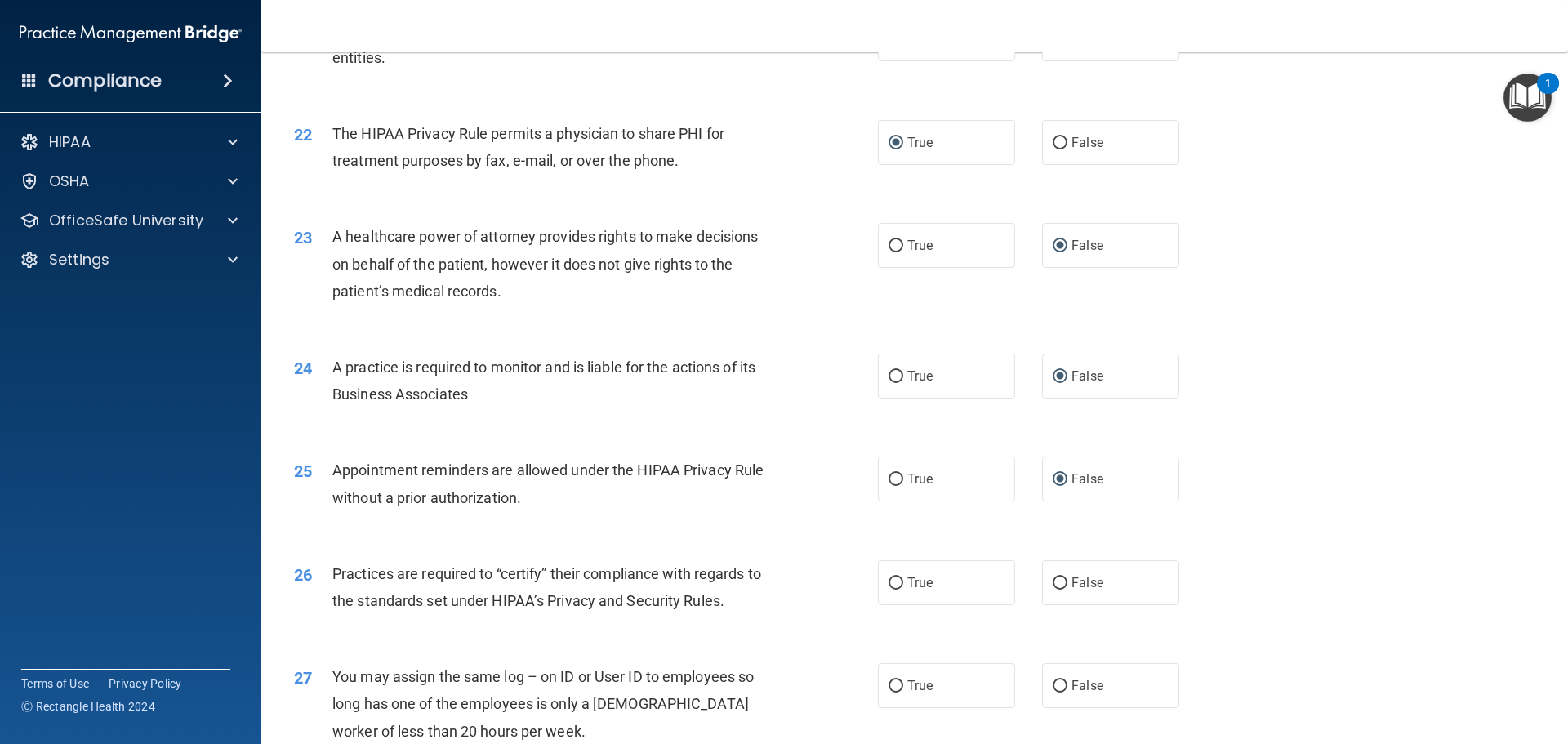
scroll to position [2613, 0]
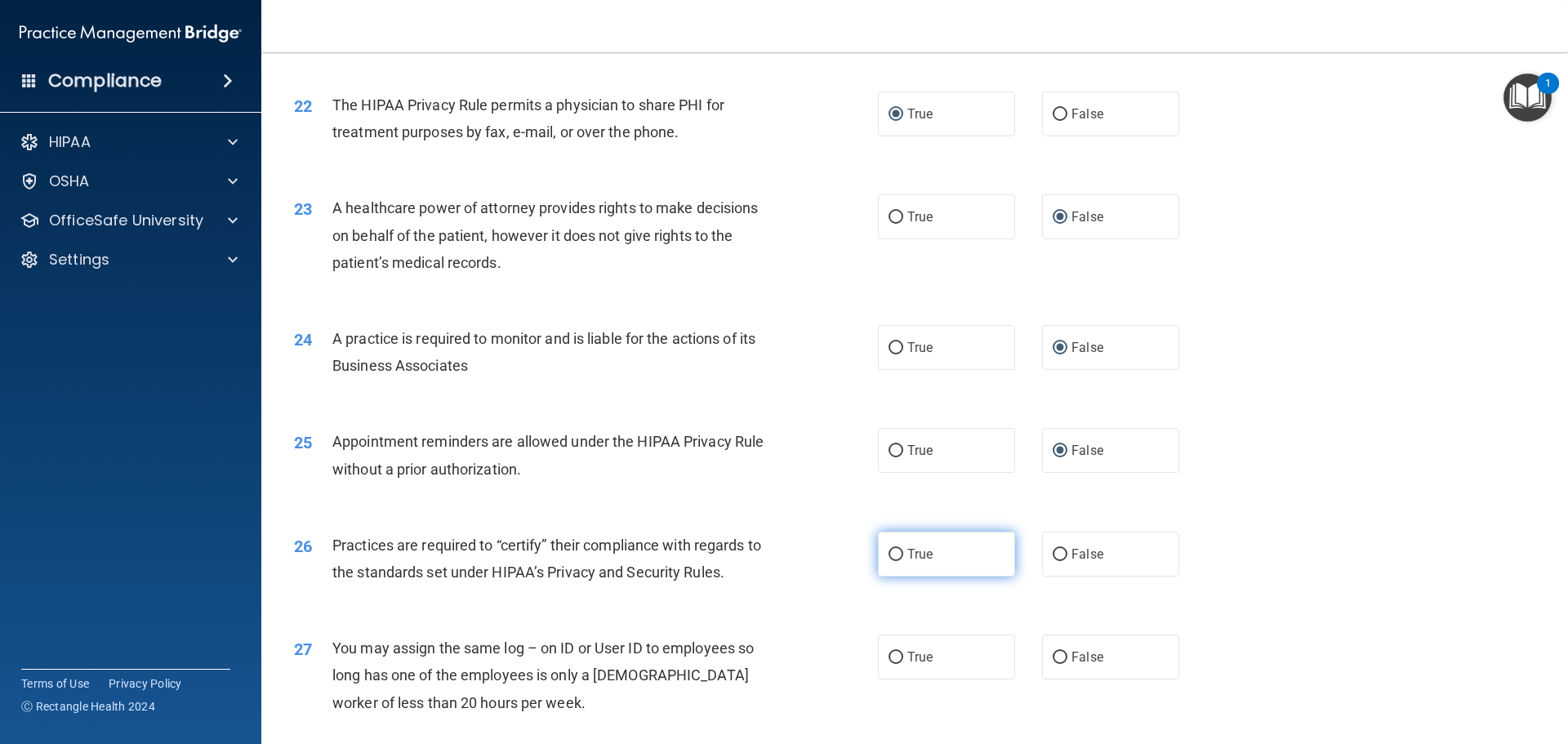
click at [894, 549] on input "True" at bounding box center [896, 555] width 15 height 12
radio input "true"
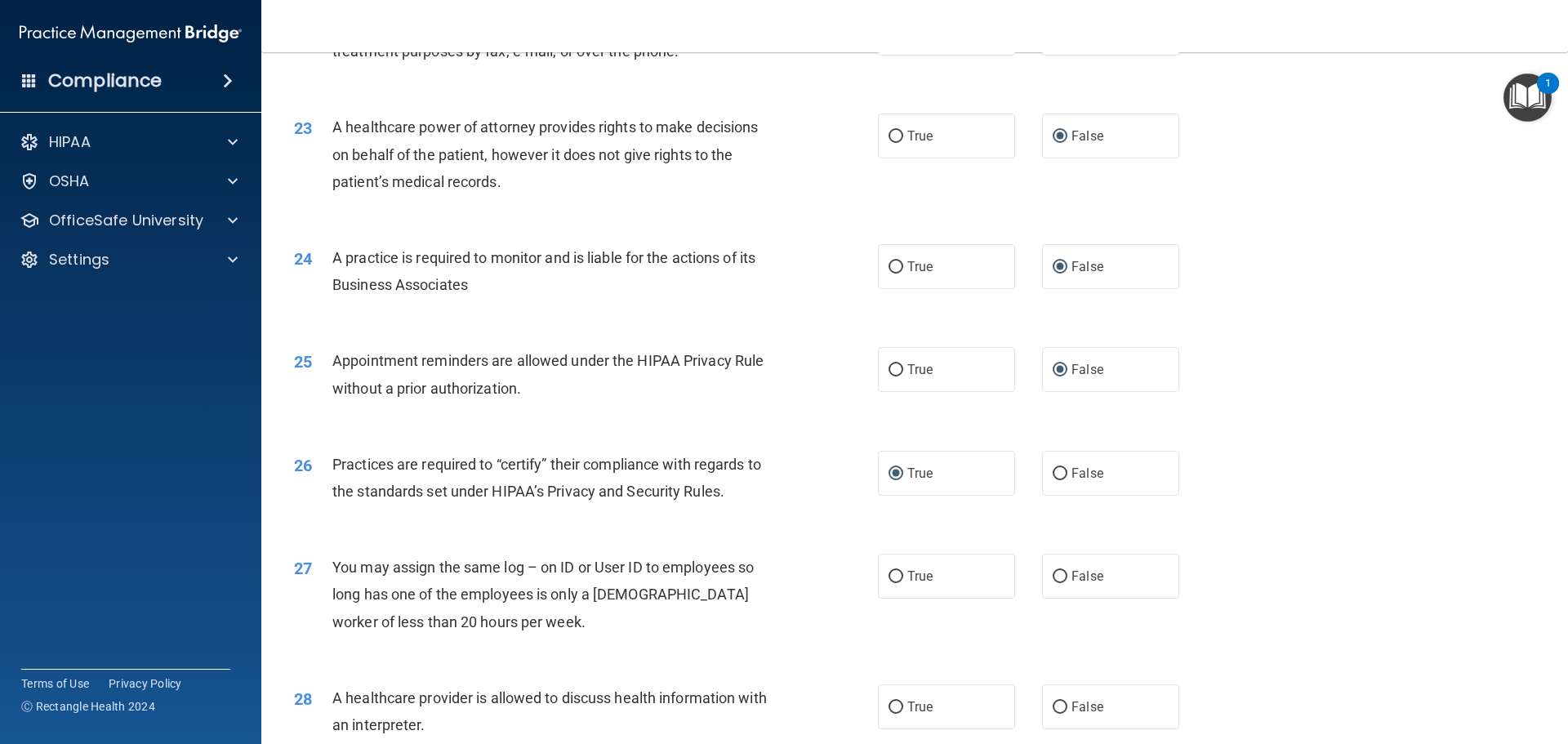
scroll to position [2694, 0]
click at [1053, 574] on input "False" at bounding box center [1060, 576] width 15 height 12
radio input "true"
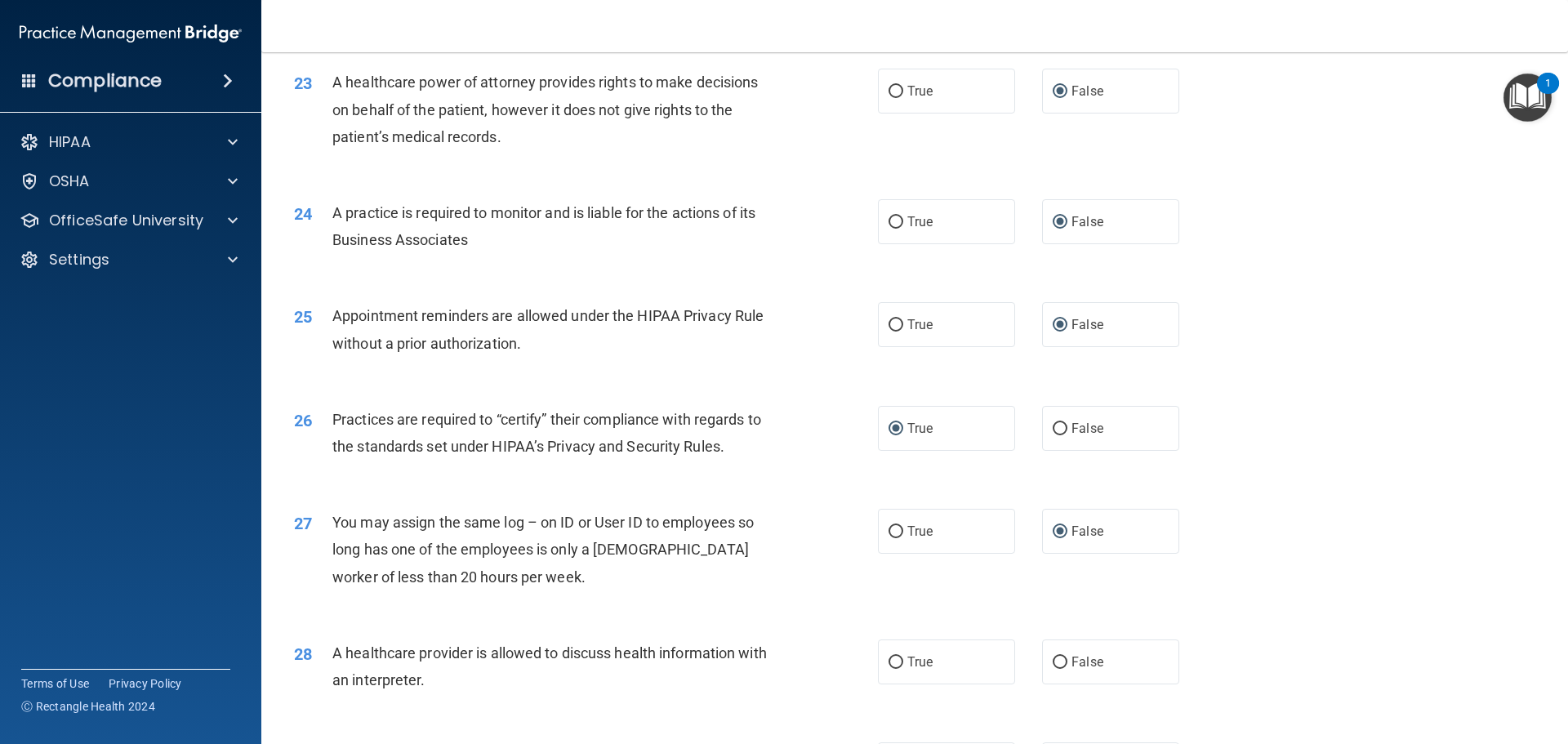
scroll to position [2776, 0]
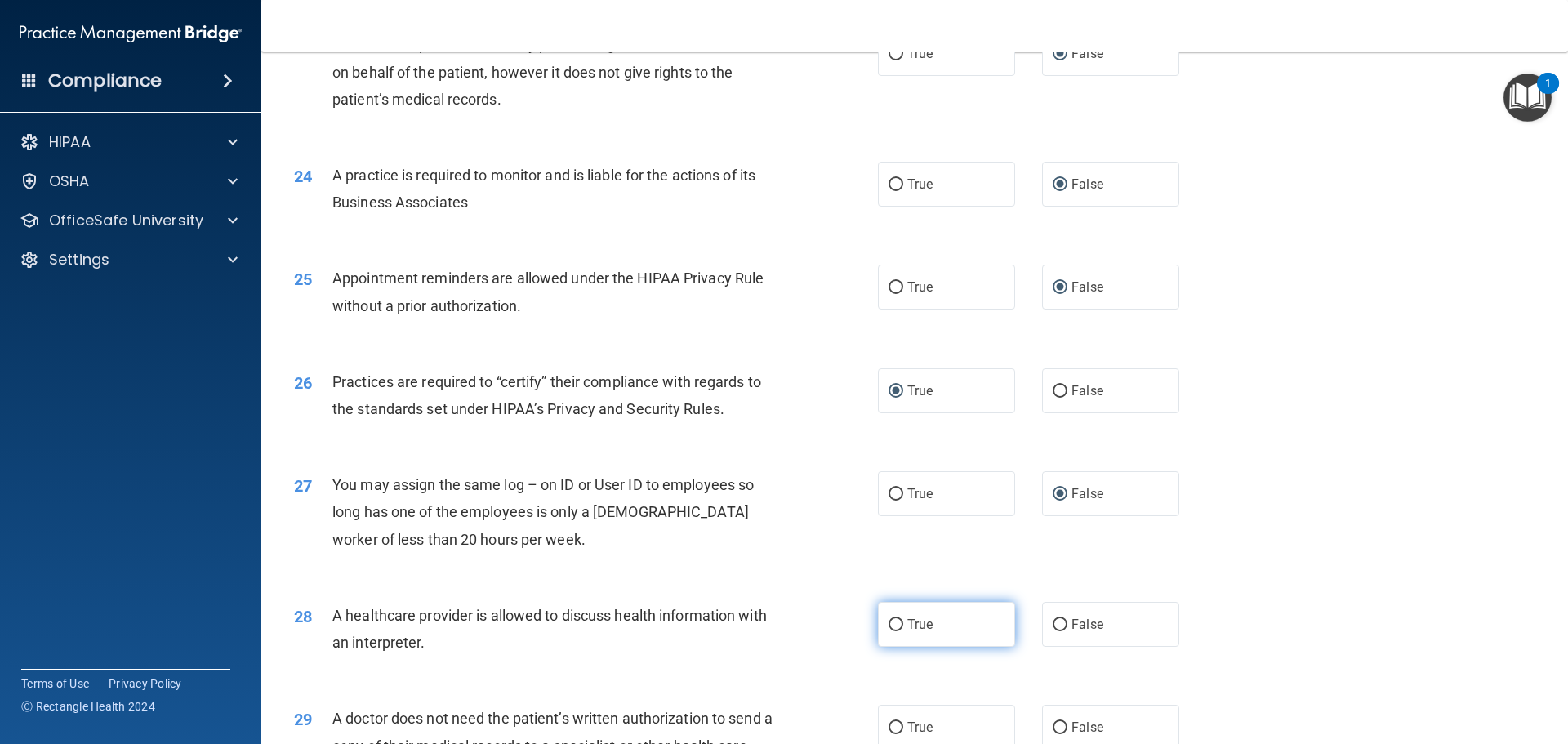
click at [889, 624] on input "True" at bounding box center [896, 625] width 15 height 12
radio input "true"
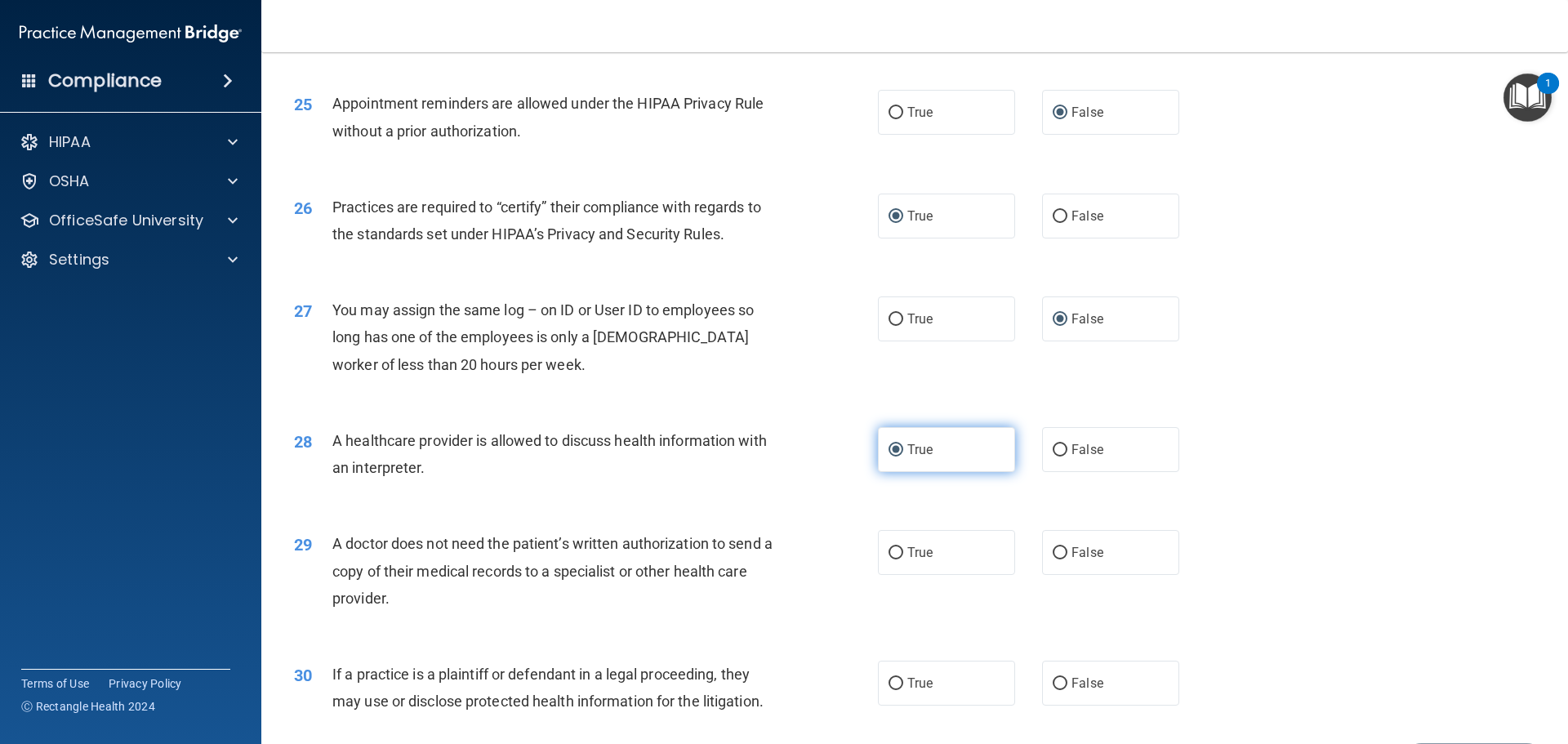
scroll to position [3021, 0]
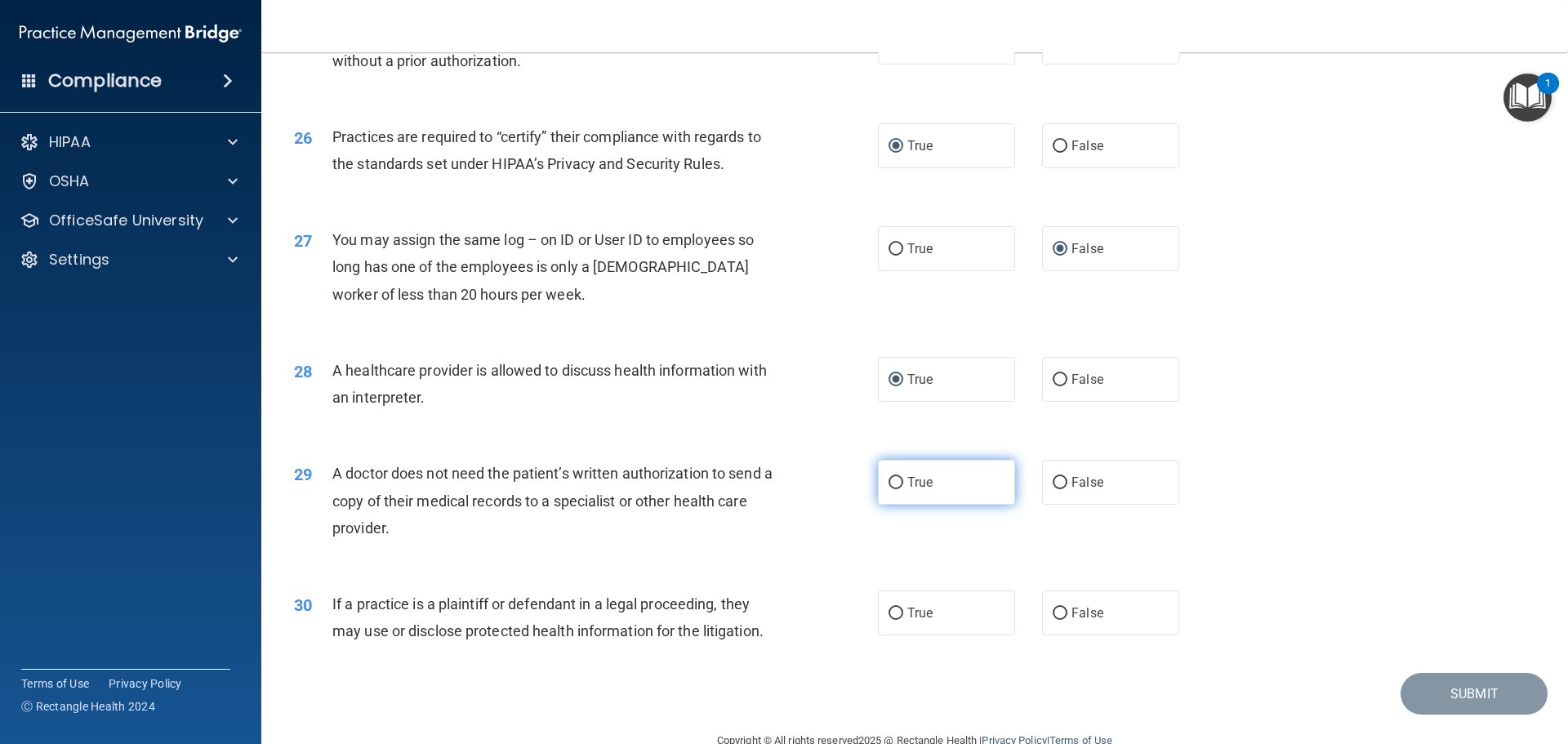
click at [891, 480] on input "True" at bounding box center [896, 483] width 15 height 12
radio input "true"
click at [890, 614] on input "True" at bounding box center [896, 613] width 15 height 12
radio input "true"
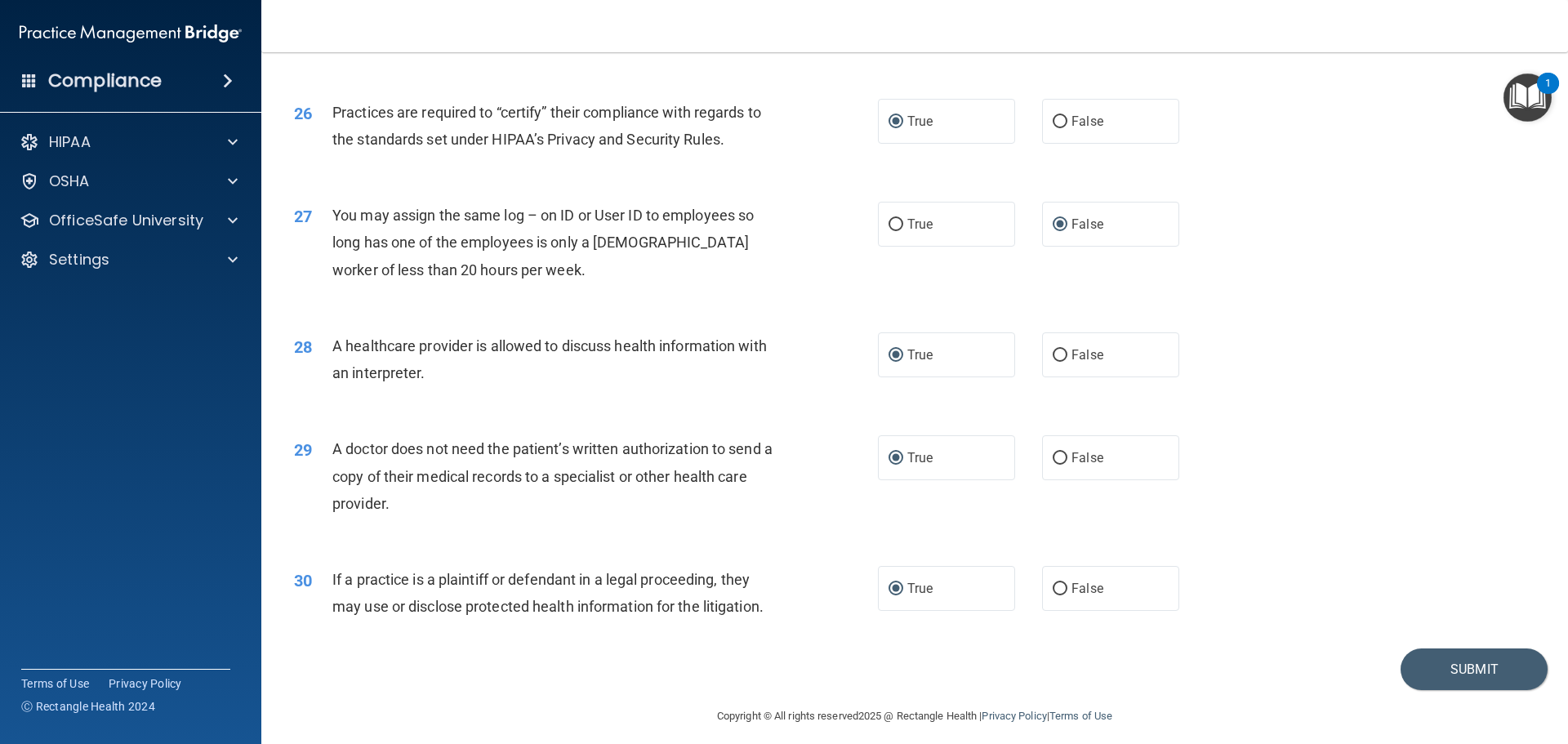
scroll to position [3057, 0]
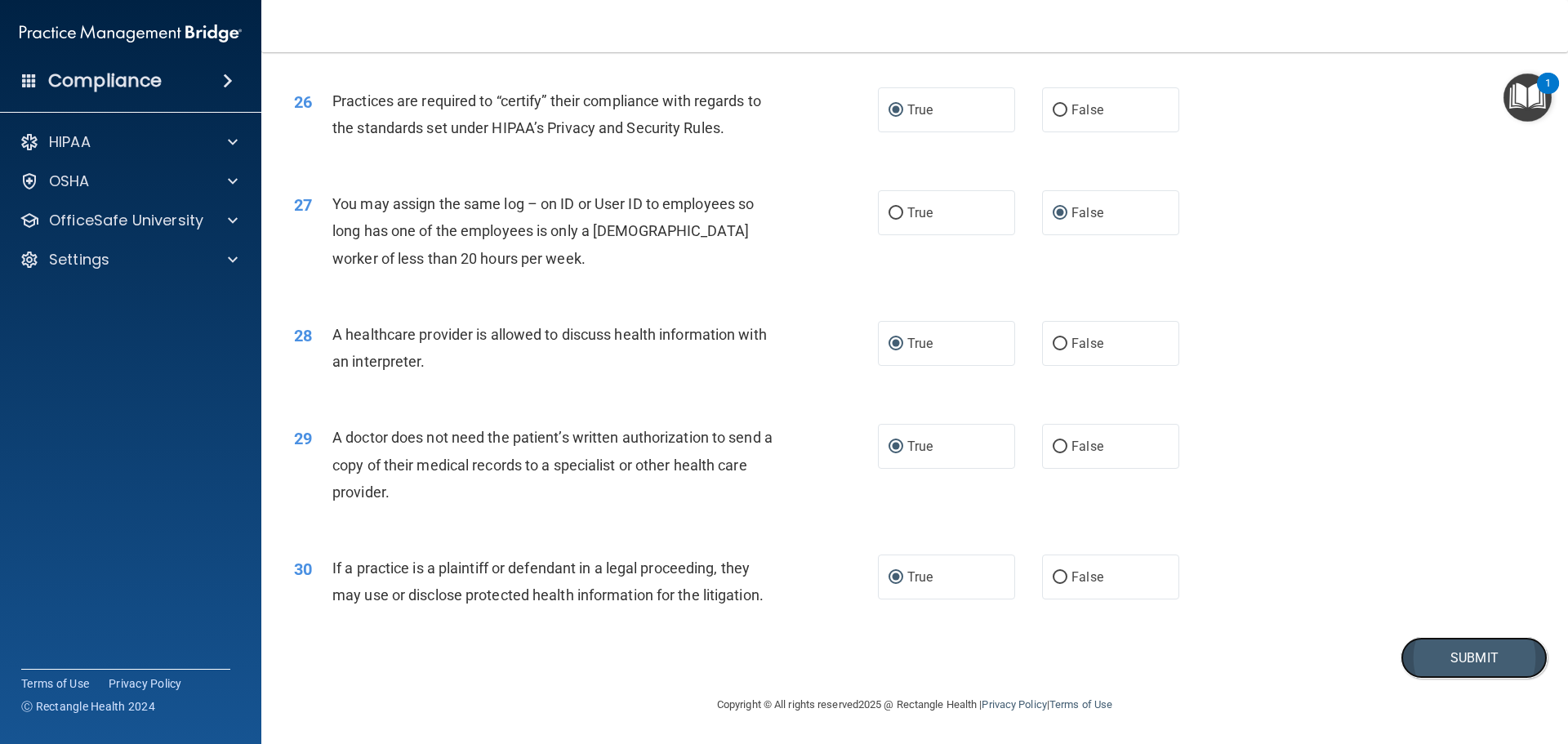
click at [1461, 655] on button "Submit" at bounding box center [1474, 658] width 147 height 41
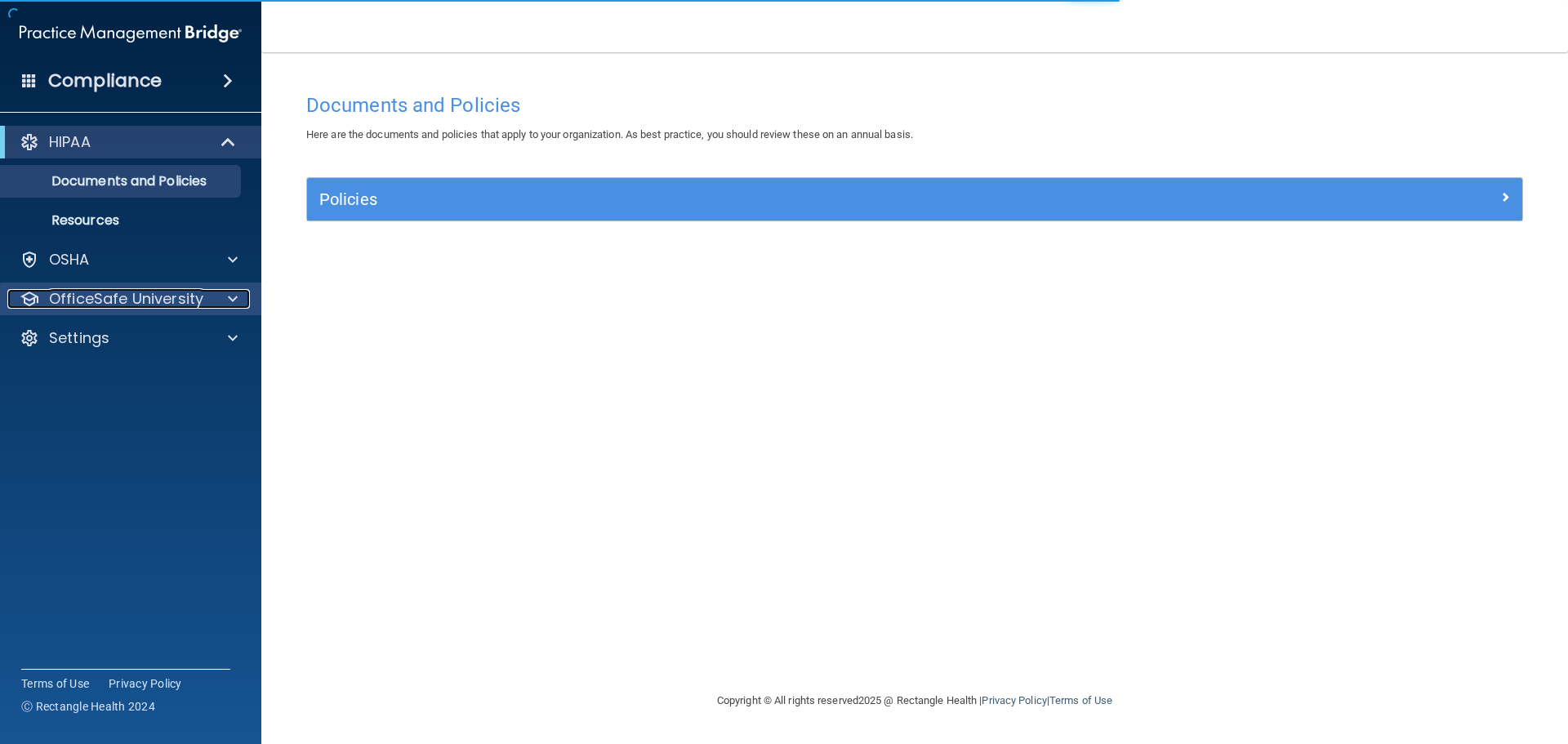
click at [142, 299] on p "OfficeSafe University" at bounding box center [126, 299] width 154 height 20
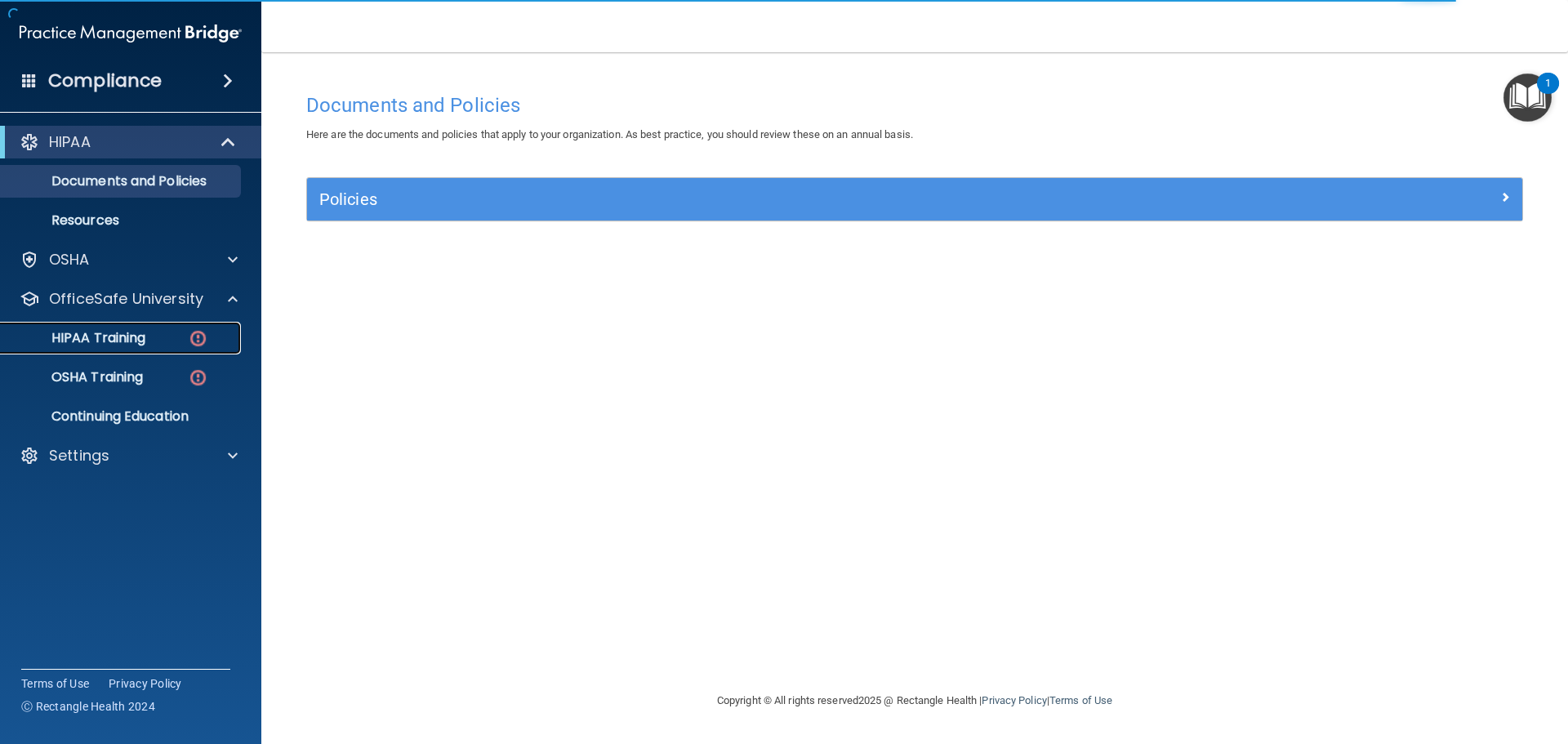
click at [133, 335] on p "HIPAA Training" at bounding box center [78, 338] width 134 height 16
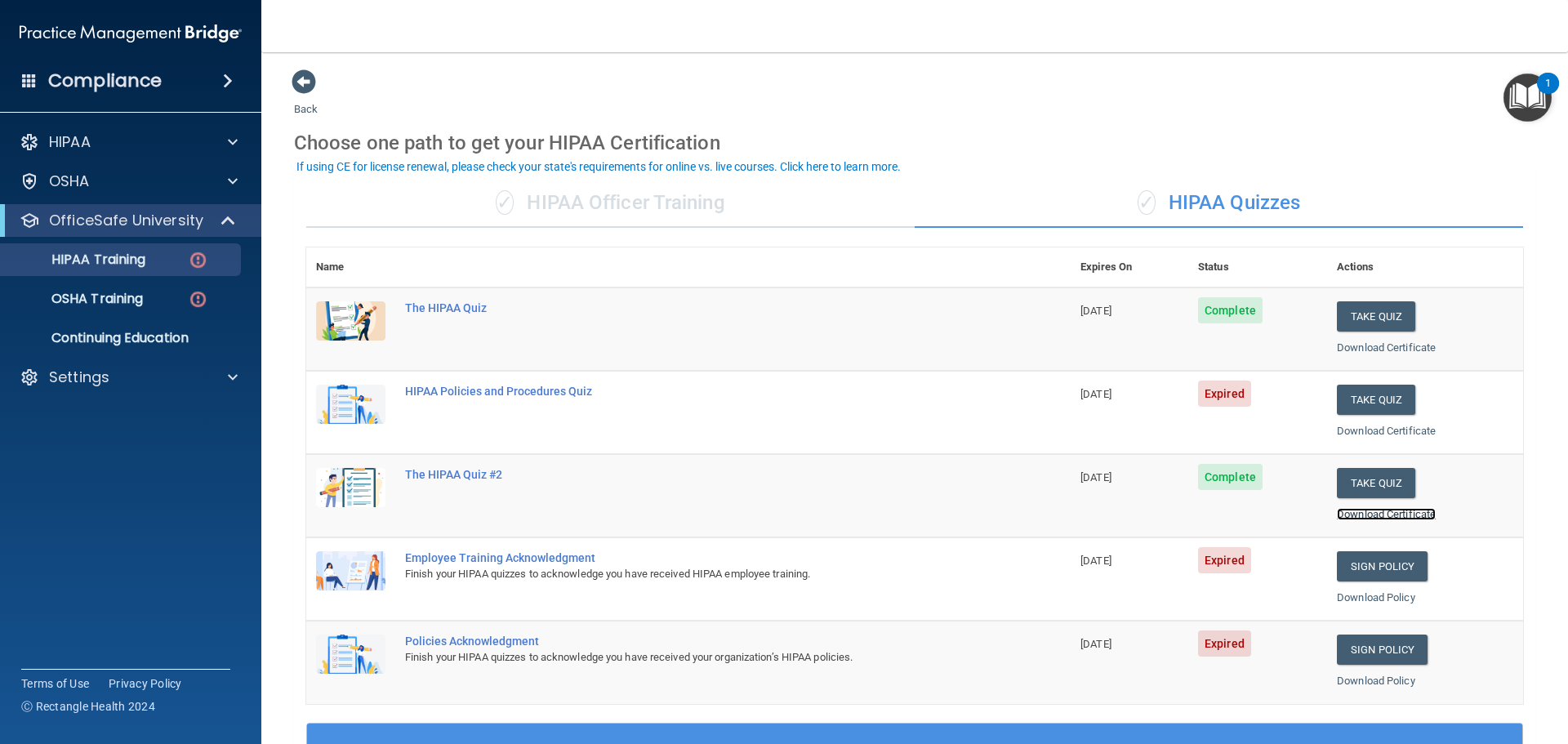
click at [1371, 512] on link "Download Certificate" at bounding box center [1386, 514] width 99 height 12
drag, startPoint x: 1372, startPoint y: 400, endPoint x: 1357, endPoint y: 402, distance: 15.1
click at [1371, 400] on button "Take Quiz" at bounding box center [1376, 400] width 78 height 30
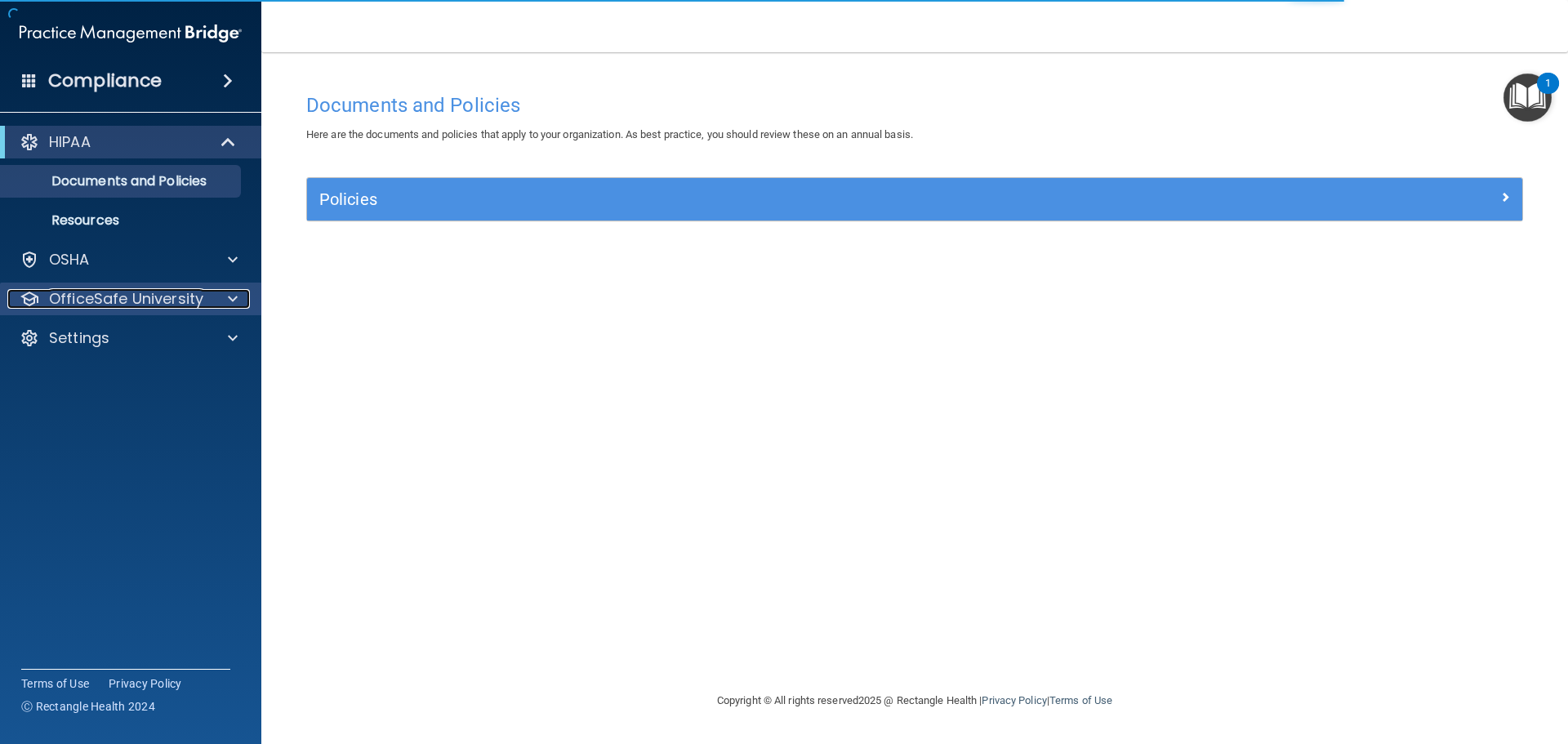
click at [128, 306] on p "OfficeSafe University" at bounding box center [126, 299] width 154 height 20
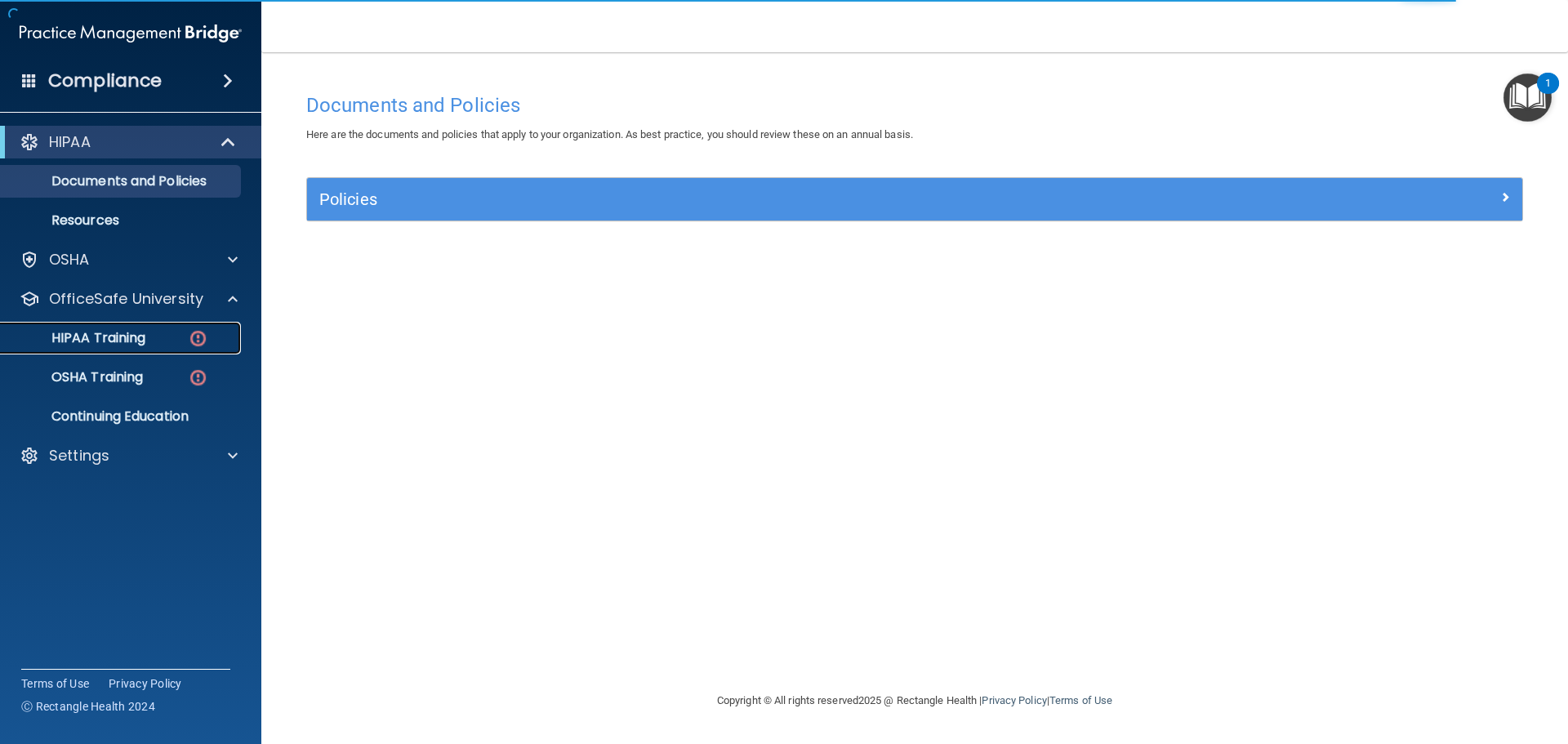
click at [130, 339] on p "HIPAA Training" at bounding box center [78, 338] width 134 height 16
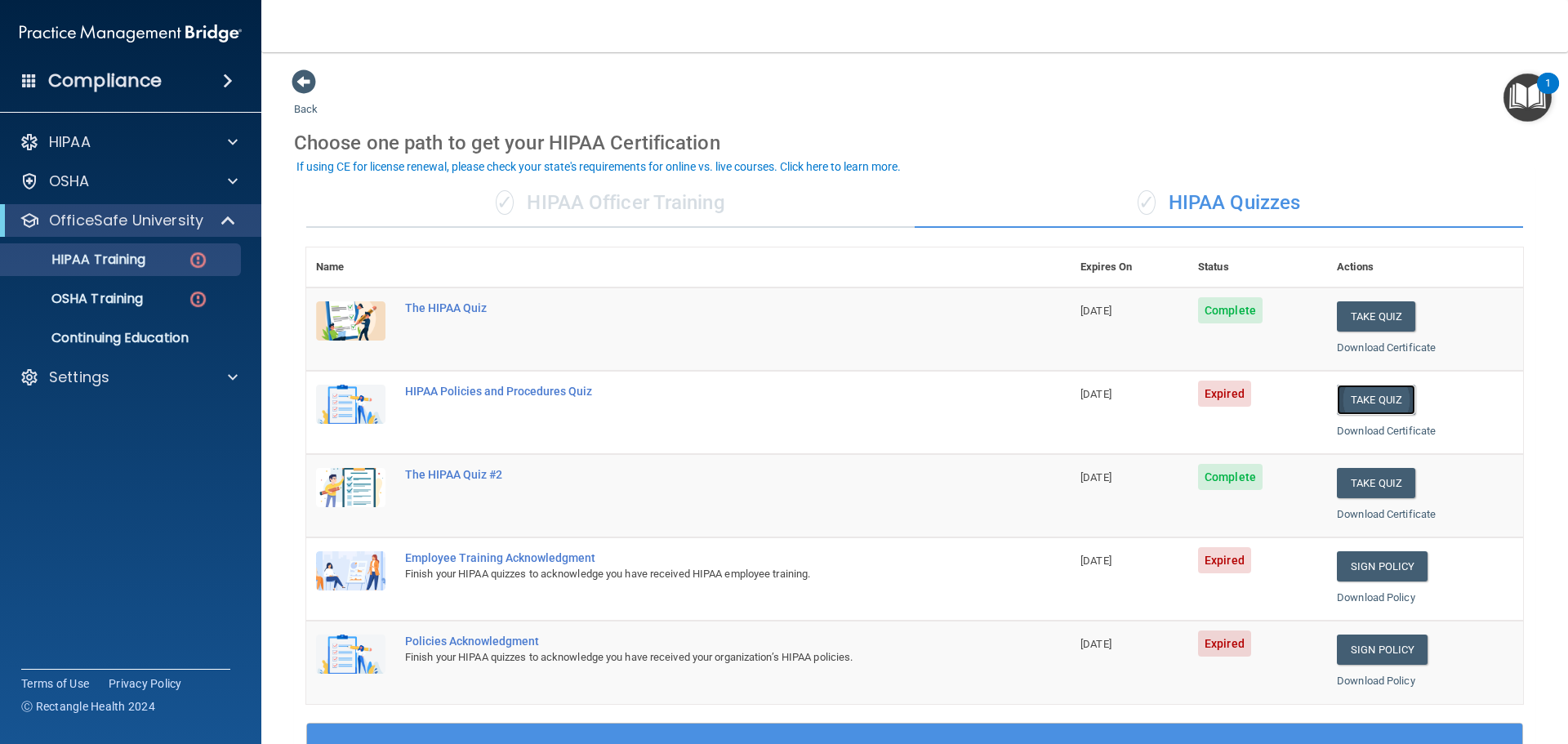
click at [1366, 400] on button "Take Quiz" at bounding box center [1376, 400] width 78 height 30
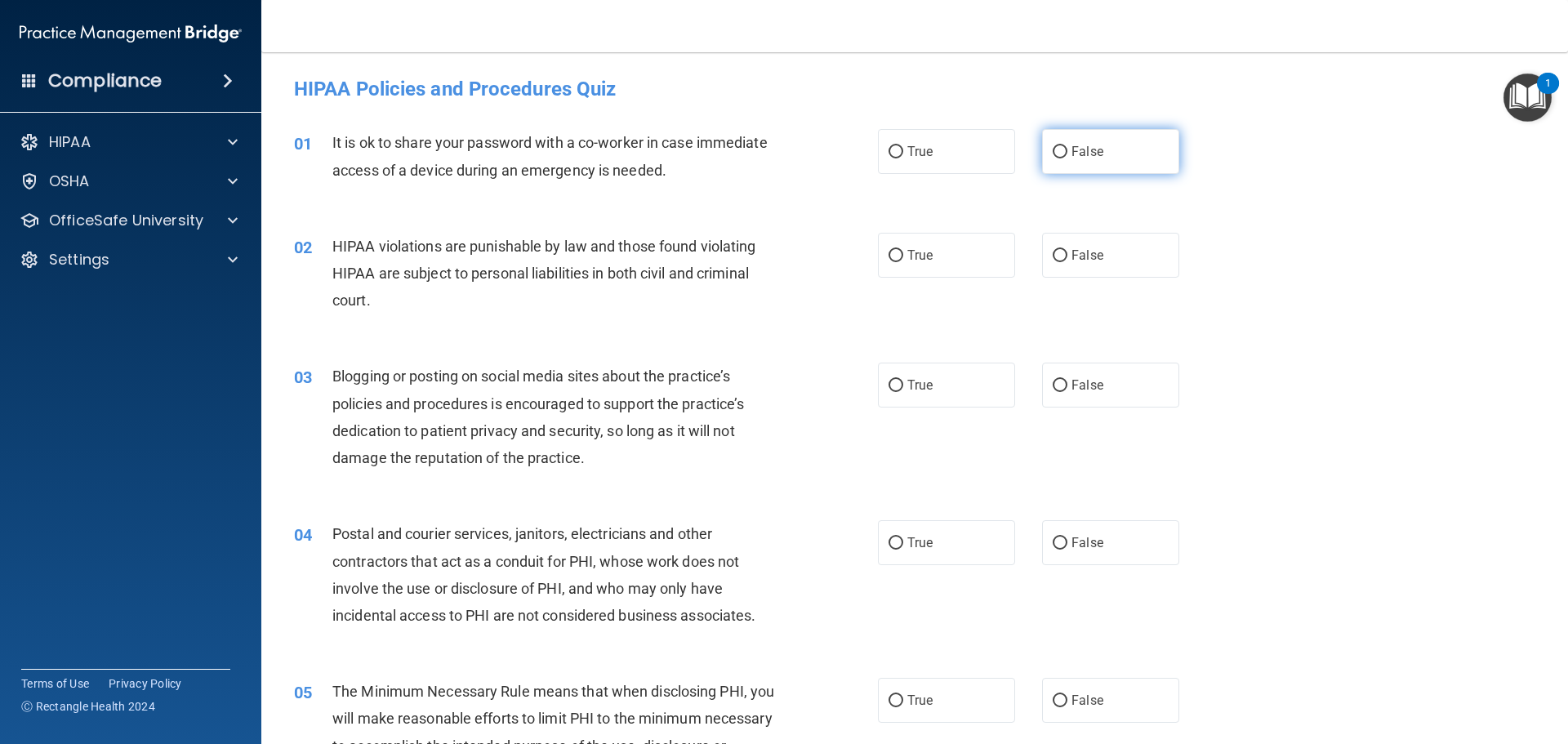
click at [1055, 152] on input "False" at bounding box center [1060, 152] width 15 height 12
radio input "true"
click at [890, 253] on input "True" at bounding box center [896, 256] width 15 height 12
radio input "true"
click at [1053, 385] on input "False" at bounding box center [1060, 386] width 15 height 12
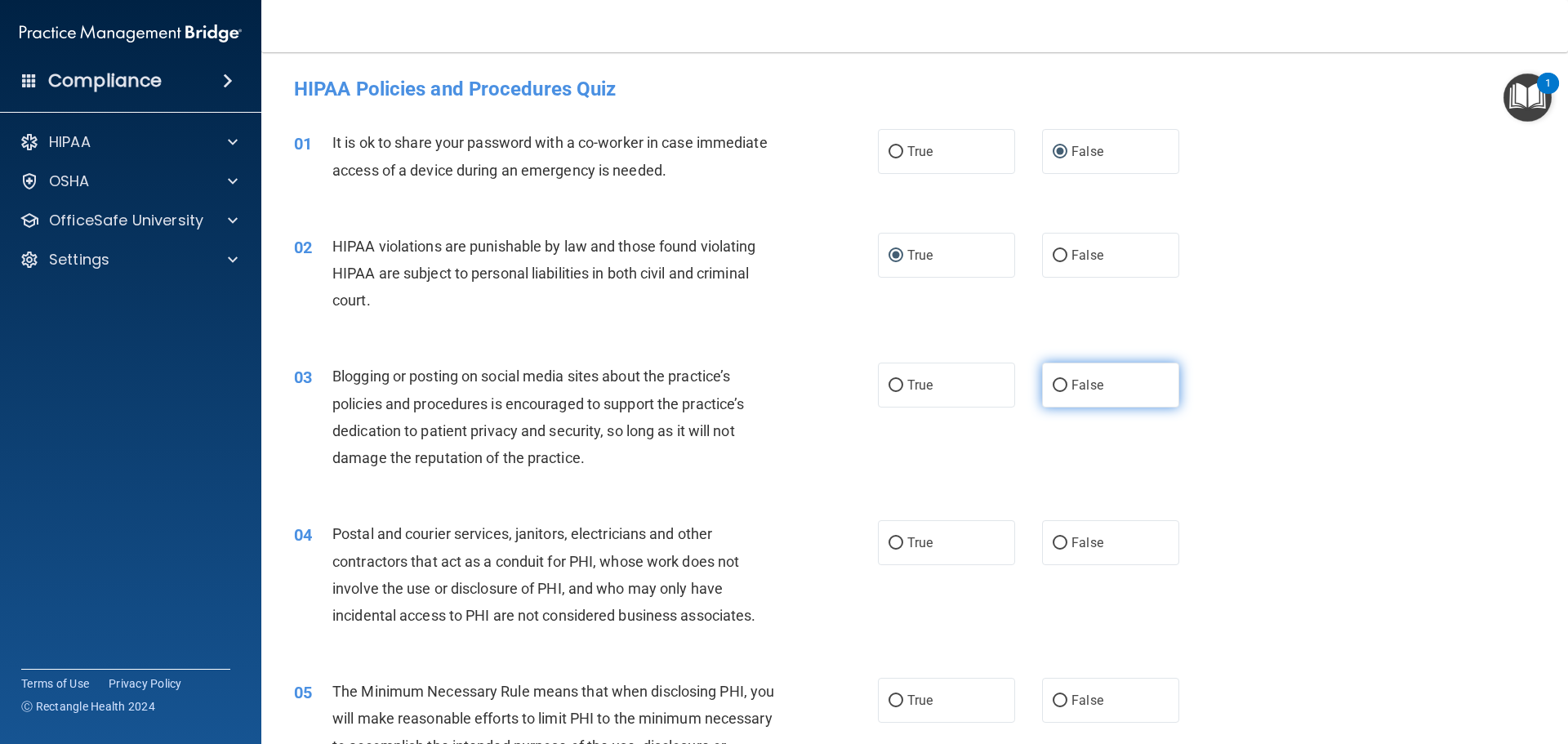
radio input "true"
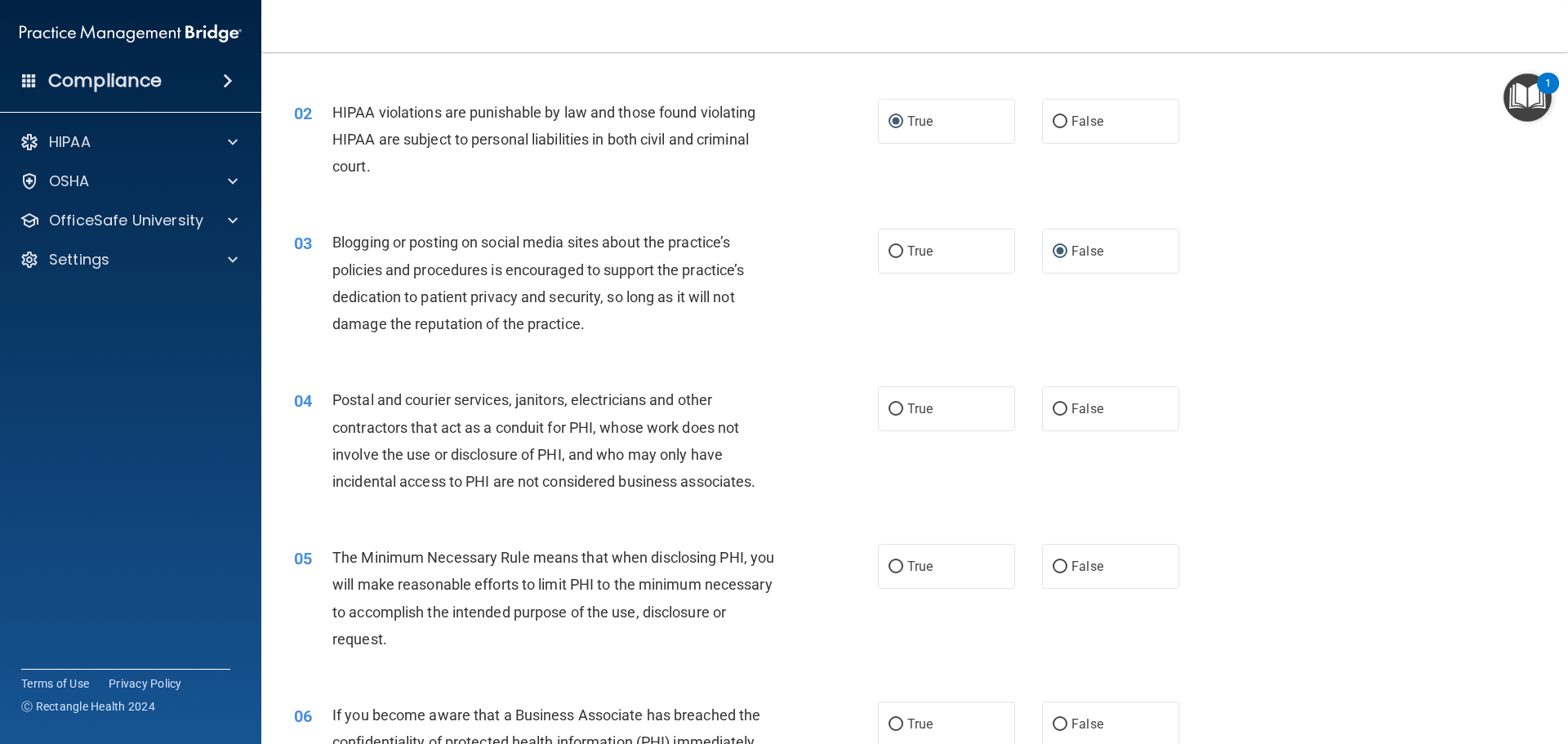
scroll to position [164, 0]
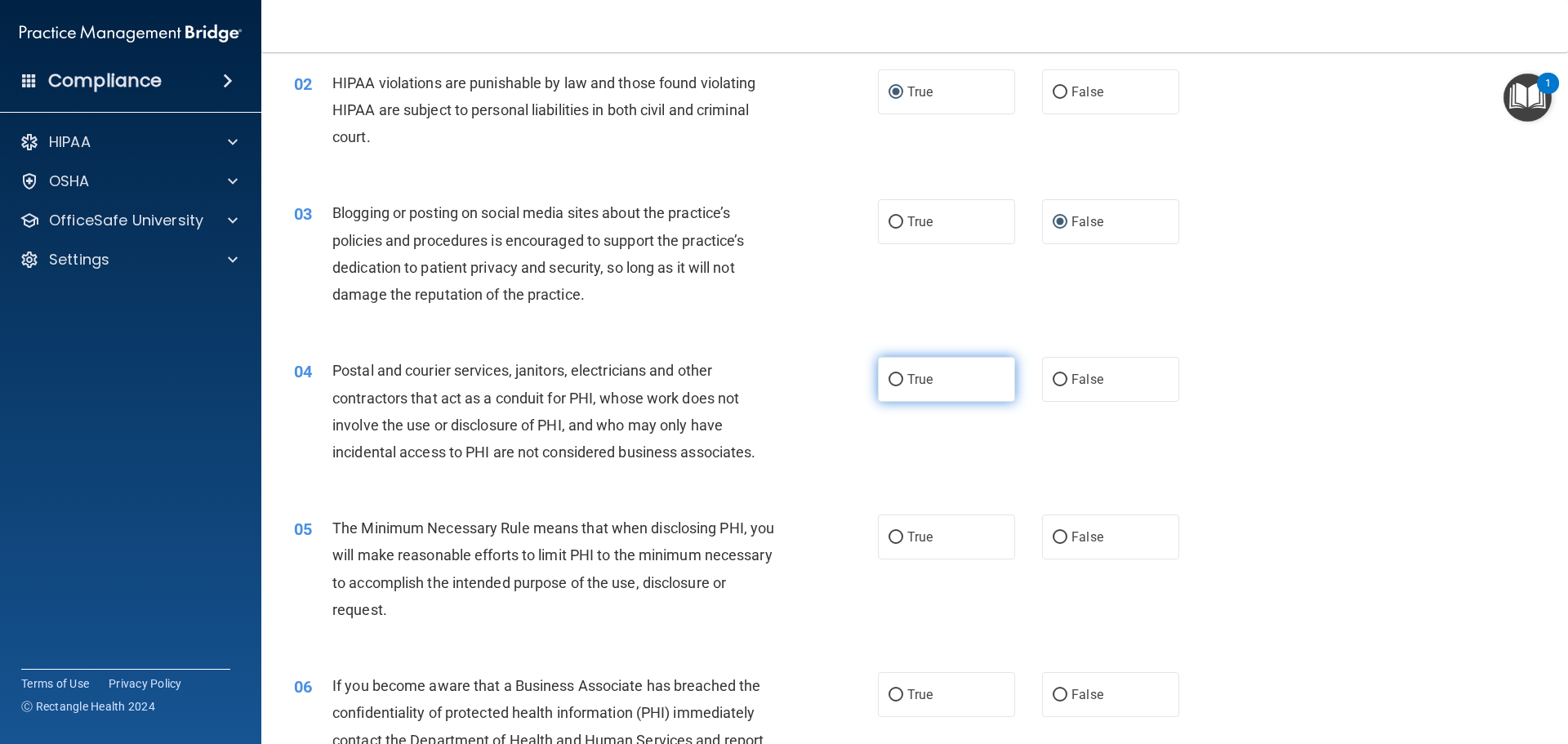
click at [889, 381] on input "True" at bounding box center [896, 380] width 15 height 12
radio input "true"
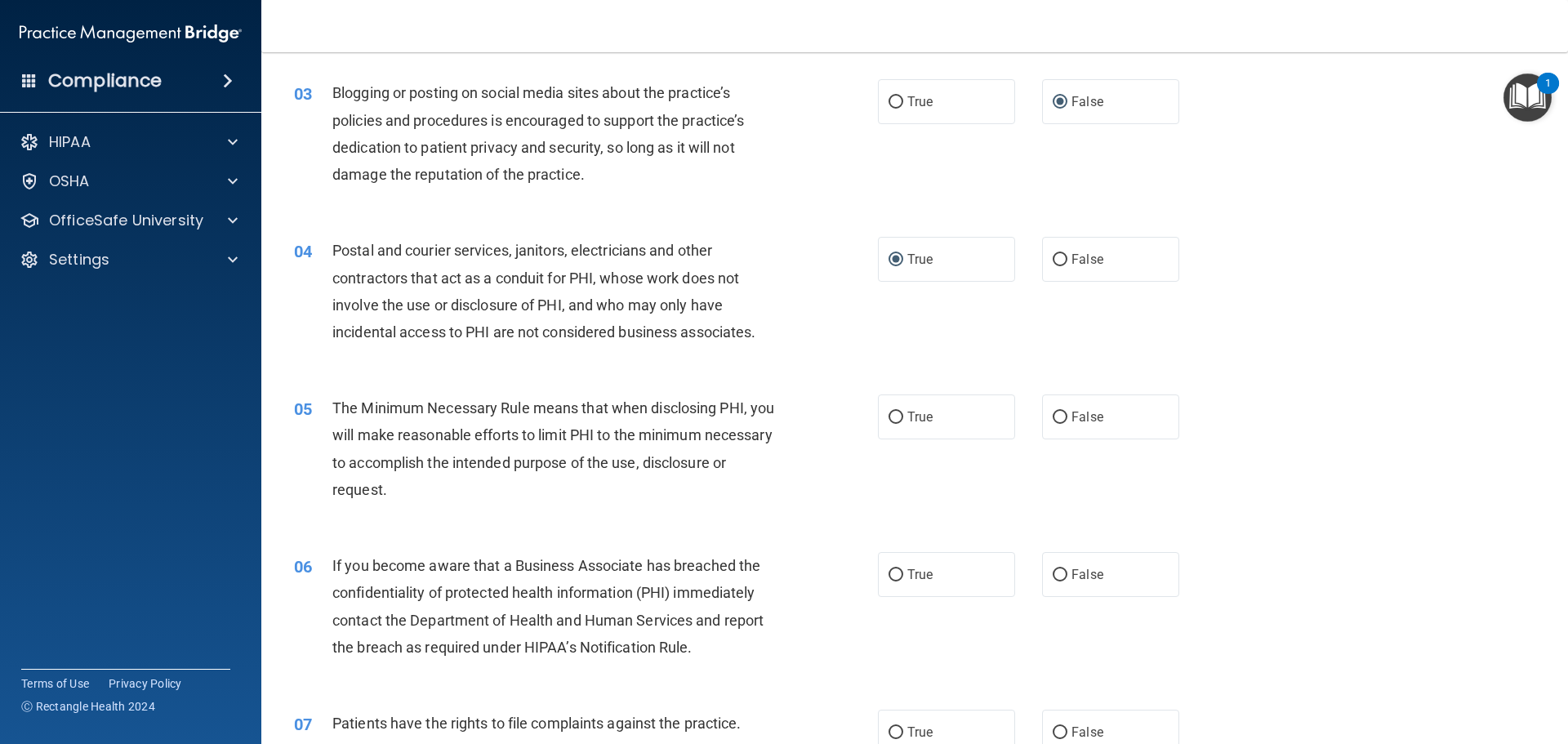
scroll to position [326, 0]
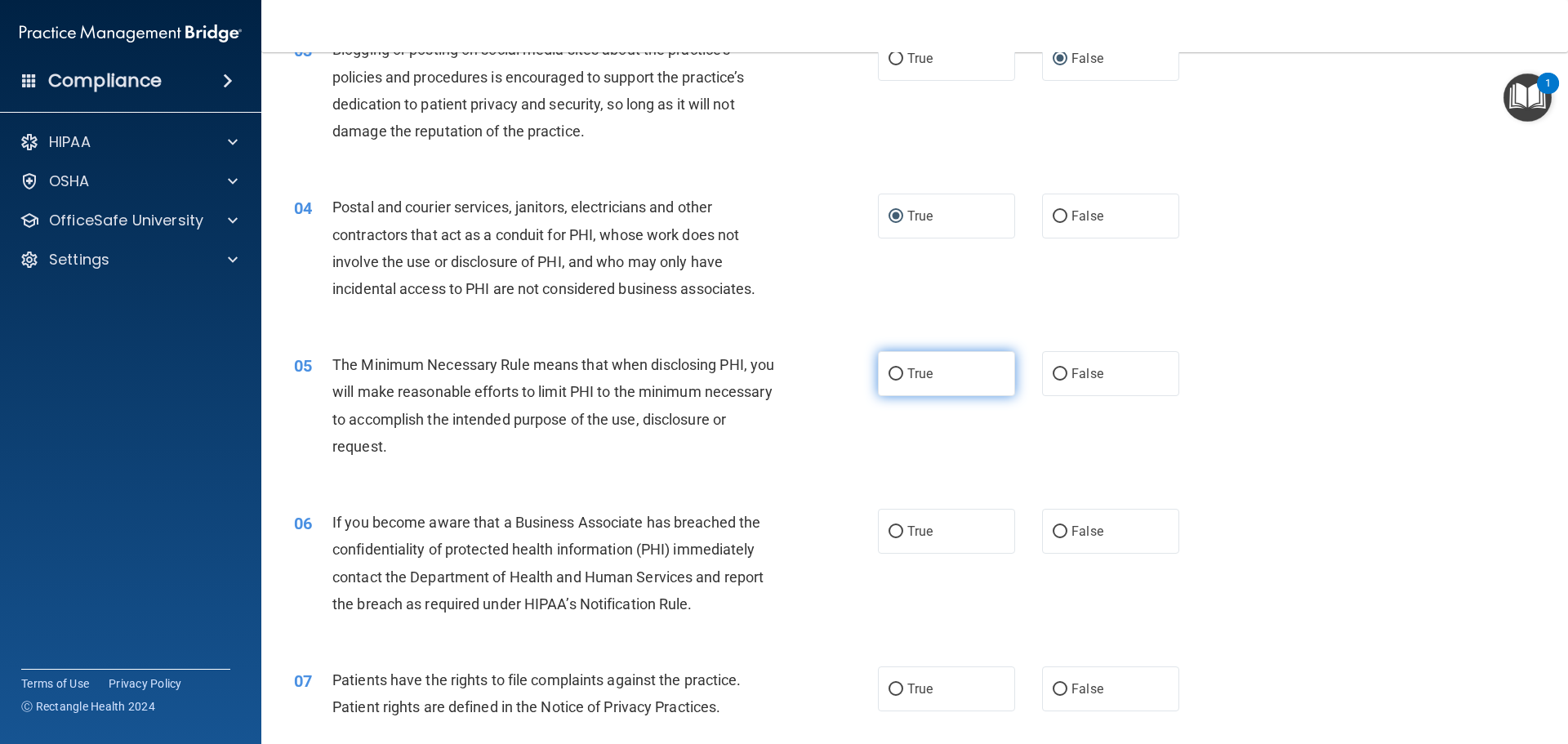
click at [891, 371] on input "True" at bounding box center [896, 375] width 15 height 12
radio input "true"
click at [893, 532] on input "True" at bounding box center [896, 532] width 15 height 12
radio input "true"
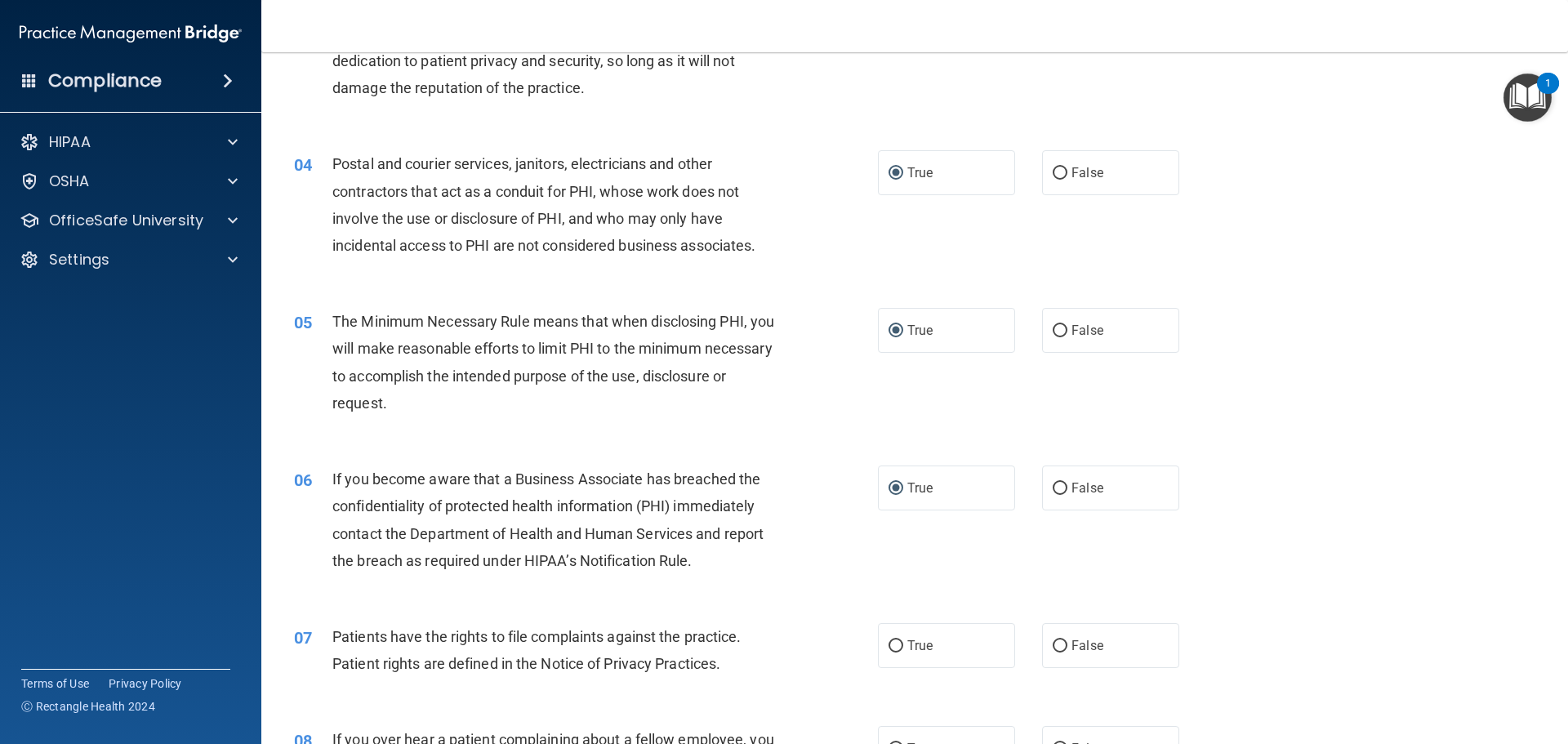
scroll to position [490, 0]
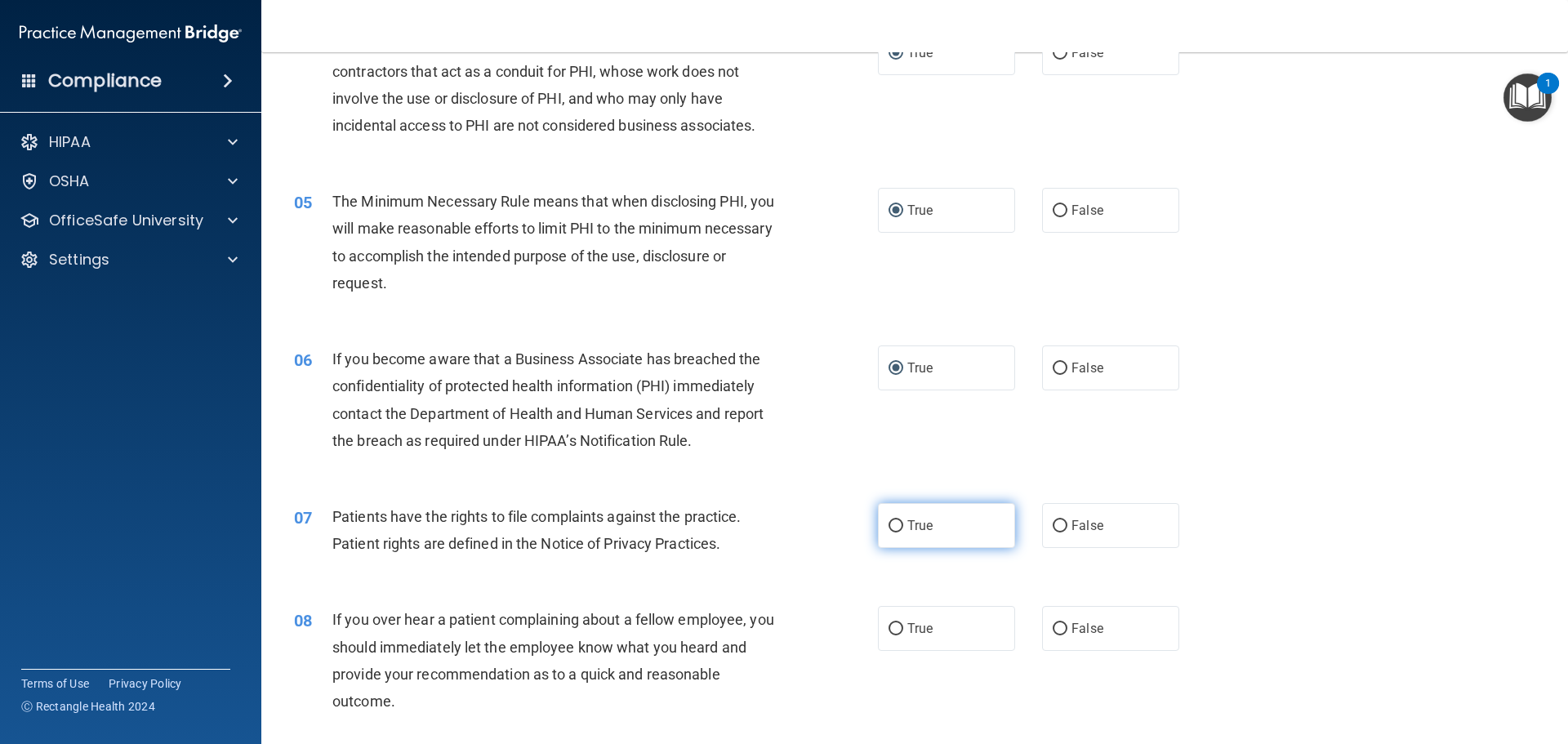
click at [892, 522] on input "True" at bounding box center [896, 526] width 15 height 12
radio input "true"
click at [893, 629] on input "True" at bounding box center [896, 629] width 15 height 12
radio input "true"
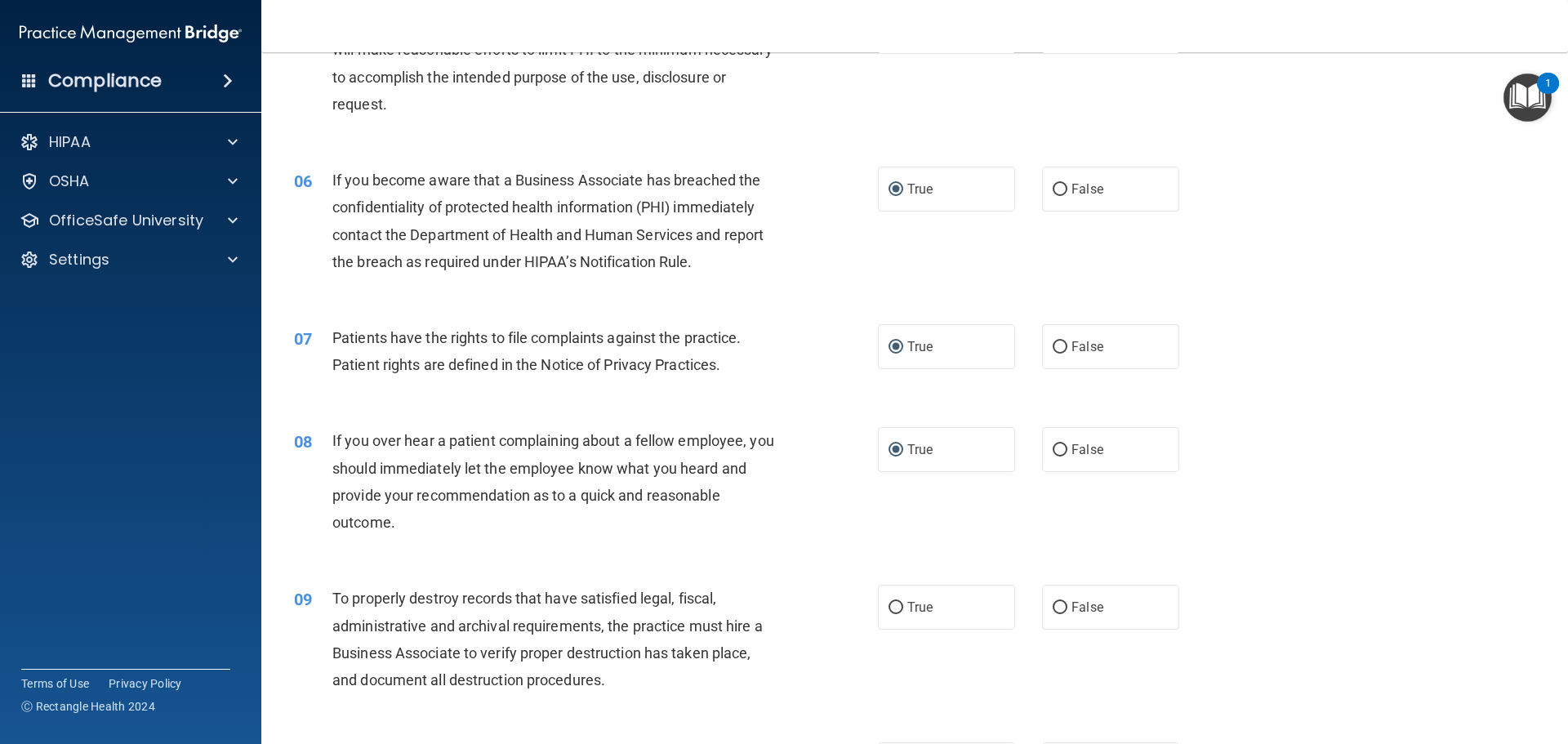
scroll to position [816, 0]
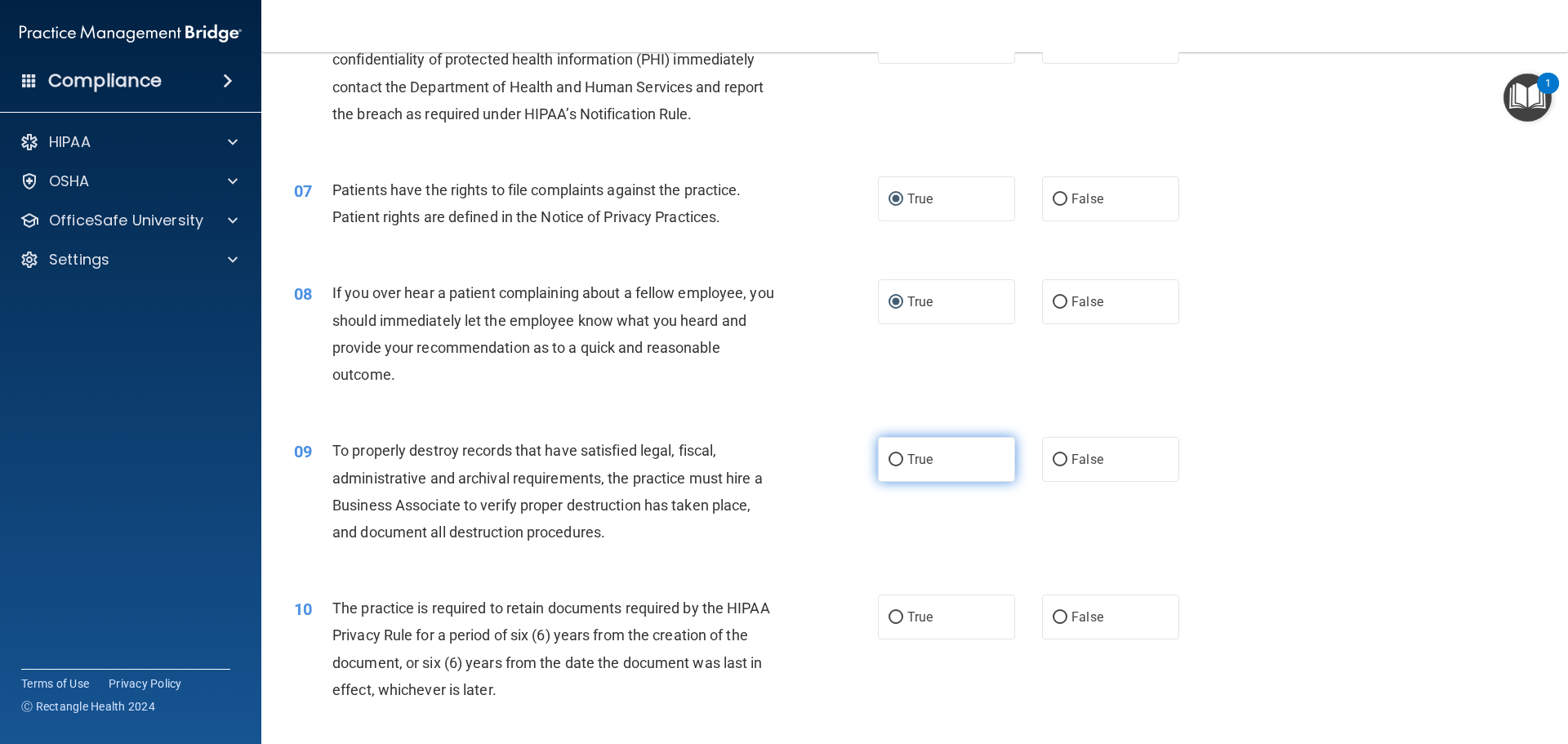
click at [891, 457] on input "True" at bounding box center [896, 460] width 15 height 12
radio input "true"
click at [889, 454] on input "True" at bounding box center [896, 460] width 15 height 12
click at [889, 459] on input "True" at bounding box center [896, 460] width 15 height 12
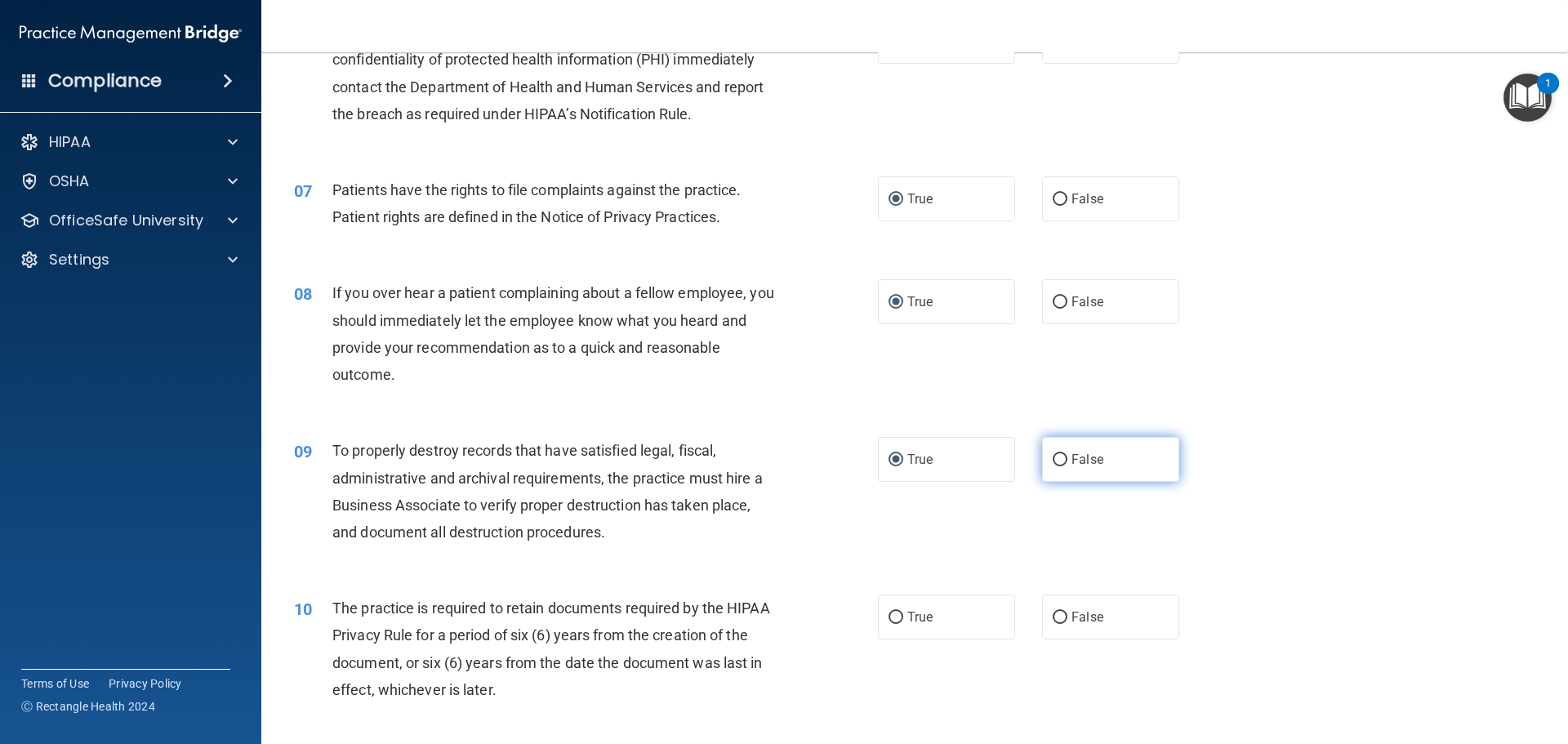
click at [1053, 457] on input "False" at bounding box center [1060, 460] width 15 height 12
radio input "true"
radio input "false"
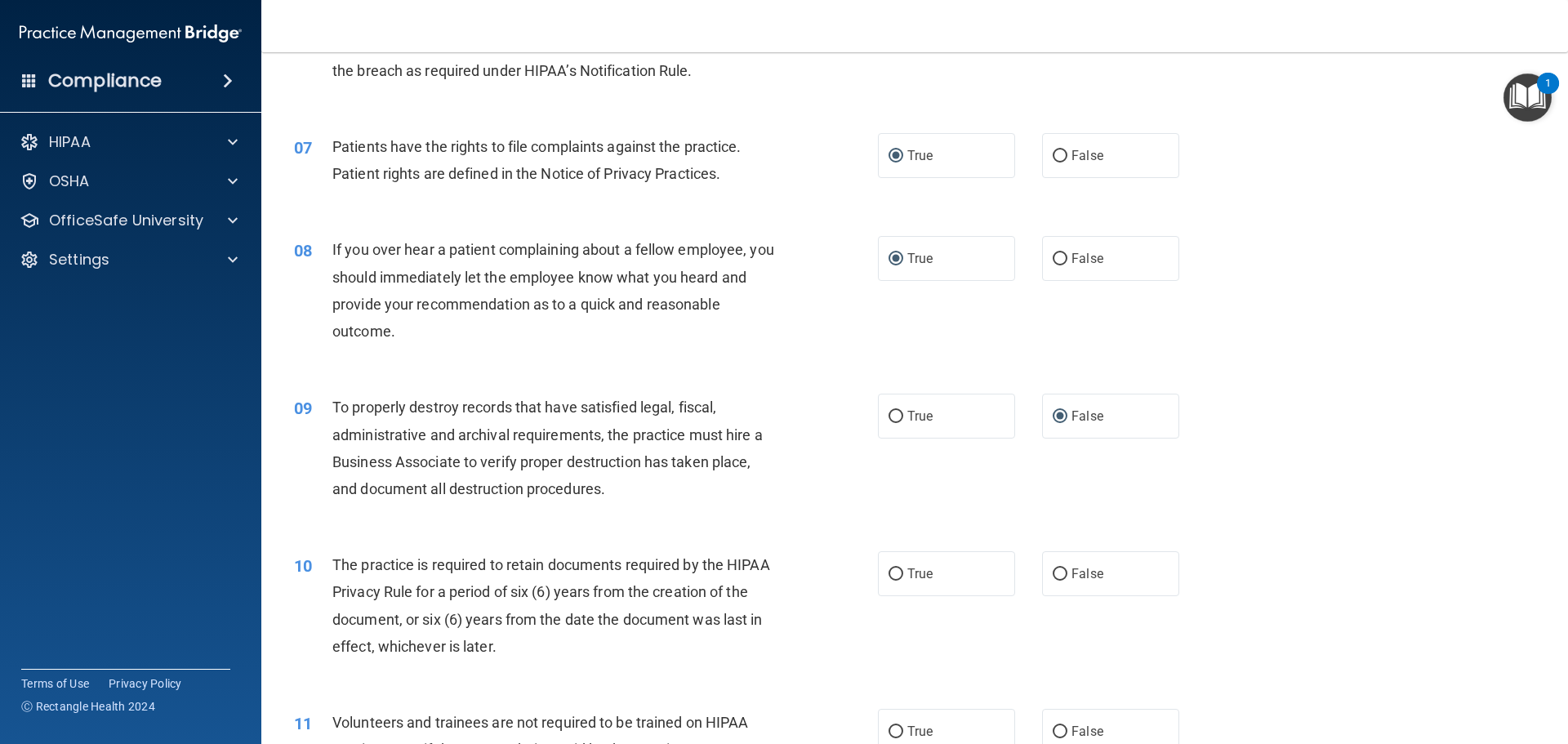
scroll to position [898, 0]
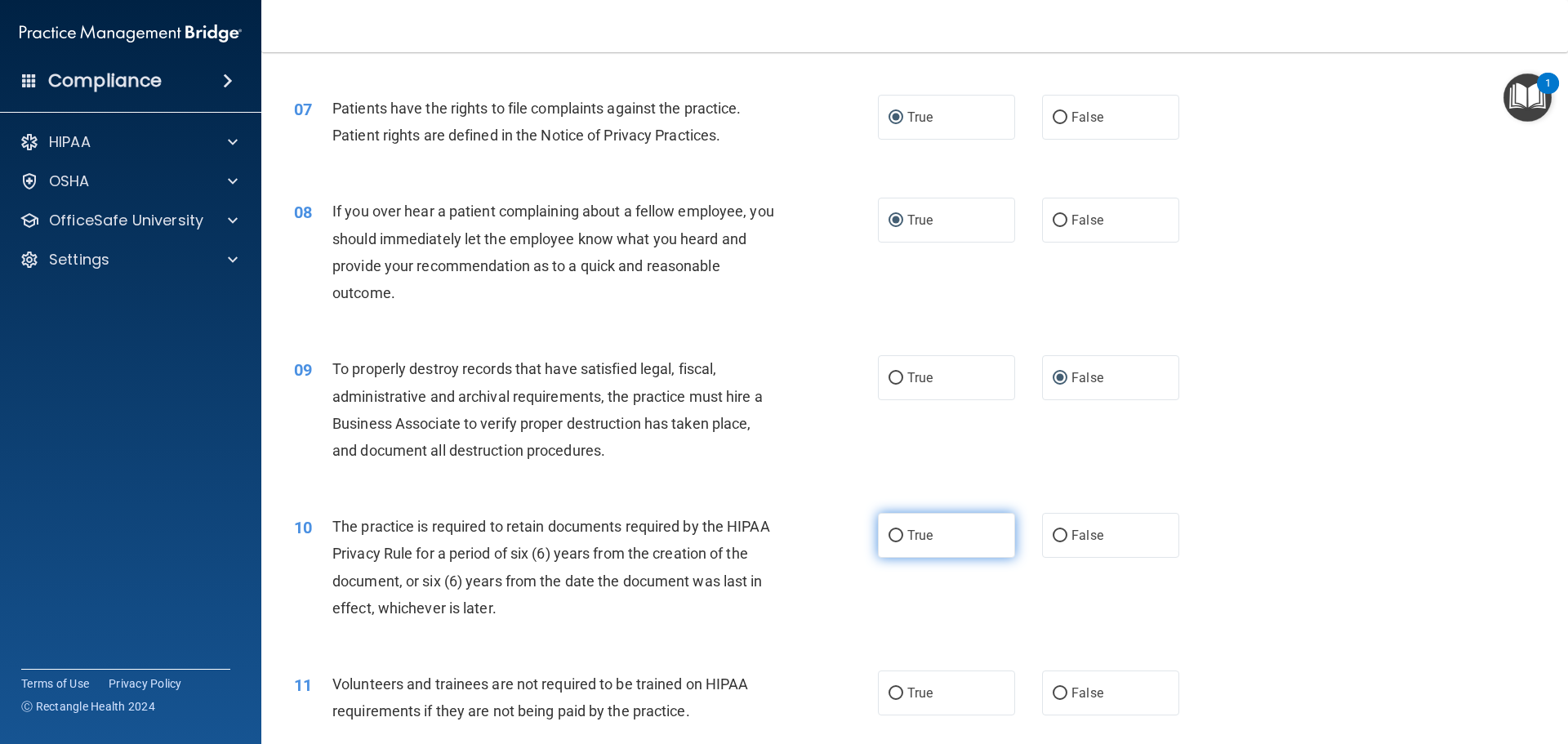
click at [891, 532] on input "True" at bounding box center [896, 536] width 15 height 12
radio input "true"
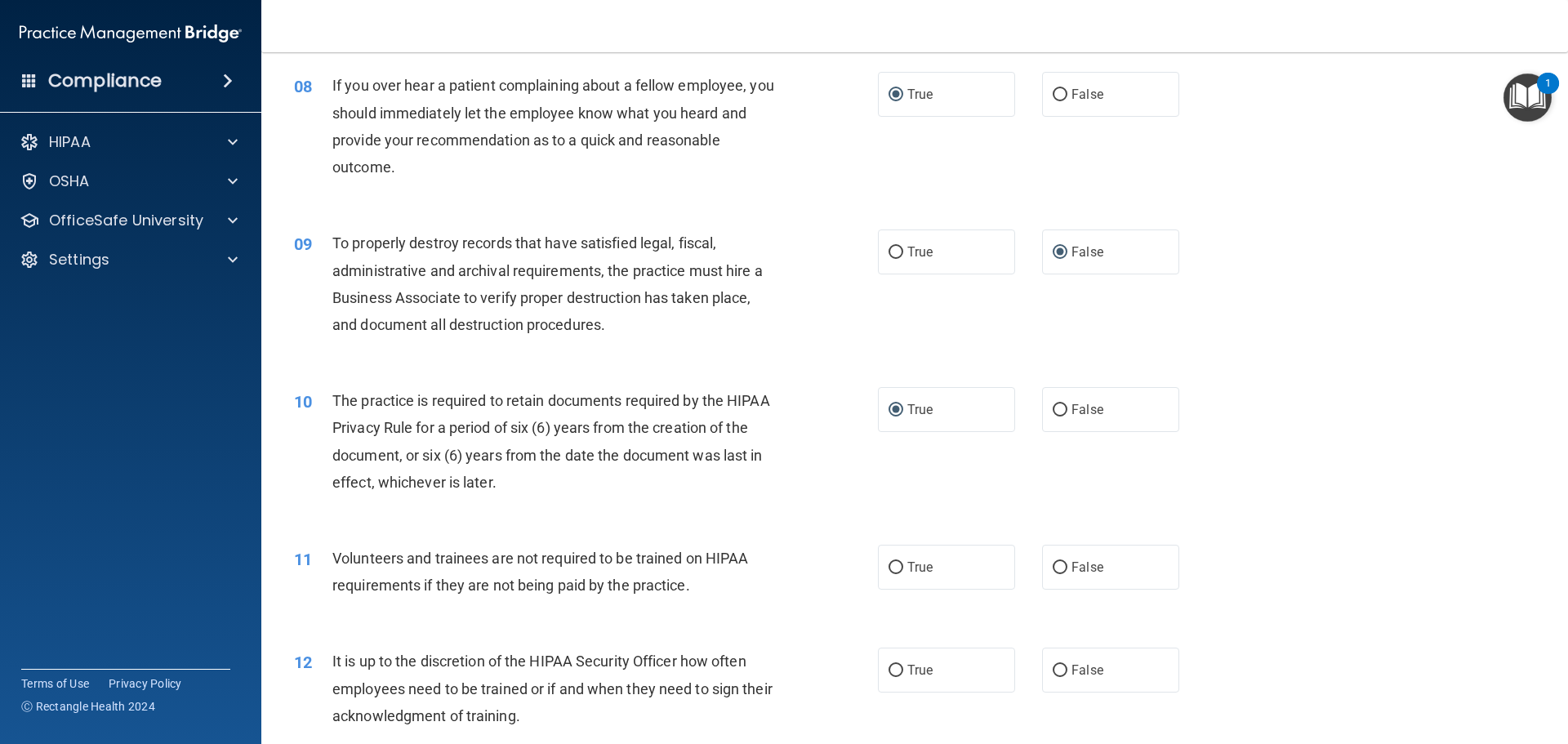
scroll to position [1062, 0]
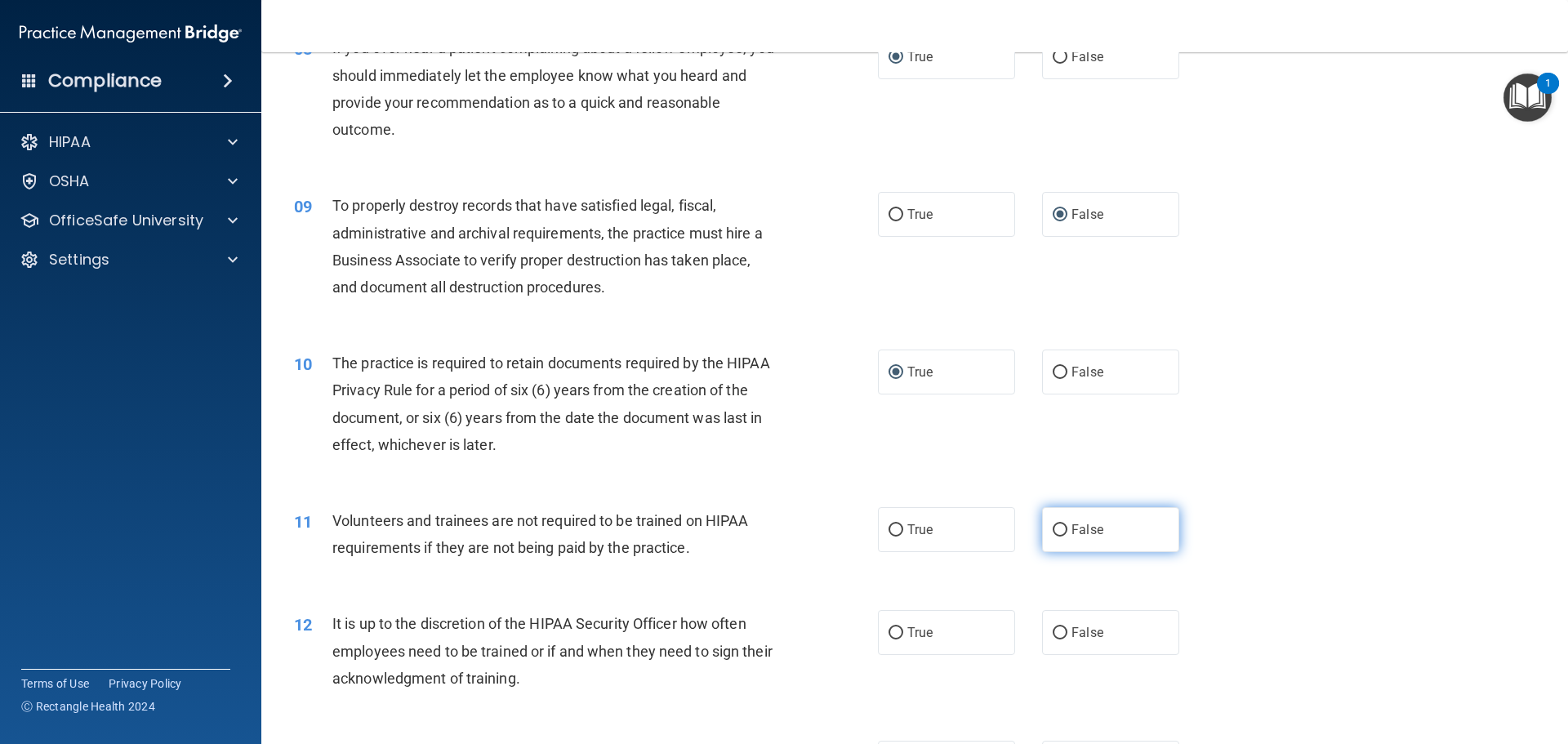
click at [1055, 525] on input "False" at bounding box center [1060, 530] width 15 height 12
radio input "true"
click at [1053, 632] on input "False" at bounding box center [1060, 633] width 15 height 12
radio input "true"
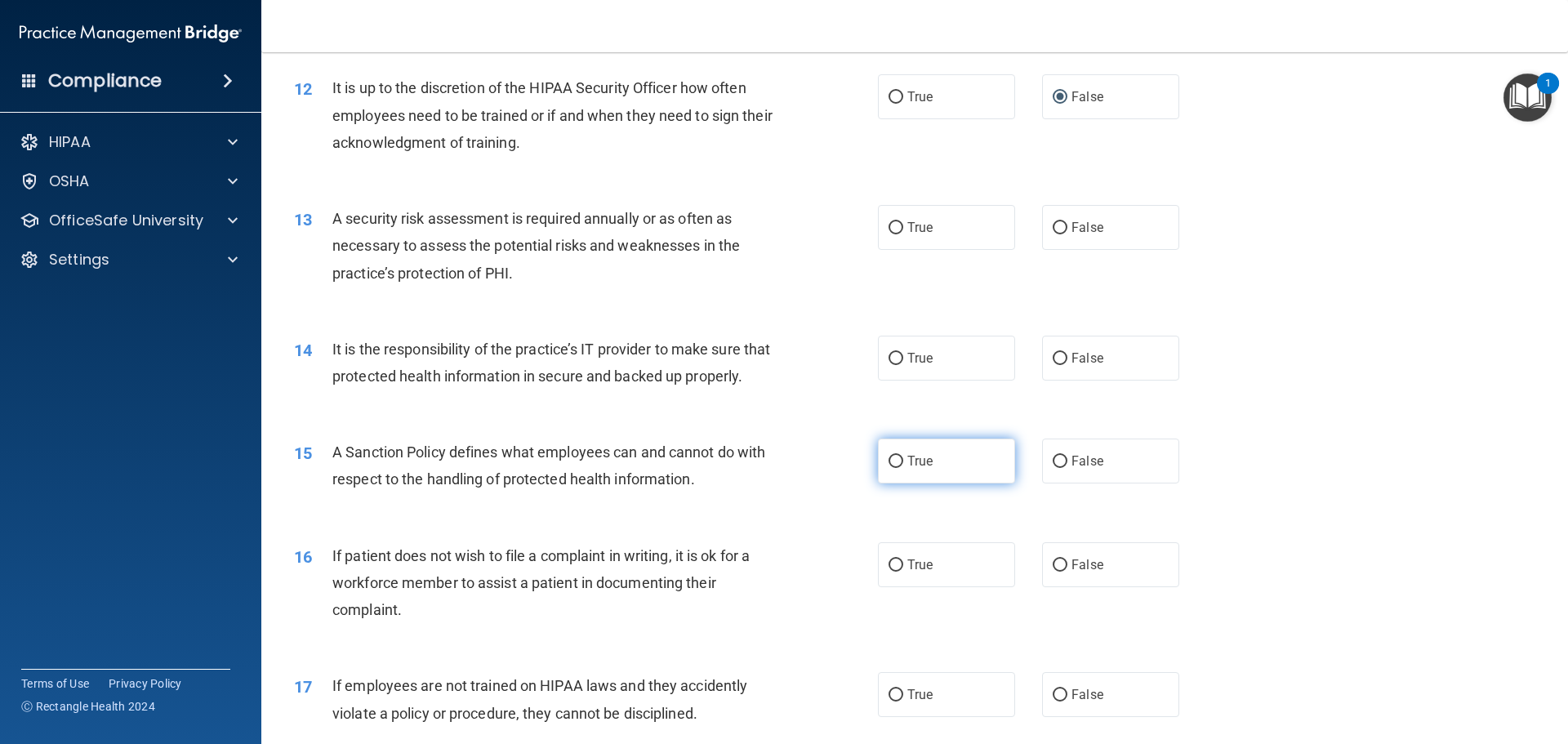
scroll to position [1633, 0]
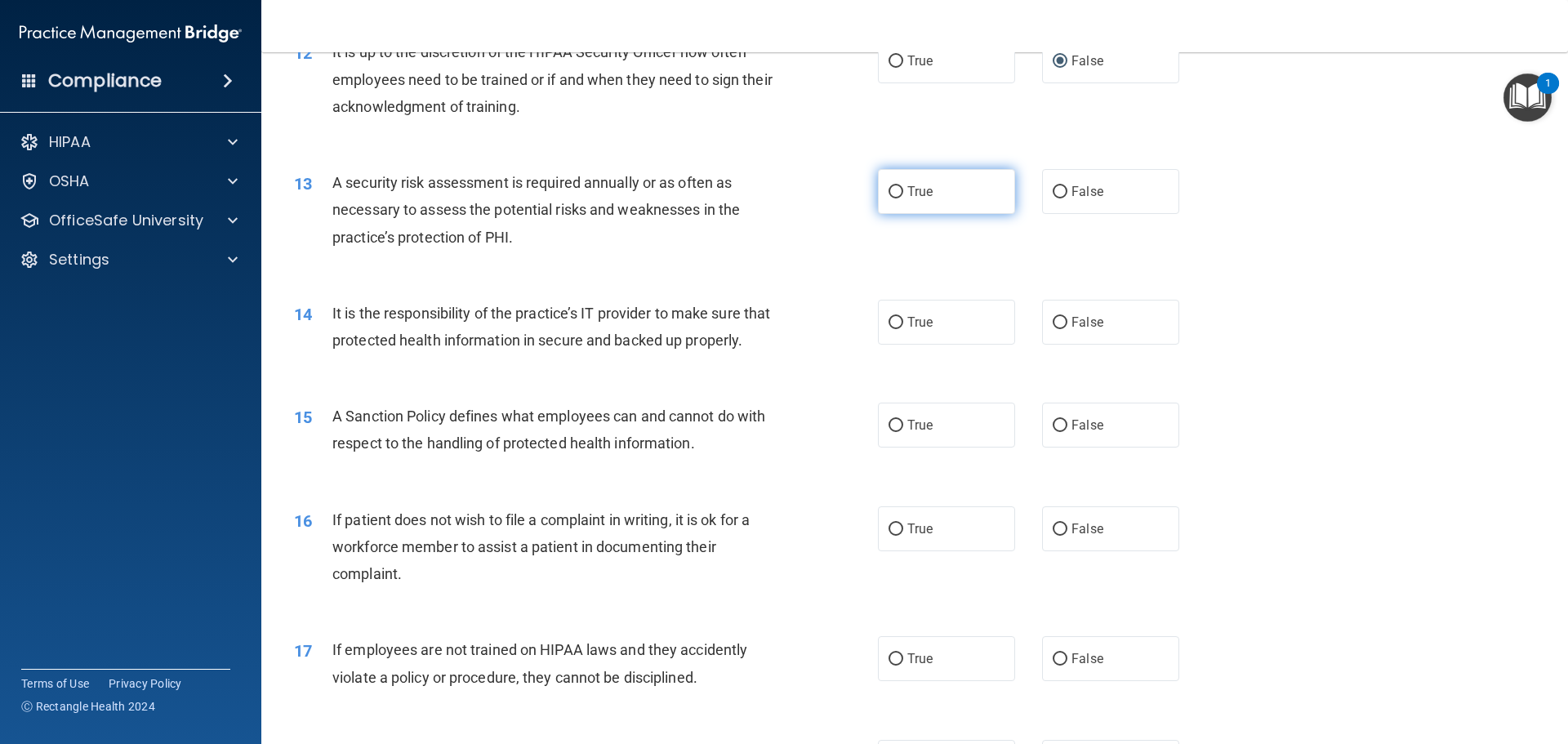
click at [889, 189] on input "True" at bounding box center [896, 192] width 15 height 12
radio input "true"
click at [1053, 318] on input "False" at bounding box center [1060, 323] width 15 height 12
radio input "true"
click at [891, 432] on input "True" at bounding box center [896, 425] width 15 height 12
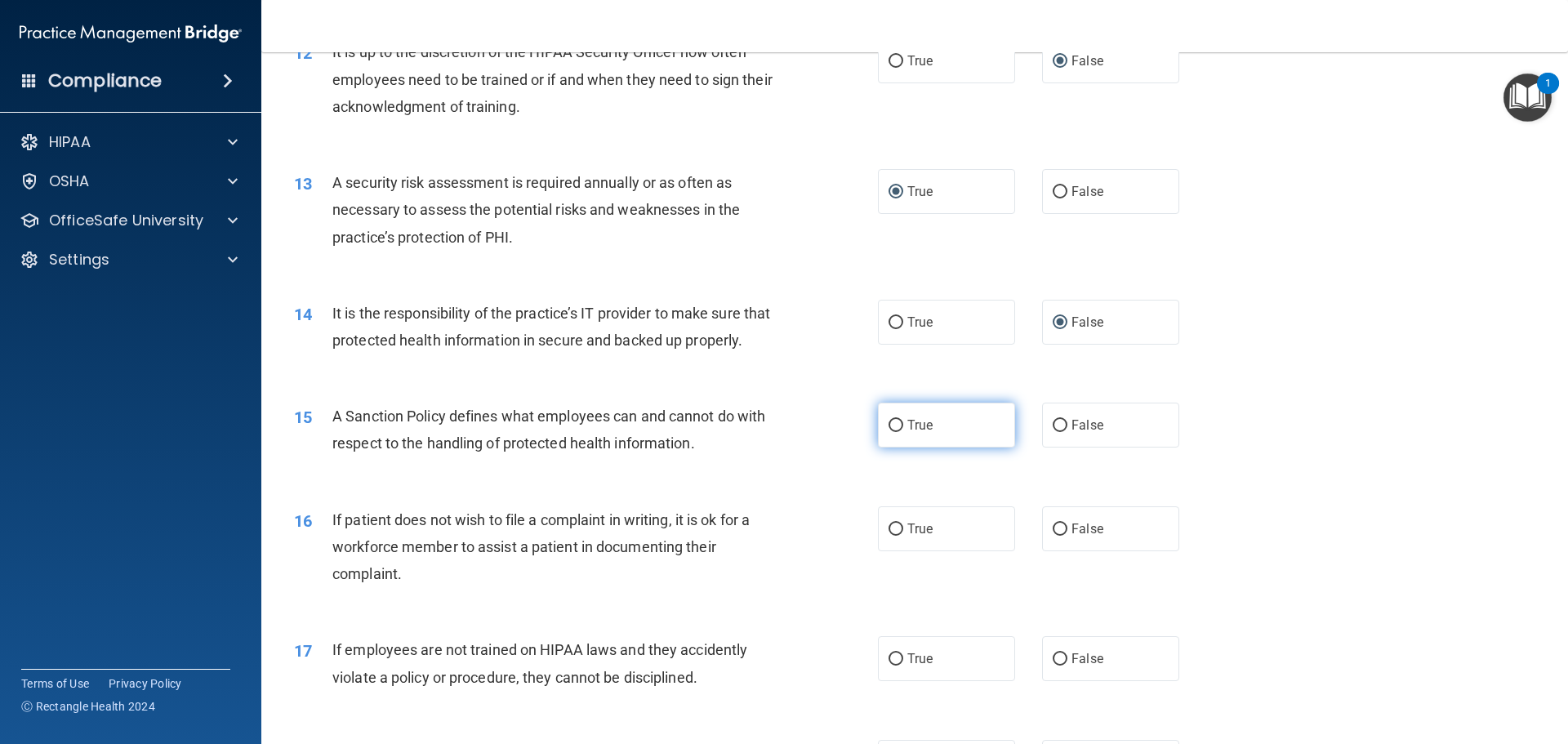
radio input "true"
click at [889, 536] on input "True" at bounding box center [896, 530] width 15 height 12
radio input "true"
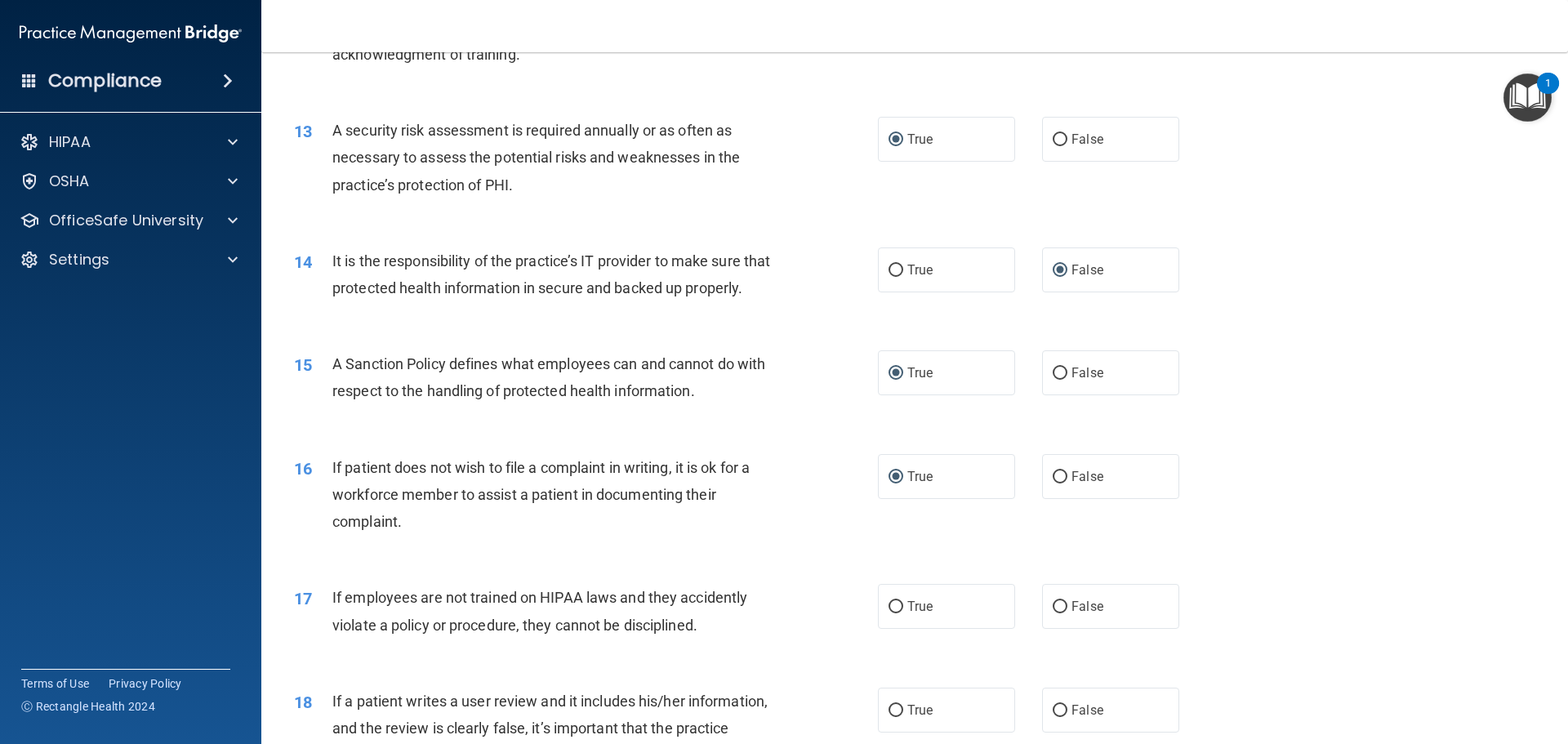
scroll to position [1714, 0]
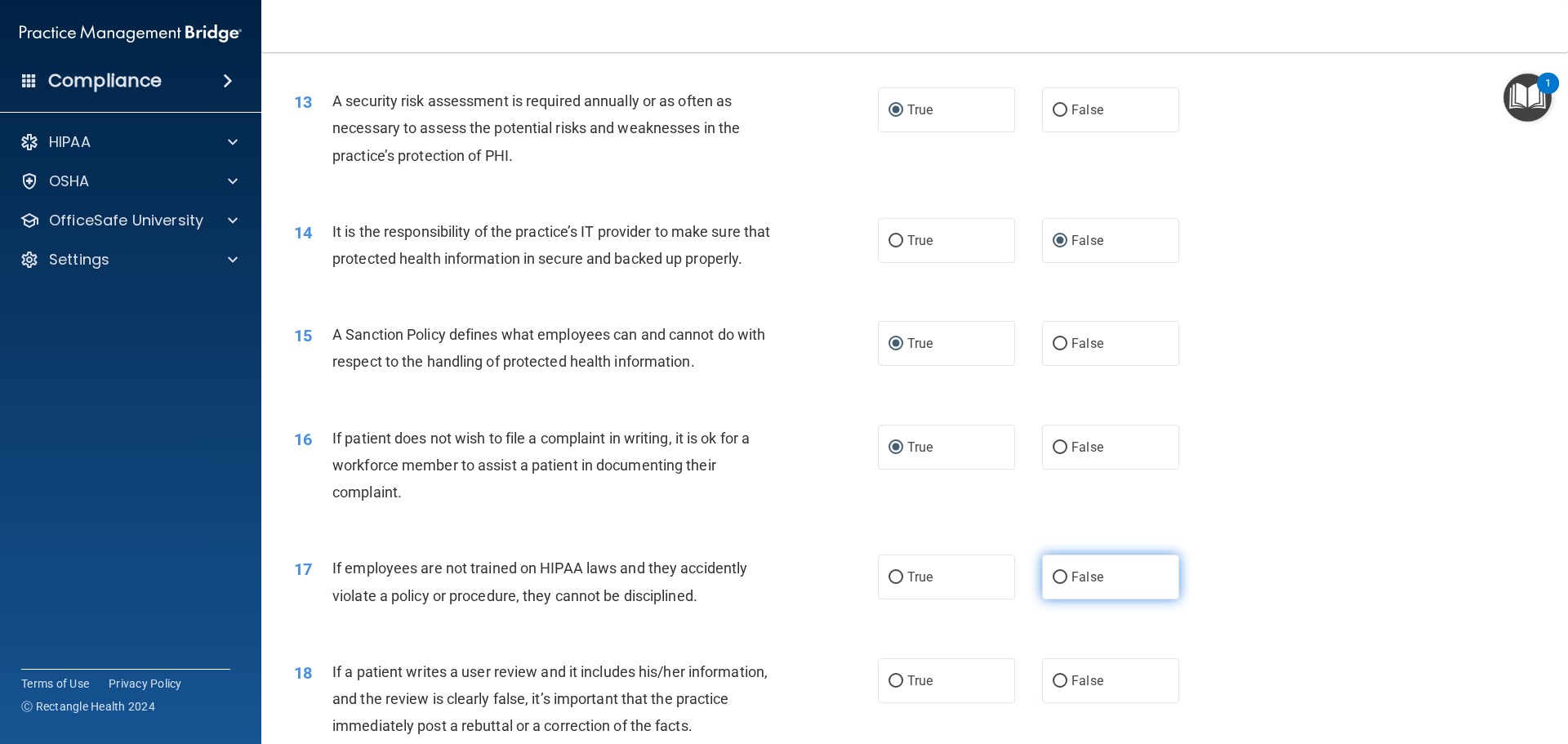
click at [1053, 584] on input "False" at bounding box center [1060, 578] width 15 height 12
radio input "true"
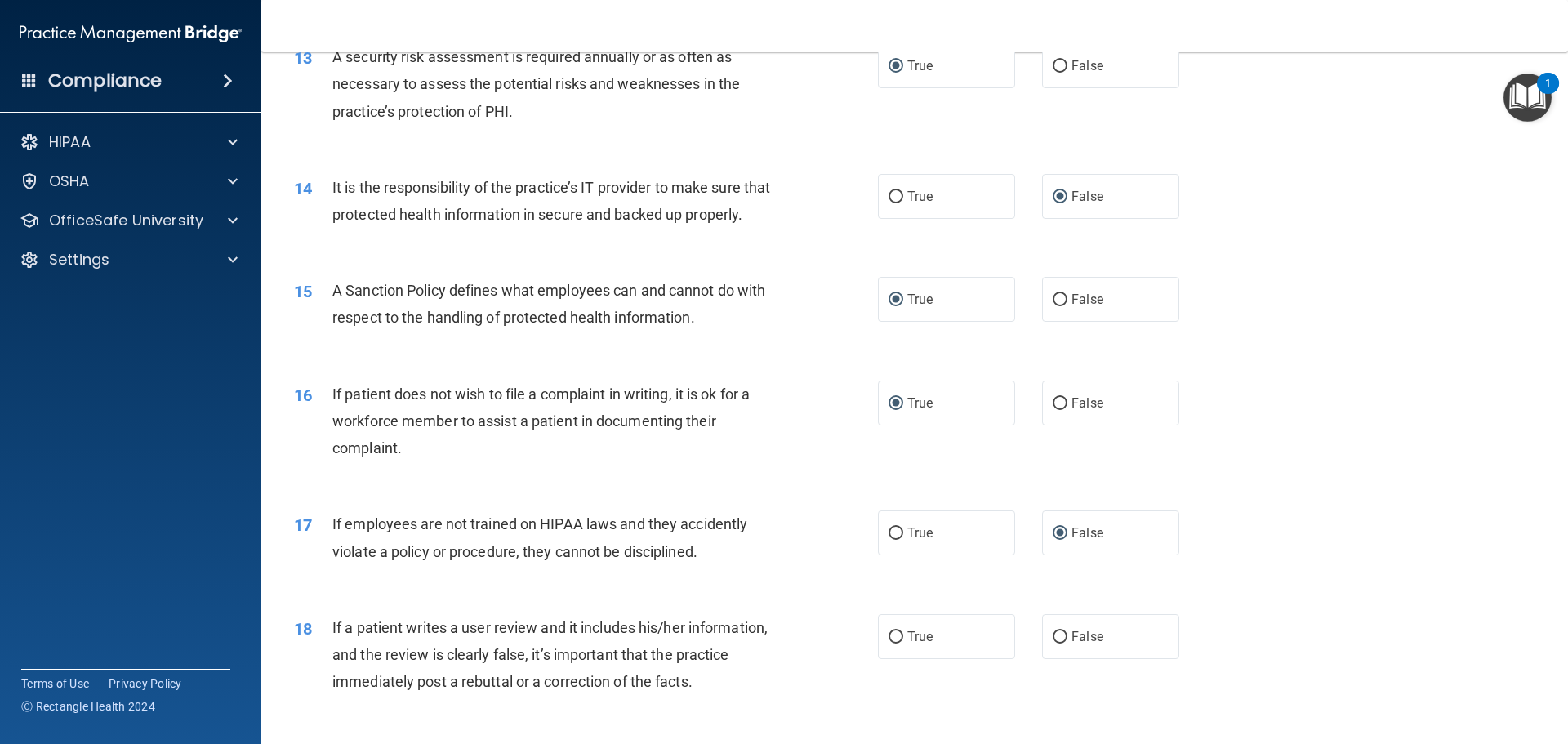
scroll to position [1878, 0]
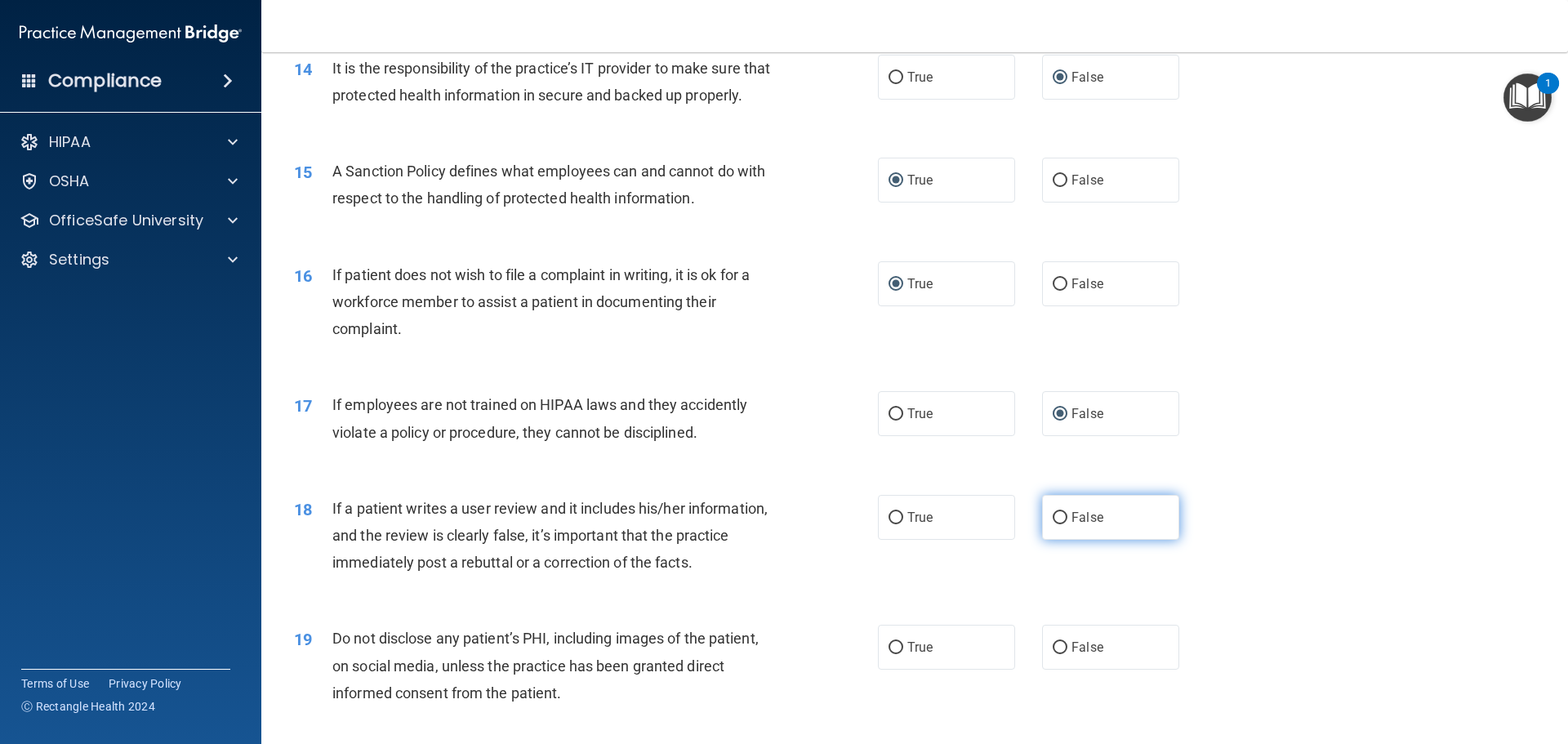
click at [1053, 524] on input "False" at bounding box center [1060, 518] width 15 height 12
radio input "true"
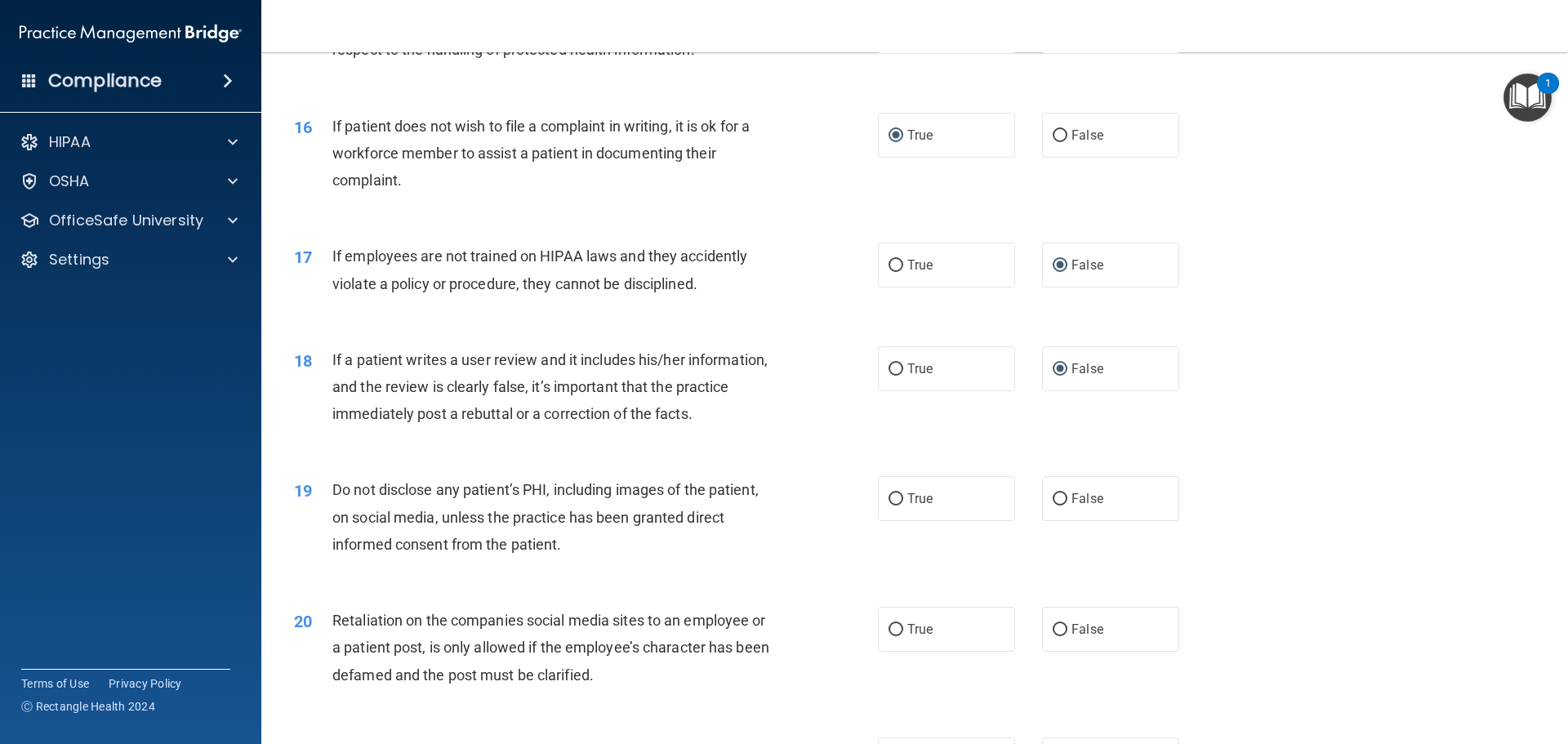
scroll to position [2041, 0]
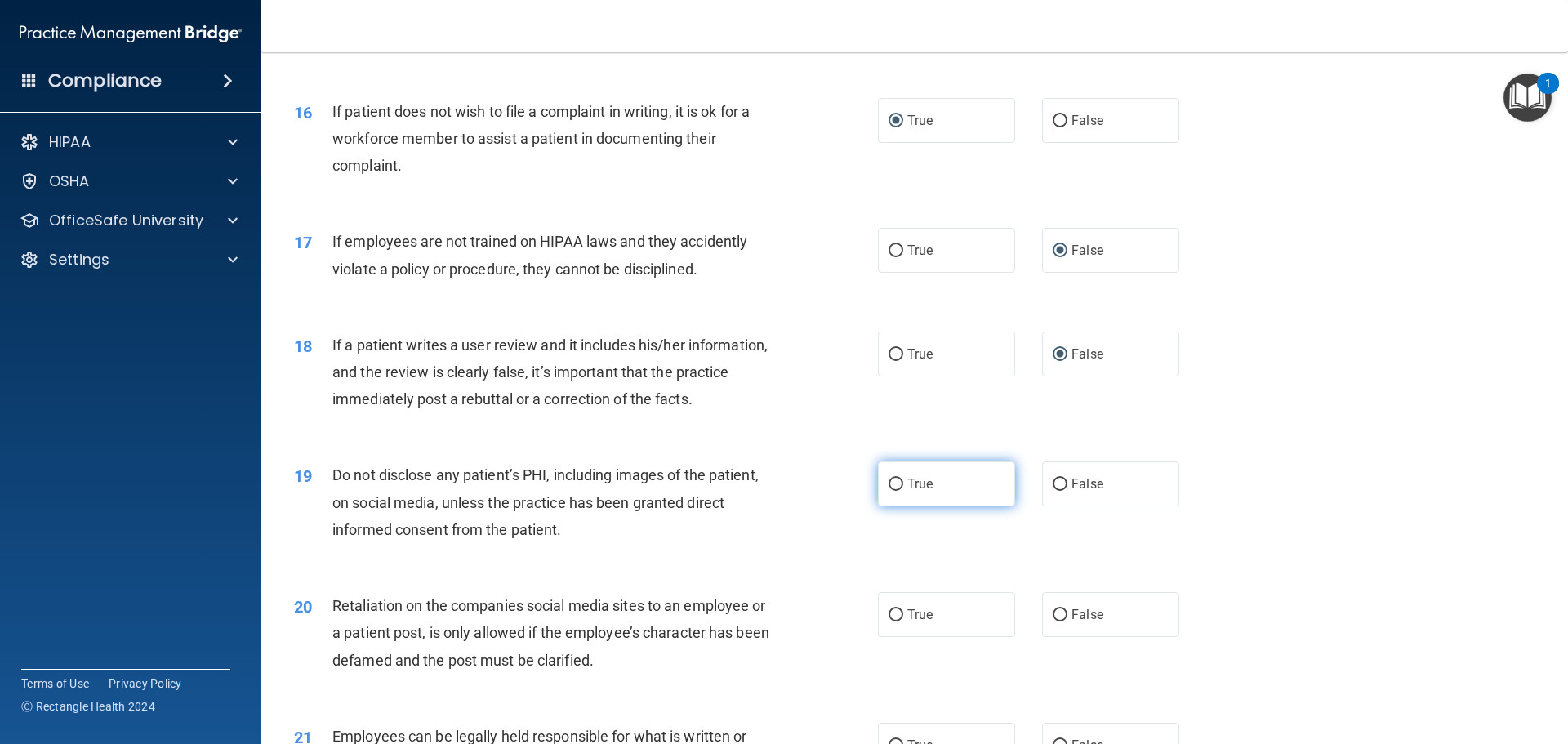
click at [889, 491] on input "True" at bounding box center [896, 485] width 15 height 12
radio input "true"
click at [1055, 621] on input "False" at bounding box center [1060, 615] width 15 height 12
radio input "true"
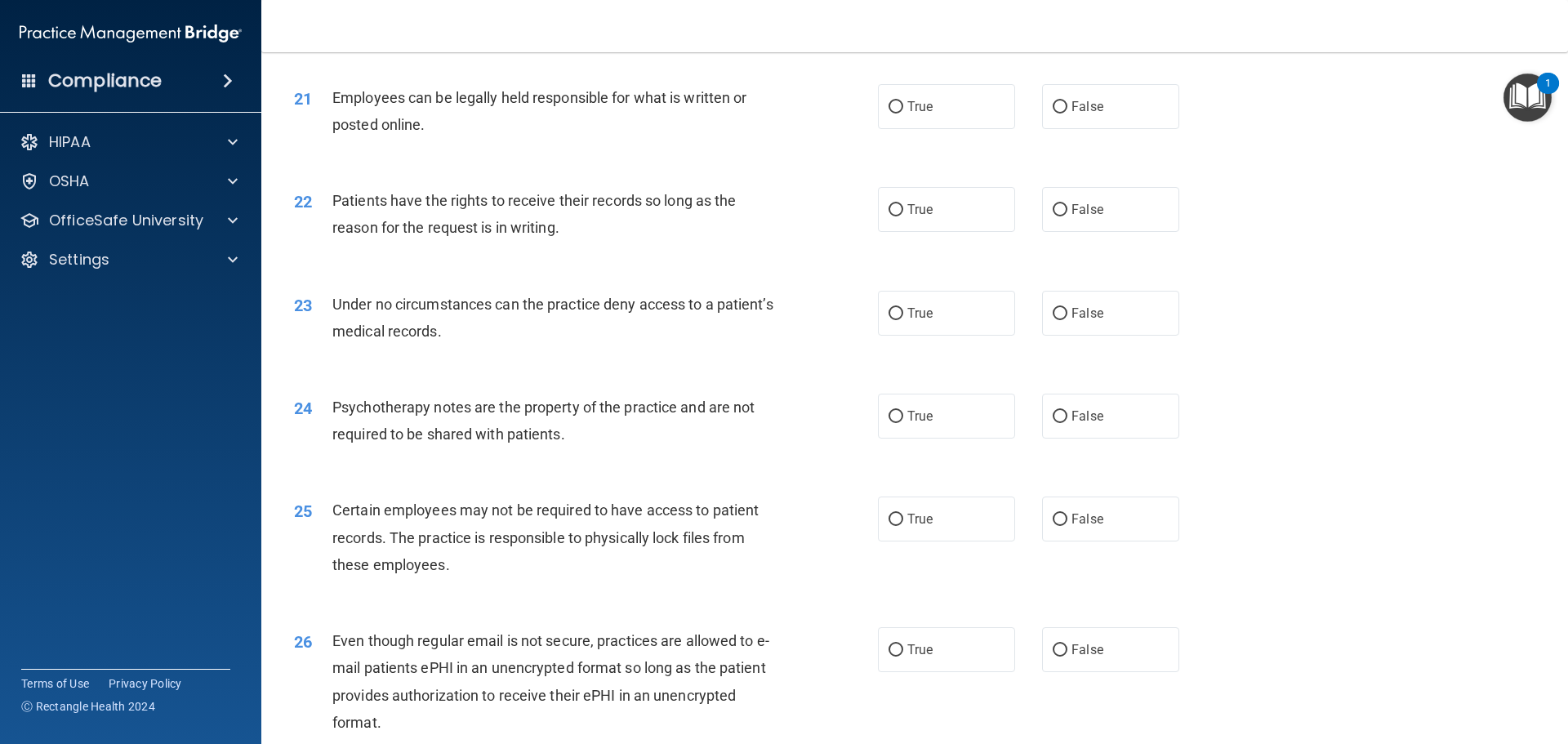
scroll to position [2694, 0]
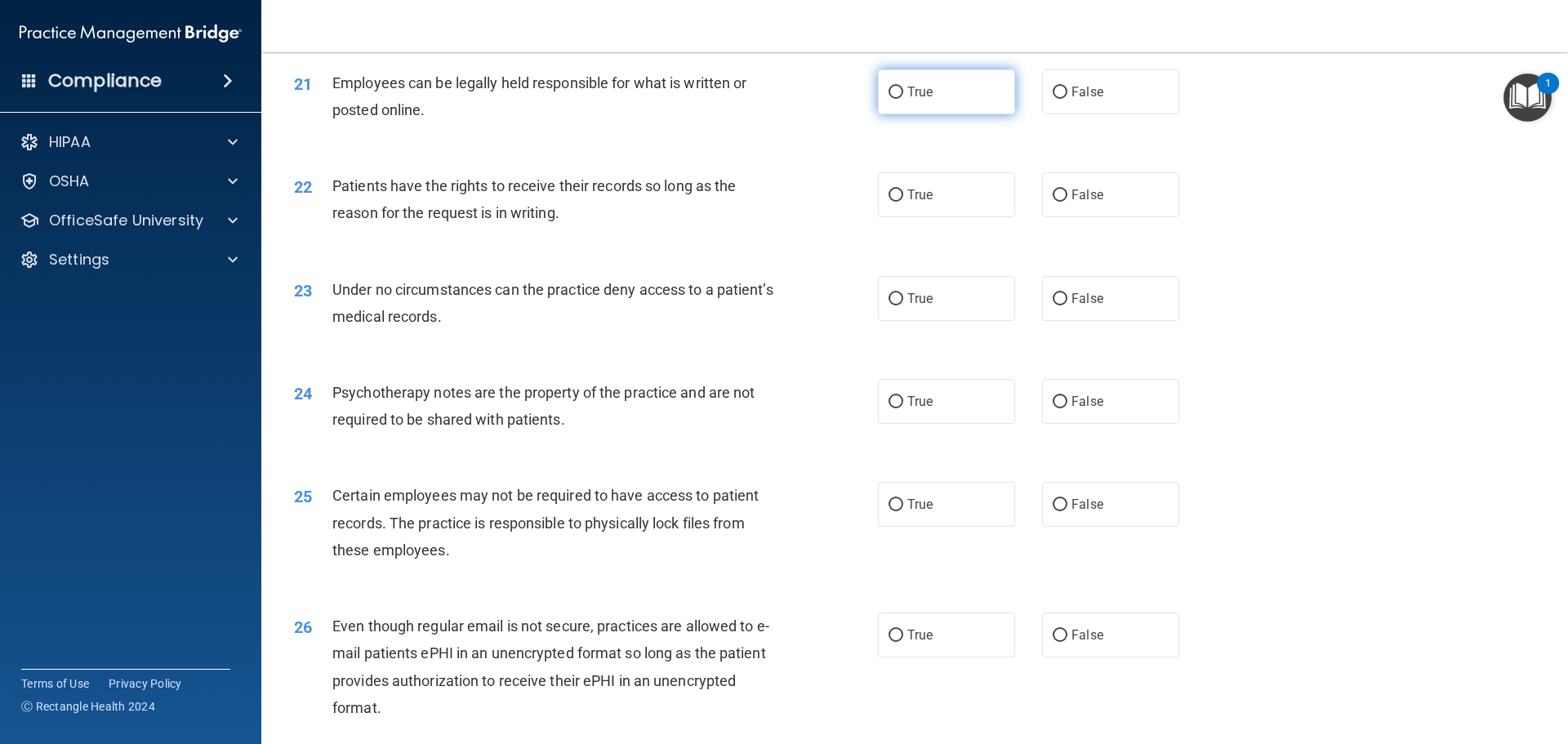
click at [889, 99] on input "True" at bounding box center [896, 92] width 15 height 12
radio input "true"
click at [1054, 202] on input "False" at bounding box center [1060, 195] width 15 height 12
radio input "true"
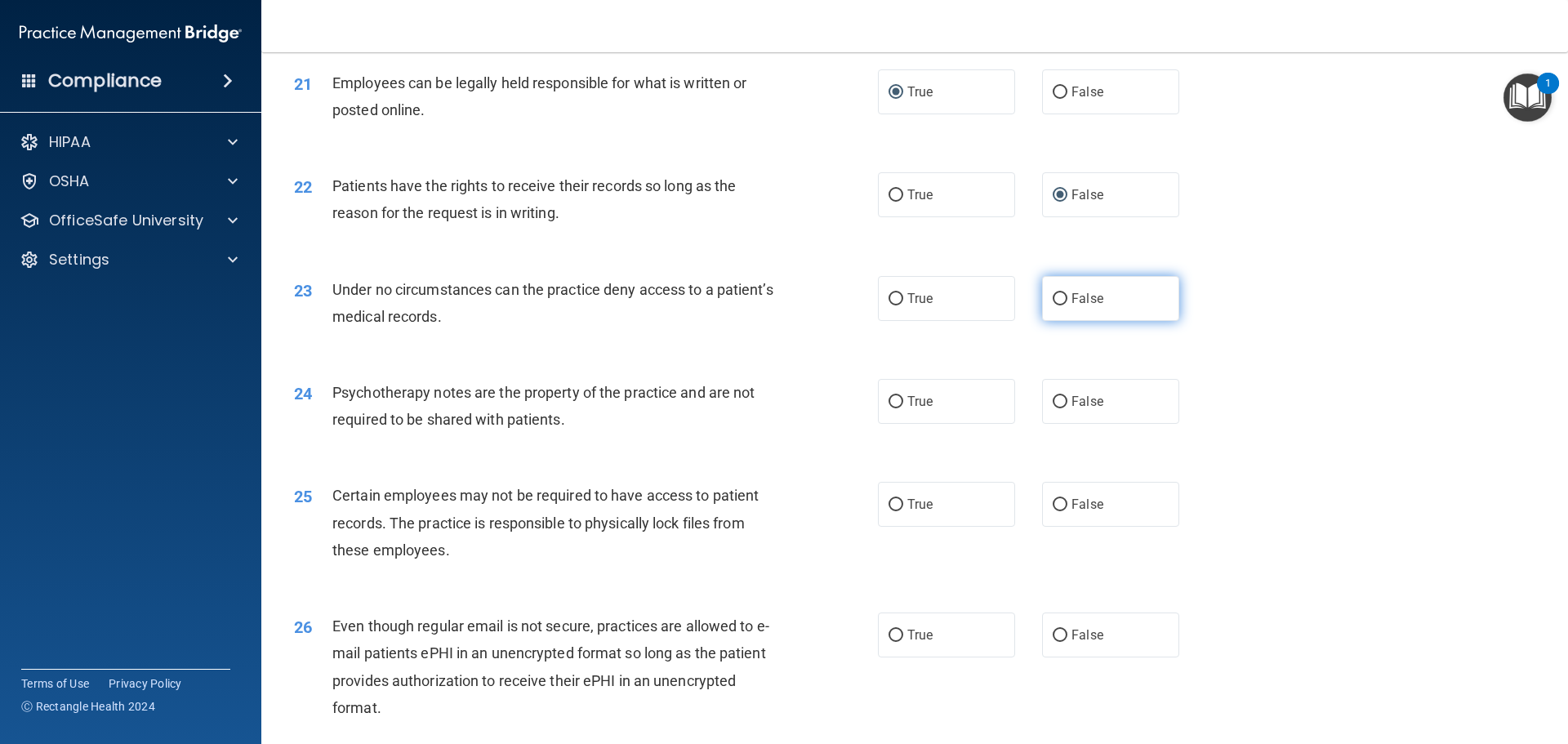
click at [1058, 306] on input "False" at bounding box center [1060, 299] width 15 height 12
radio input "true"
click at [893, 408] on input "True" at bounding box center [896, 402] width 15 height 12
radio input "true"
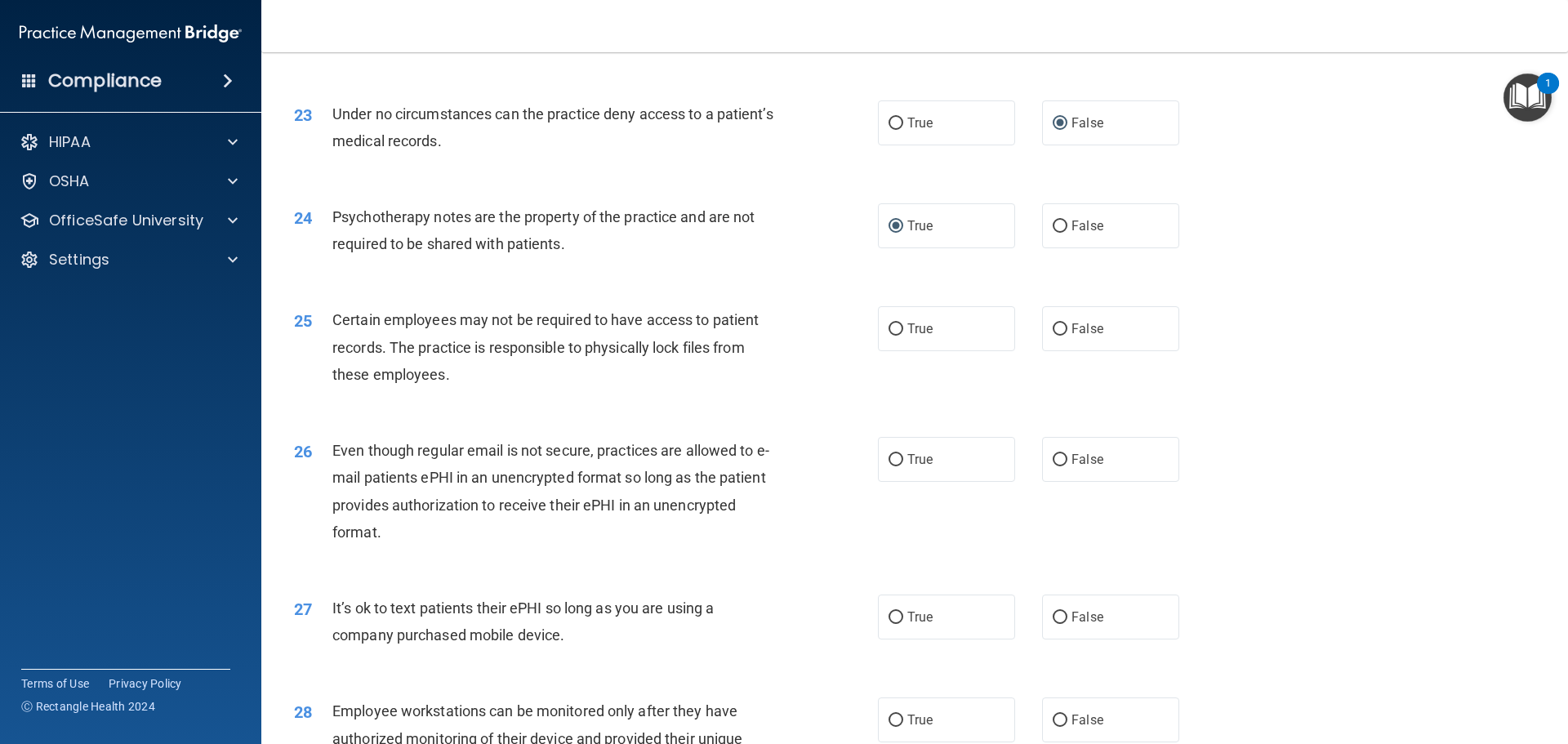
scroll to position [2939, 0]
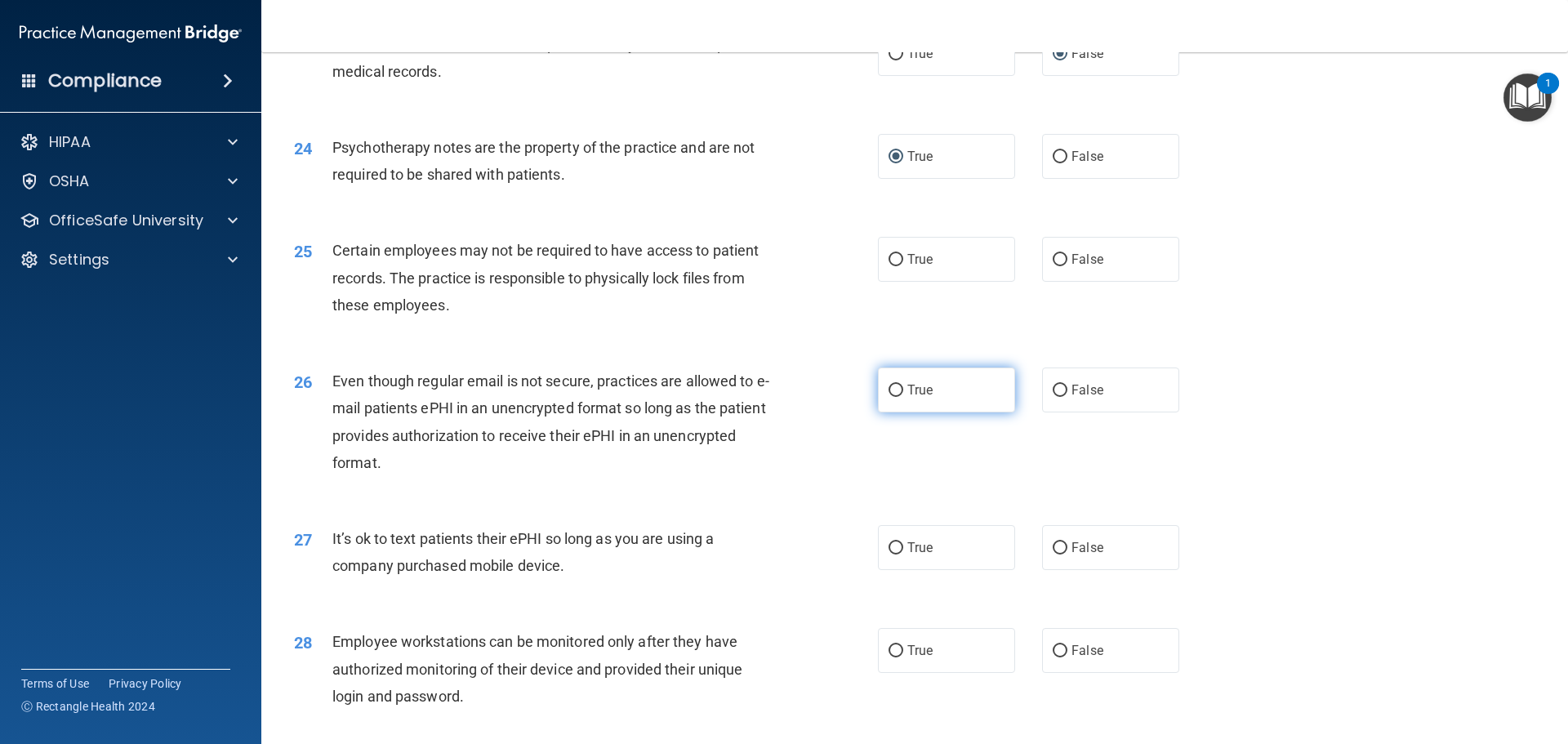
click at [889, 397] on input "True" at bounding box center [896, 391] width 15 height 12
radio input "true"
click at [893, 266] on input "True" at bounding box center [896, 260] width 15 height 12
radio input "true"
click at [1055, 555] on input "False" at bounding box center [1060, 549] width 15 height 12
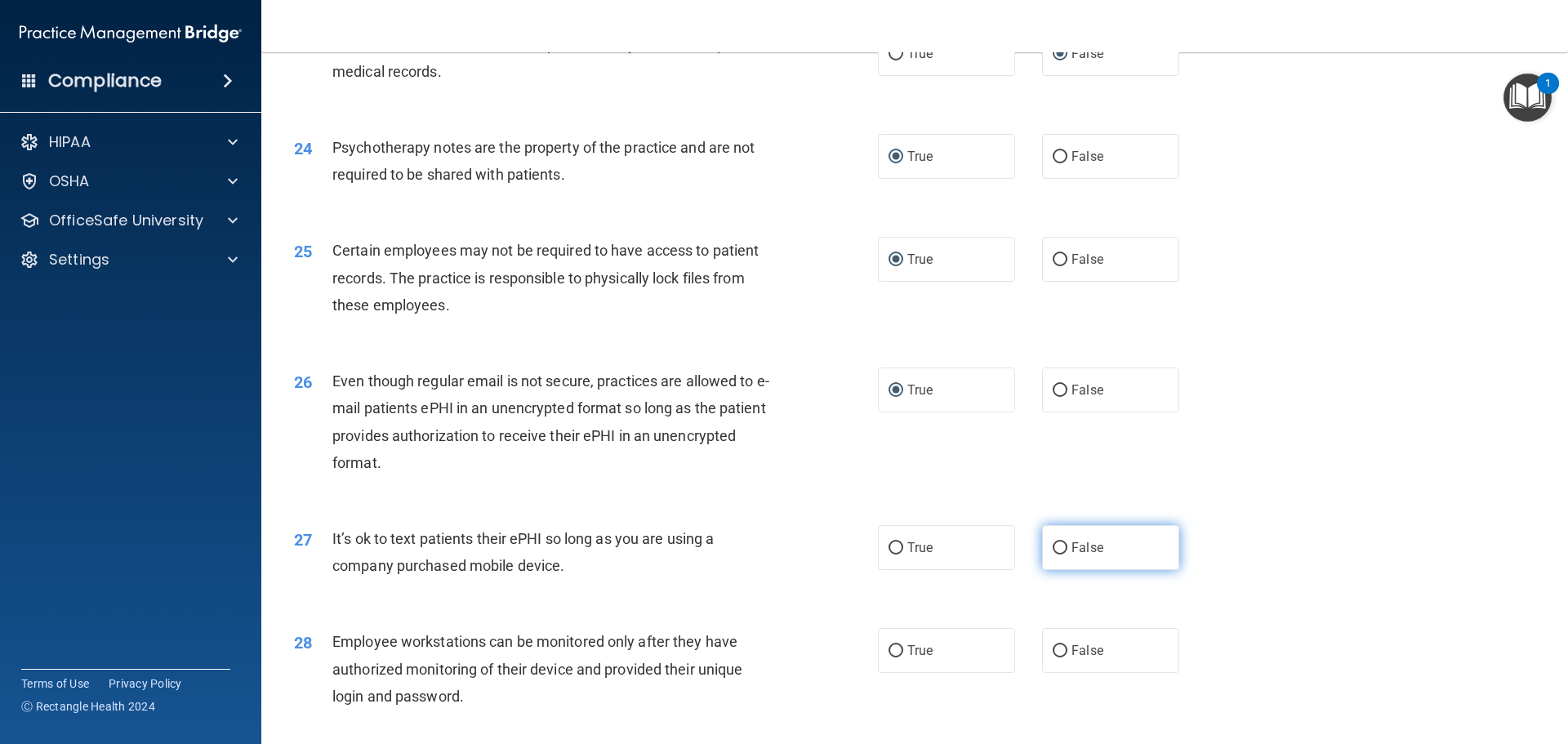
radio input "true"
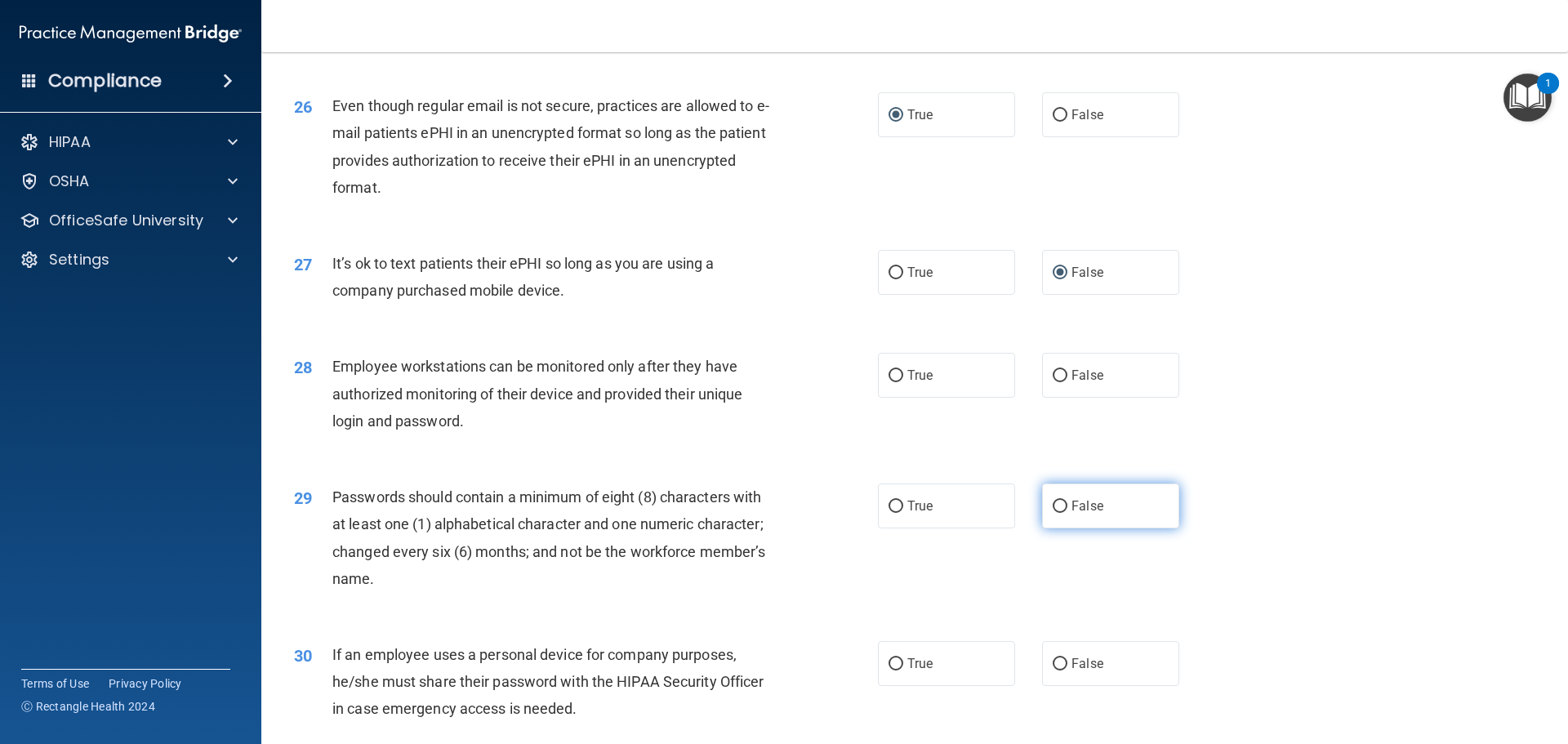
scroll to position [3265, 0]
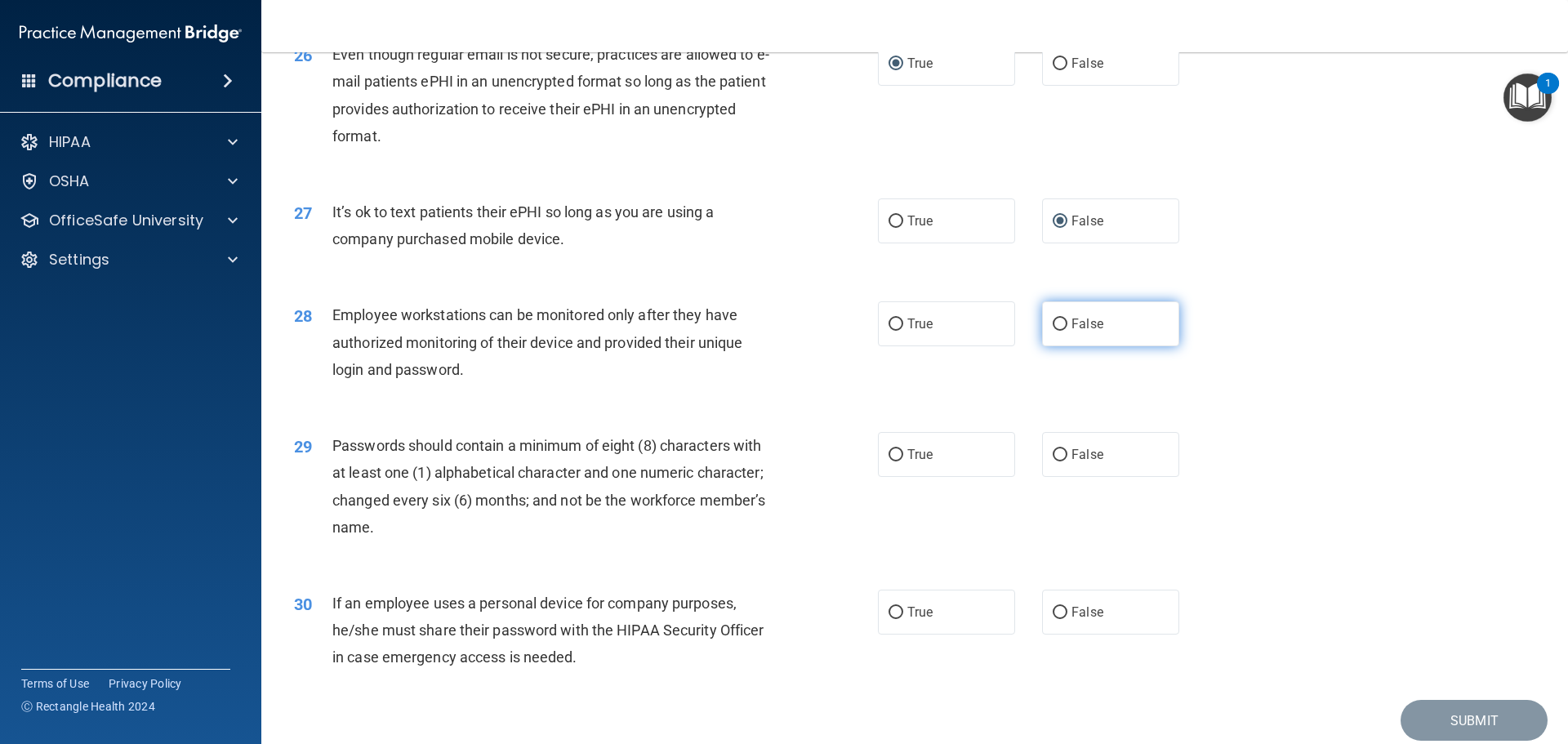
click at [1053, 331] on input "False" at bounding box center [1060, 325] width 15 height 12
radio input "true"
click at [889, 462] on input "True" at bounding box center [896, 455] width 15 height 12
radio input "true"
click at [1053, 619] on input "False" at bounding box center [1060, 612] width 15 height 12
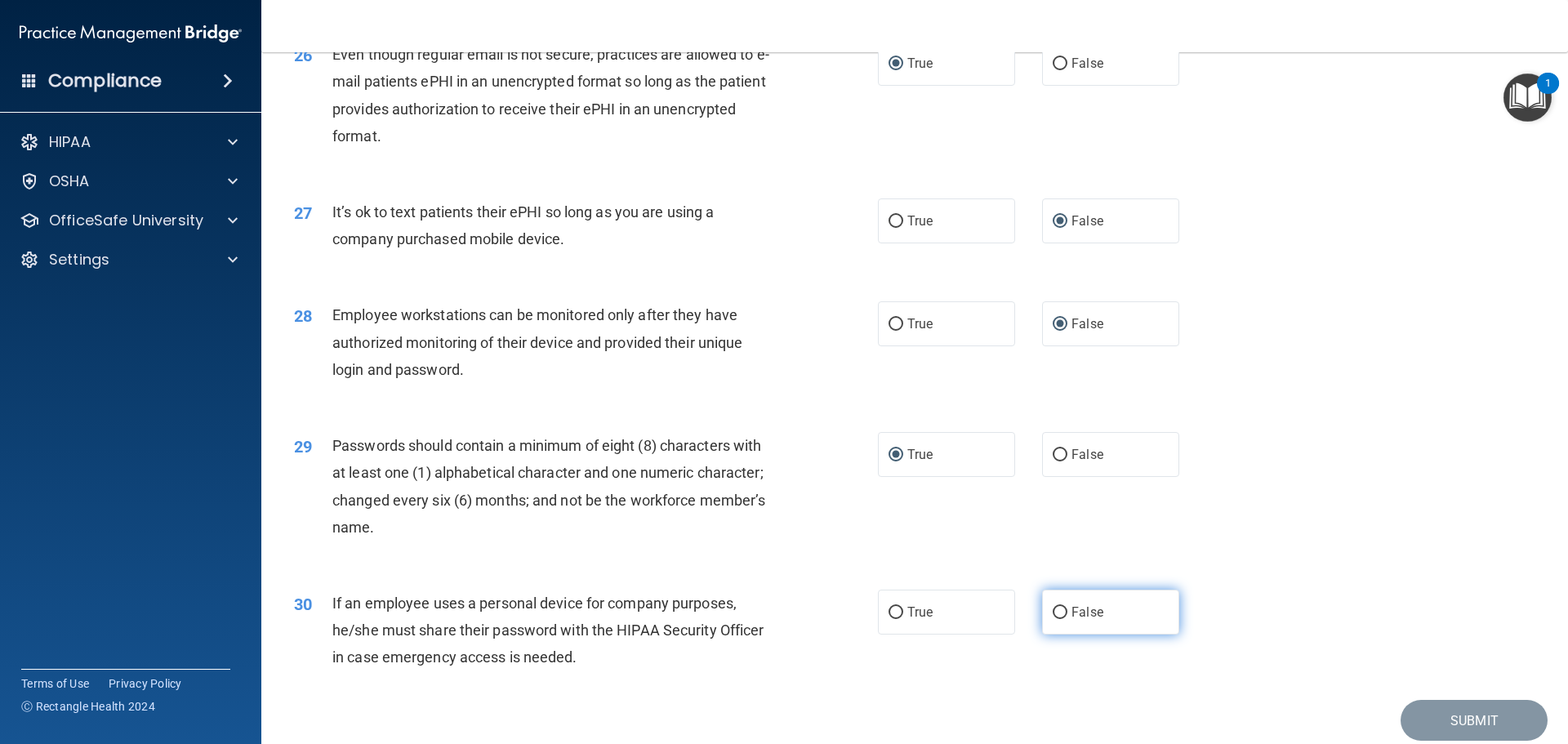
radio input "true"
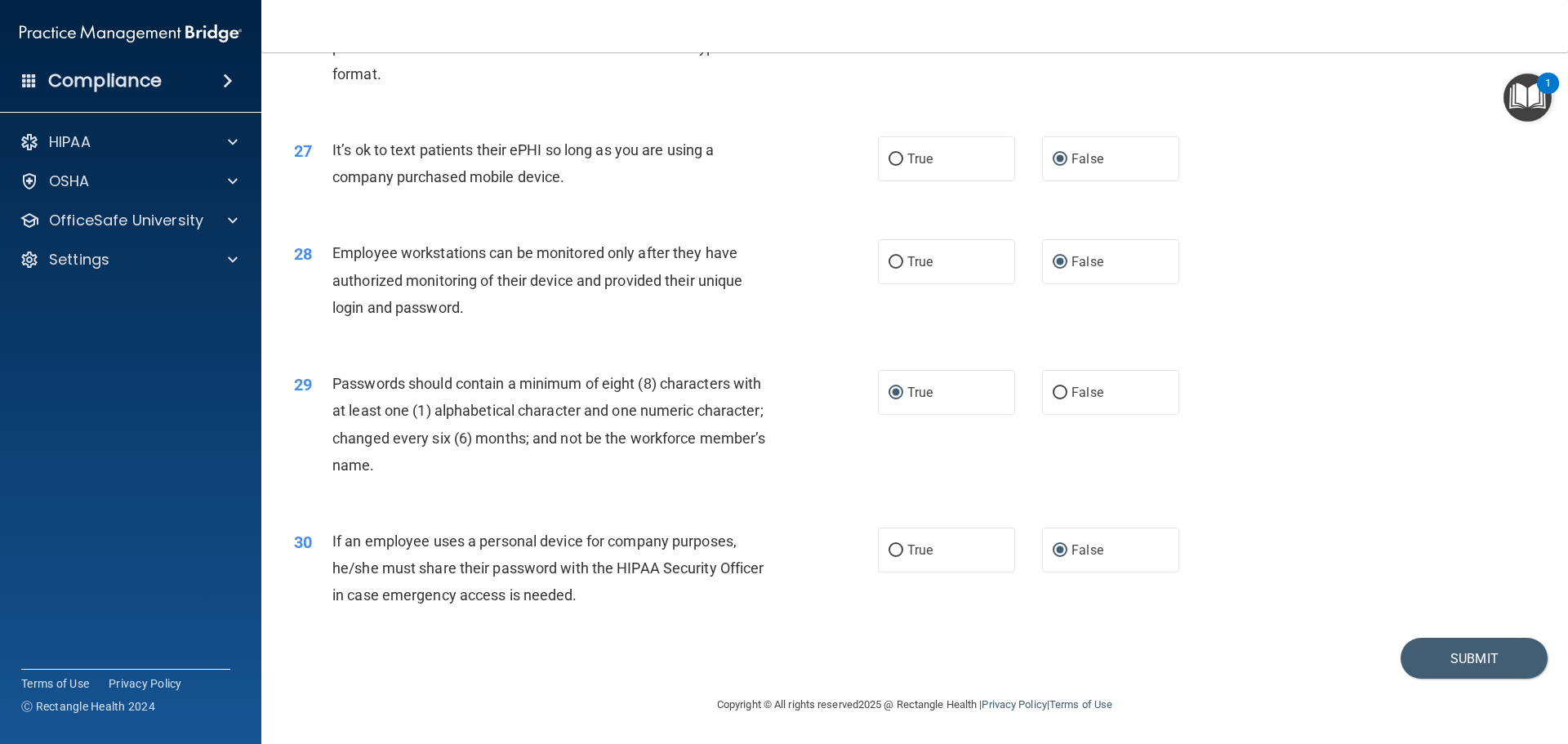
scroll to position [3355, 0]
click at [1478, 652] on button "Submit" at bounding box center [1474, 658] width 147 height 41
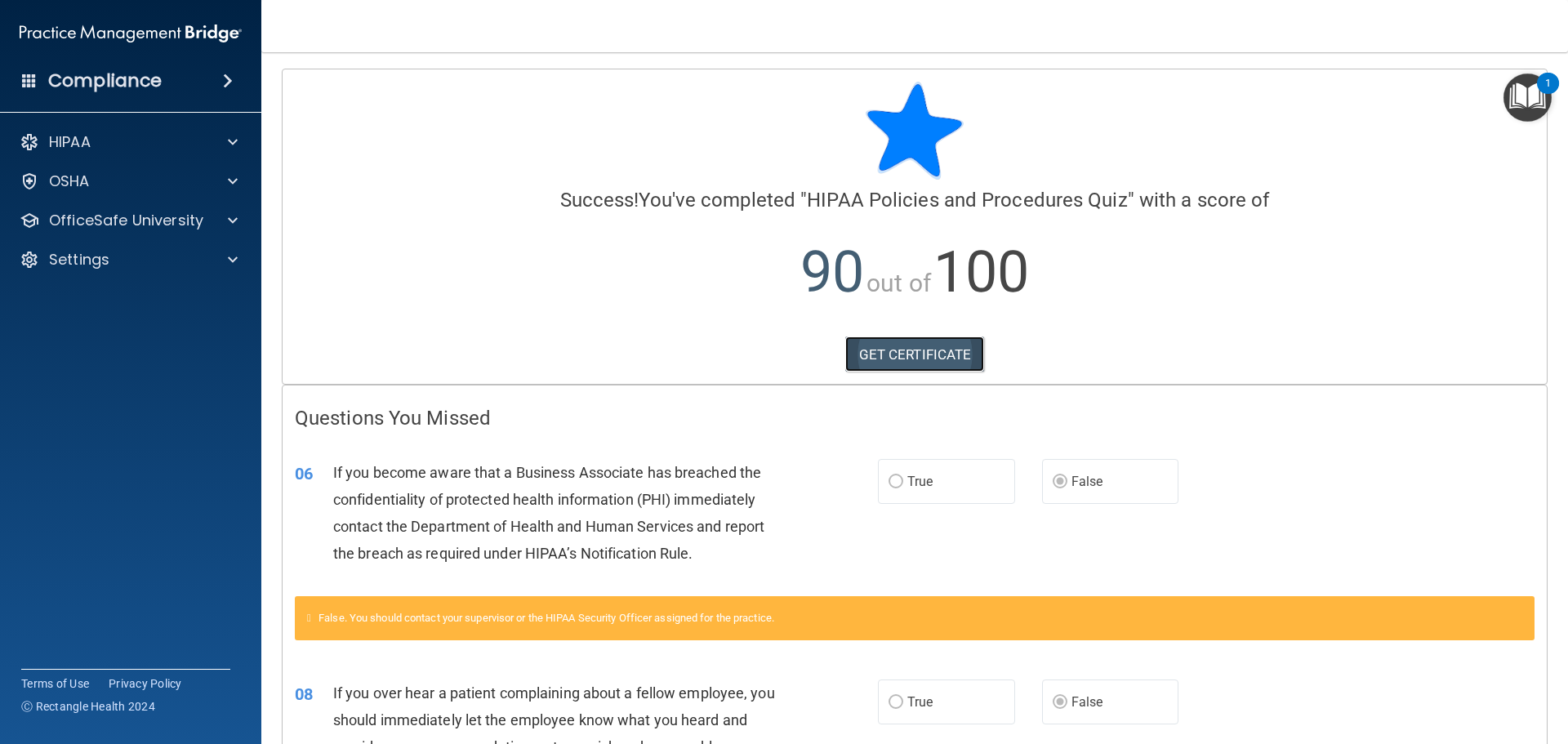
click at [879, 352] on link "GET CERTIFICATE" at bounding box center [915, 355] width 140 height 36
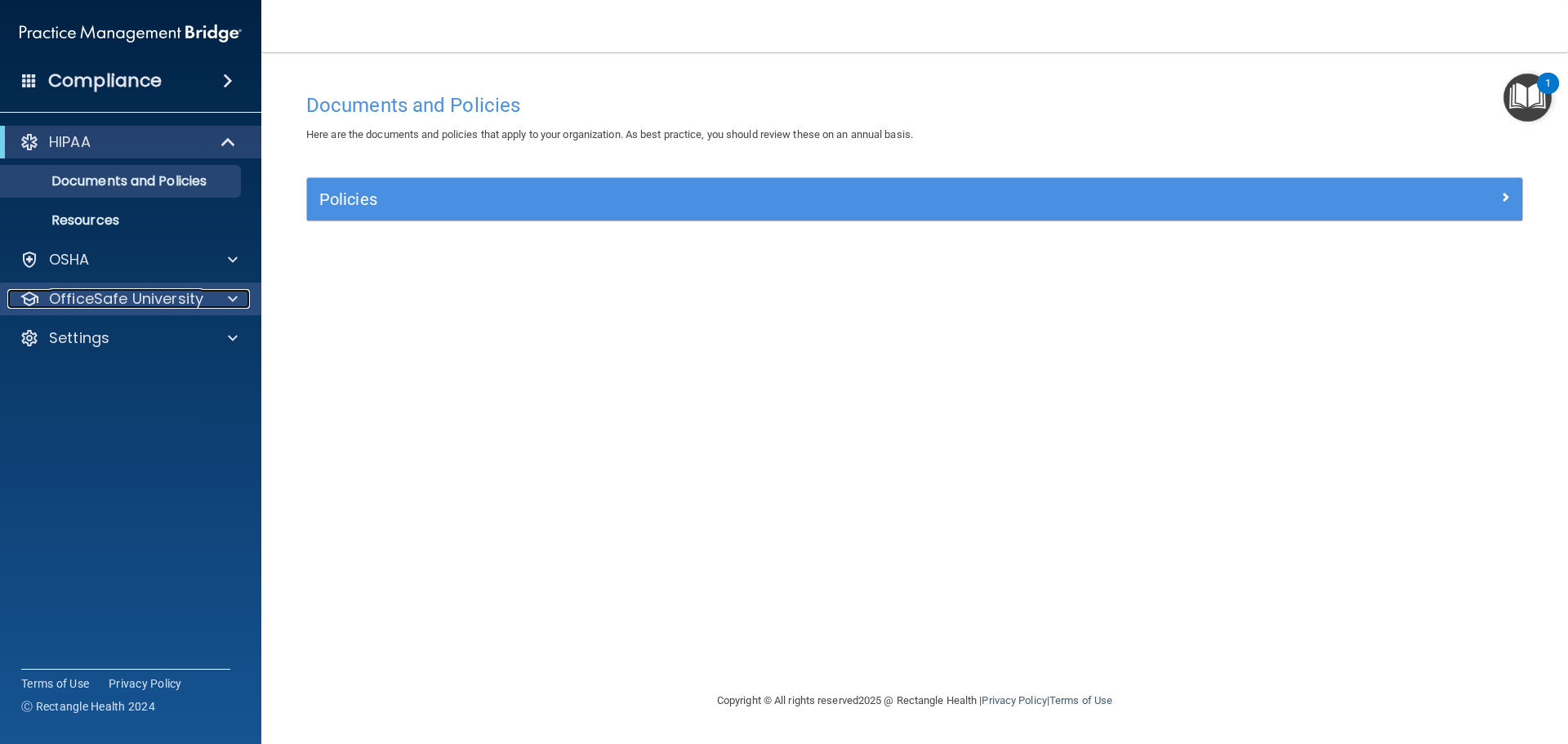
click at [140, 291] on p "OfficeSafe University" at bounding box center [126, 299] width 154 height 20
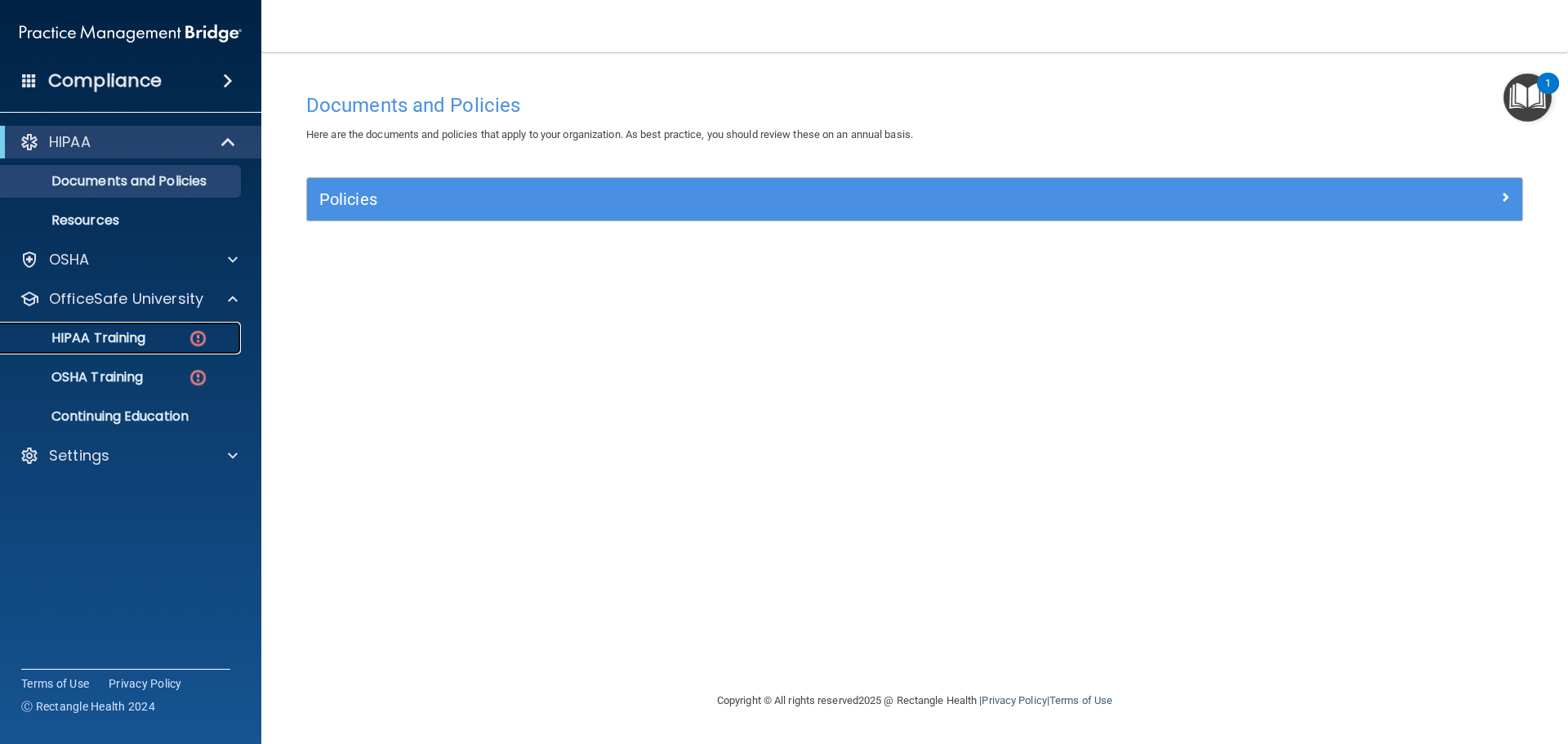
click at [135, 332] on p "HIPAA Training" at bounding box center [78, 338] width 134 height 16
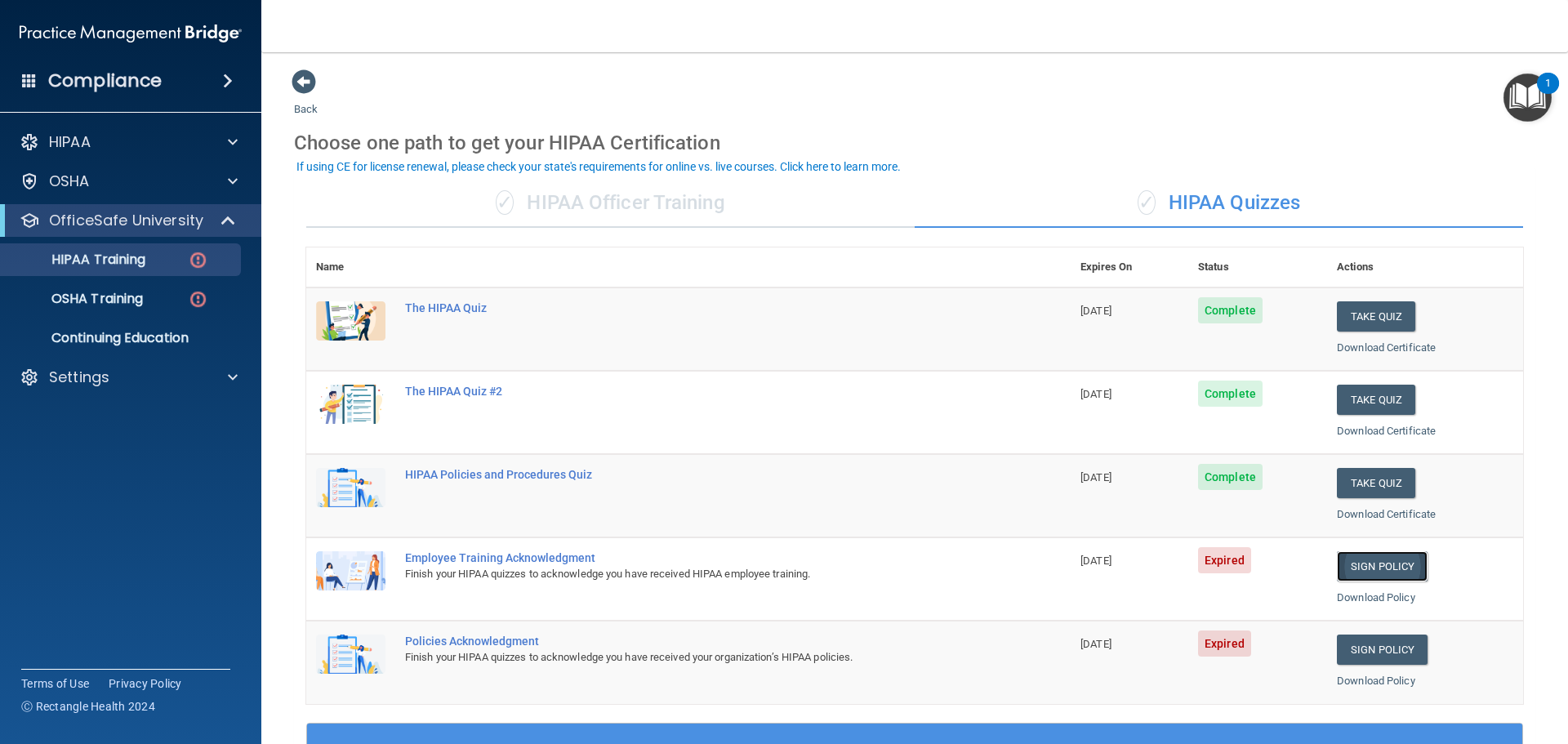
click at [1385, 564] on link "Sign Policy" at bounding box center [1382, 566] width 90 height 30
click at [1373, 595] on link "Download Policy" at bounding box center [1376, 597] width 78 height 12
click at [1364, 569] on link "Sign Policy" at bounding box center [1382, 566] width 90 height 30
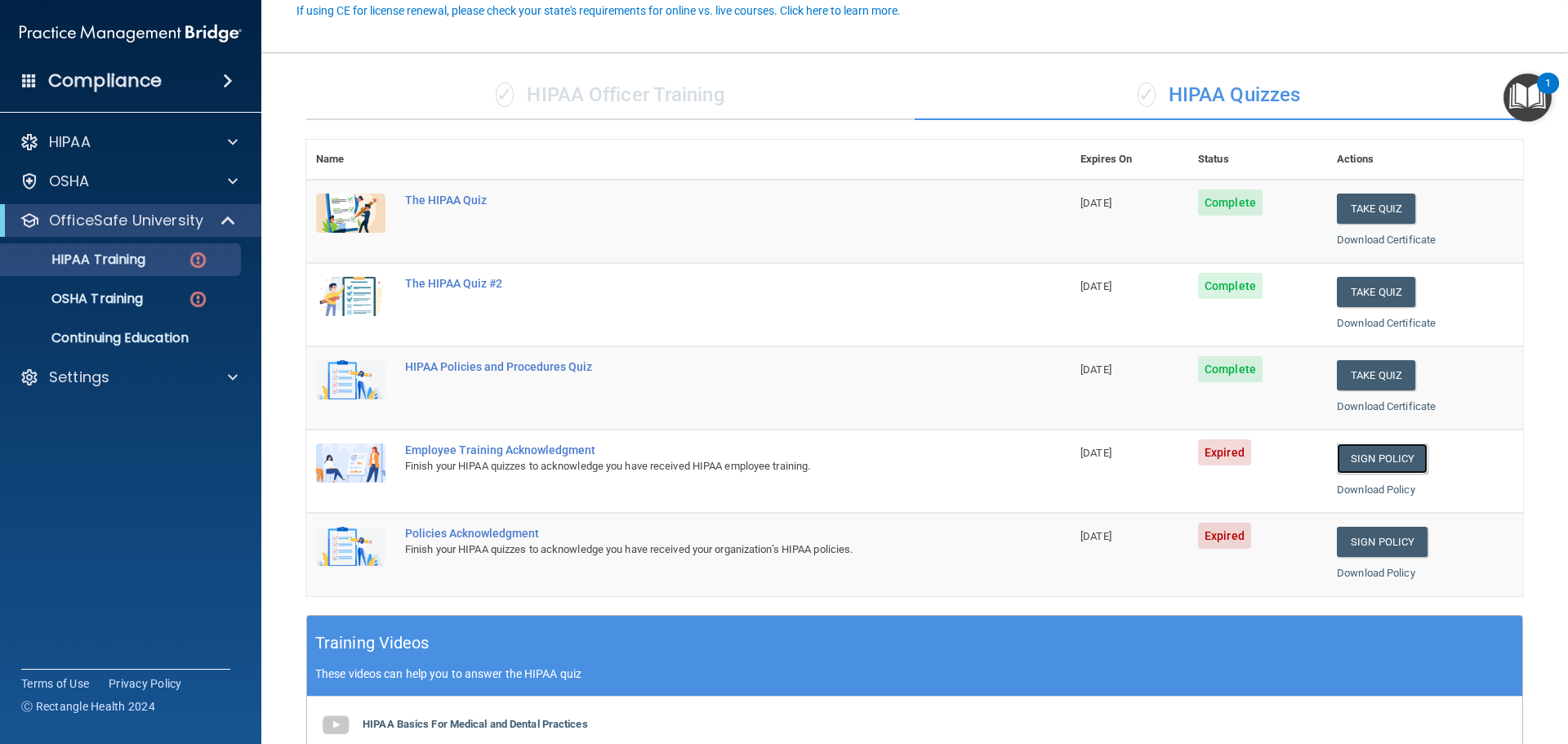
scroll to position [164, 0]
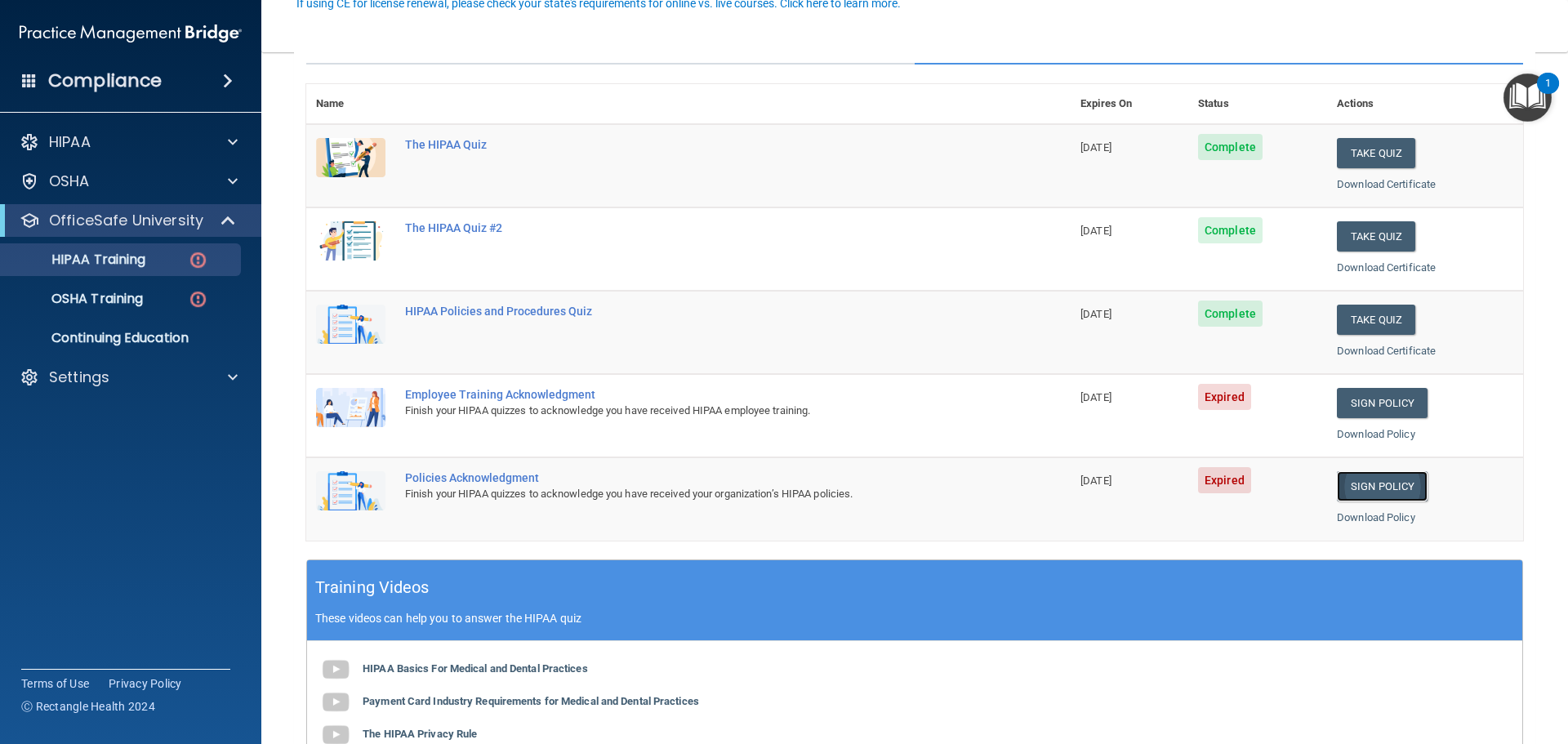
click at [1366, 487] on link "Sign Policy" at bounding box center [1382, 486] width 90 height 30
click at [1373, 406] on link "Sign Policy" at bounding box center [1382, 402] width 90 height 30
click at [110, 301] on p "OSHA Training" at bounding box center [77, 299] width 133 height 16
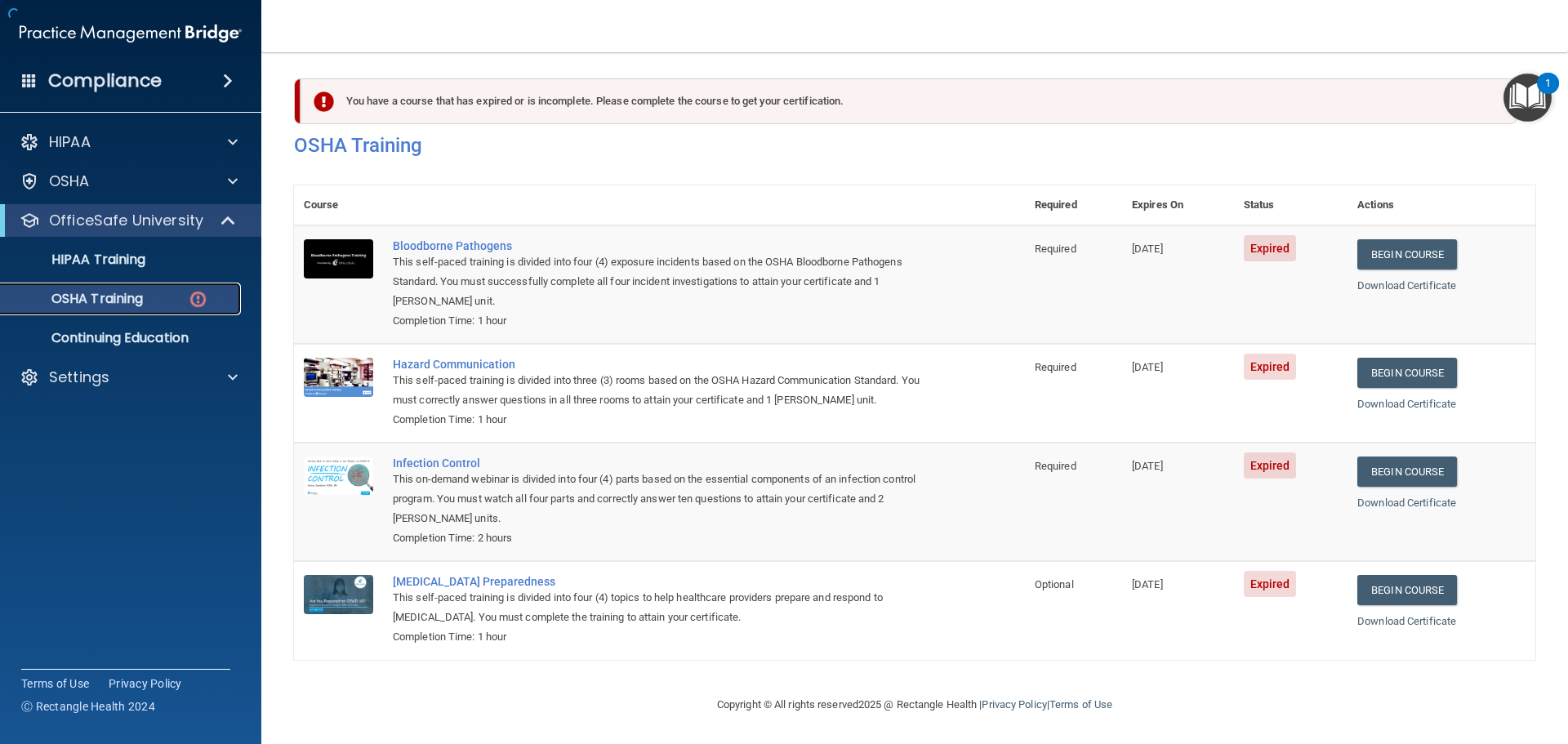
scroll to position [8, 0]
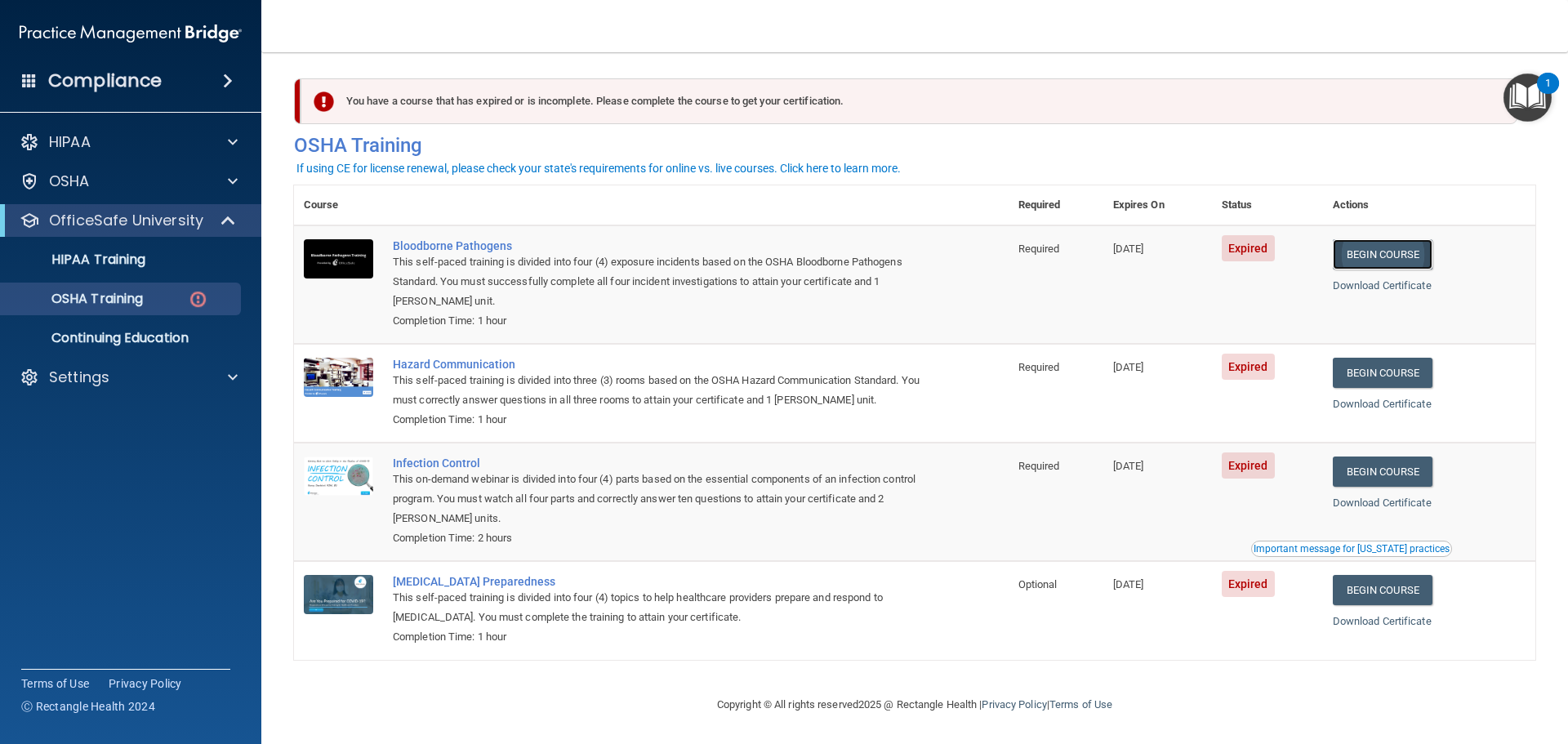
click at [1394, 250] on link "Begin Course" at bounding box center [1383, 254] width 100 height 30
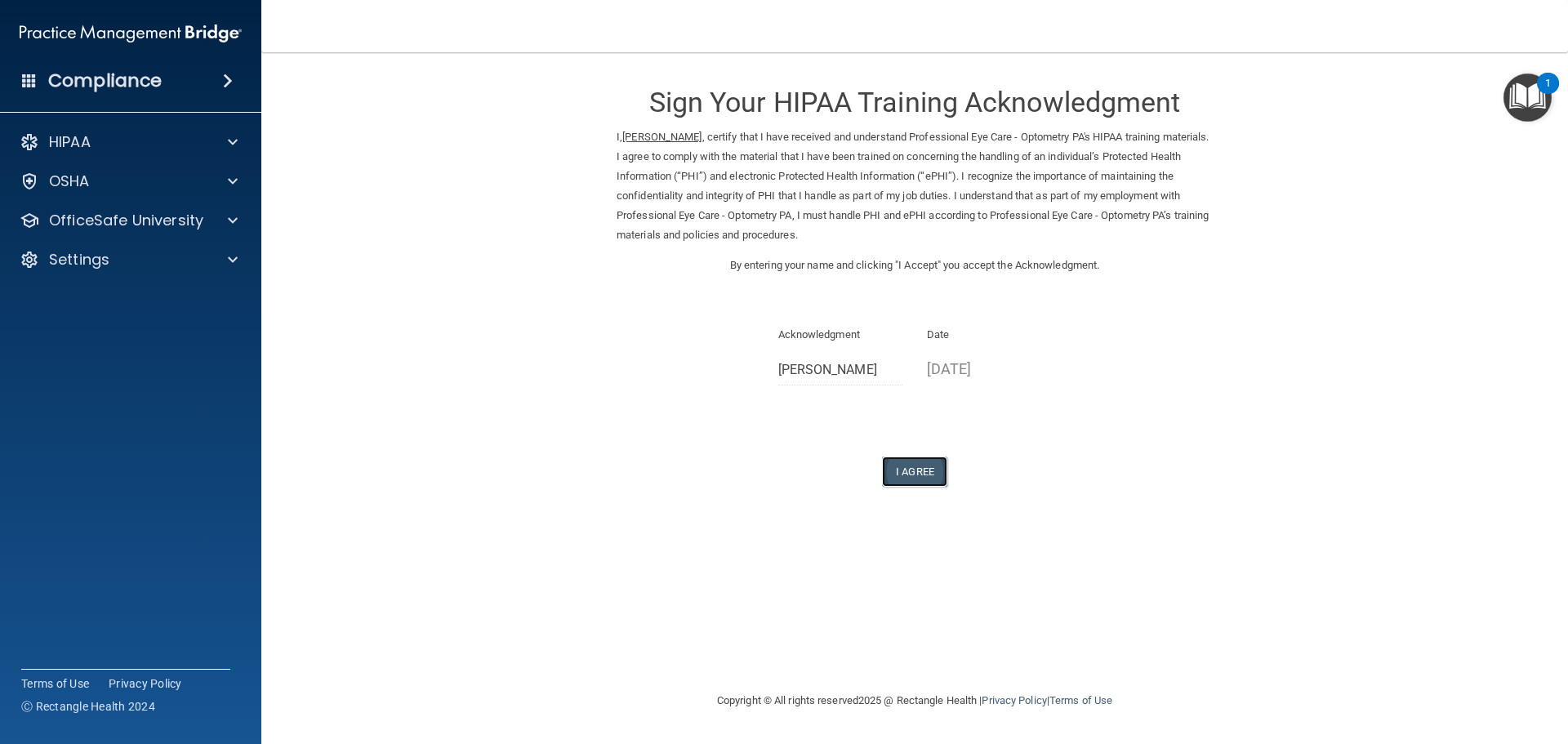
click at [900, 471] on button "I Agree" at bounding box center [915, 471] width 65 height 30
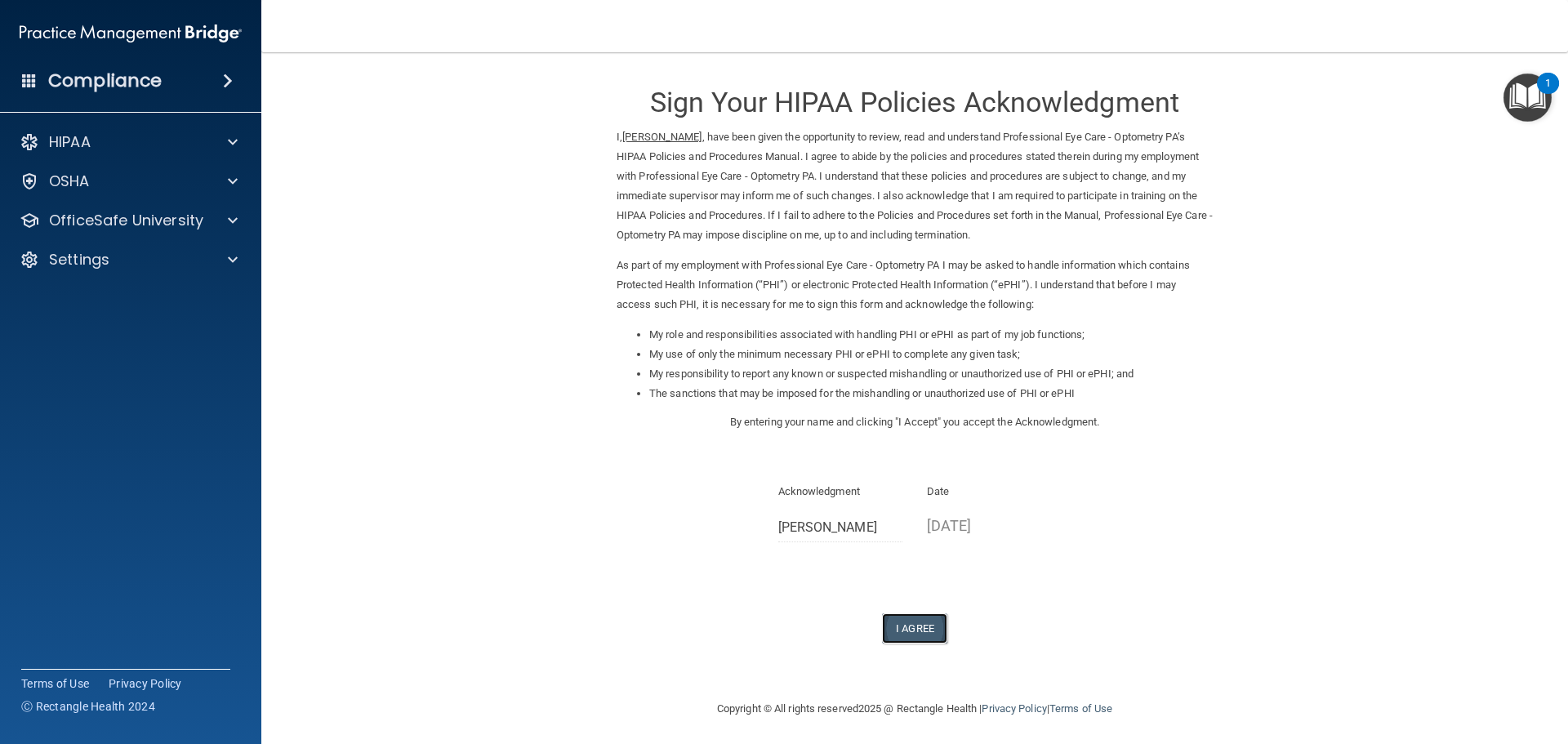
click at [911, 623] on button "I Agree" at bounding box center [915, 628] width 65 height 30
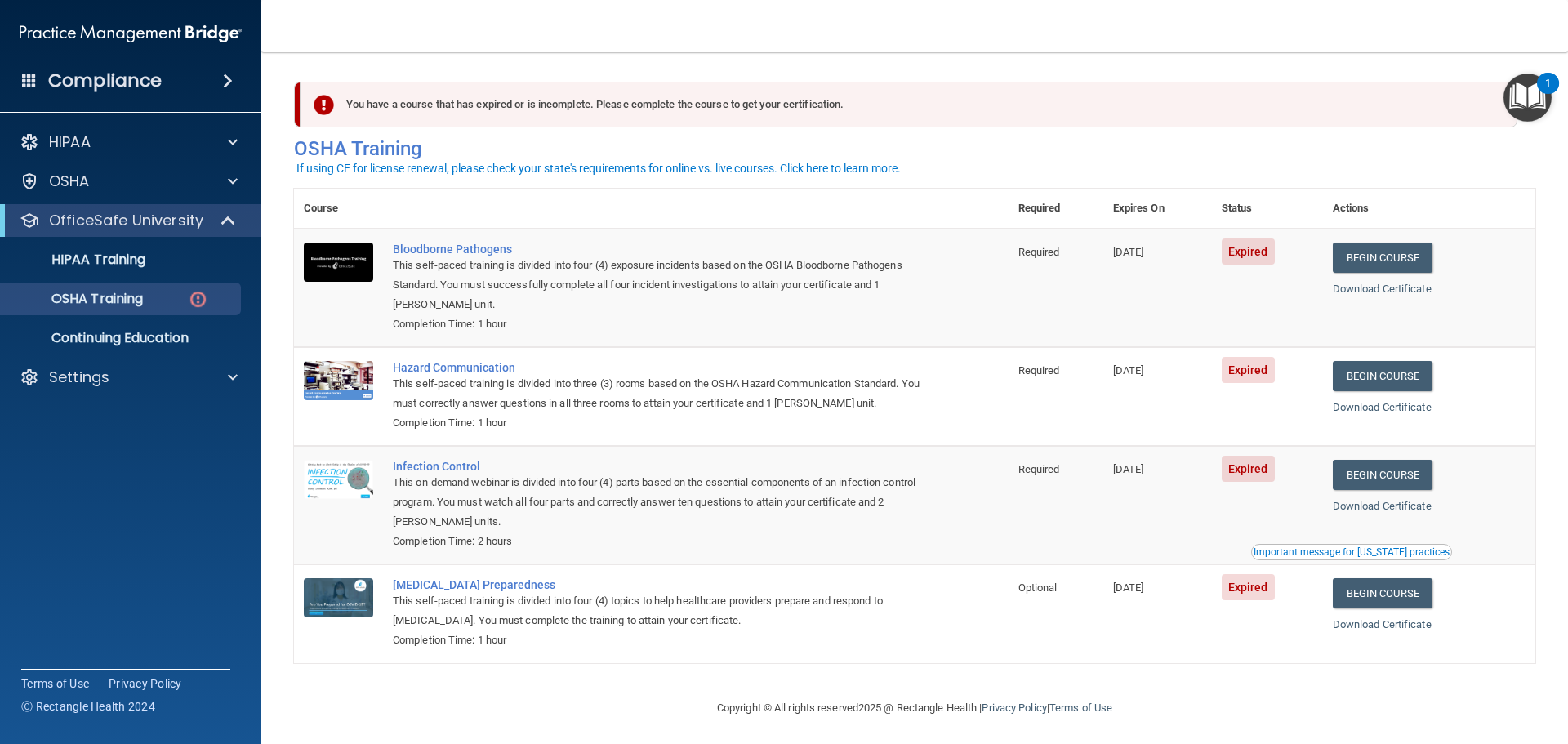
scroll to position [8, 0]
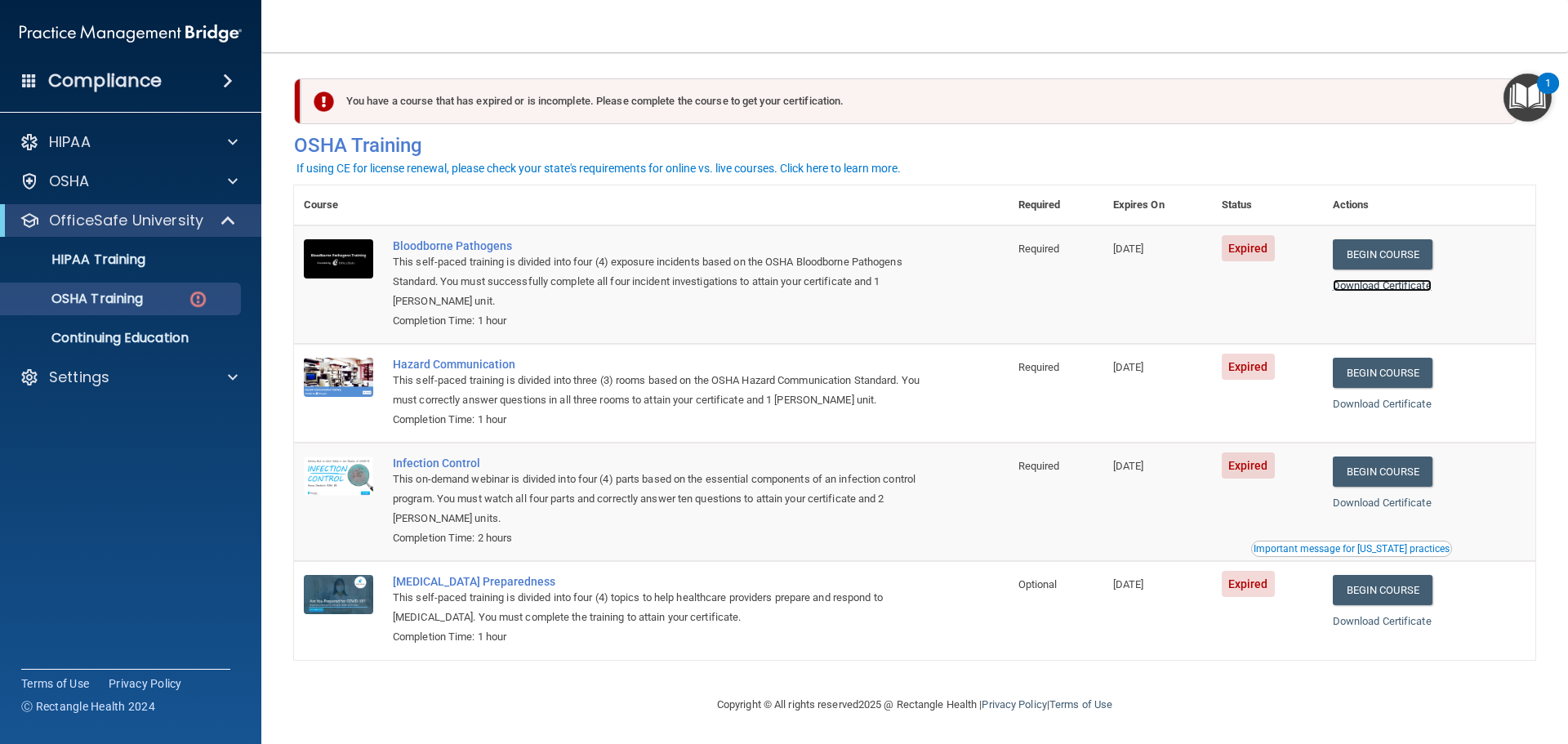
click at [1402, 281] on link "Download Certificate" at bounding box center [1382, 285] width 99 height 12
click at [1388, 371] on link "Begin Course" at bounding box center [1383, 372] width 100 height 30
click at [1382, 471] on link "Begin Course" at bounding box center [1383, 471] width 100 height 30
click at [1393, 398] on link "Download Certificate" at bounding box center [1382, 404] width 99 height 12
click at [1371, 499] on link "Download Certificate" at bounding box center [1382, 502] width 99 height 12
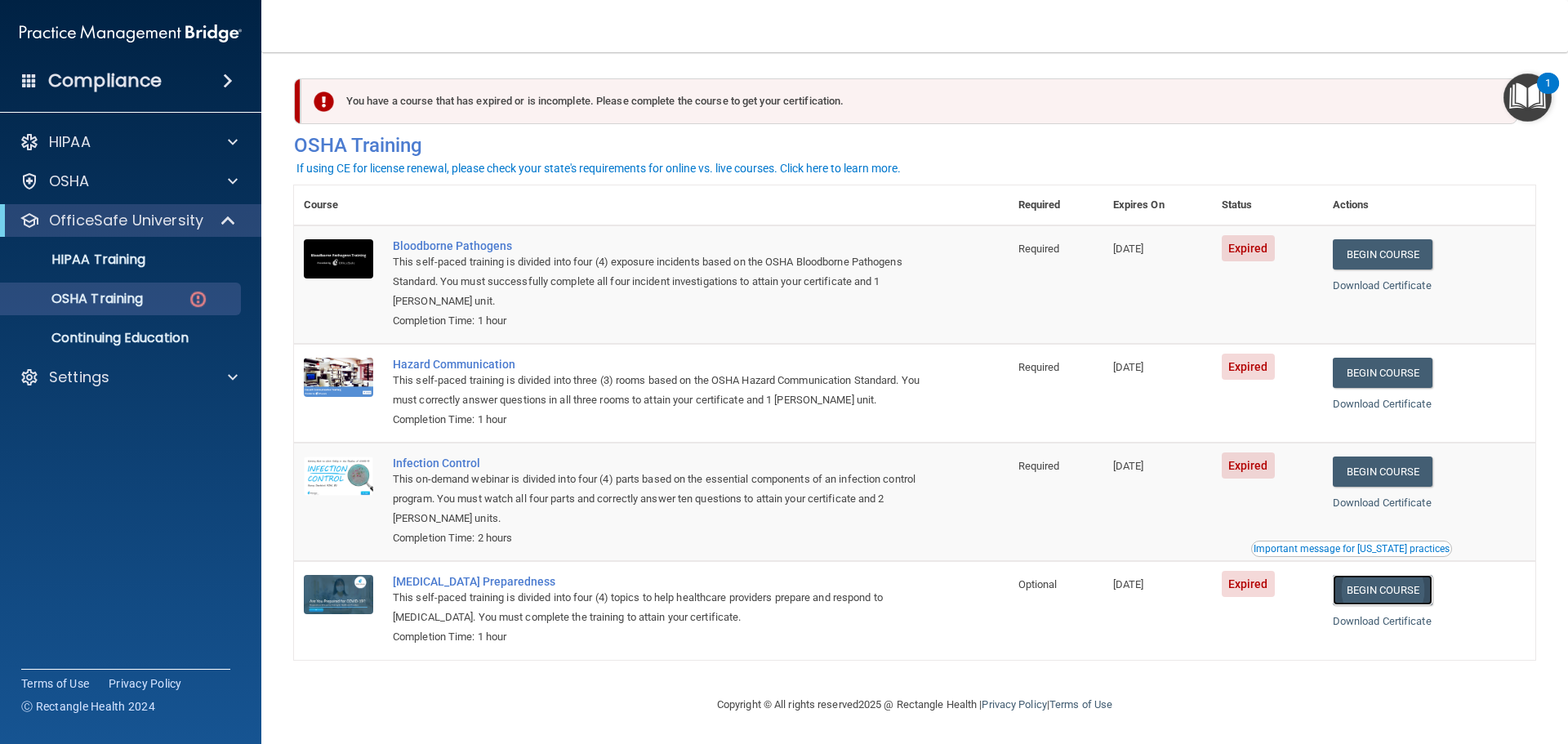
click at [1378, 591] on link "Begin Course" at bounding box center [1383, 589] width 100 height 30
click at [1395, 620] on link "Download Certificate" at bounding box center [1382, 621] width 99 height 12
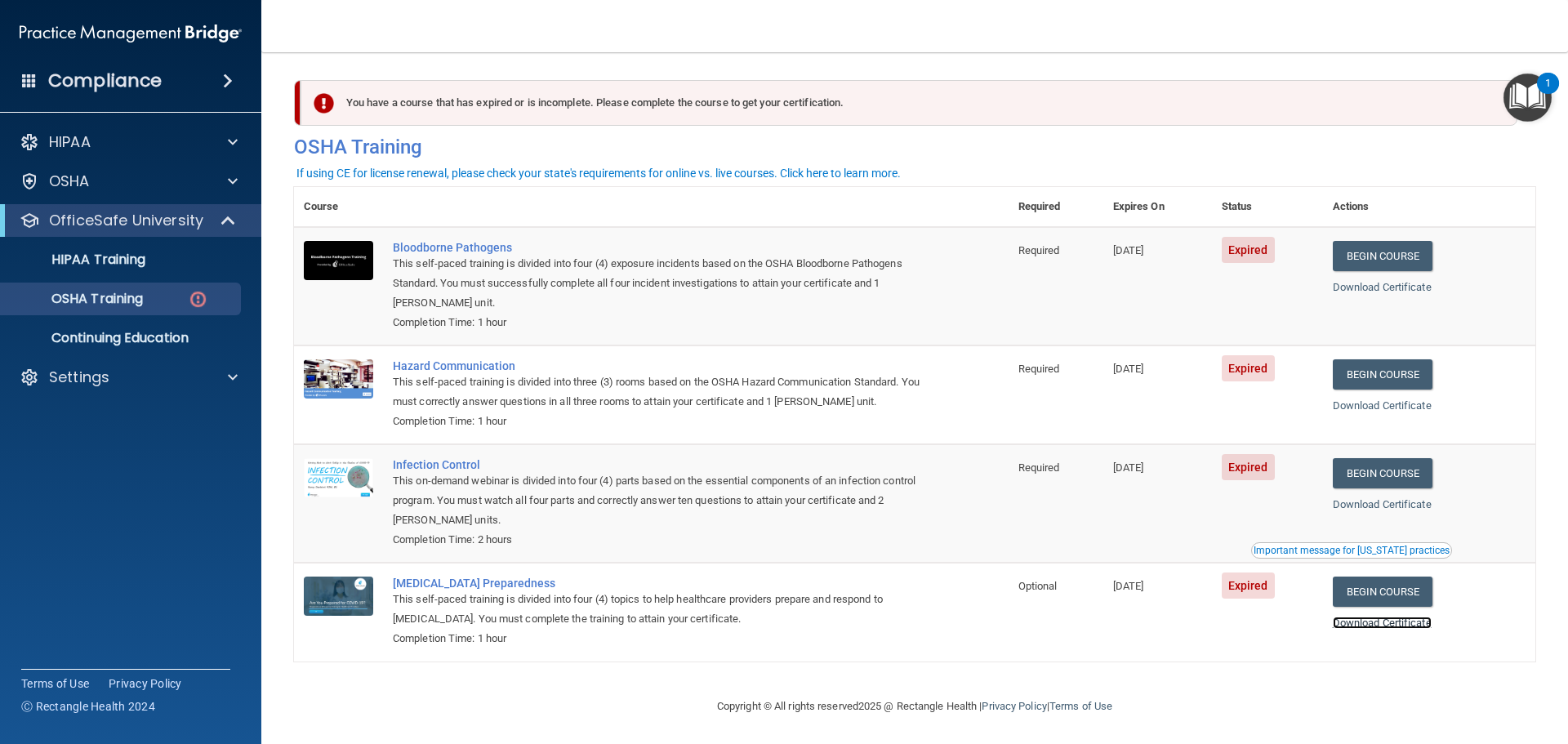
scroll to position [0, 0]
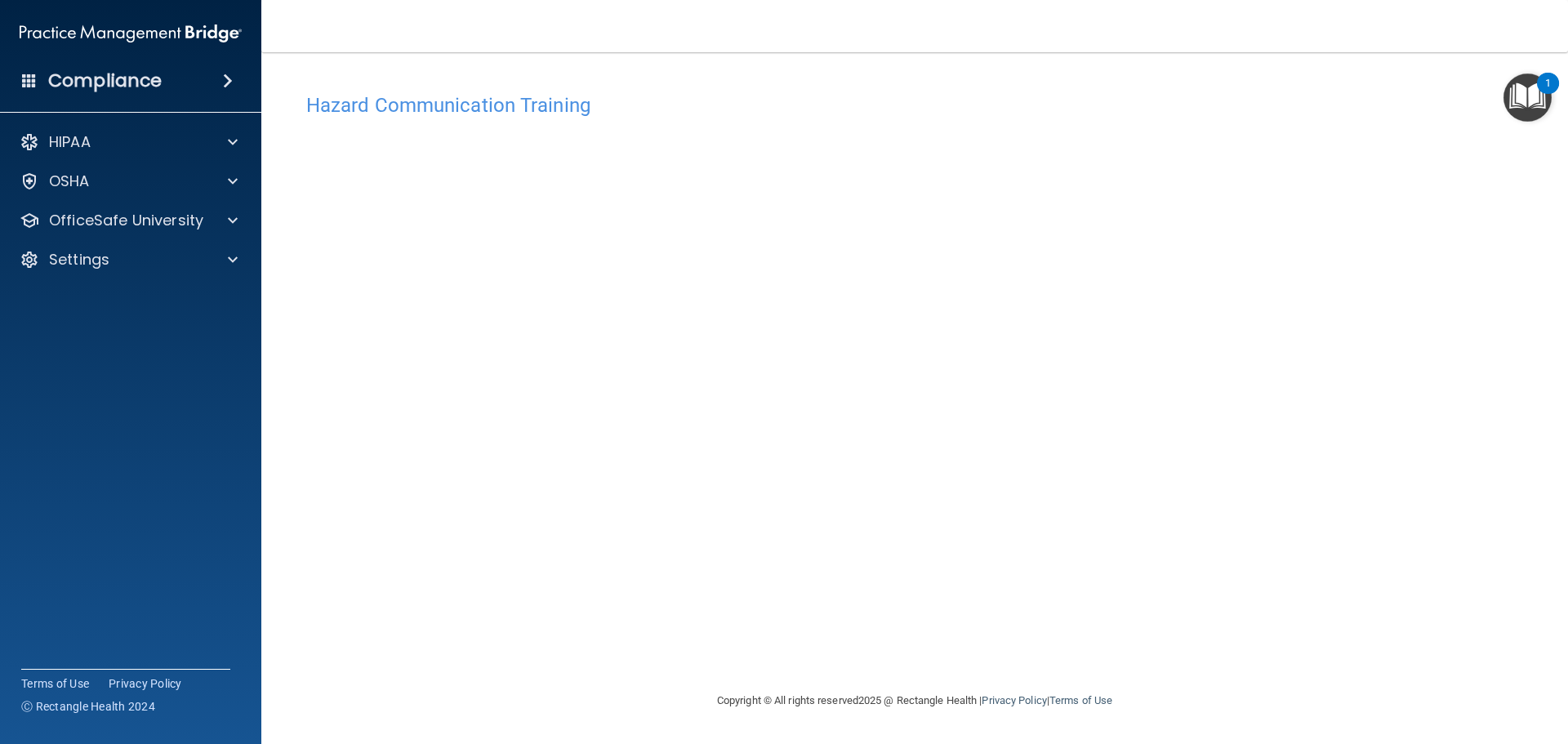
click at [1534, 93] on img "Open Resource Center, 1 new notification" at bounding box center [1528, 97] width 48 height 48
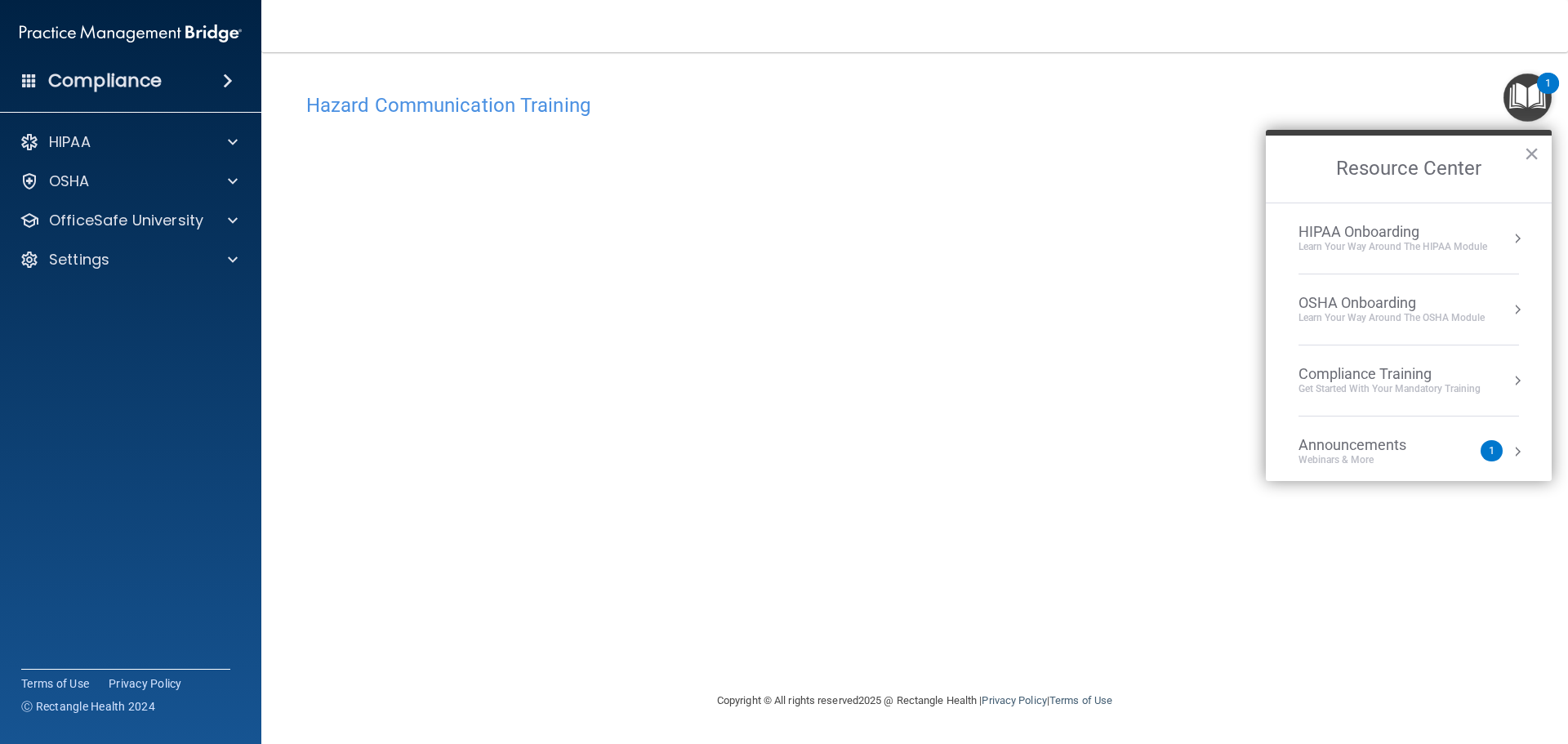
click at [1455, 103] on h4 "Hazard Communication Training" at bounding box center [915, 105] width 1217 height 22
click at [1529, 158] on button "×" at bounding box center [1532, 153] width 16 height 26
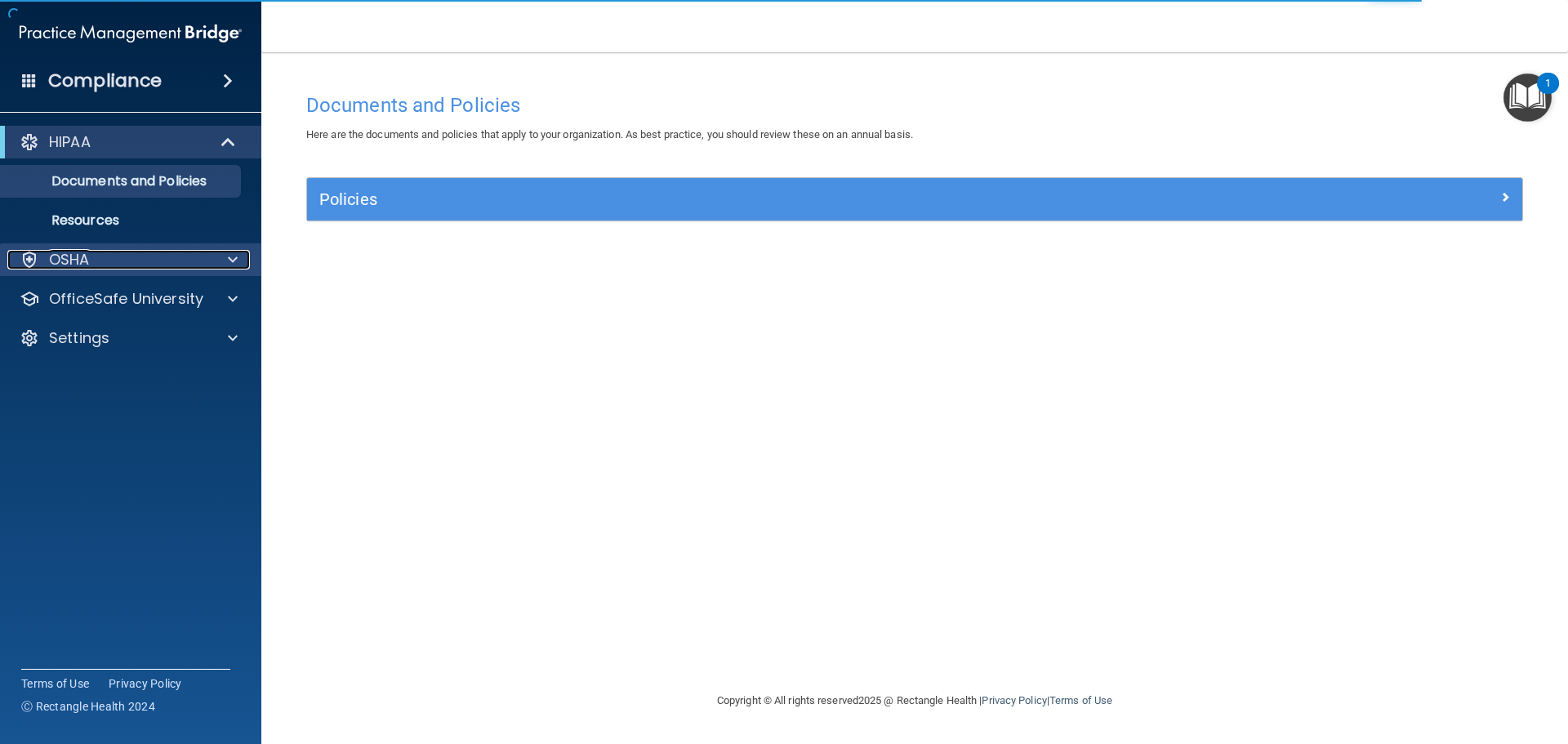
click at [154, 264] on div "OSHA" at bounding box center [109, 259] width 202 height 20
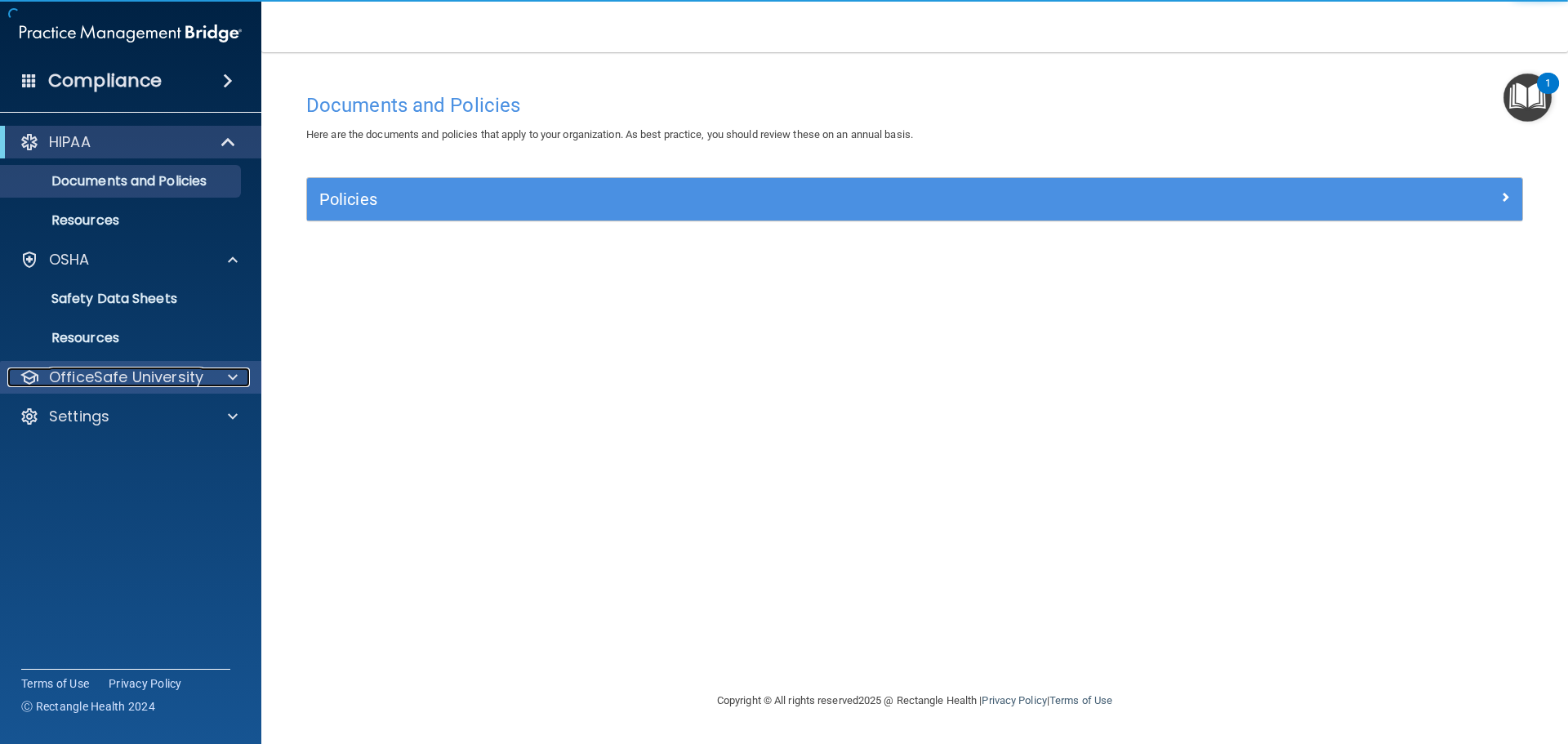
click at [153, 375] on p "OfficeSafe University" at bounding box center [126, 377] width 154 height 20
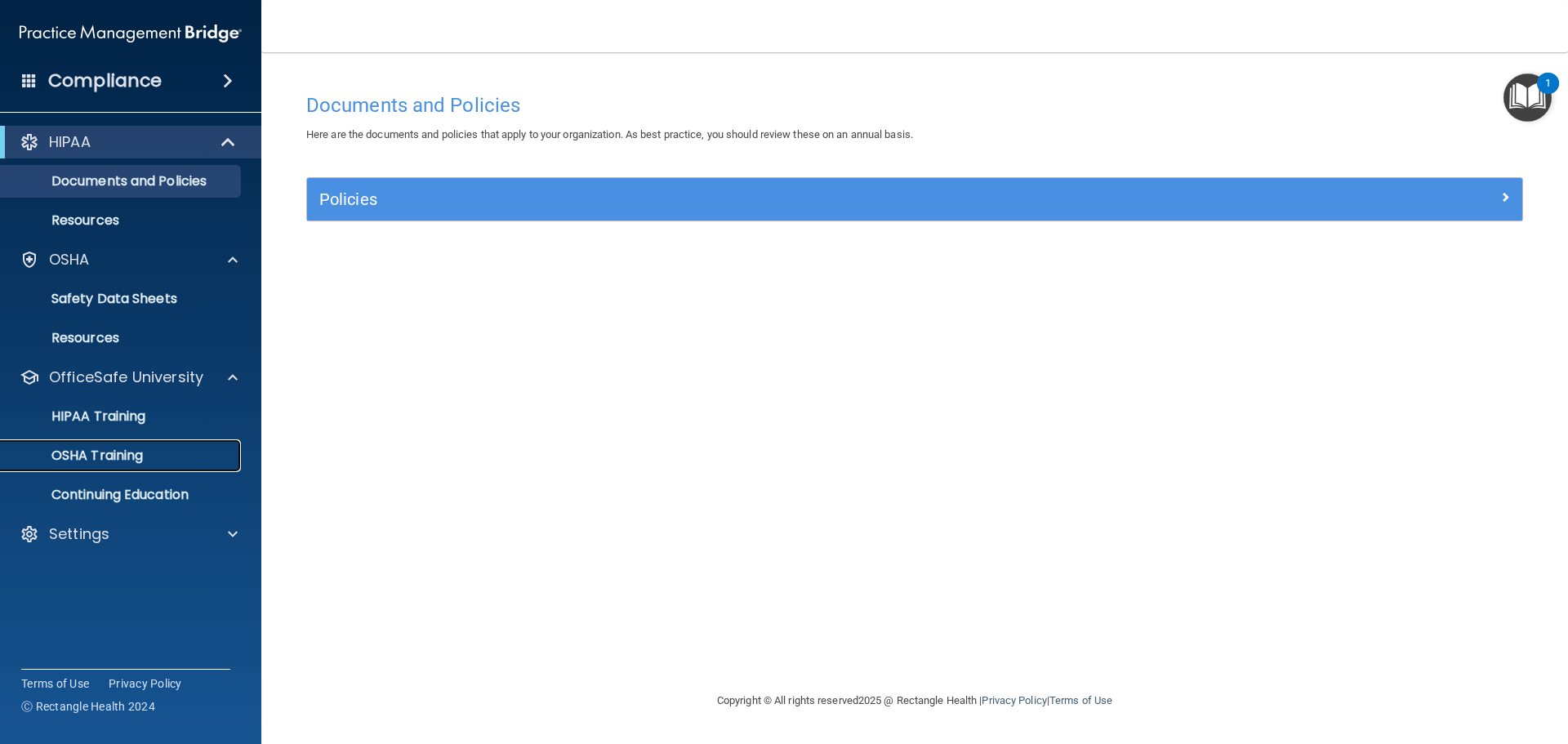
click at [140, 456] on p "OSHA Training" at bounding box center [77, 456] width 133 height 16
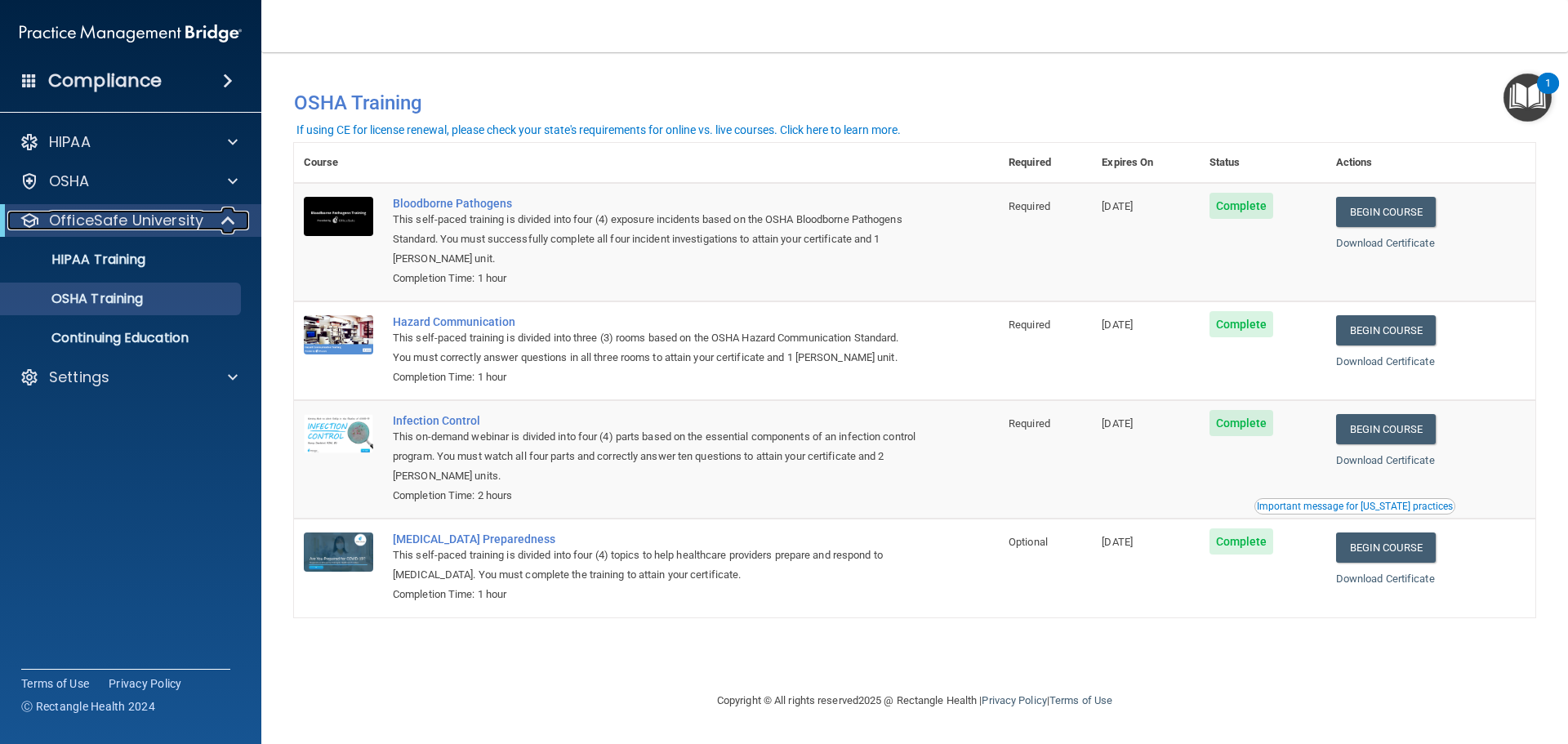
click at [158, 221] on p "OfficeSafe University" at bounding box center [126, 220] width 154 height 20
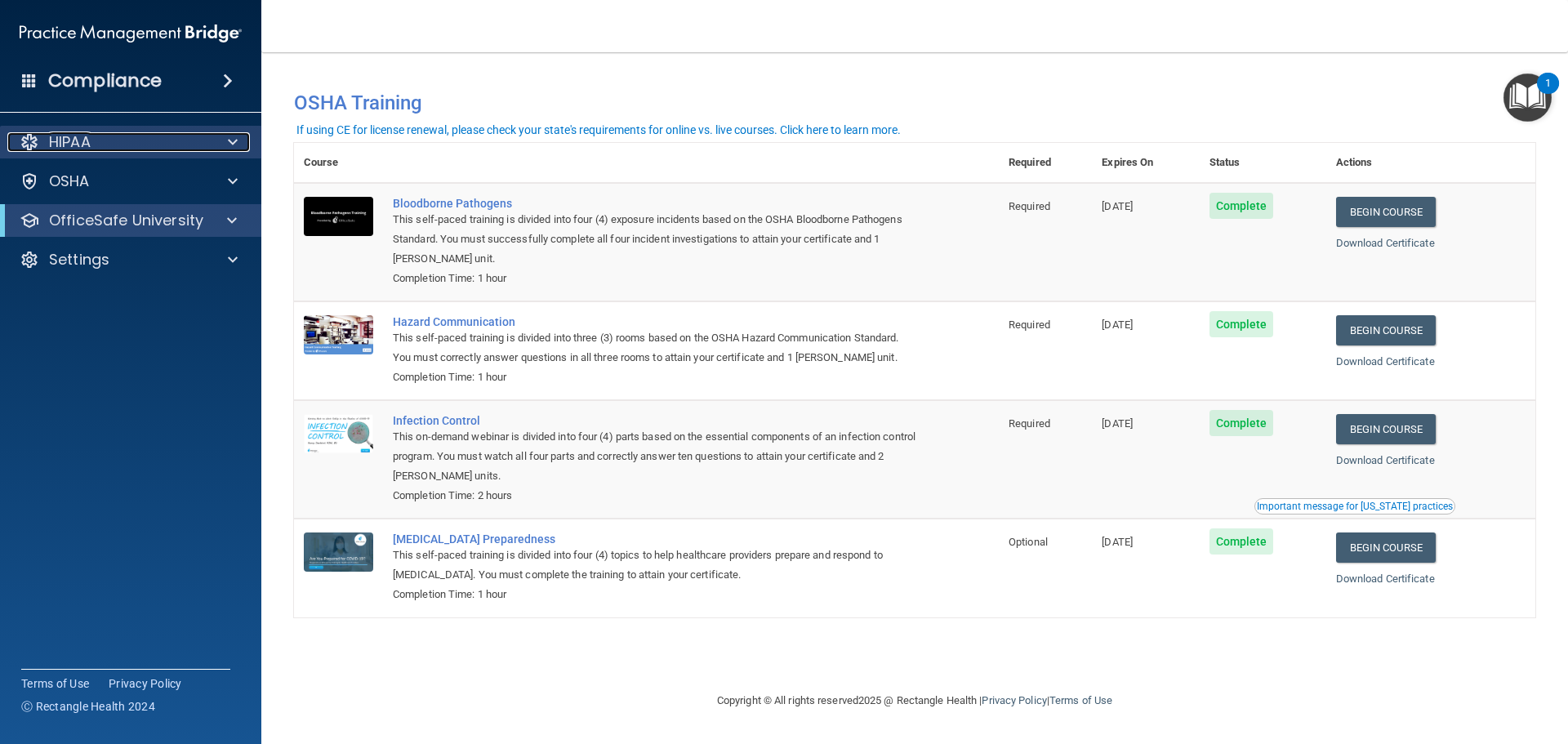
click at [168, 145] on div "HIPAA" at bounding box center [109, 142] width 202 height 20
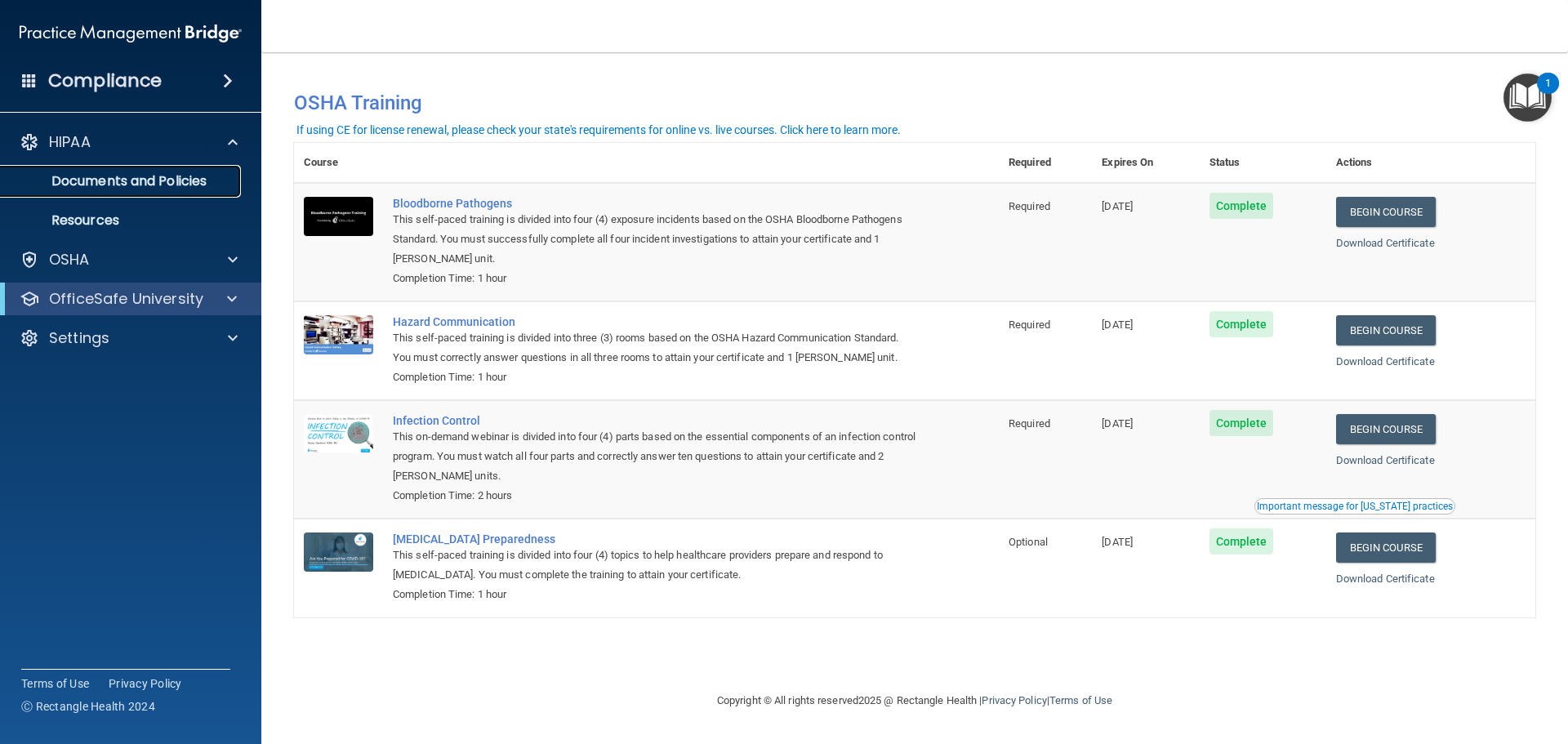
click at [146, 177] on p "Documents and Policies" at bounding box center [121, 181] width 223 height 16
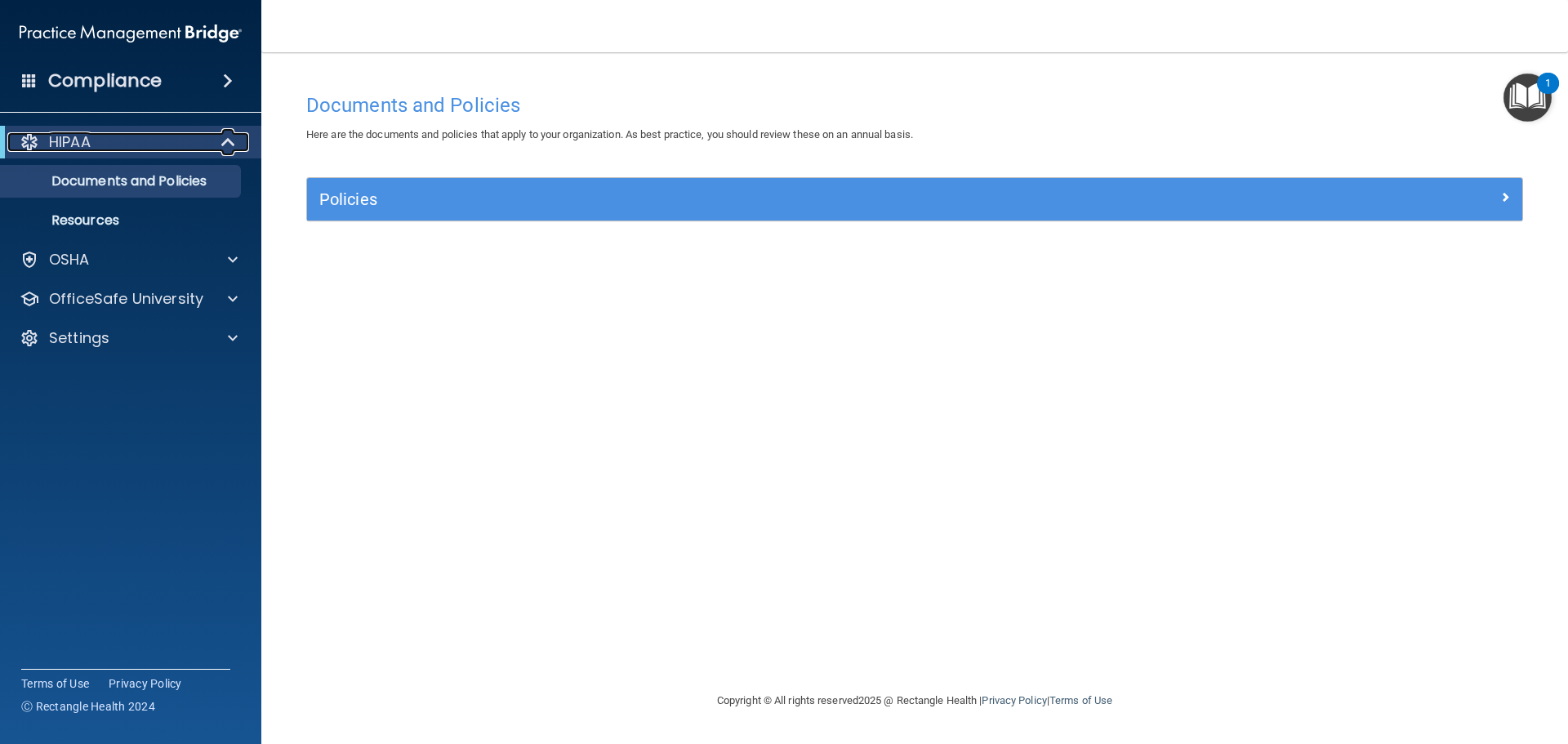
click at [137, 140] on div "HIPAA" at bounding box center [109, 142] width 202 height 20
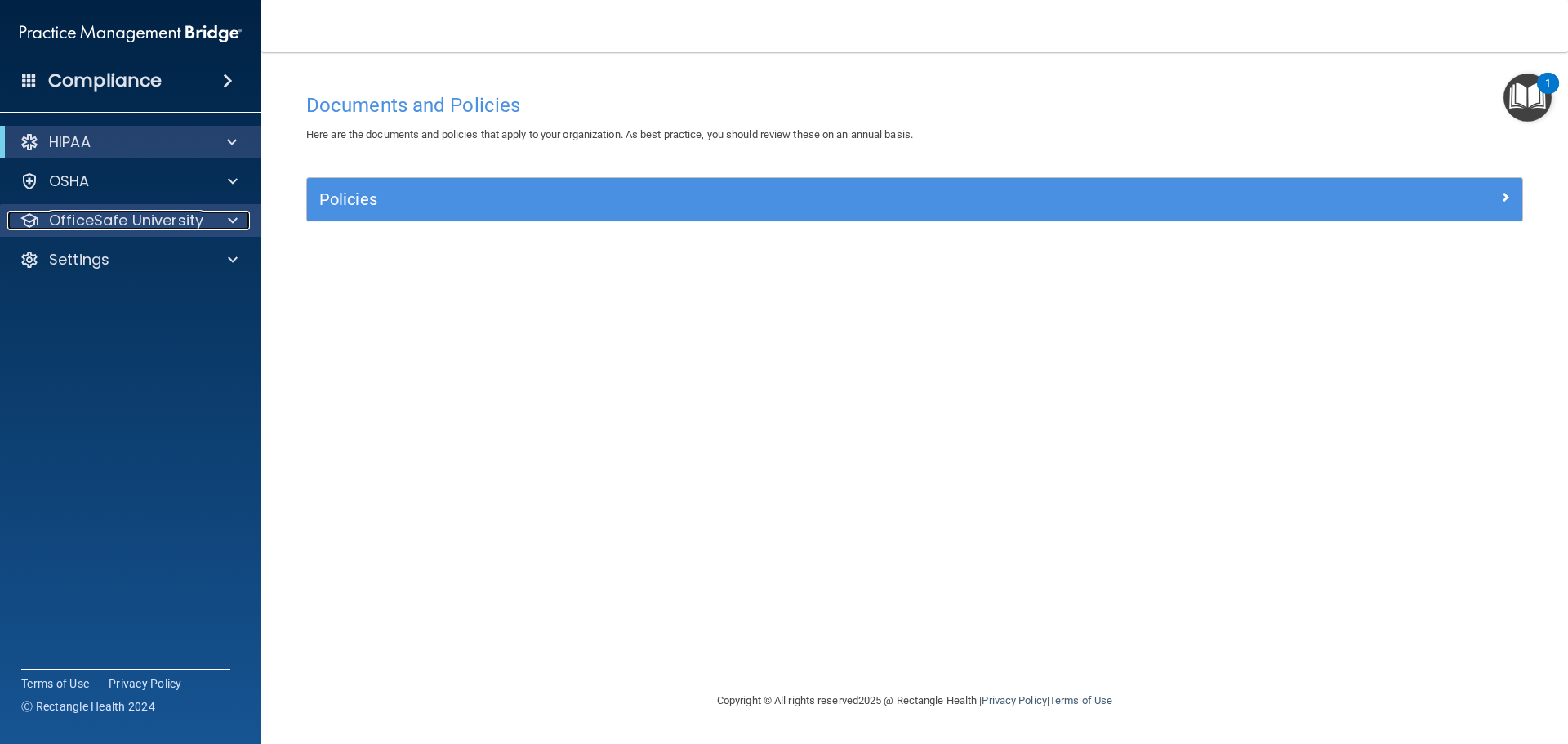
click at [126, 226] on p "OfficeSafe University" at bounding box center [126, 220] width 154 height 20
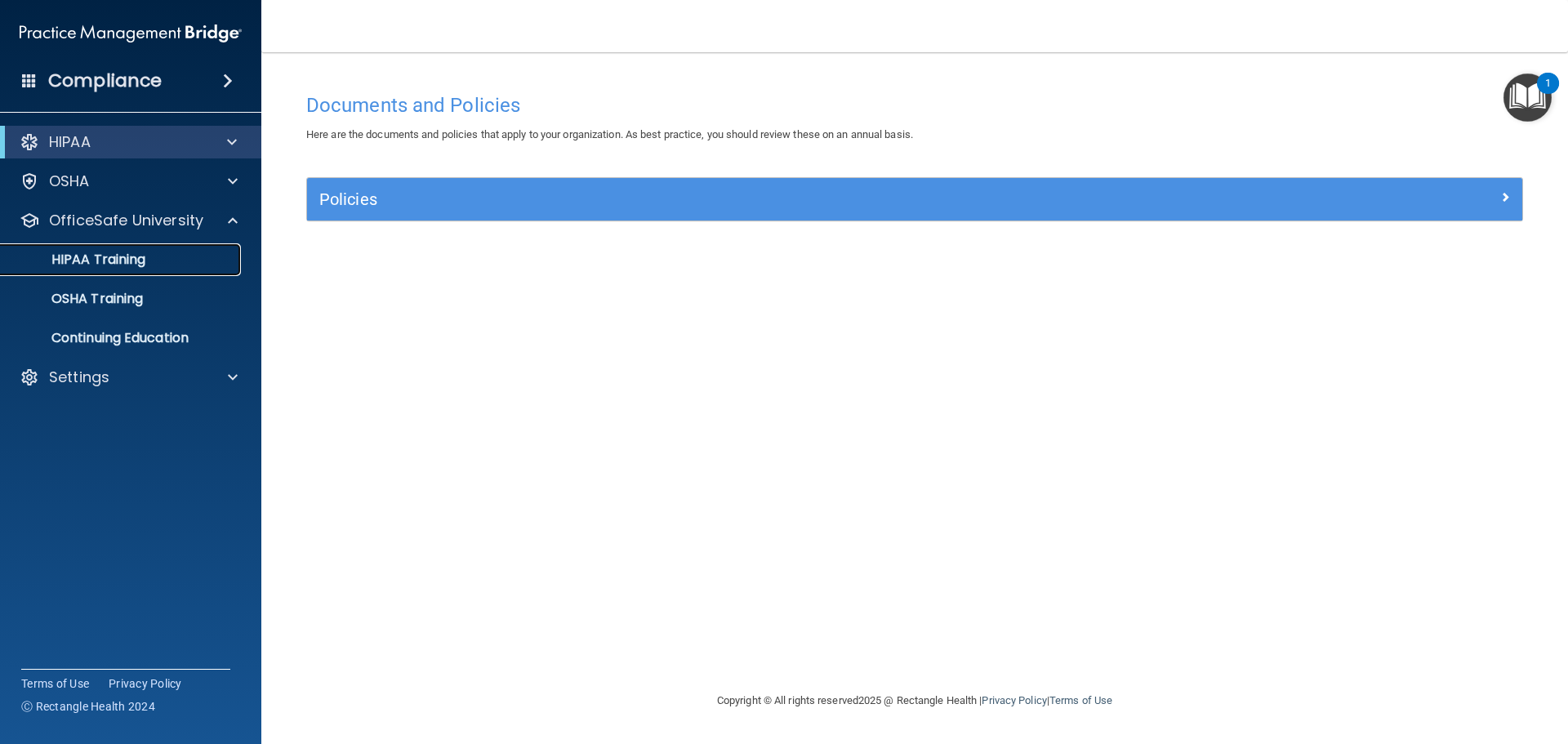
click at [131, 260] on p "HIPAA Training" at bounding box center [78, 259] width 134 height 16
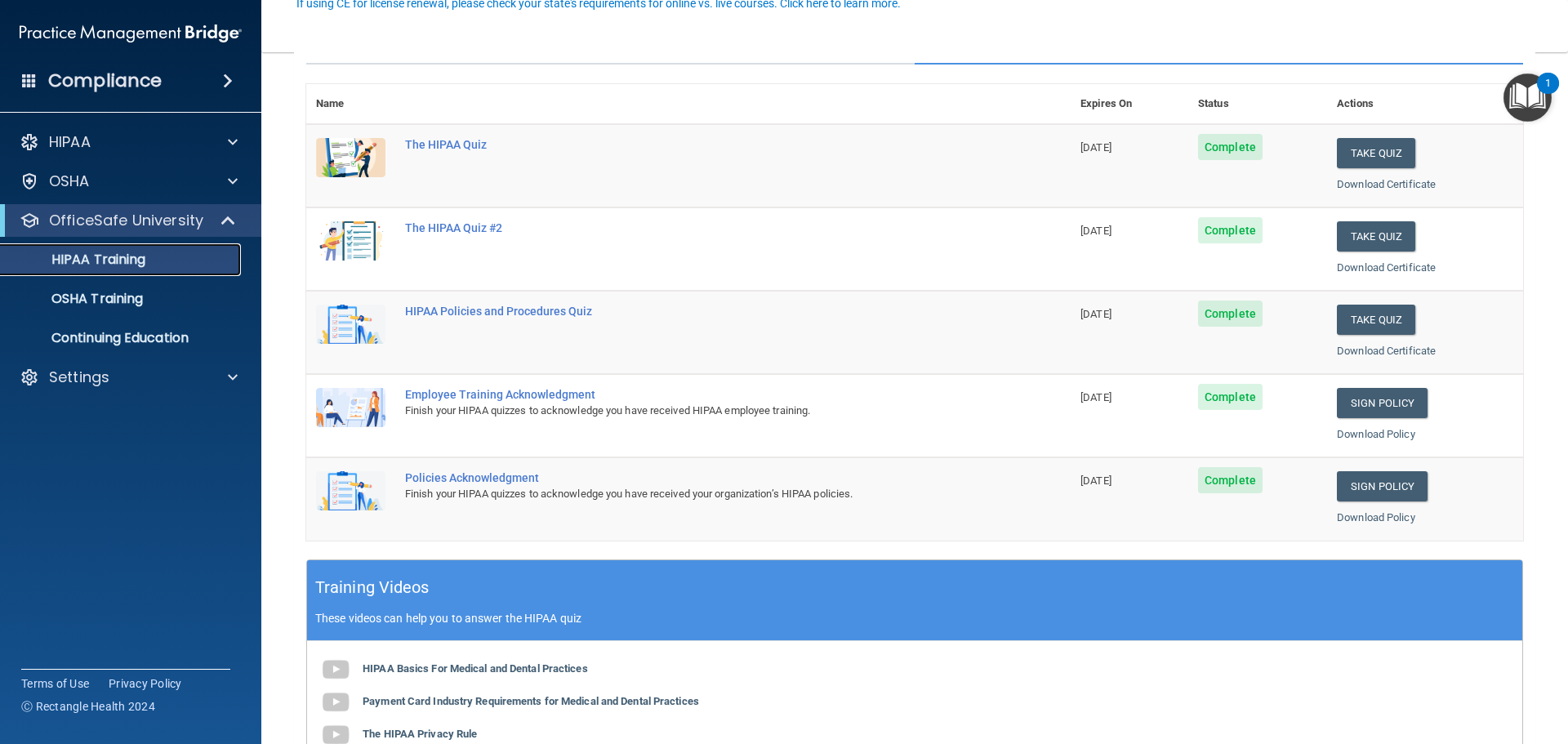
scroll to position [82, 0]
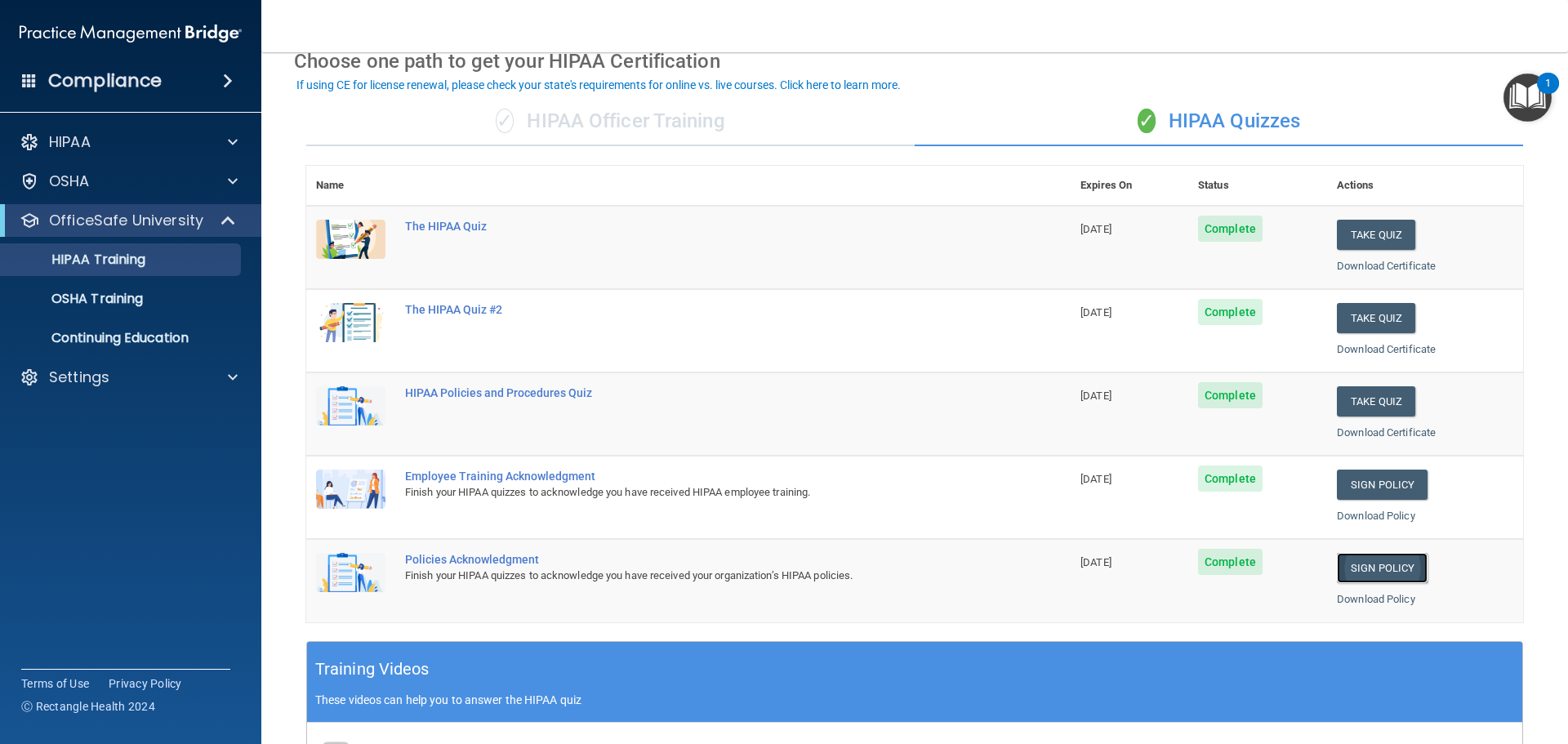
click at [1367, 572] on link "Sign Policy" at bounding box center [1382, 567] width 90 height 30
click at [1342, 594] on link "Download Policy" at bounding box center [1376, 598] width 78 height 12
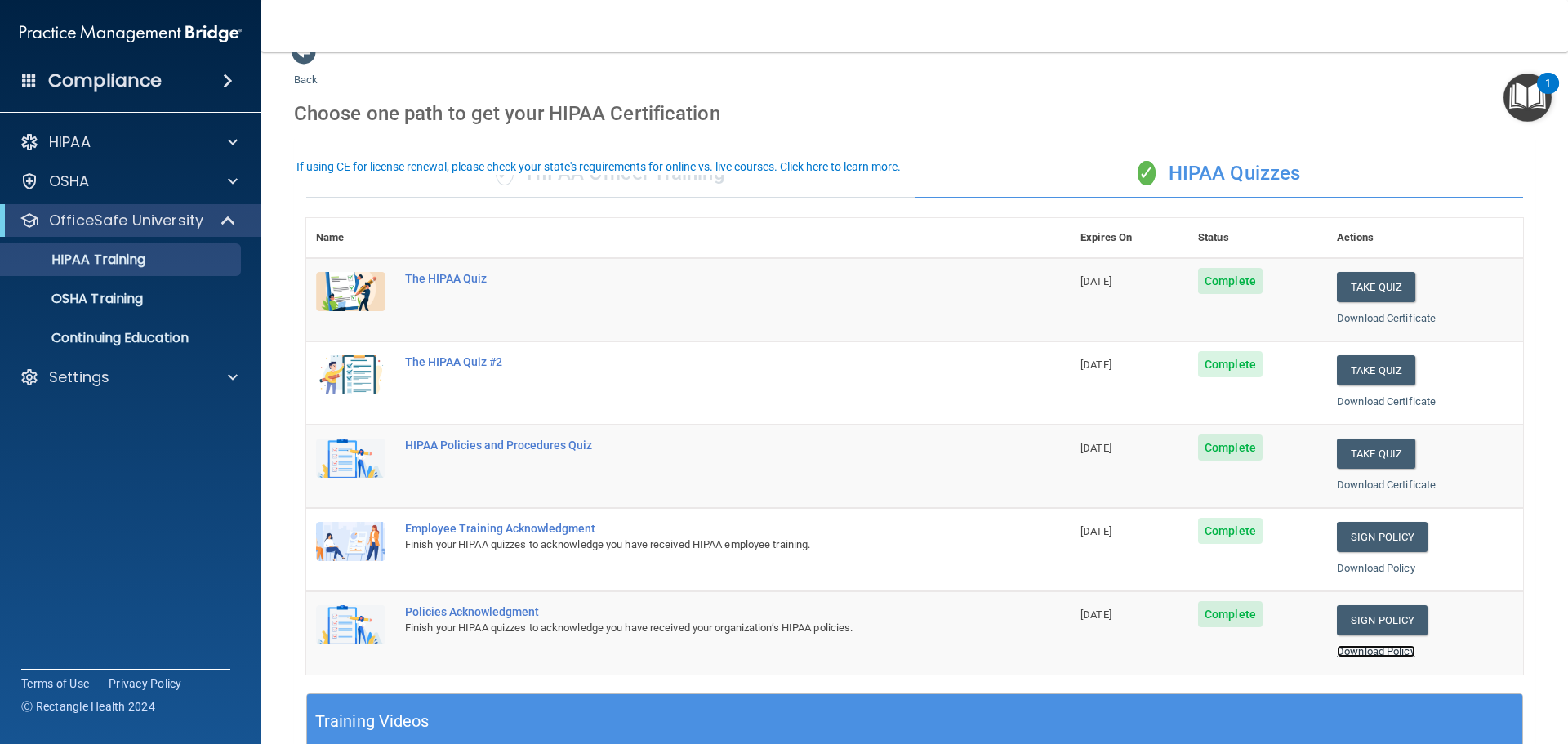
scroll to position [0, 0]
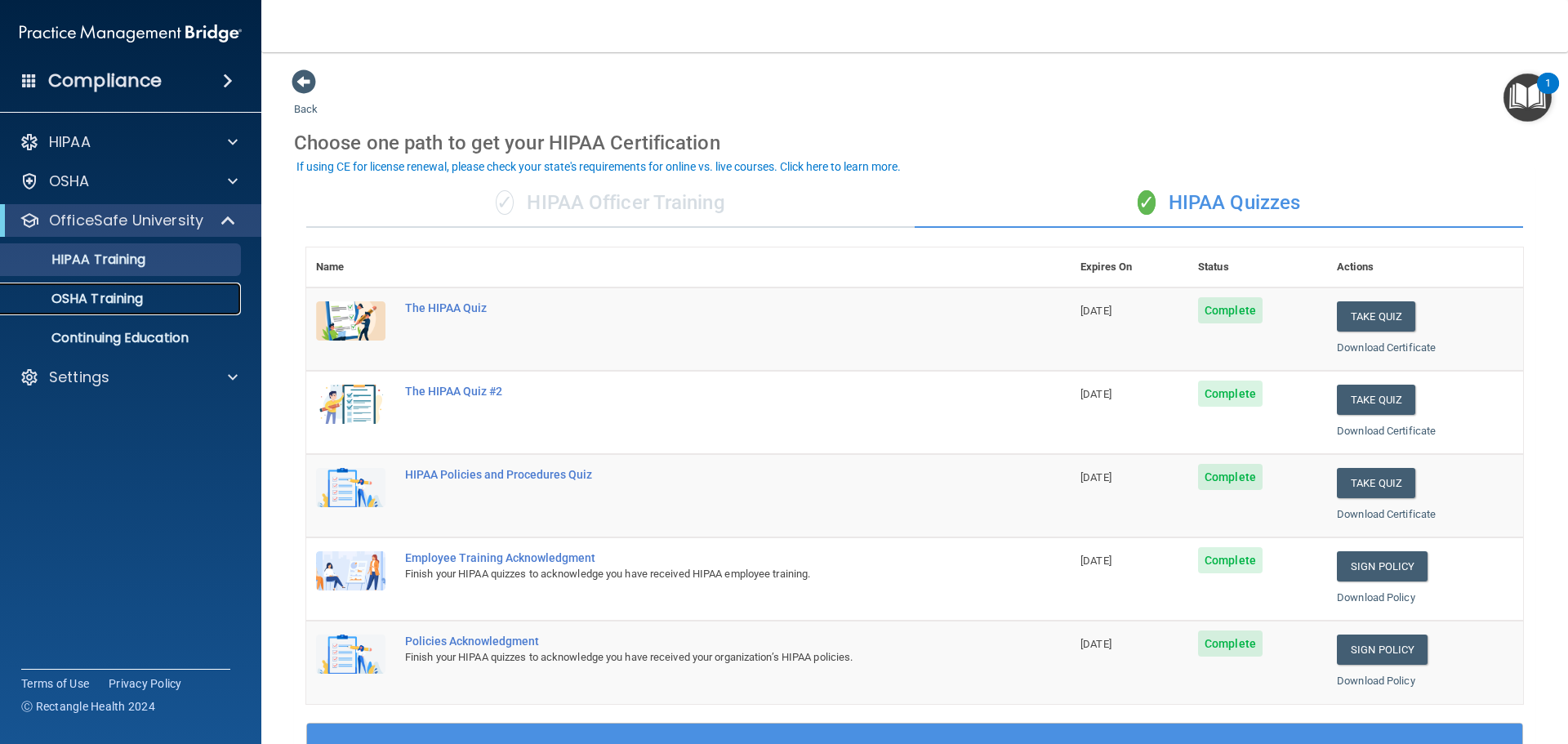
click at [135, 301] on p "OSHA Training" at bounding box center [77, 299] width 133 height 16
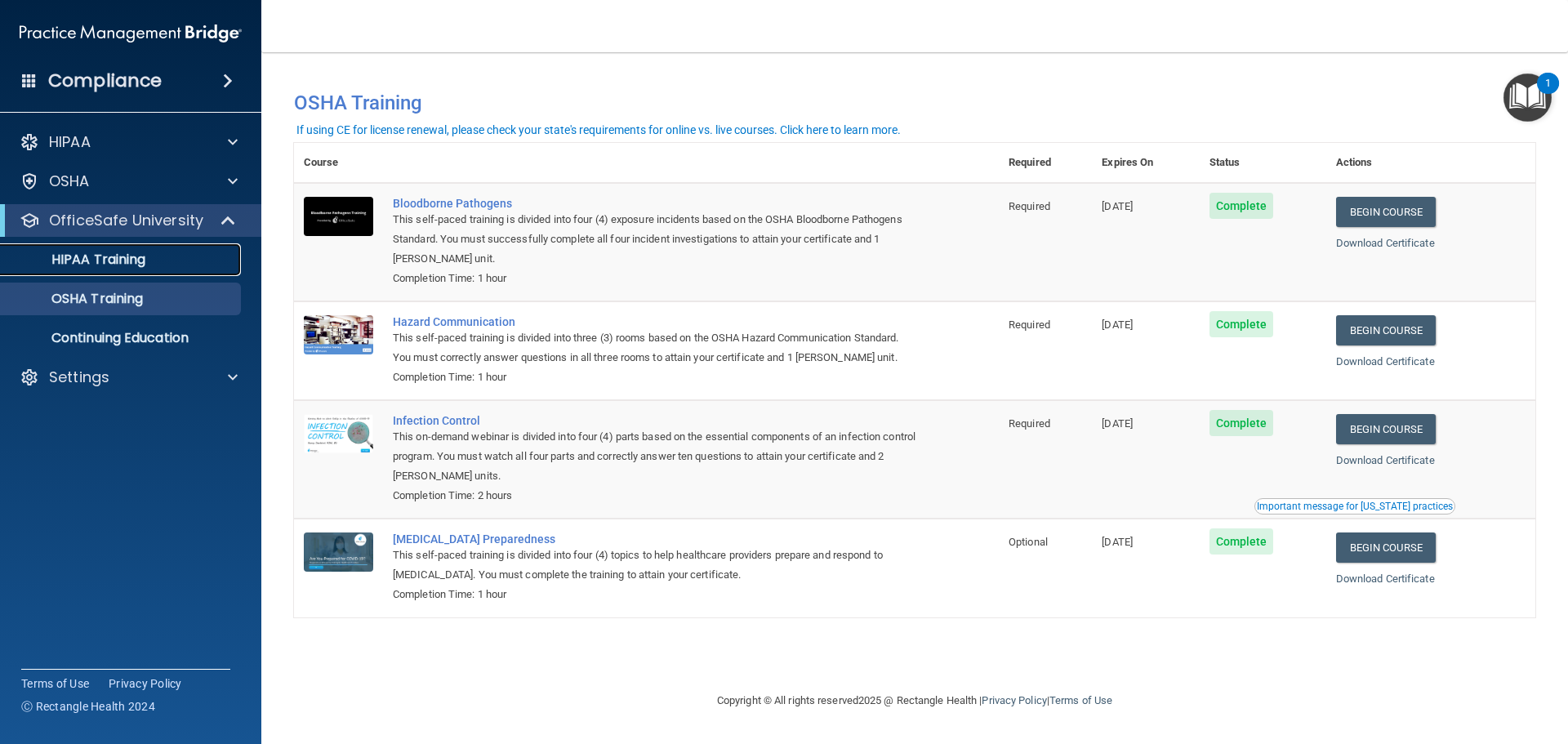
click at [113, 258] on p "HIPAA Training" at bounding box center [78, 259] width 134 height 16
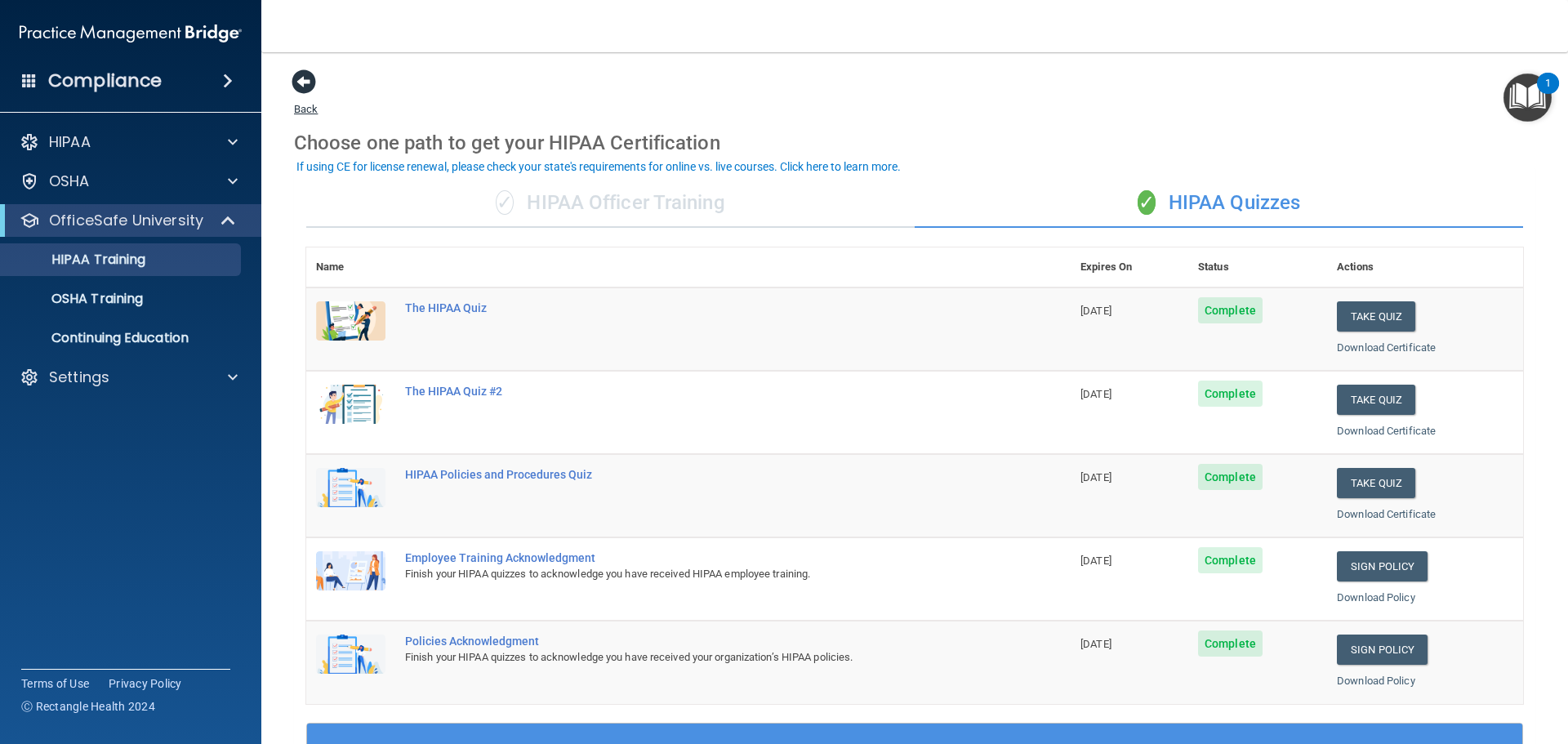
click at [306, 85] on span at bounding box center [303, 82] width 24 height 24
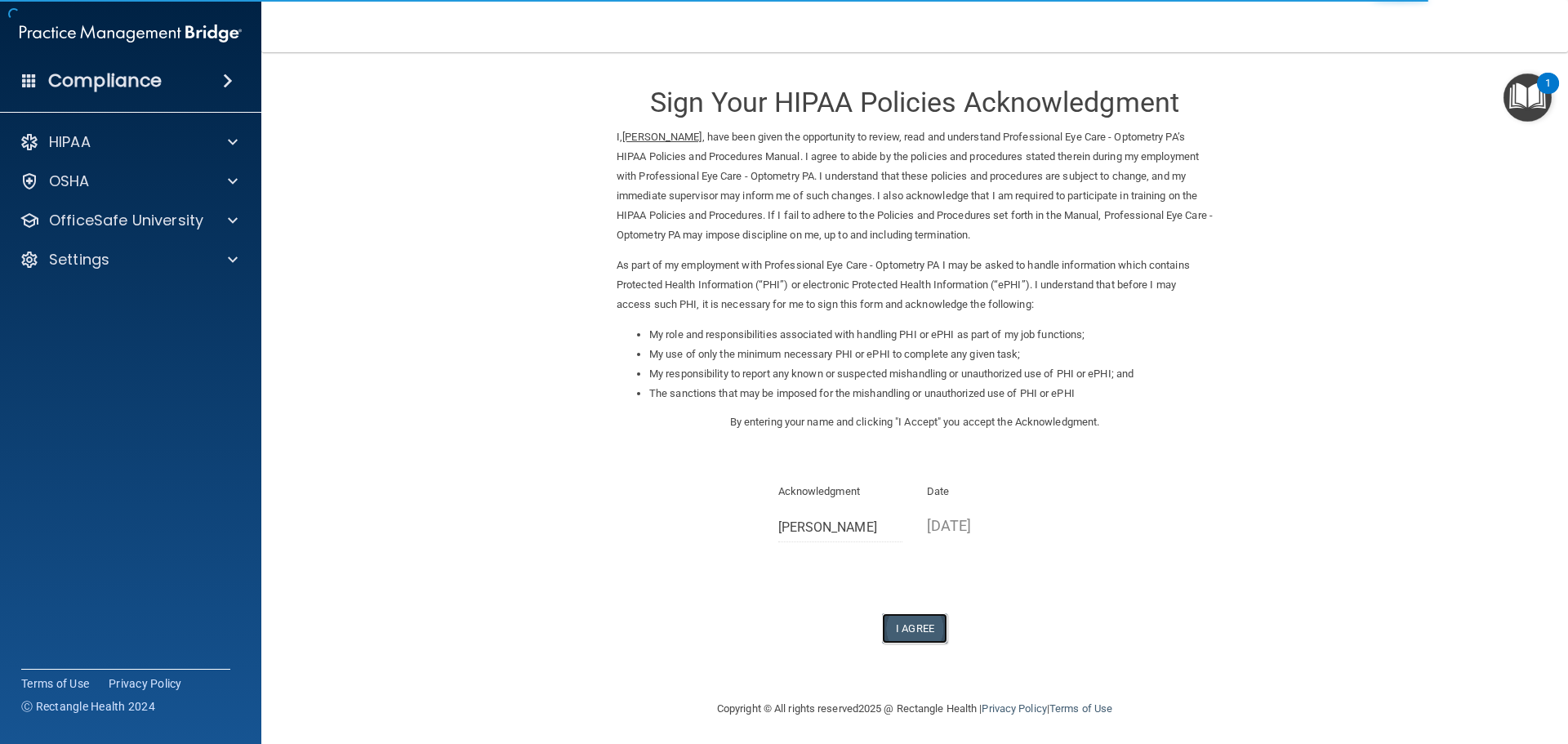
click at [898, 626] on button "I Agree" at bounding box center [915, 628] width 65 height 30
